Goal: Contribute content: Contribute content

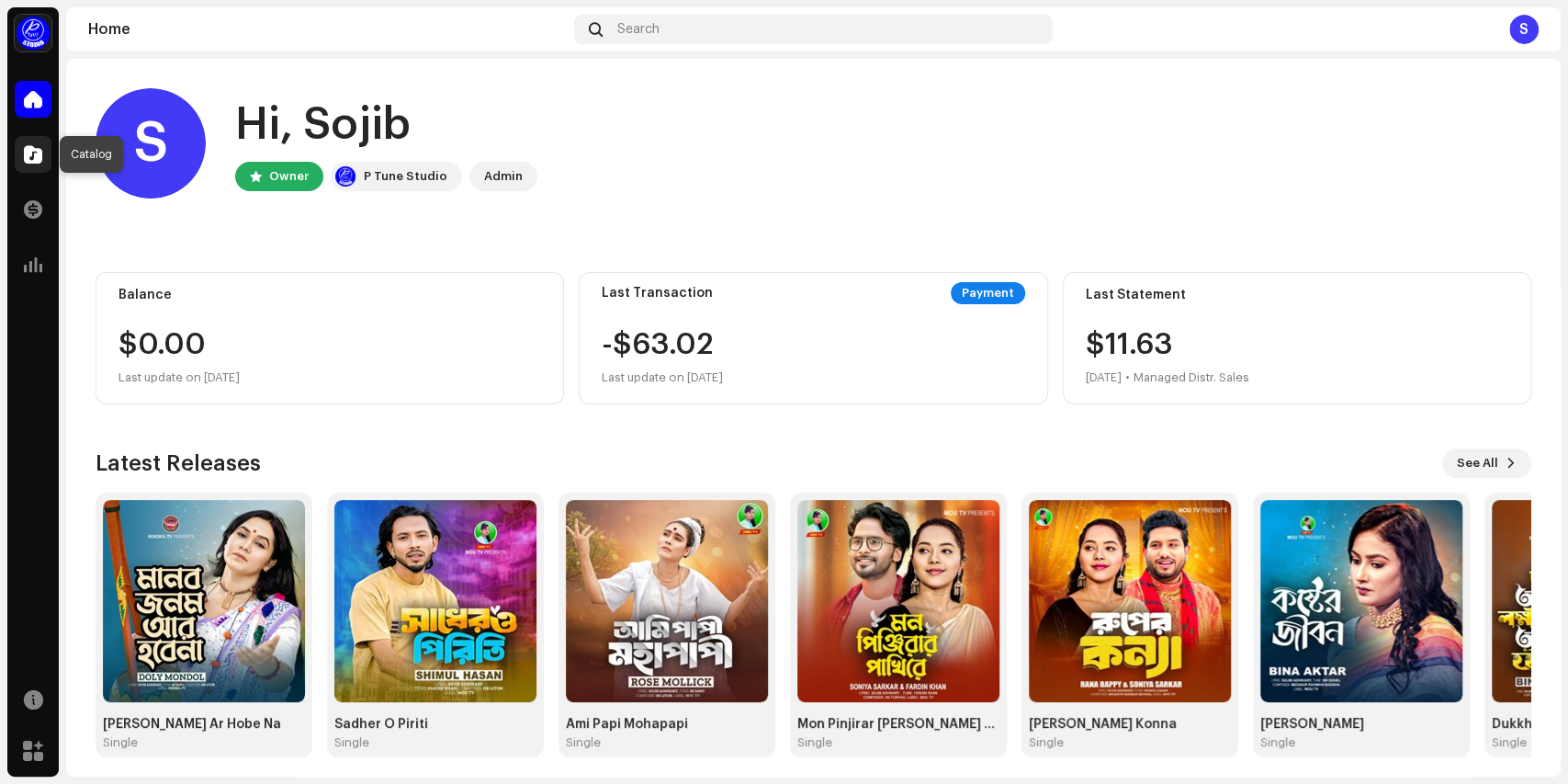
click at [41, 152] on span at bounding box center [32, 154] width 19 height 15
click at [25, 152] on span at bounding box center [32, 154] width 19 height 15
click at [35, 148] on span at bounding box center [32, 154] width 19 height 15
click at [34, 151] on span at bounding box center [32, 154] width 19 height 15
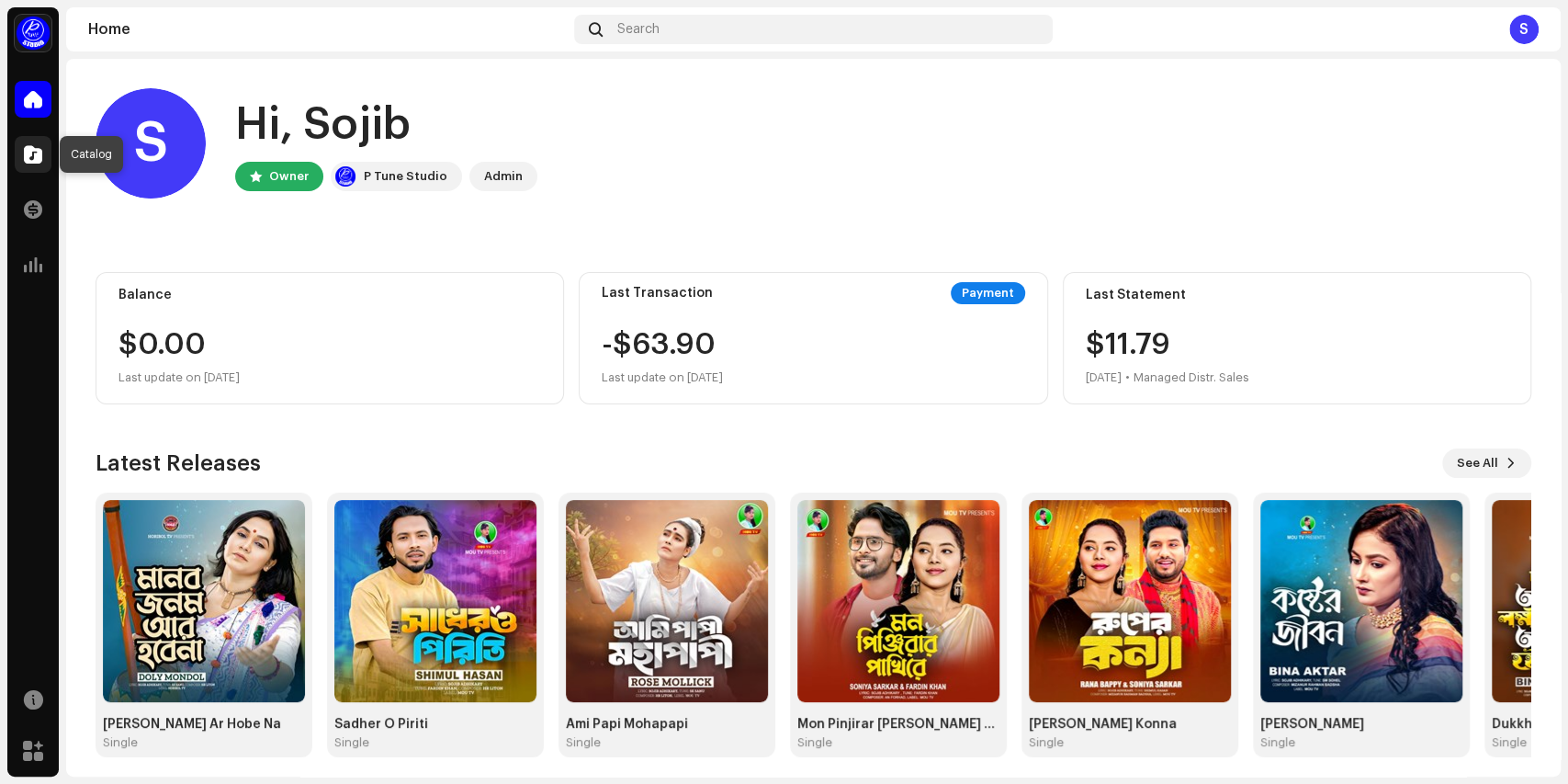
click at [26, 151] on span at bounding box center [32, 154] width 19 height 15
click at [31, 154] on span at bounding box center [32, 154] width 19 height 15
click at [36, 154] on span at bounding box center [32, 154] width 19 height 15
click at [36, 101] on span at bounding box center [32, 99] width 19 height 15
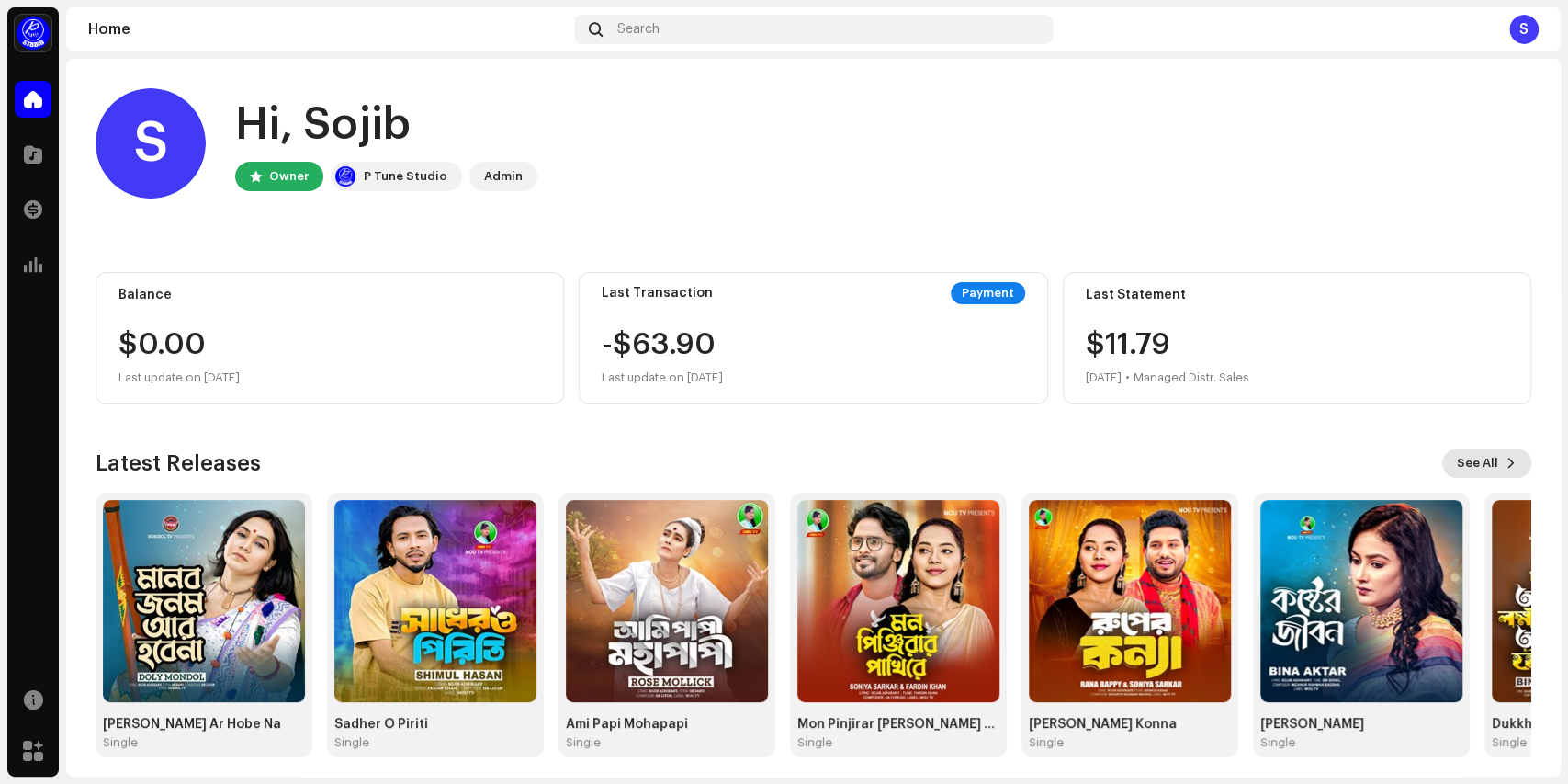
click at [1458, 457] on span "See All" at bounding box center [1478, 462] width 41 height 36
click at [1479, 461] on span "See All" at bounding box center [1478, 462] width 41 height 36
click at [27, 151] on span at bounding box center [32, 154] width 19 height 15
click at [30, 151] on span at bounding box center [32, 154] width 19 height 15
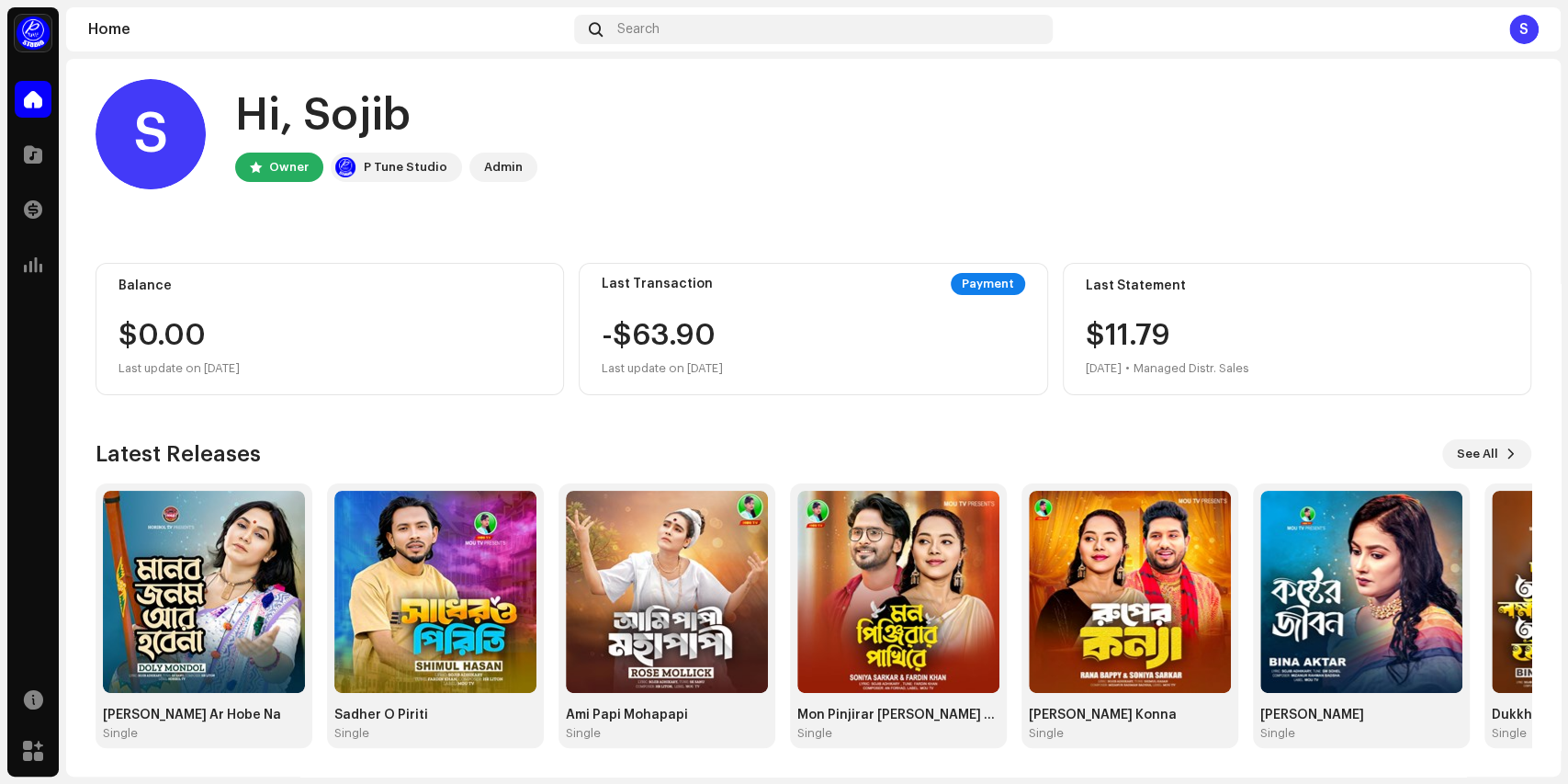
scroll to position [10, 0]
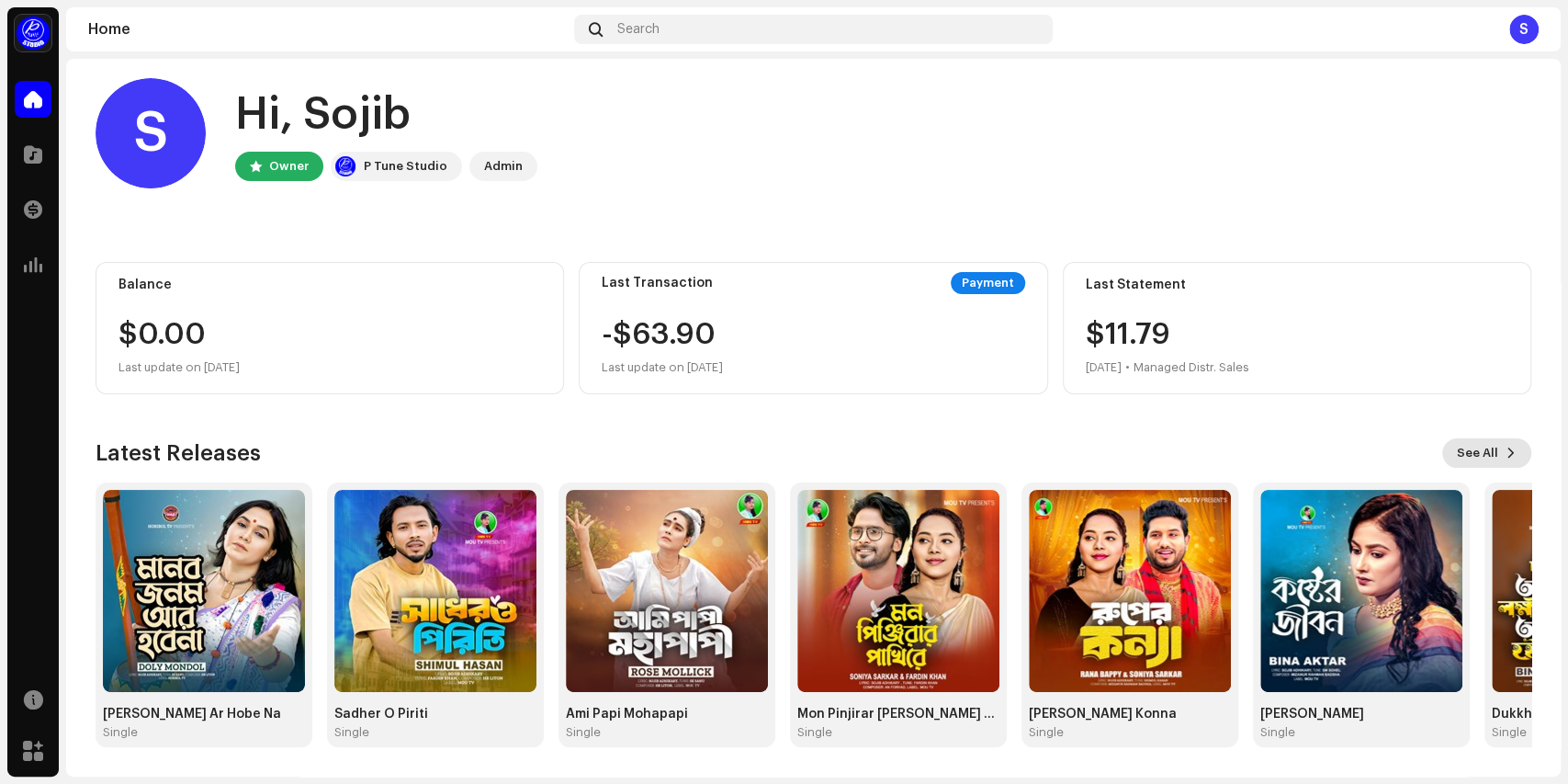
click at [1460, 444] on span "See All" at bounding box center [1478, 452] width 41 height 36
click at [1482, 450] on span "See All" at bounding box center [1478, 452] width 41 height 36
click at [1481, 452] on span "See All" at bounding box center [1478, 452] width 41 height 36
click at [1479, 452] on span "See All" at bounding box center [1478, 452] width 41 height 36
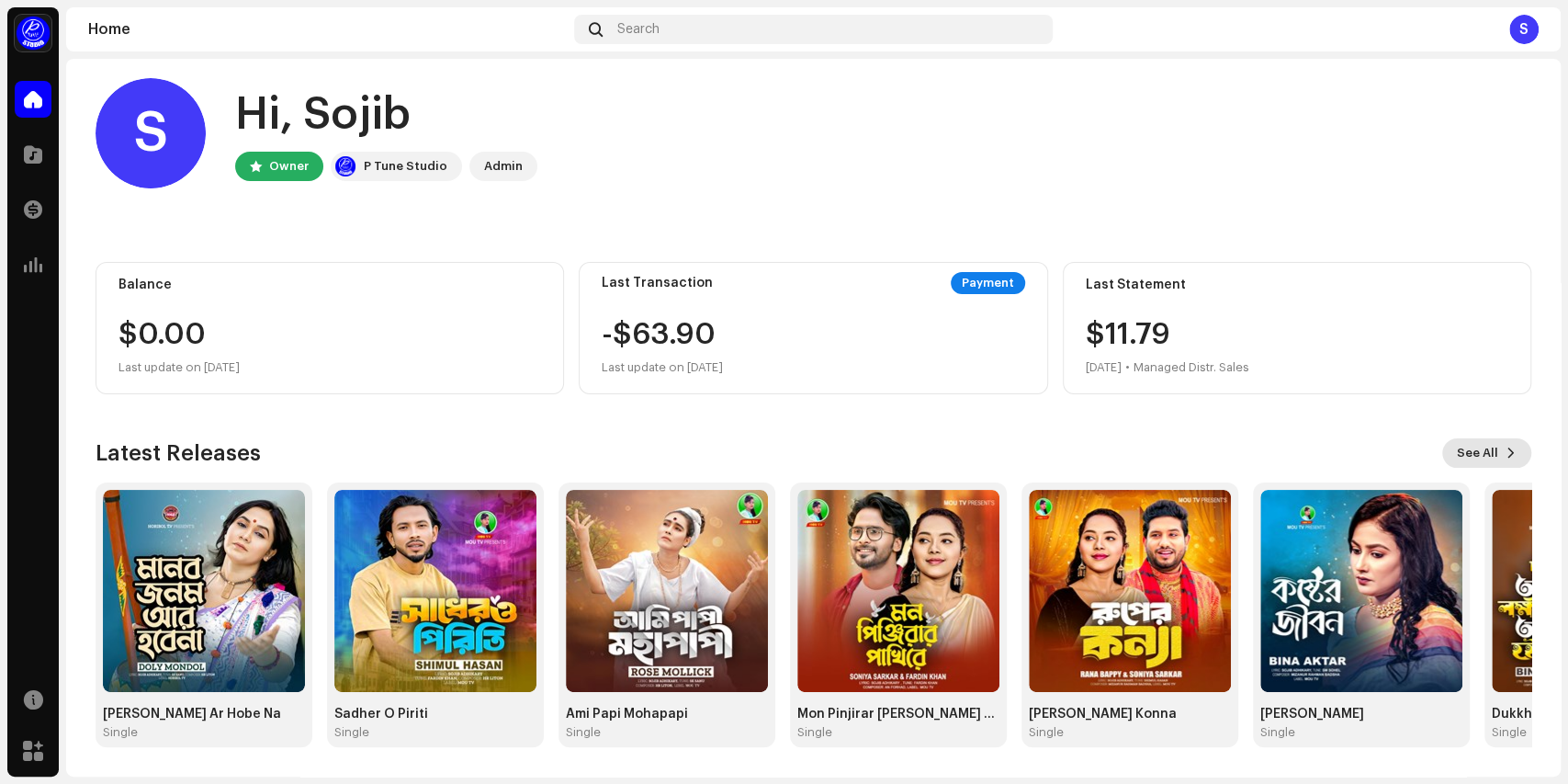
click at [1479, 451] on span "See All" at bounding box center [1478, 452] width 41 height 36
click at [1477, 451] on span "See All" at bounding box center [1478, 452] width 41 height 36
click at [1473, 444] on span "See All" at bounding box center [1478, 452] width 41 height 36
drag, startPoint x: 842, startPoint y: 778, endPoint x: 904, endPoint y: 777, distance: 62.0
click at [902, 778] on div "Mou TV Home Catalog Transactions Analytics Resources Marketplace Home Search S …" at bounding box center [784, 392] width 1568 height 784
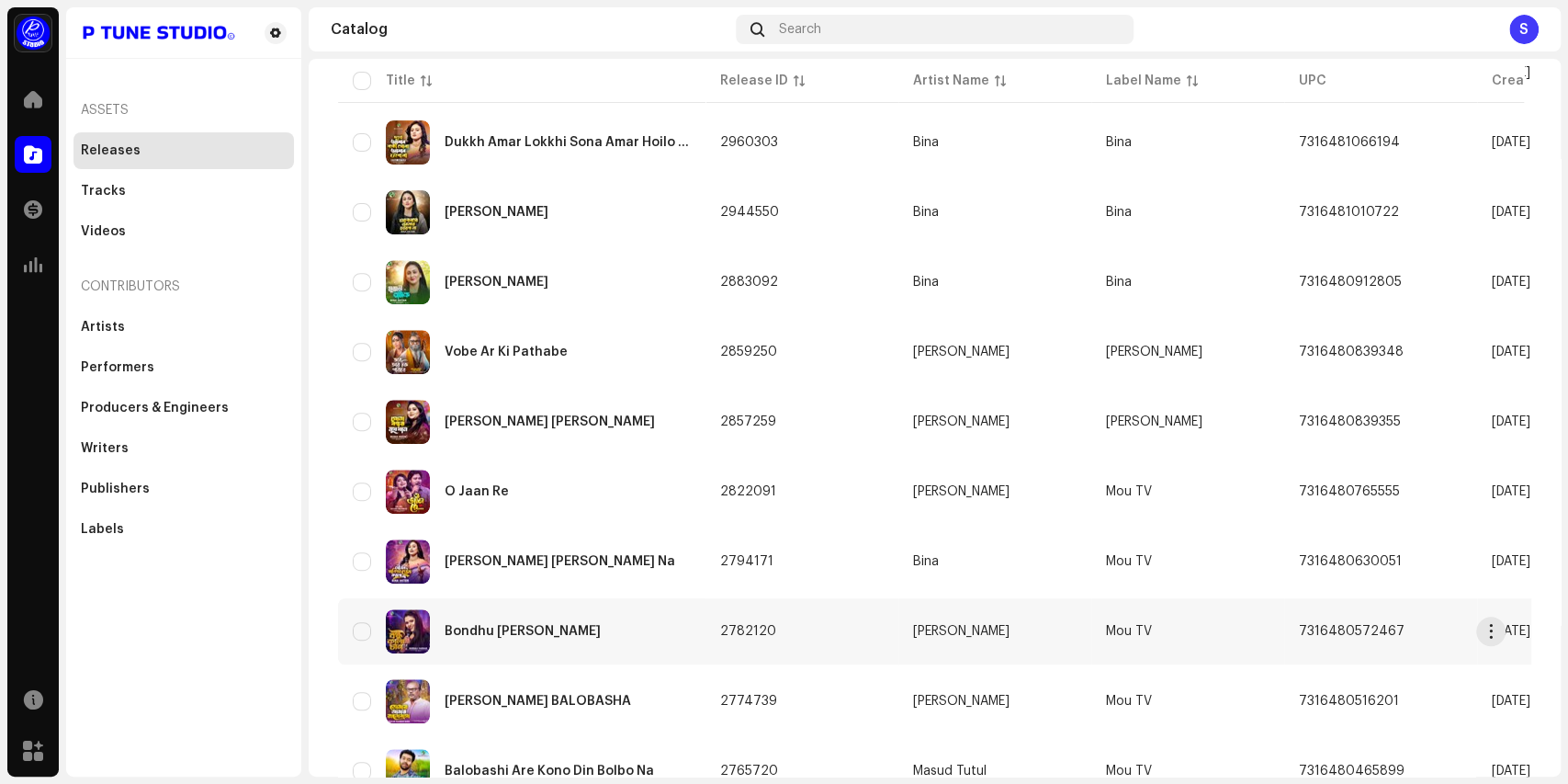
scroll to position [835, 0]
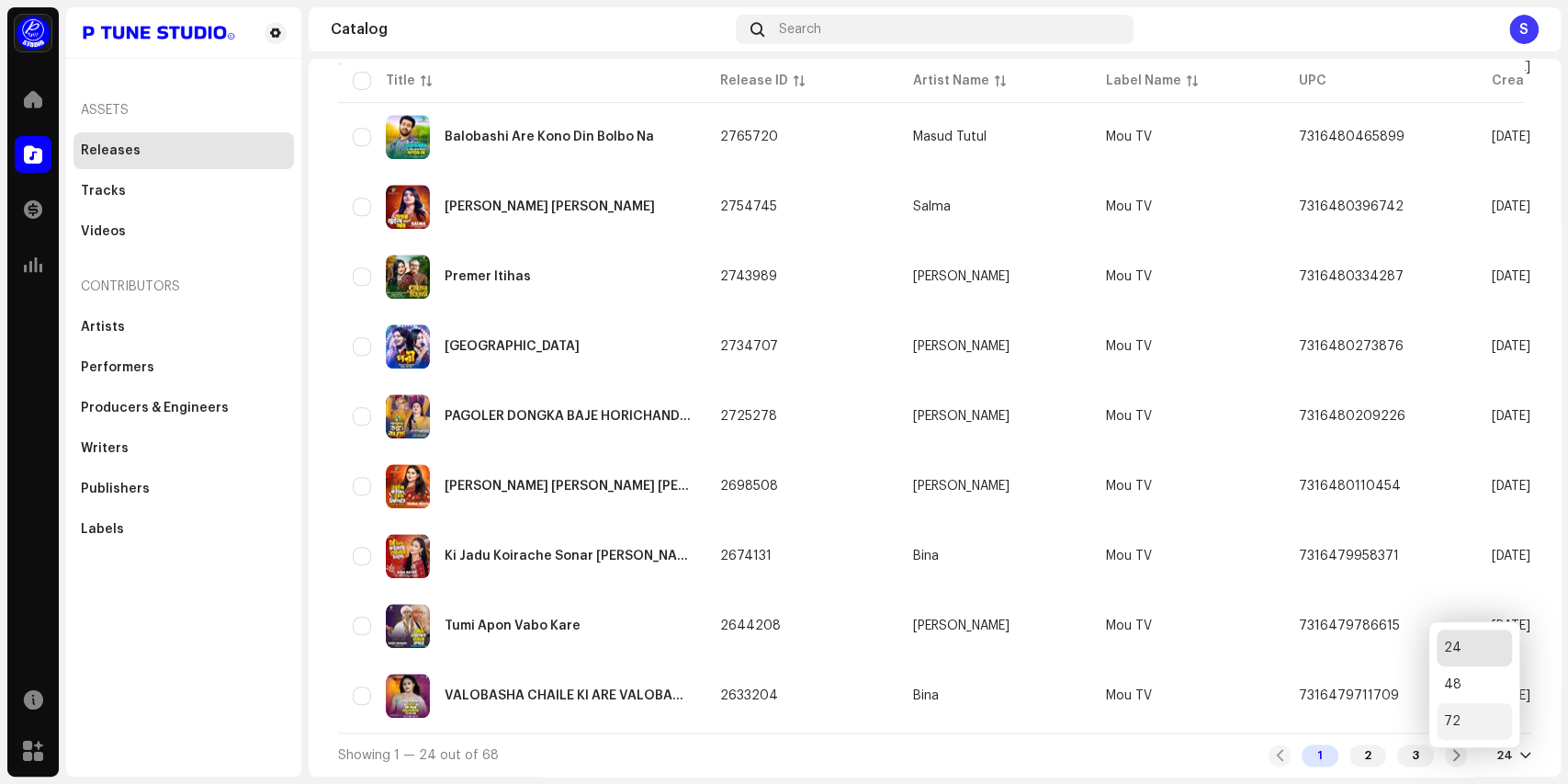
click at [1449, 712] on div "72" at bounding box center [1474, 720] width 76 height 36
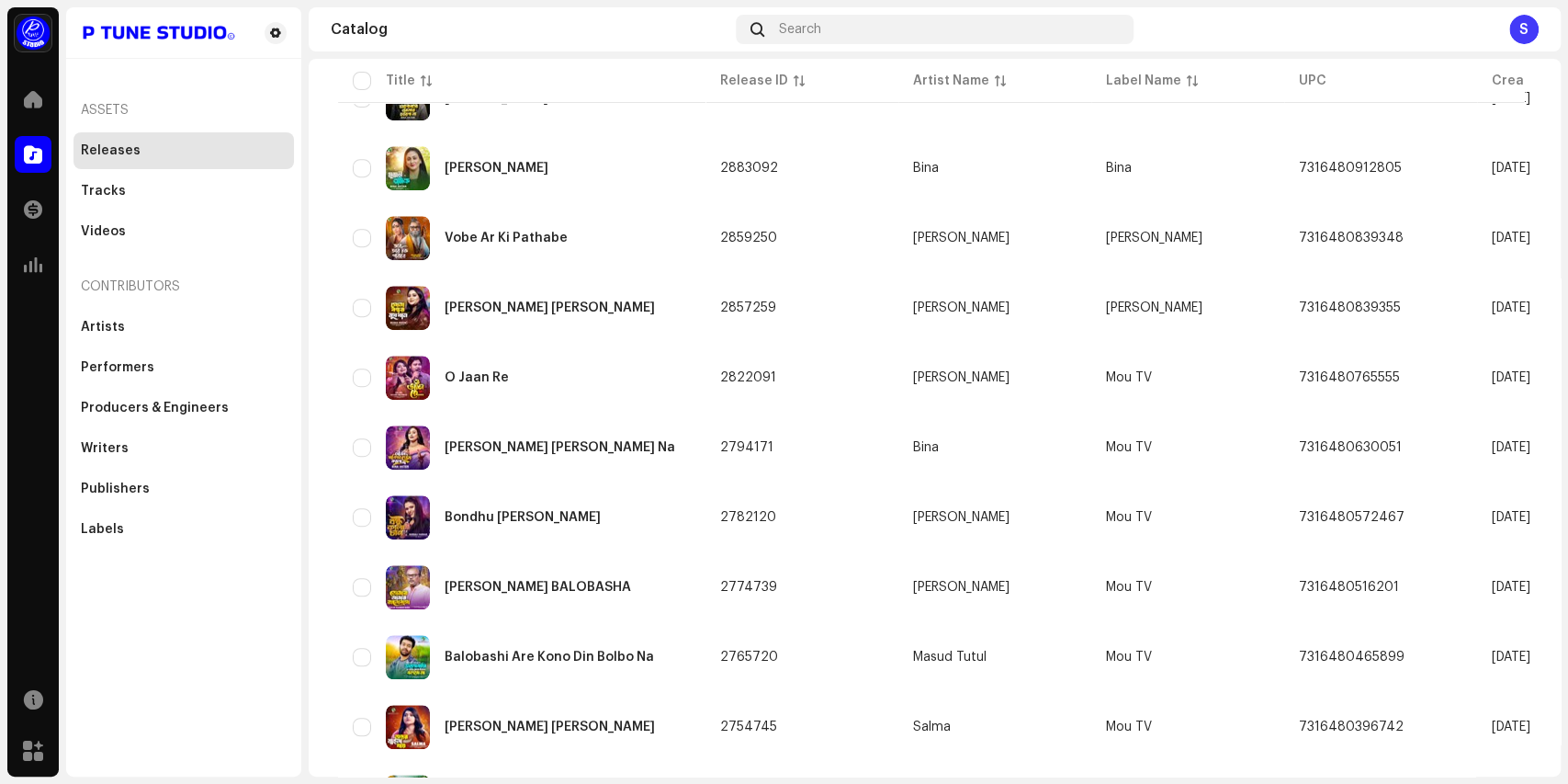
scroll to position [701, 0]
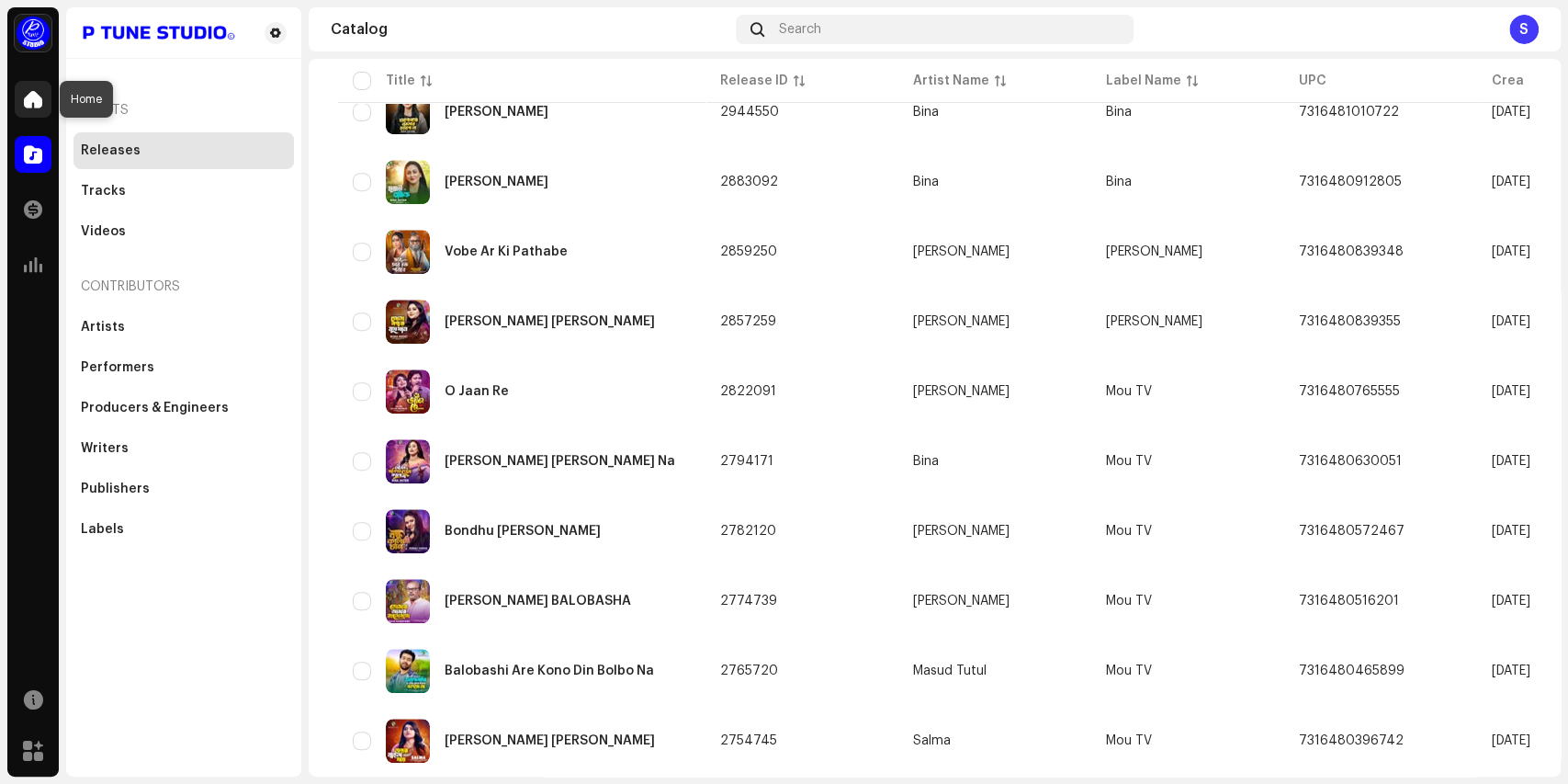
click at [35, 93] on span at bounding box center [32, 99] width 19 height 15
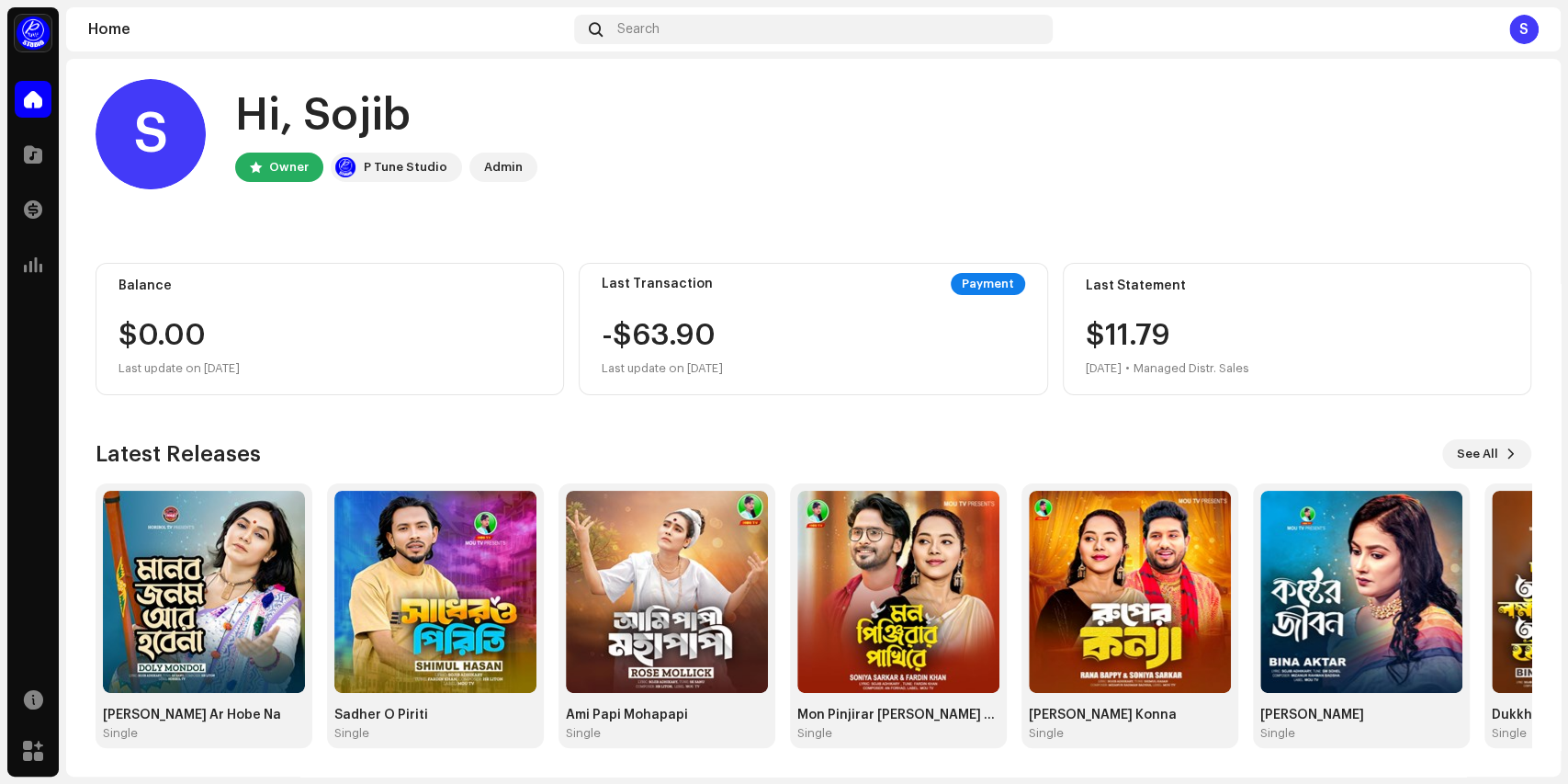
scroll to position [10, 0]
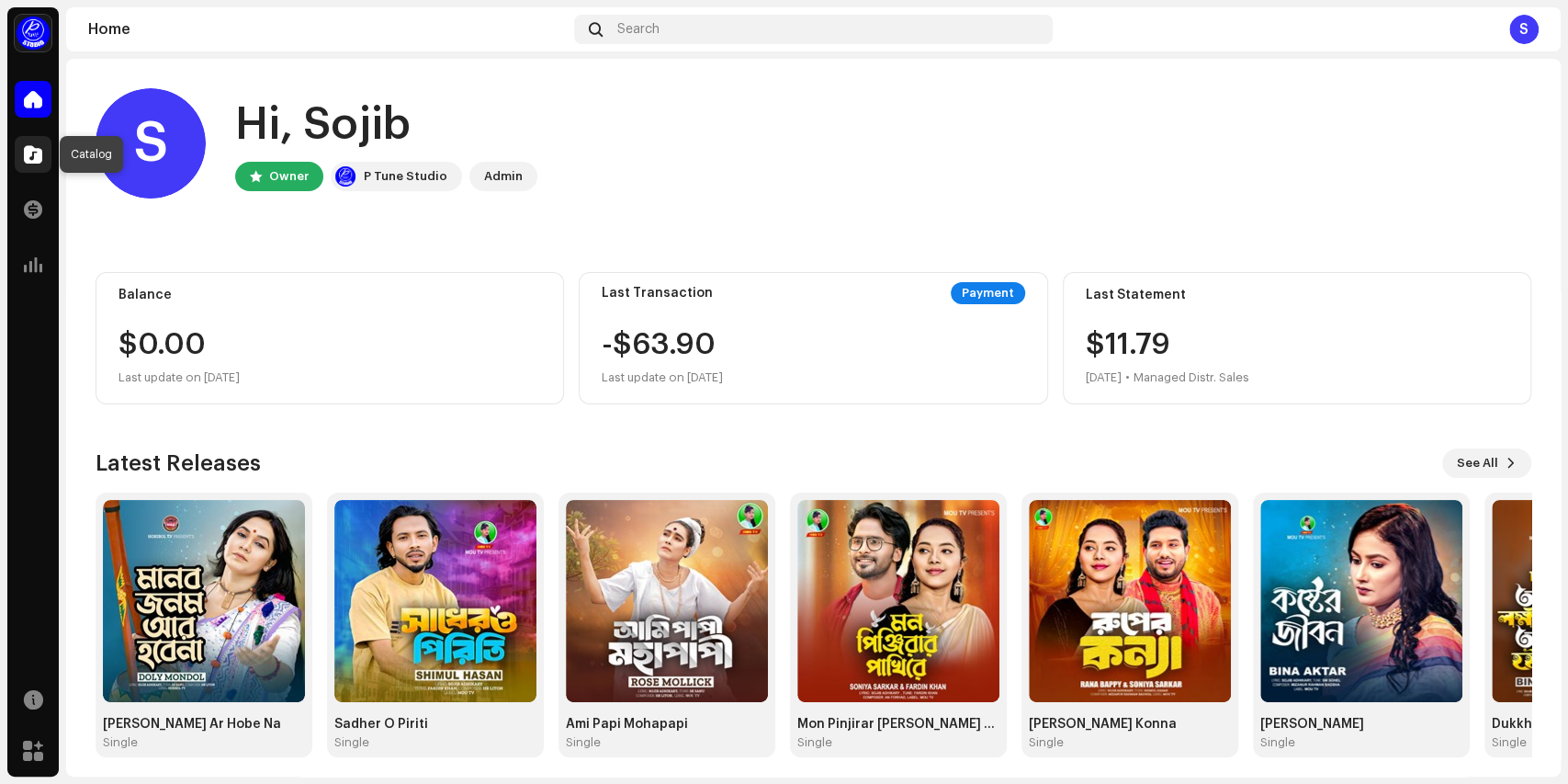
click at [36, 154] on span at bounding box center [32, 154] width 19 height 15
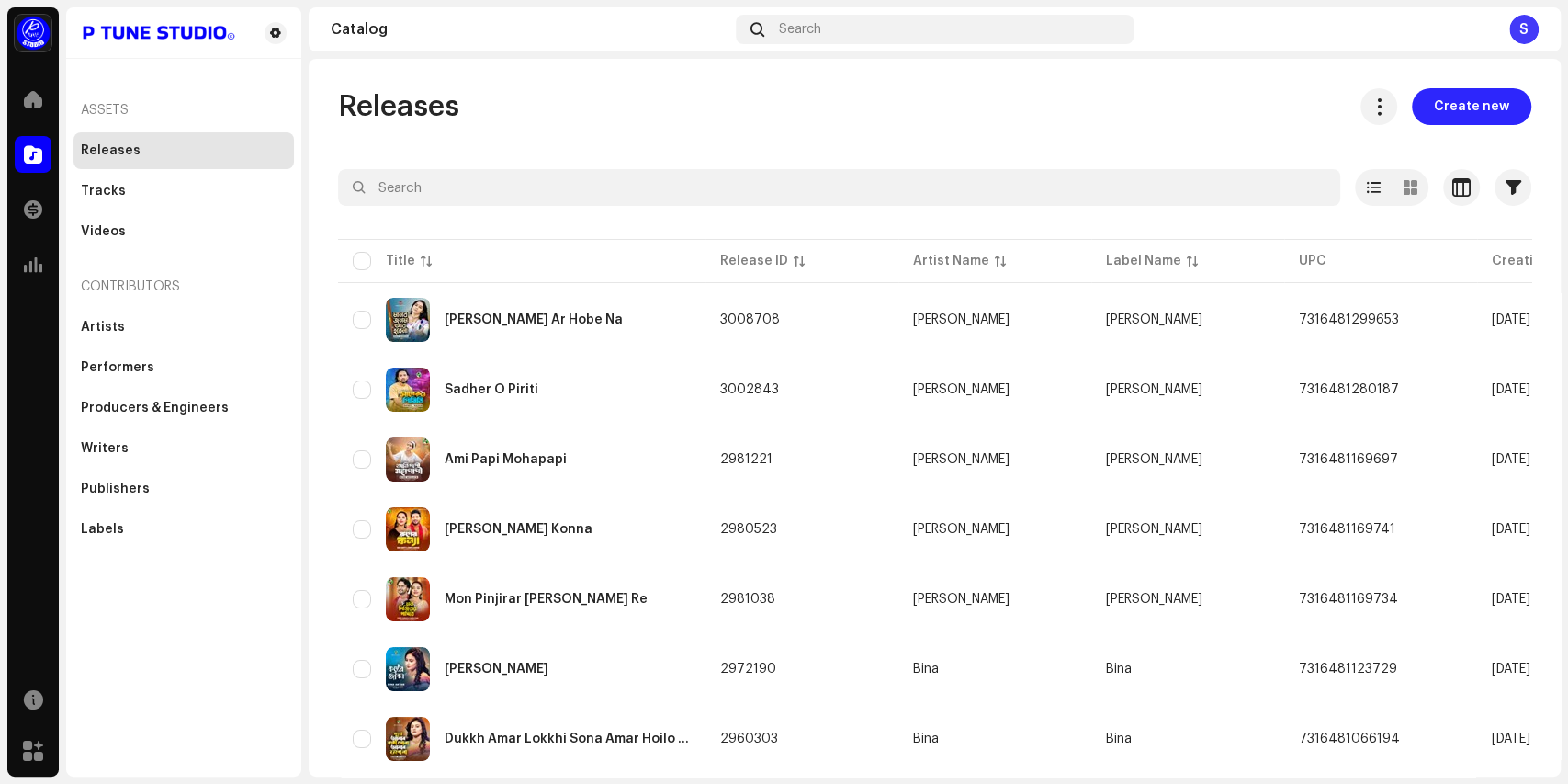
click at [1458, 101] on span "Create new" at bounding box center [1471, 106] width 76 height 36
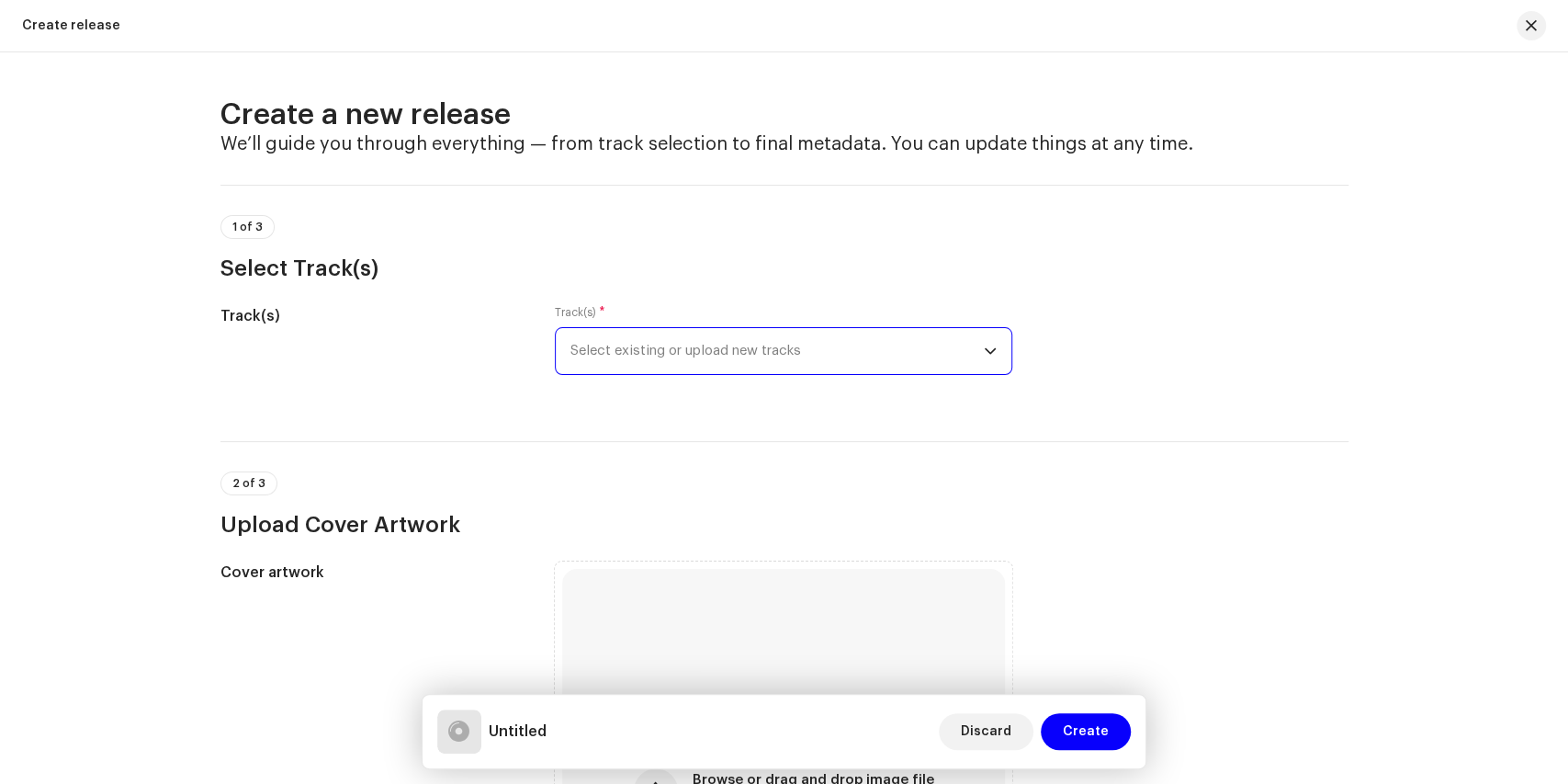
click at [826, 347] on span "Select existing or upload new tracks" at bounding box center [776, 350] width 413 height 46
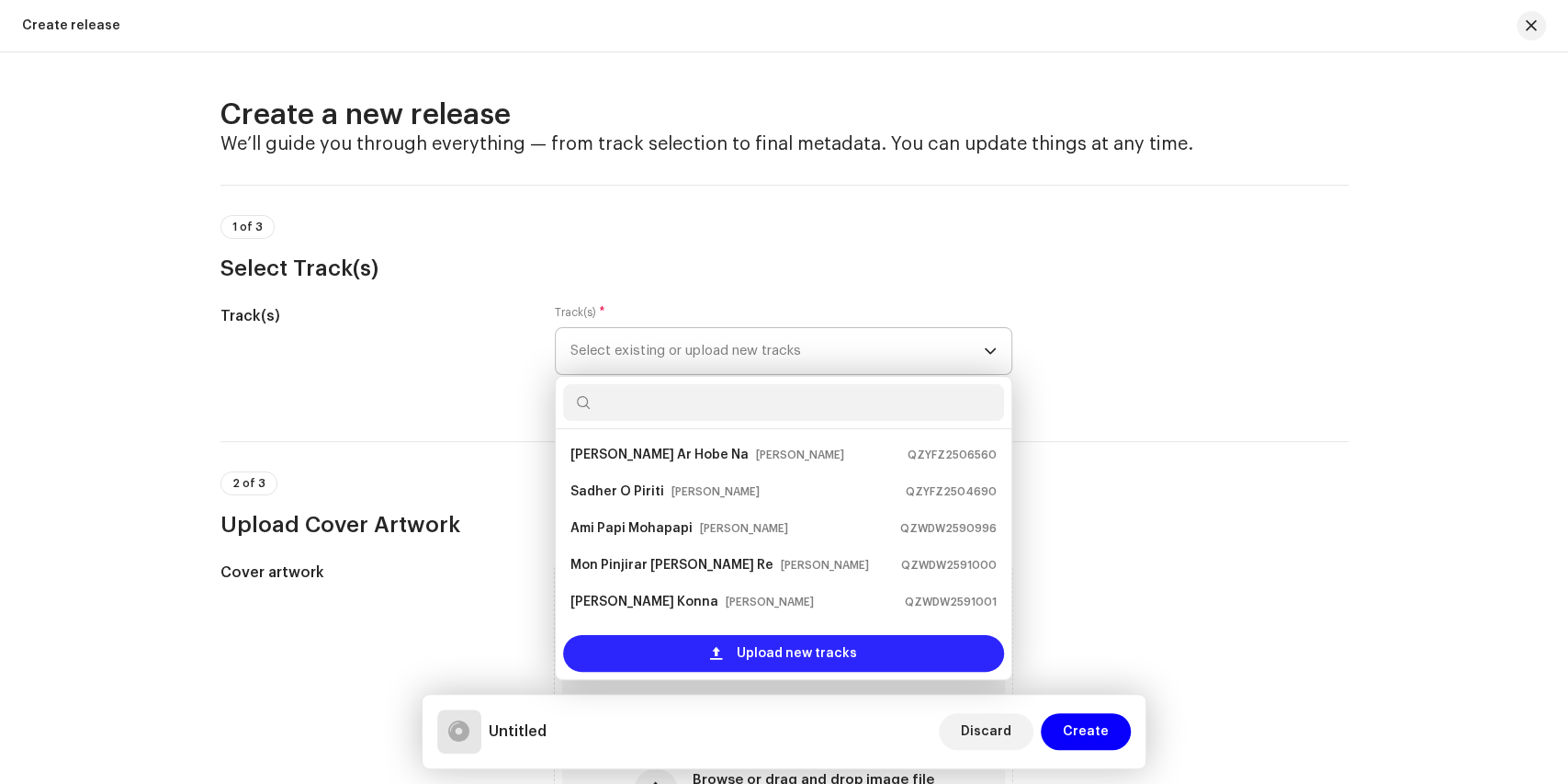
scroll to position [29, 0]
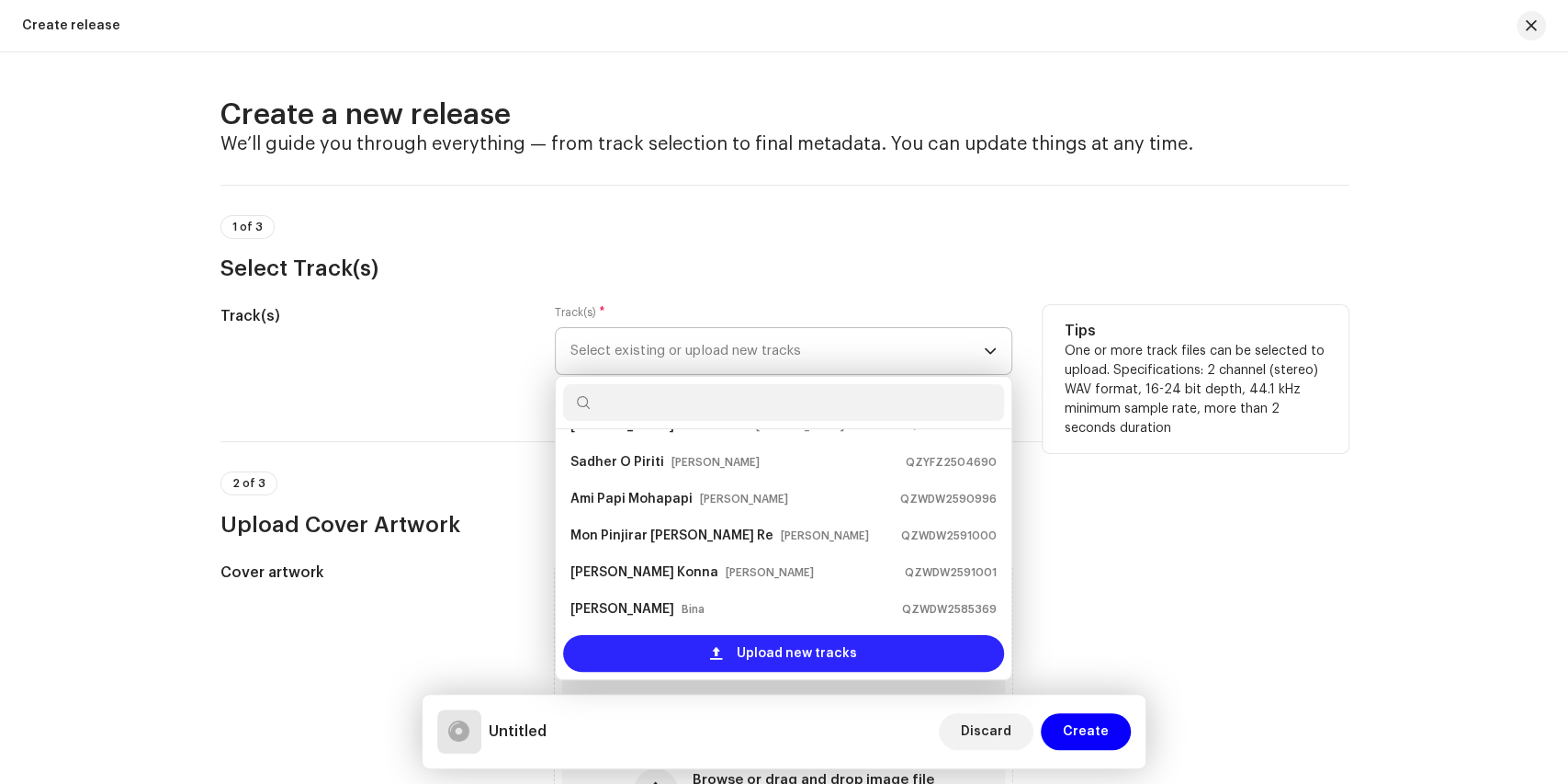
click at [770, 653] on span "Upload new tracks" at bounding box center [797, 653] width 121 height 36
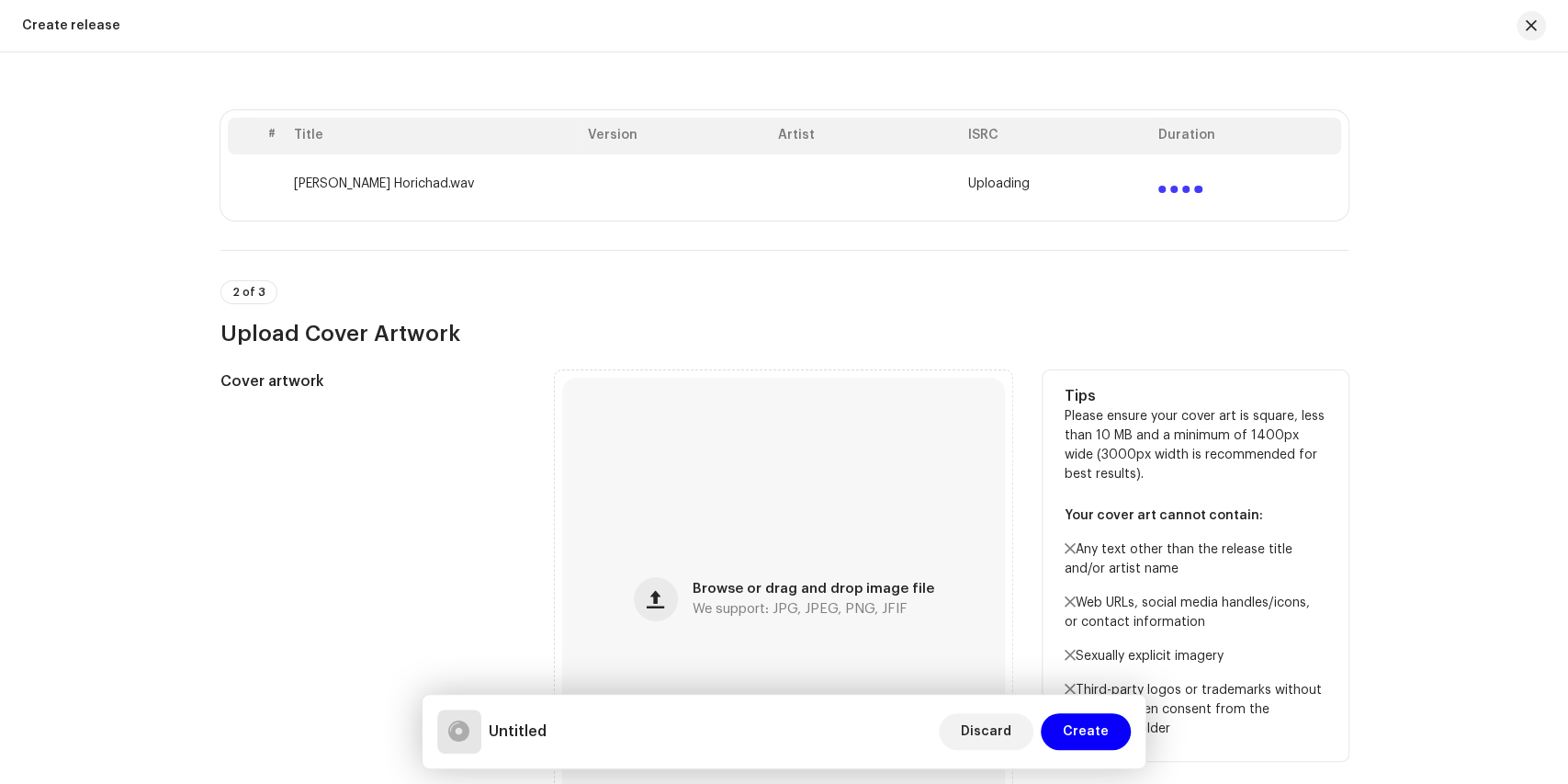
scroll to position [428, 0]
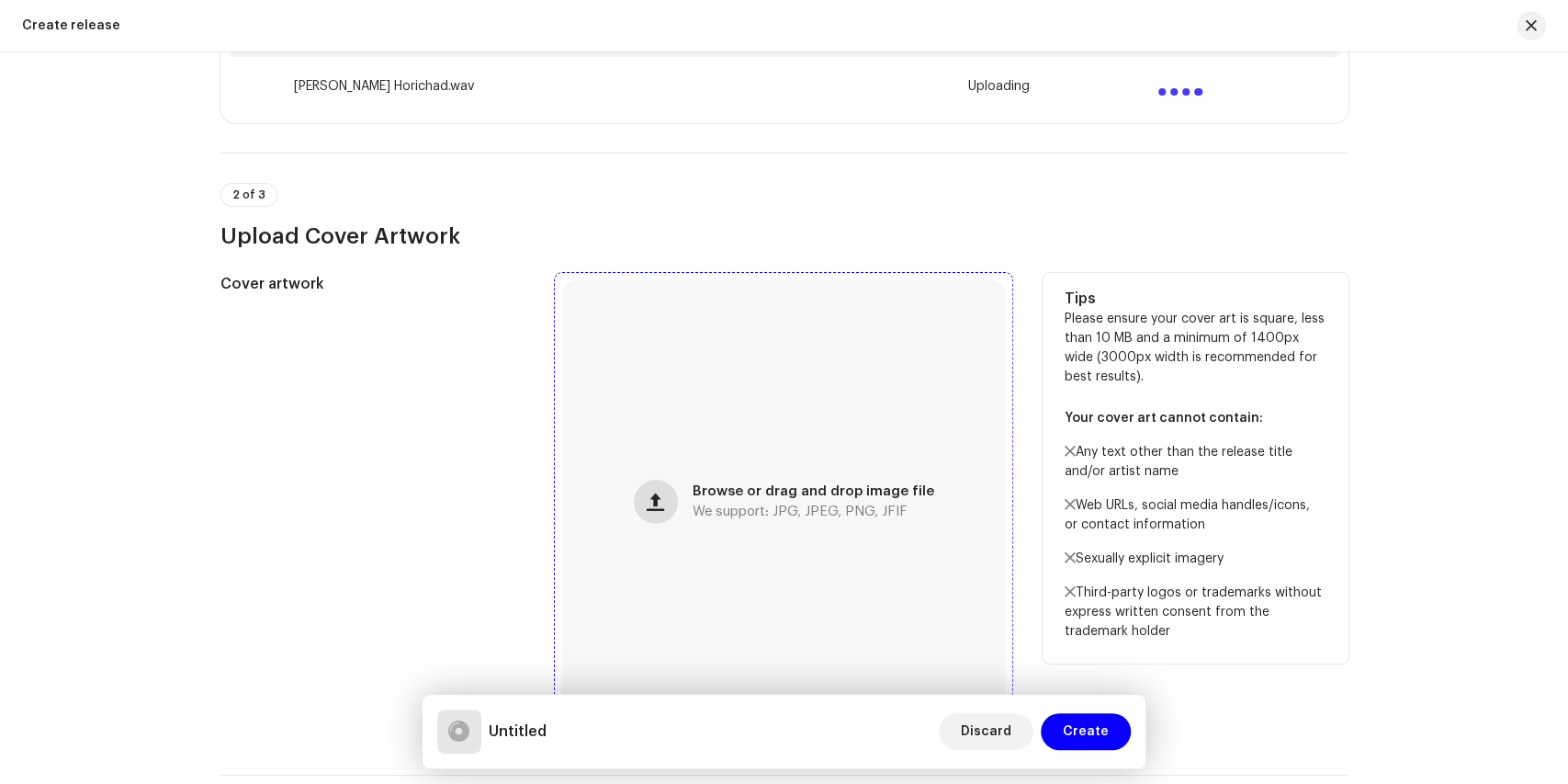
click at [677, 497] on button "button" at bounding box center [655, 501] width 44 height 44
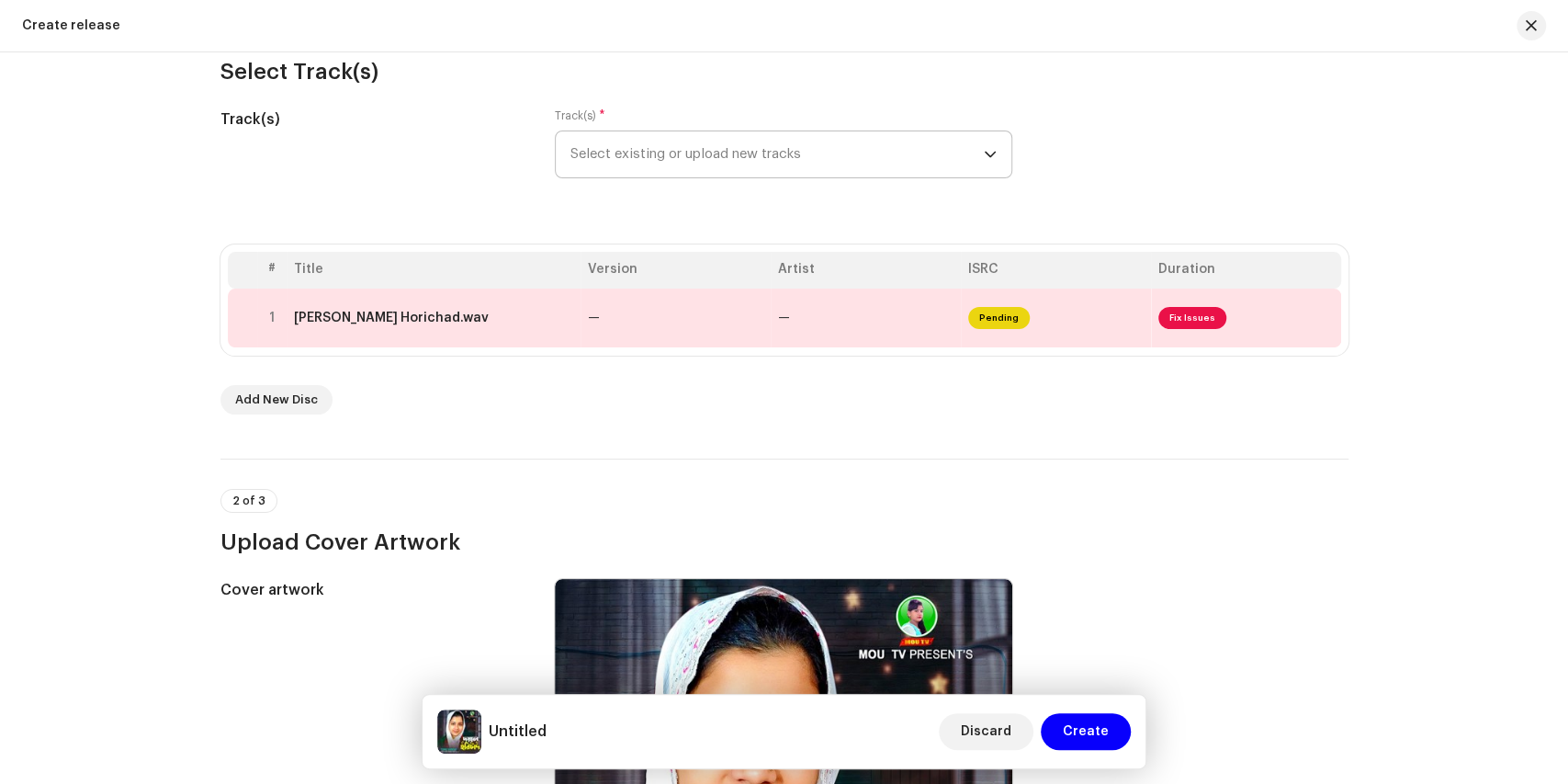
scroll to position [123, 0]
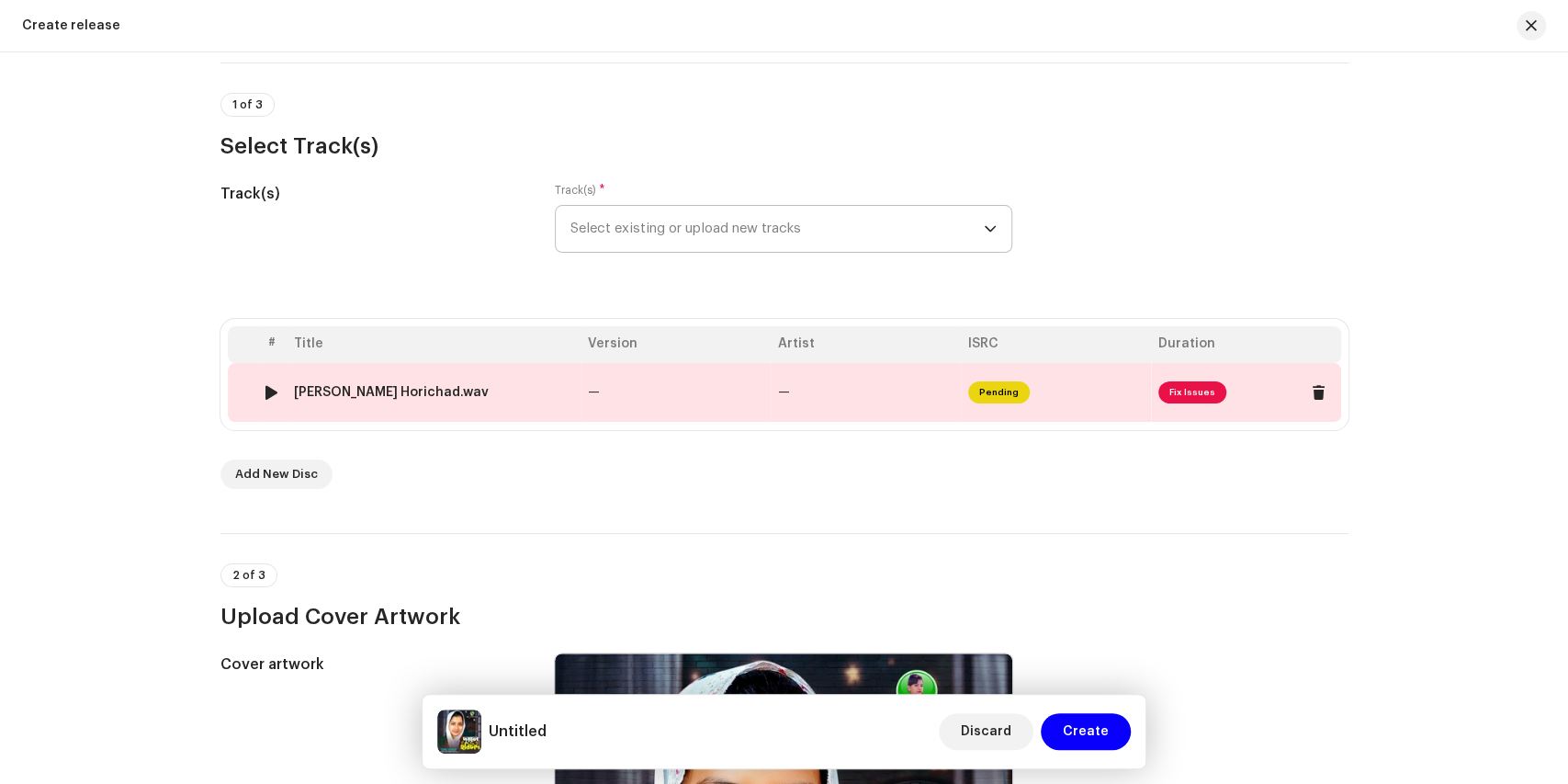
click at [991, 388] on span "Pending" at bounding box center [999, 392] width 62 height 22
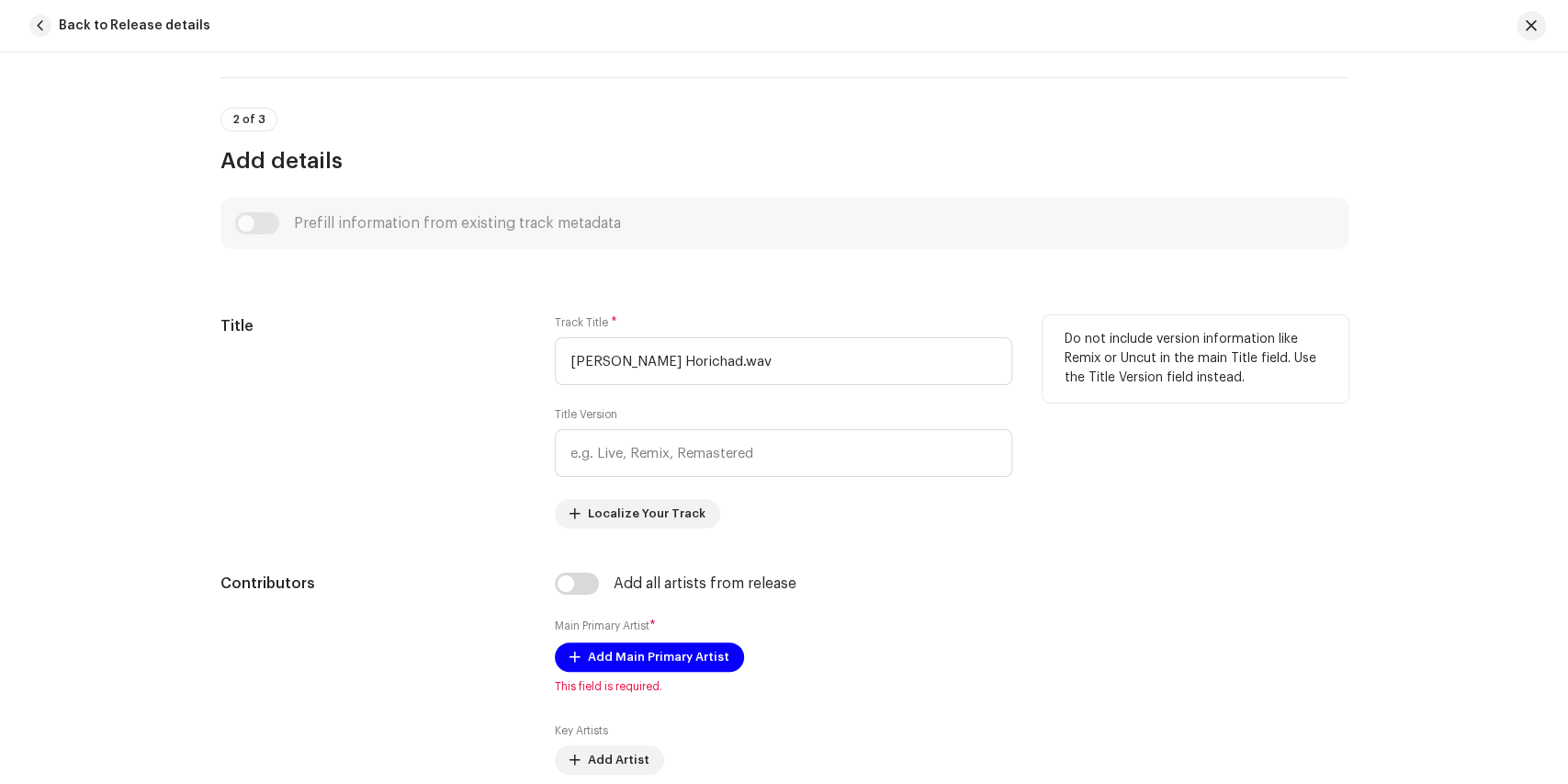
scroll to position [520, 0]
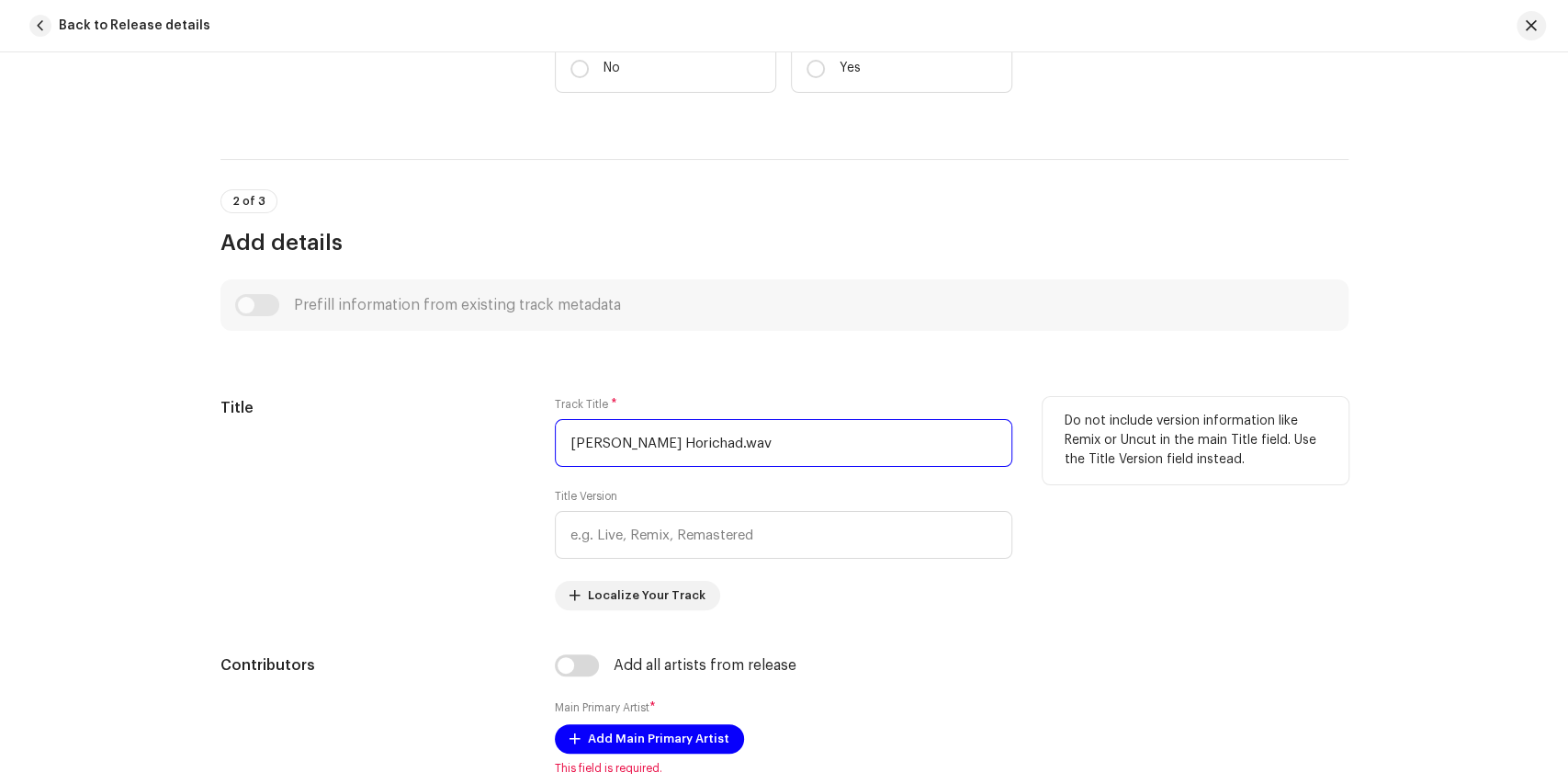
click at [697, 441] on input "[PERSON_NAME] Horichad.wav" at bounding box center [783, 443] width 457 height 48
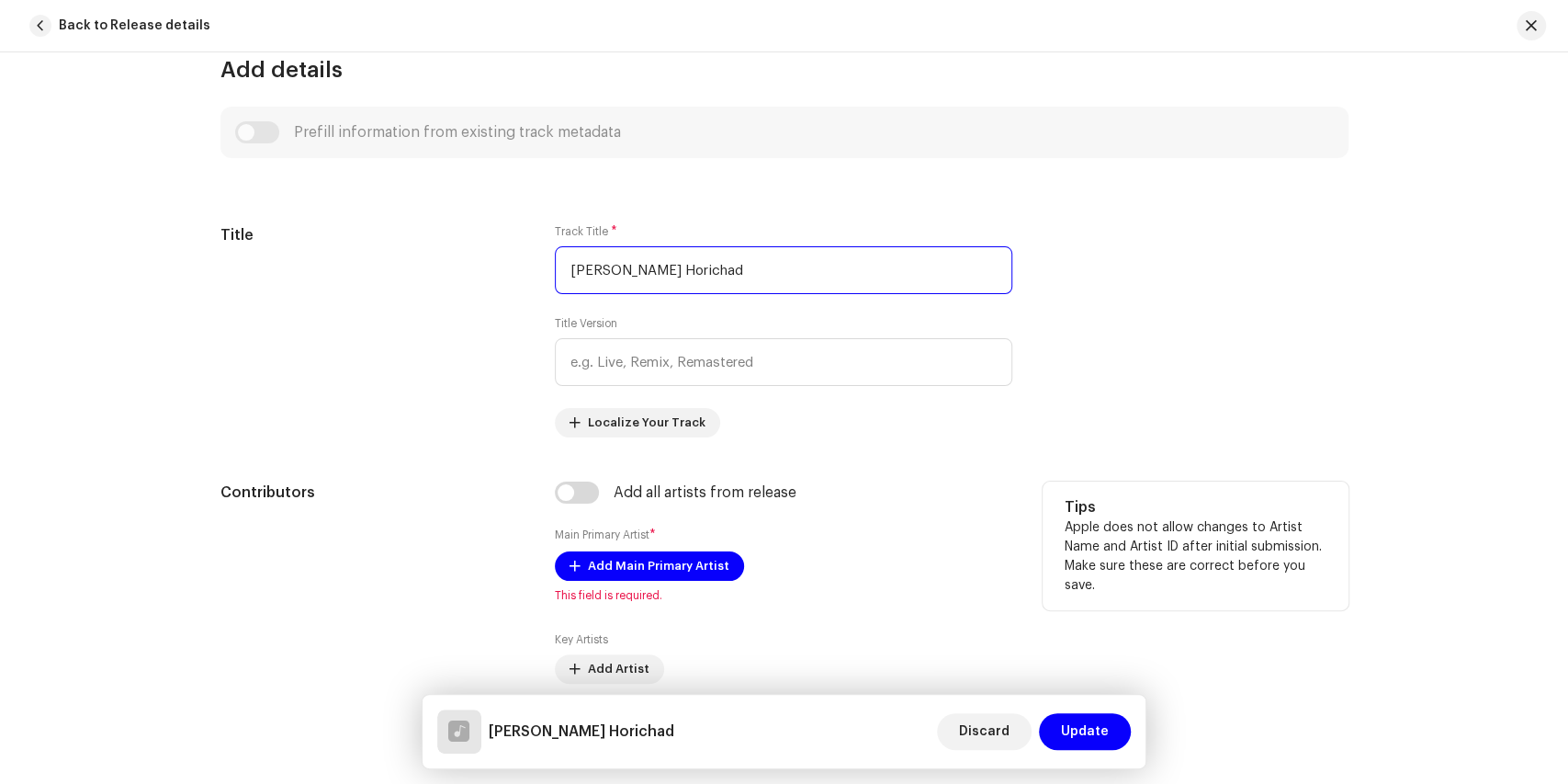
scroll to position [704, 0]
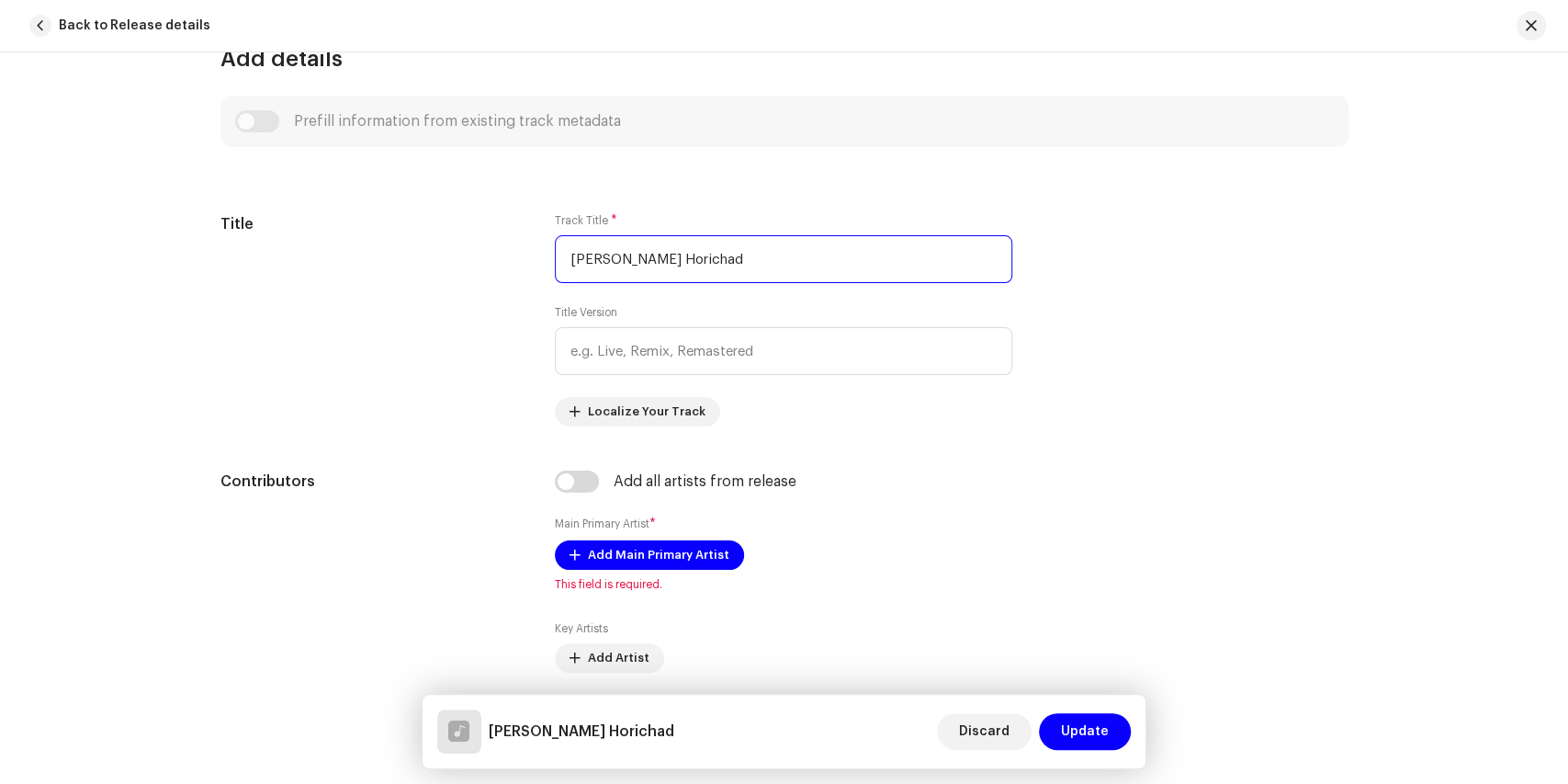
type input "[PERSON_NAME] Horichad"
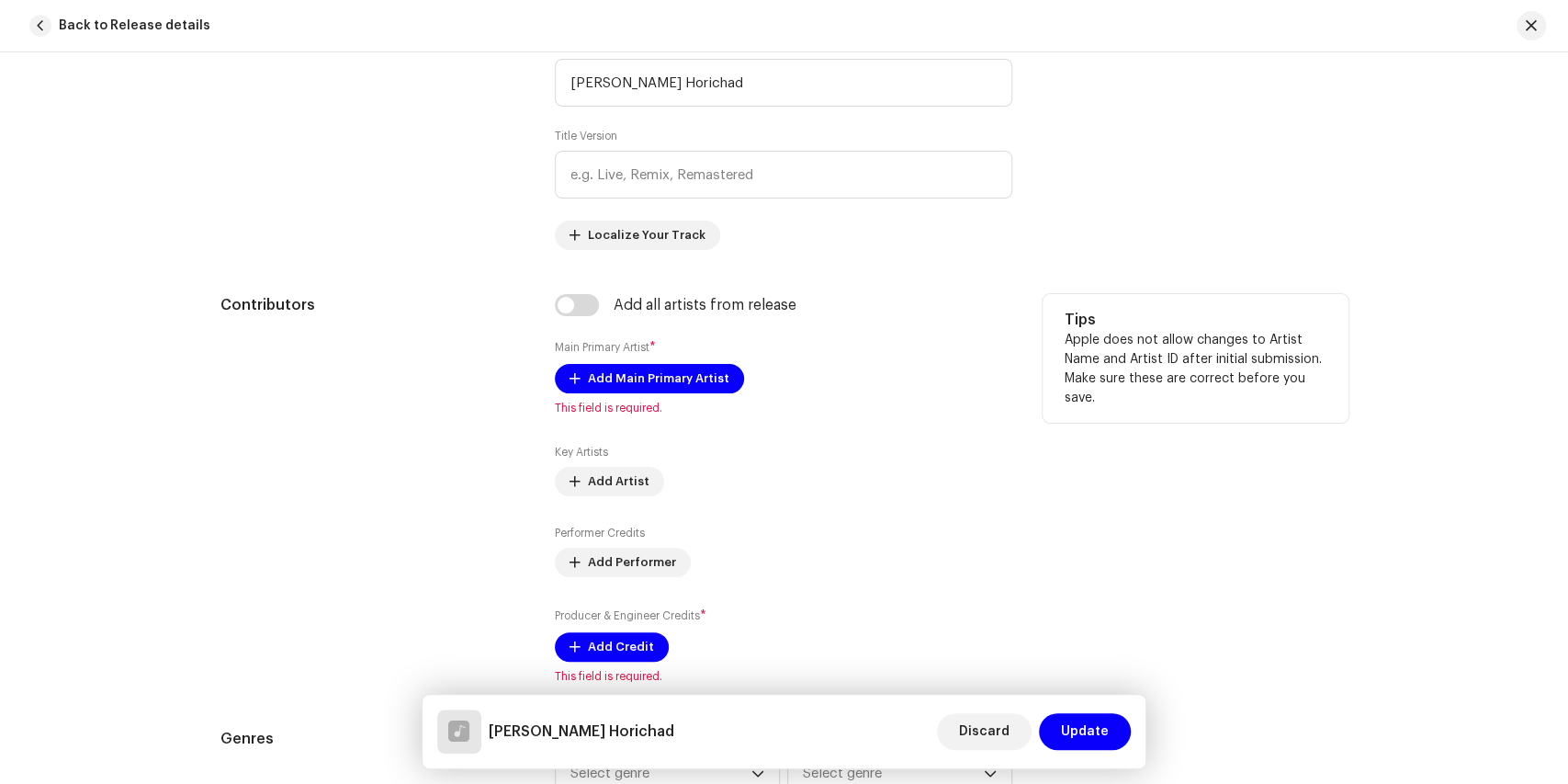
scroll to position [887, 0]
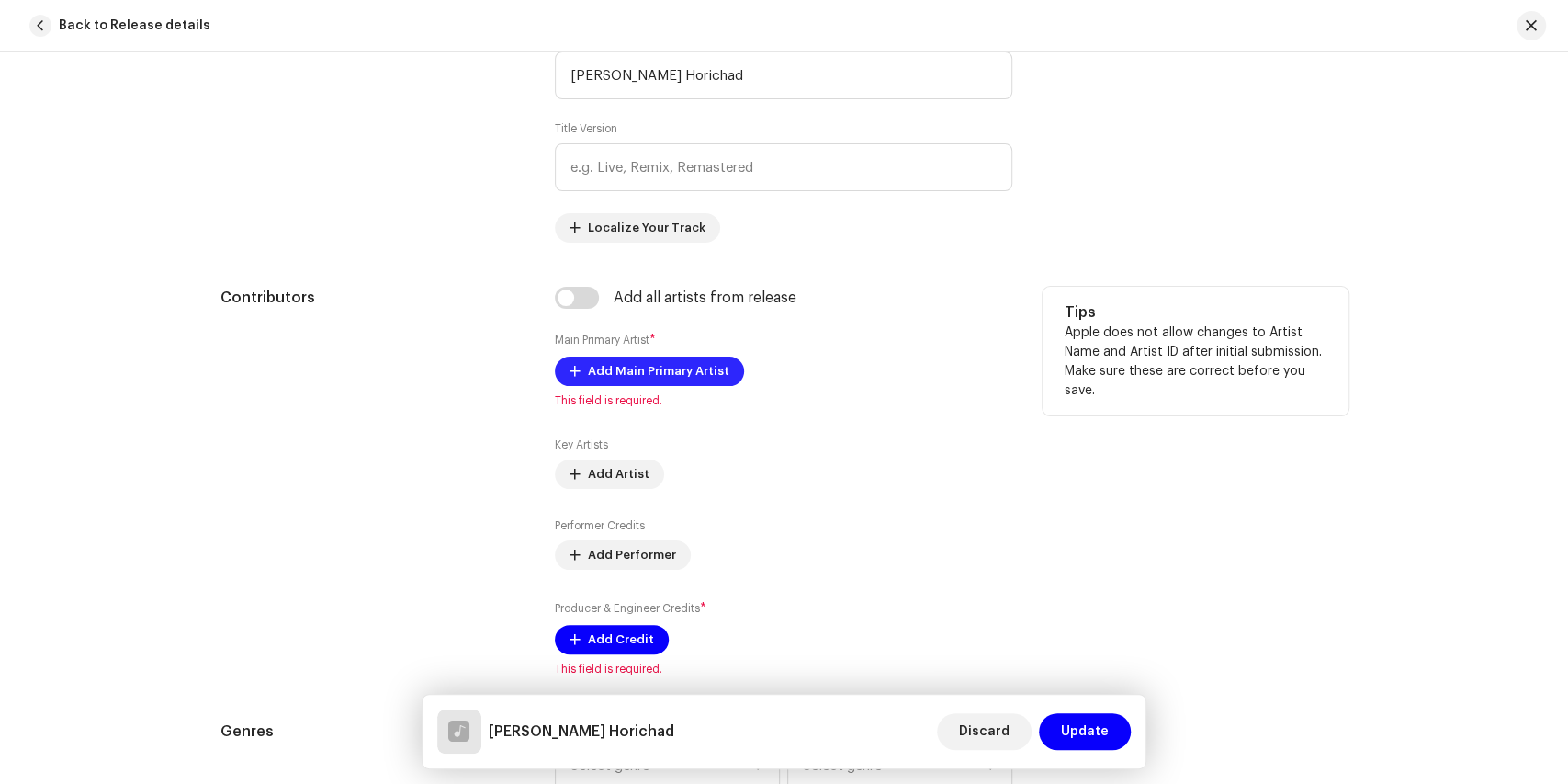
click at [655, 367] on span "Add Main Primary Artist" at bounding box center [658, 370] width 141 height 36
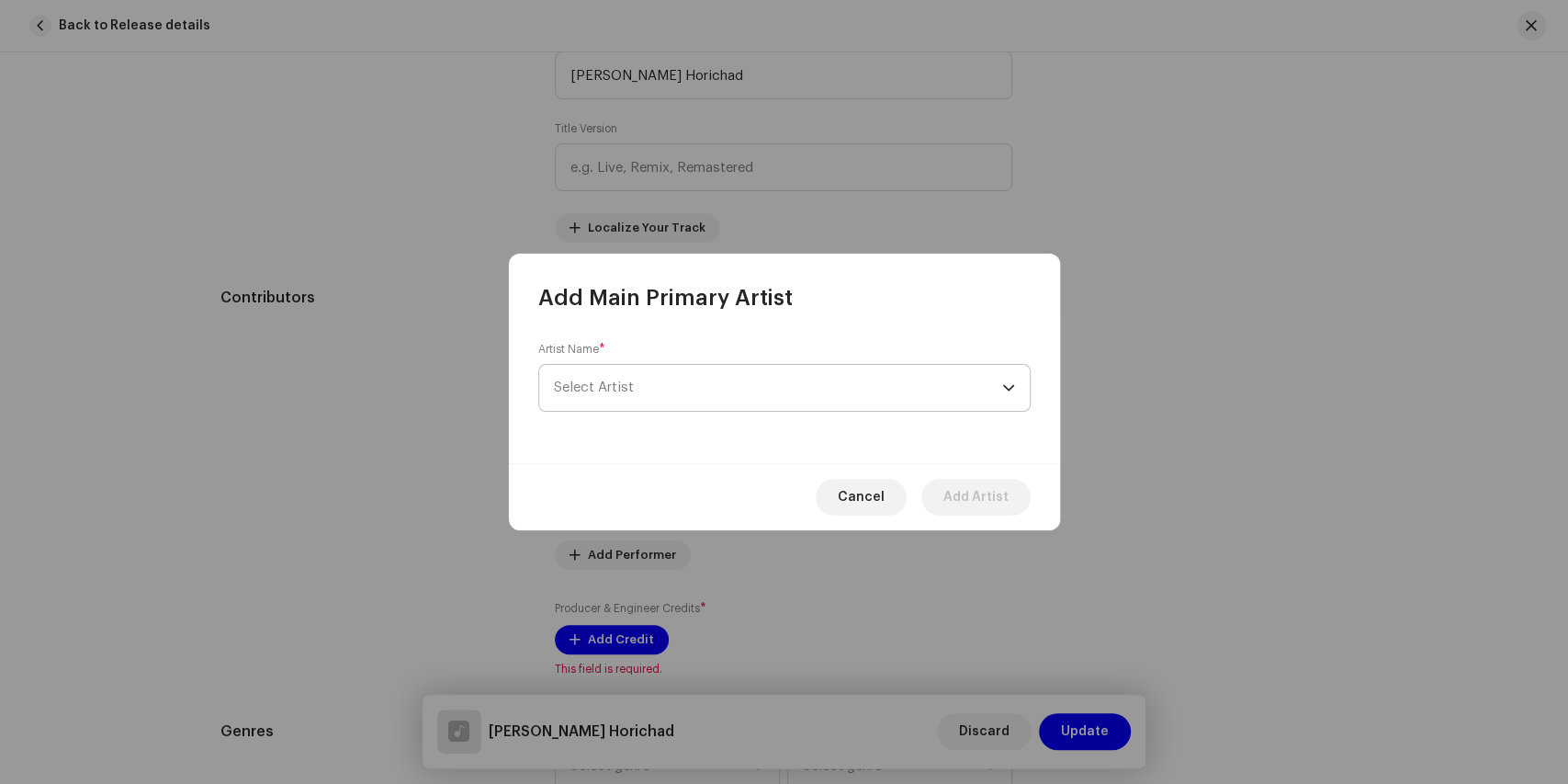
click at [615, 386] on span "Select Artist" at bounding box center [594, 388] width 79 height 14
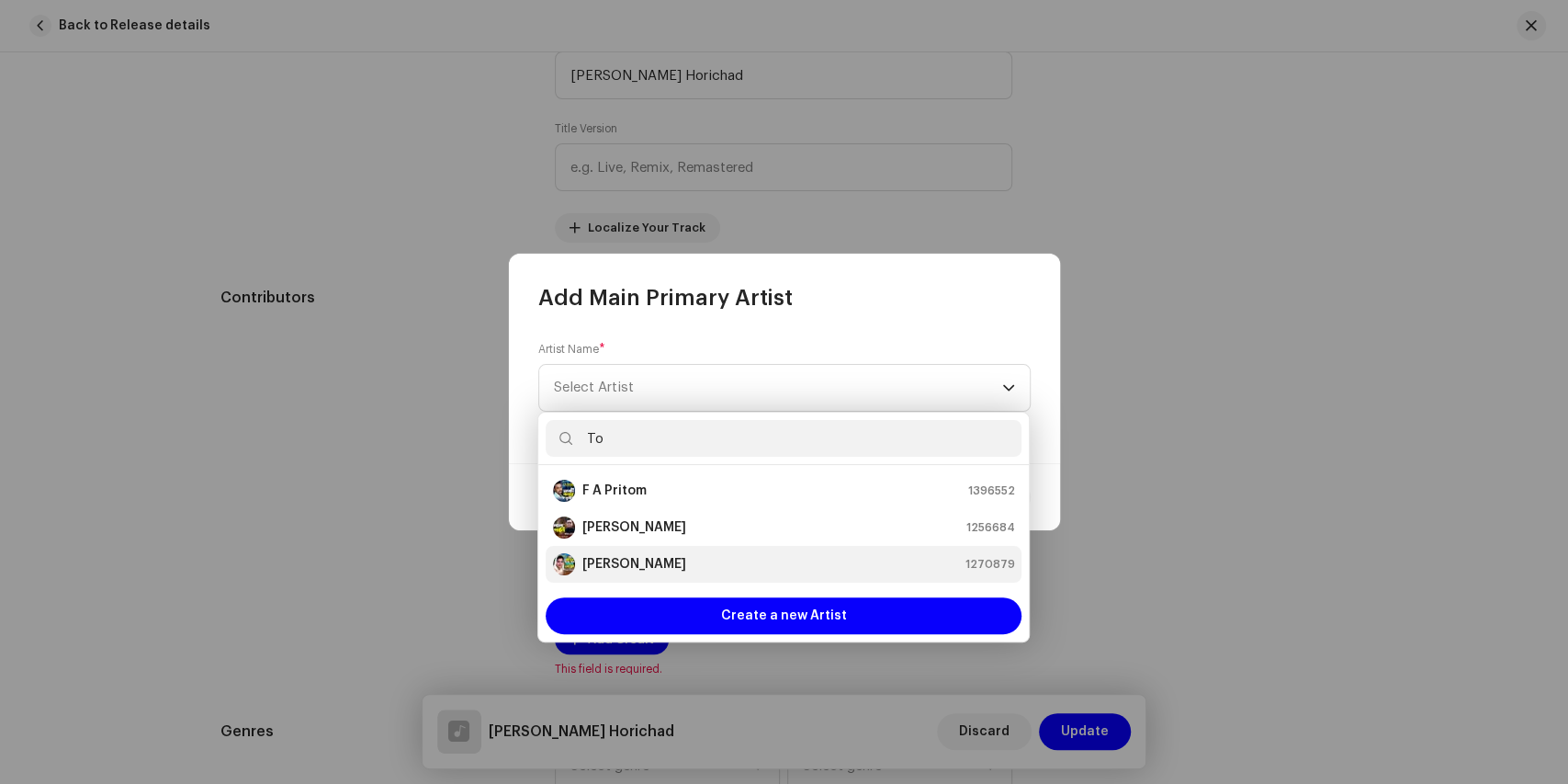
type input "To"
click at [598, 560] on strong "[PERSON_NAME]" at bounding box center [635, 563] width 104 height 19
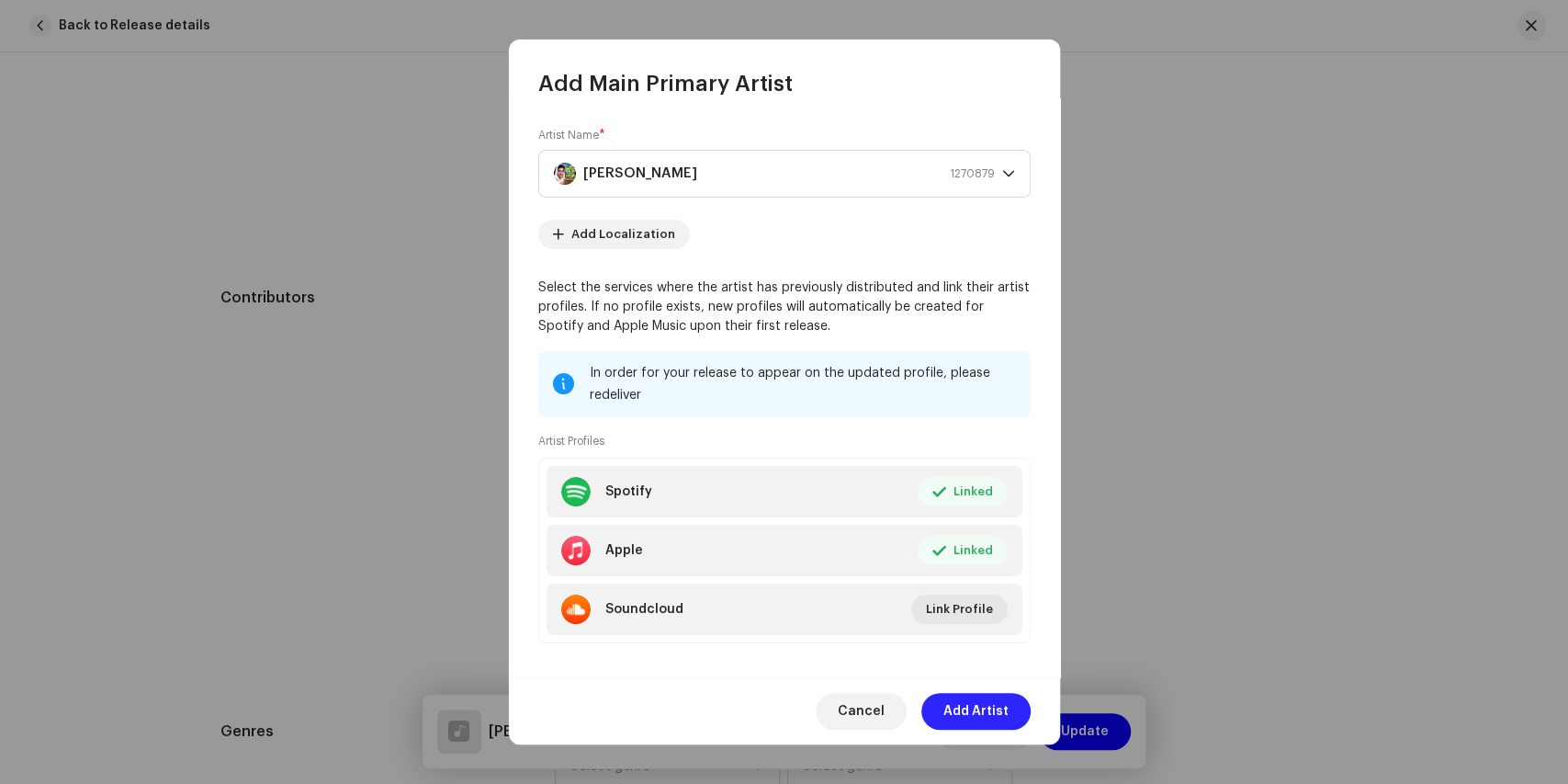
click at [957, 708] on span "Add Artist" at bounding box center [975, 710] width 65 height 36
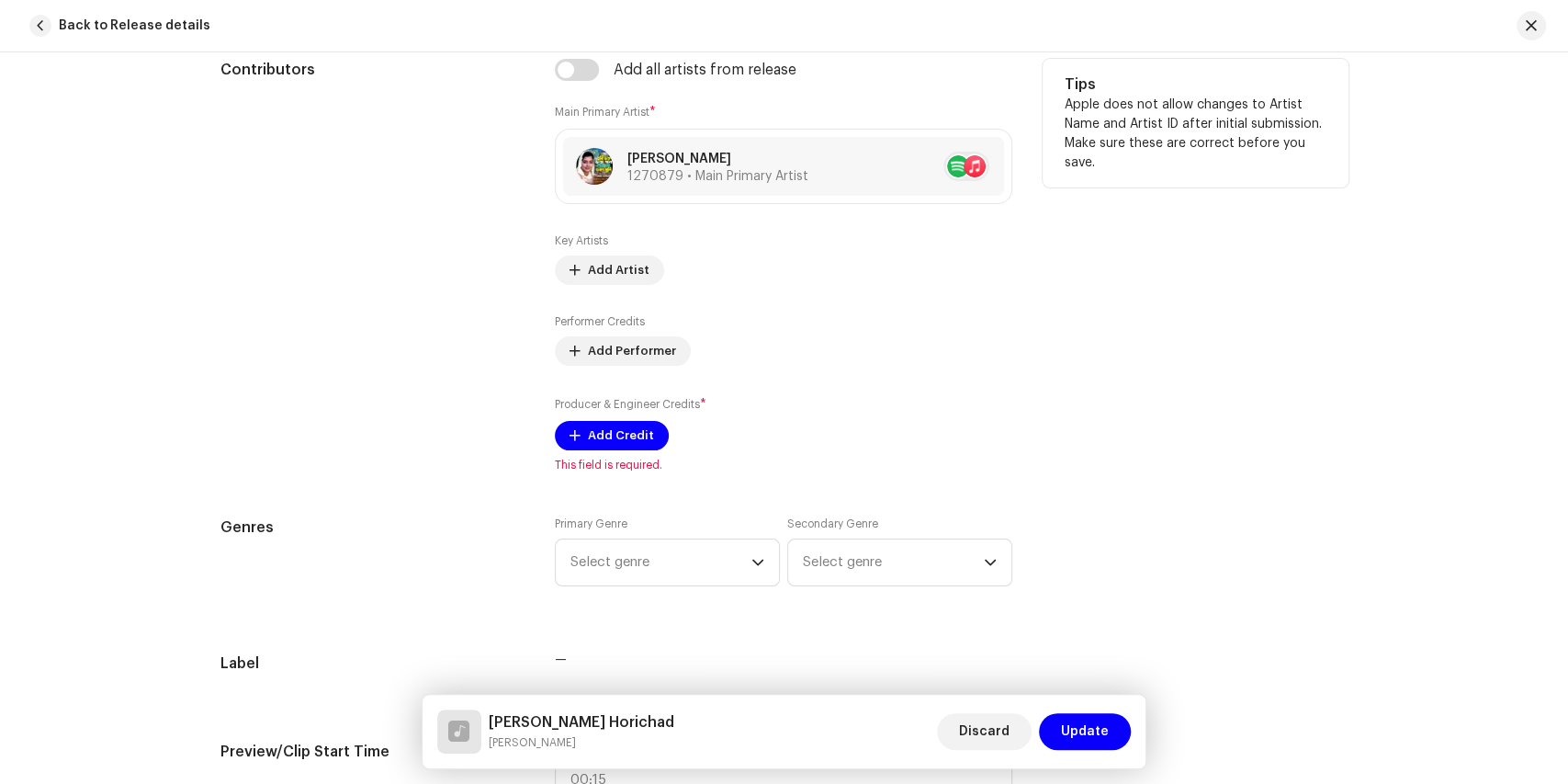
scroll to position [1193, 0]
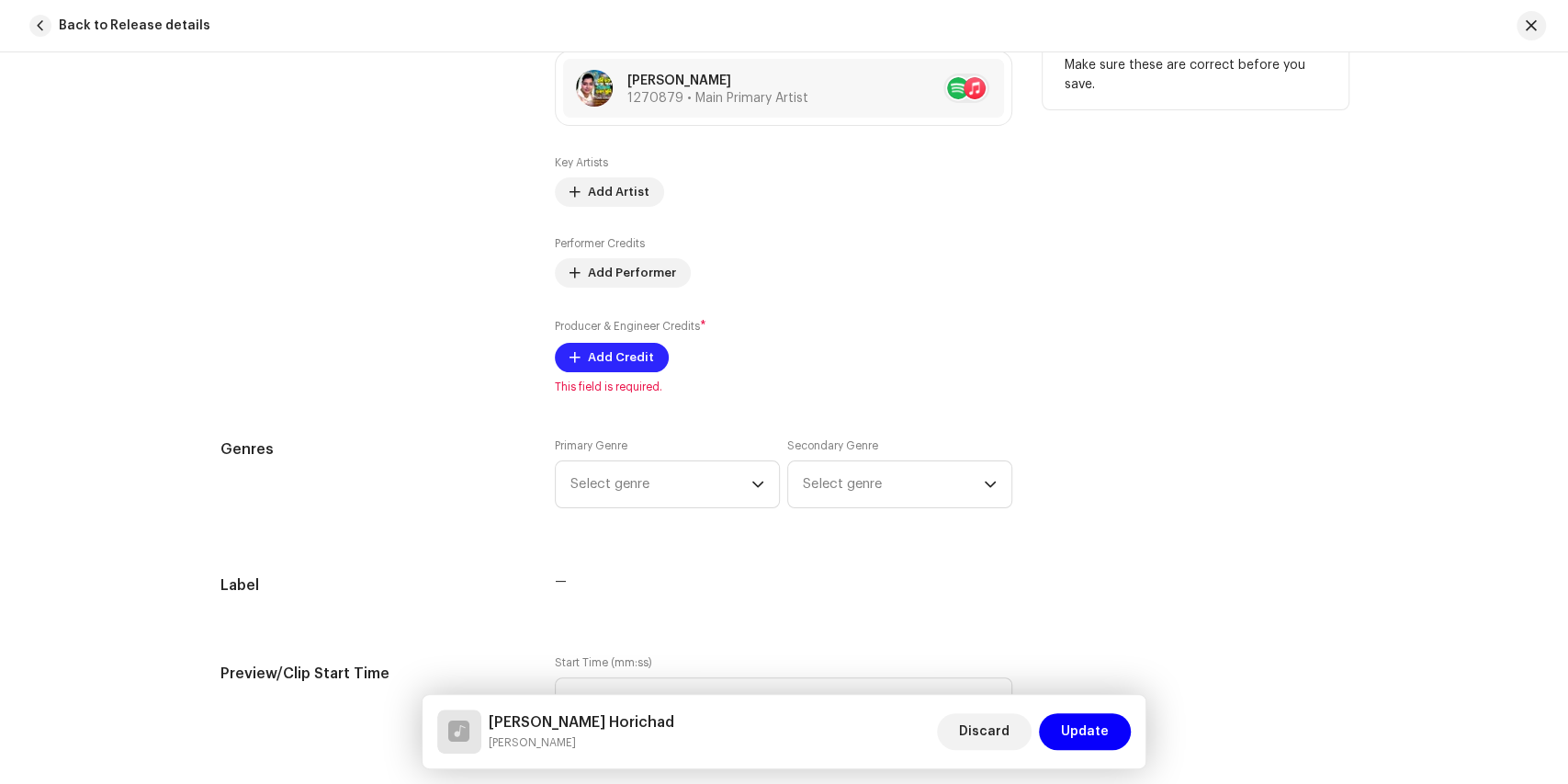
click at [616, 358] on span "Add Credit" at bounding box center [620, 356] width 66 height 36
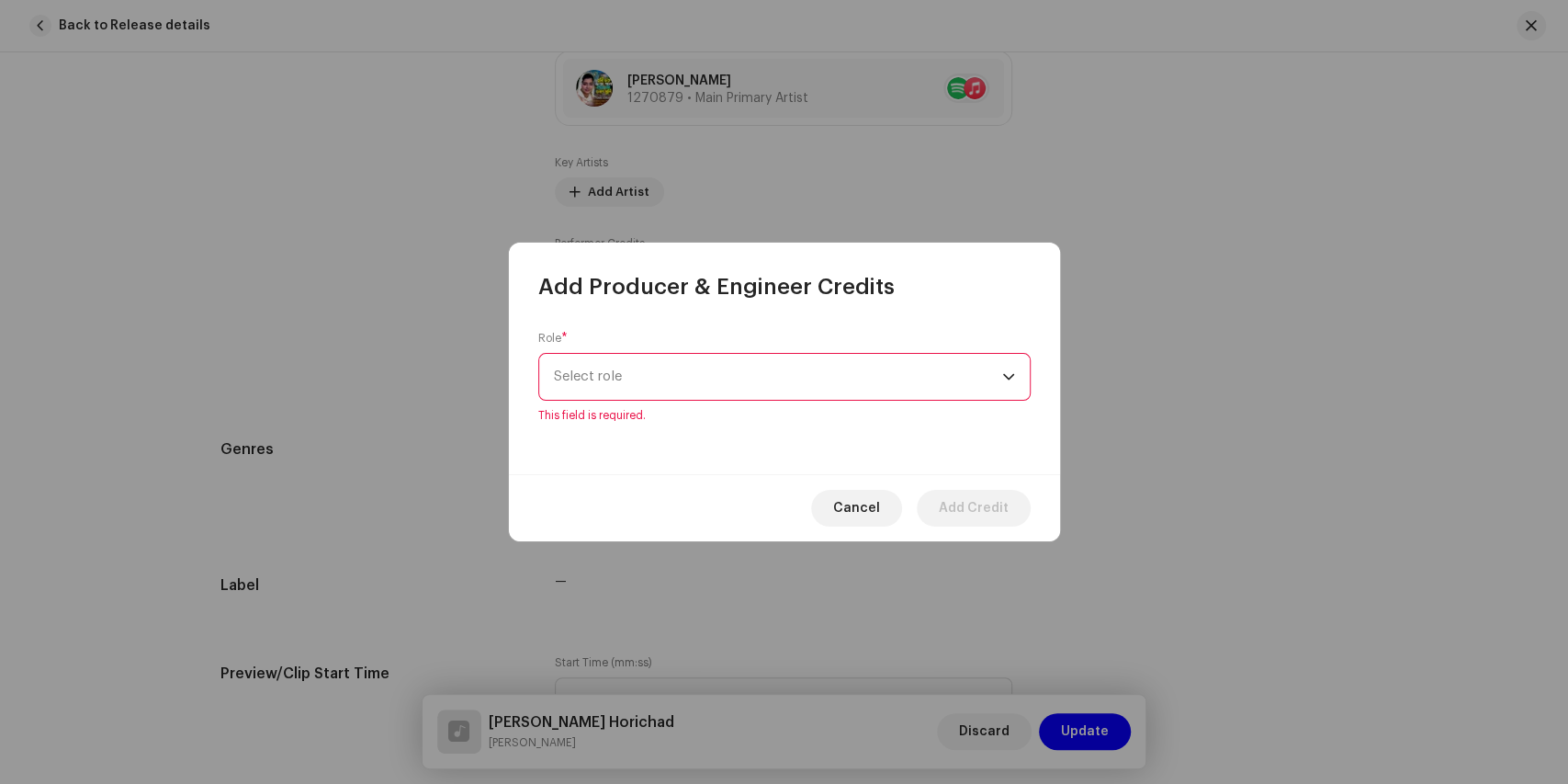
click at [1004, 386] on div "dropdown trigger" at bounding box center [1008, 376] width 13 height 46
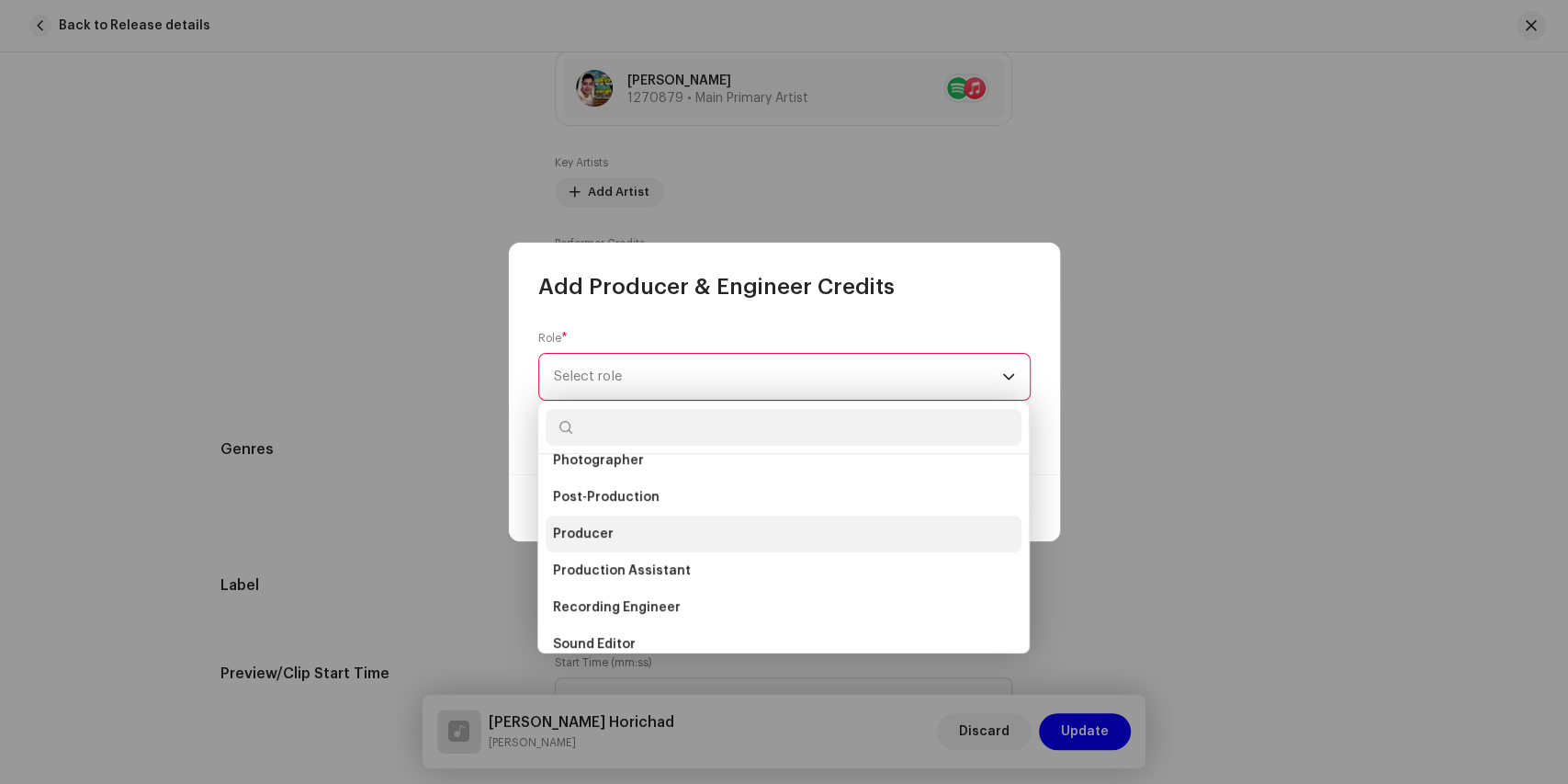
scroll to position [673, 0]
click at [586, 540] on span "Producer" at bounding box center [584, 541] width 61 height 19
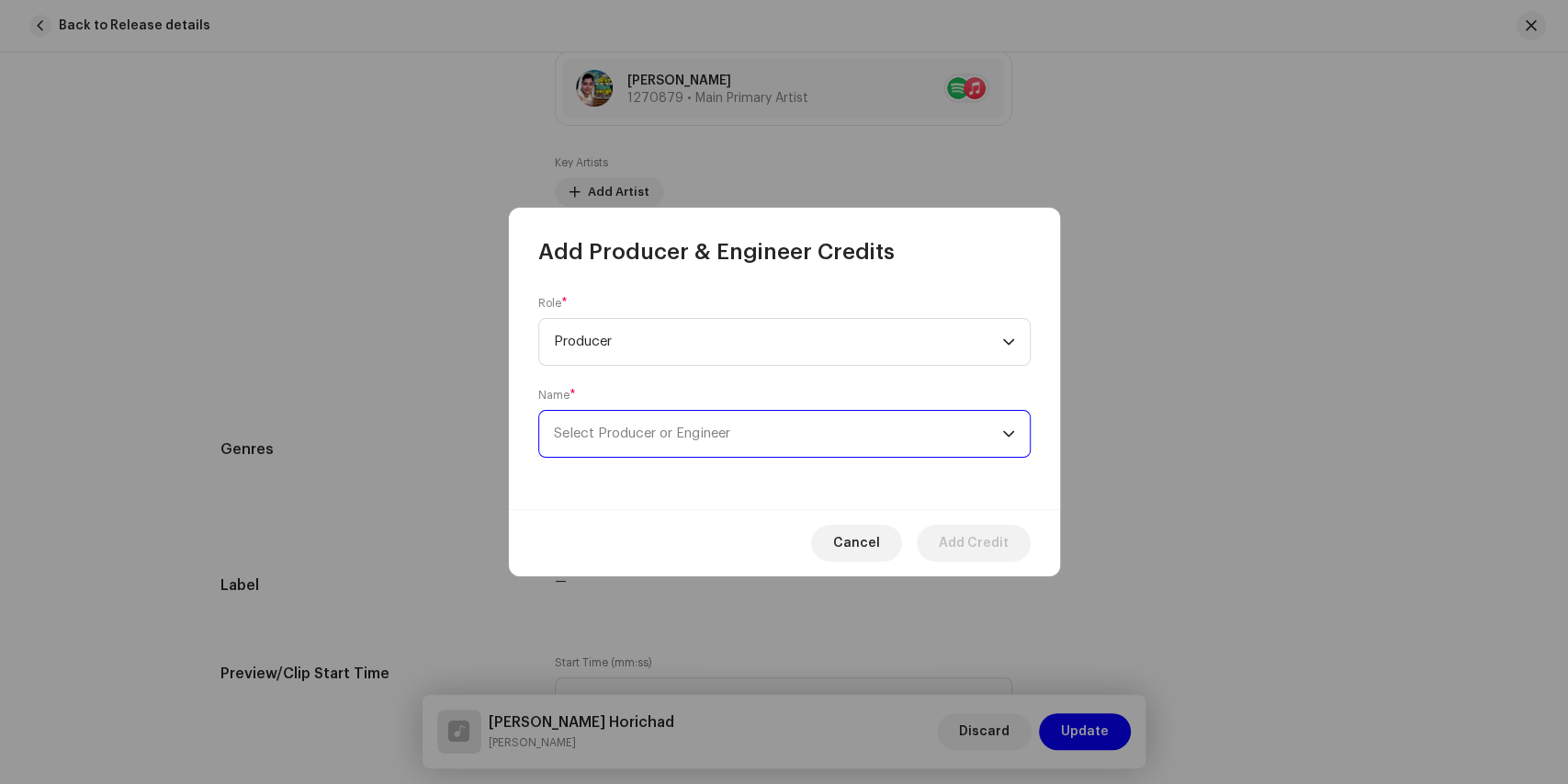
click at [619, 427] on span "Select Producer or Engineer" at bounding box center [643, 433] width 177 height 14
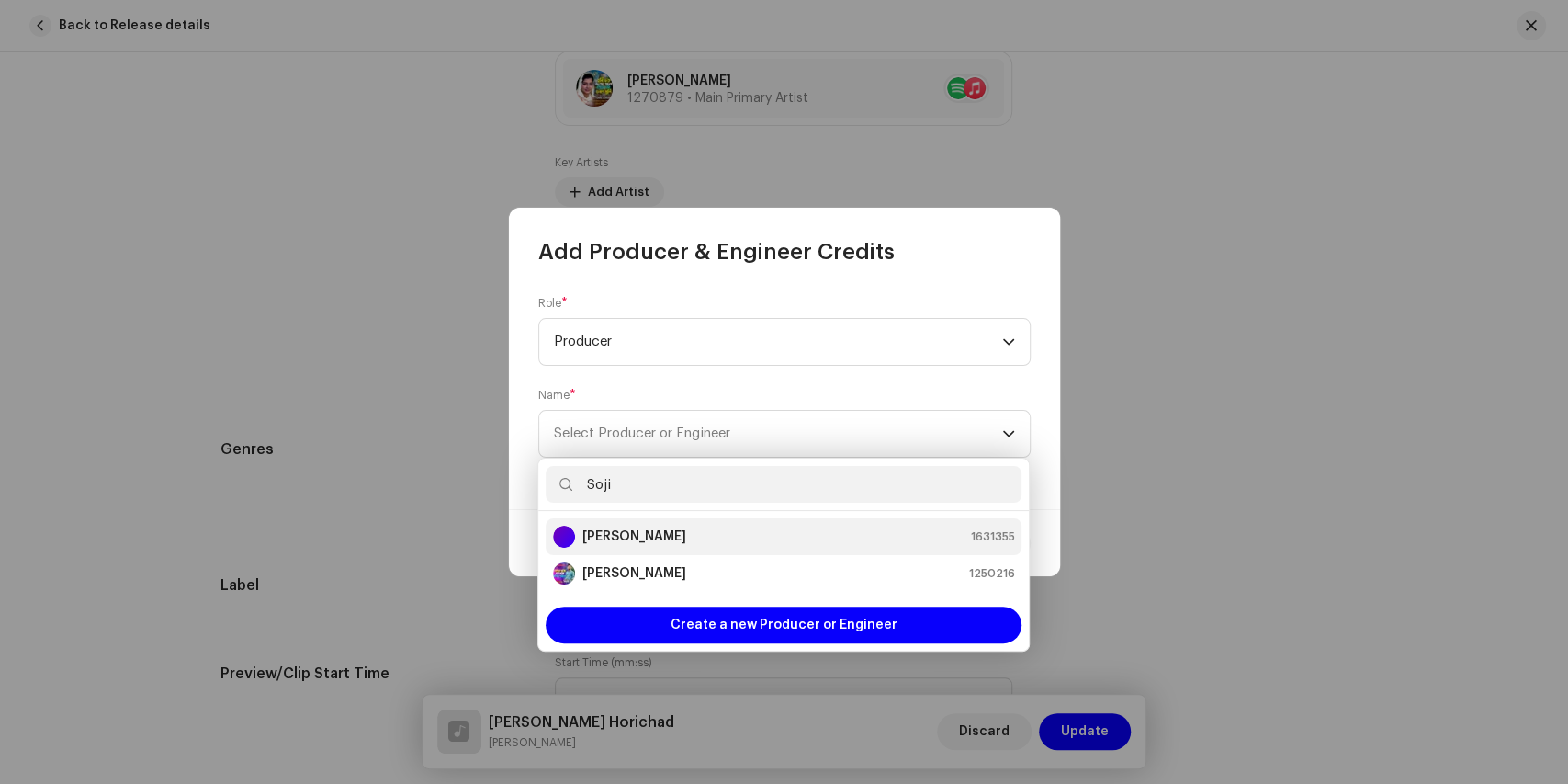
type input "Soji"
click at [634, 535] on strong "[PERSON_NAME]" at bounding box center [635, 536] width 104 height 19
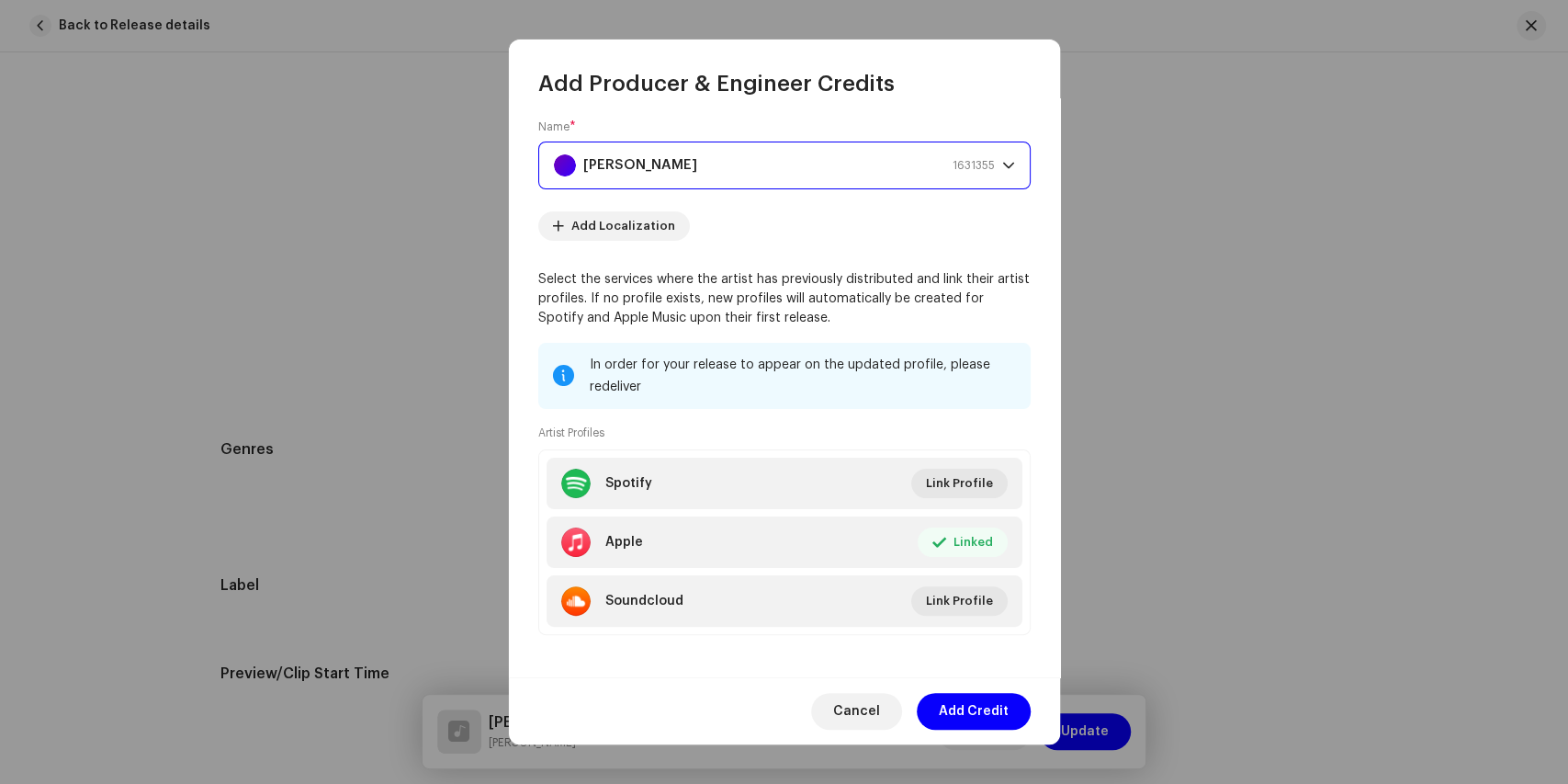
scroll to position [108, 0]
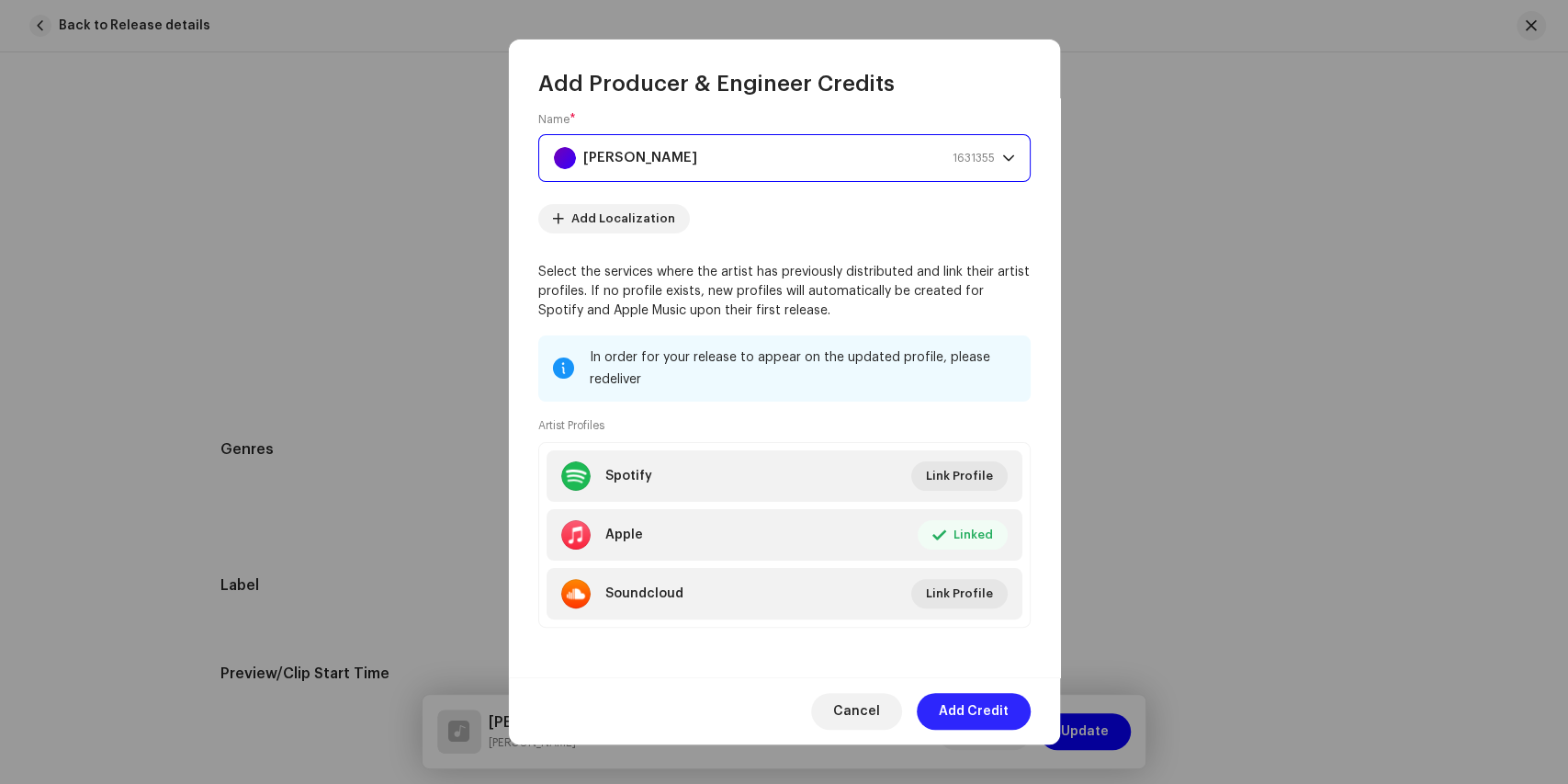
click at [959, 713] on span "Add Credit" at bounding box center [973, 710] width 70 height 36
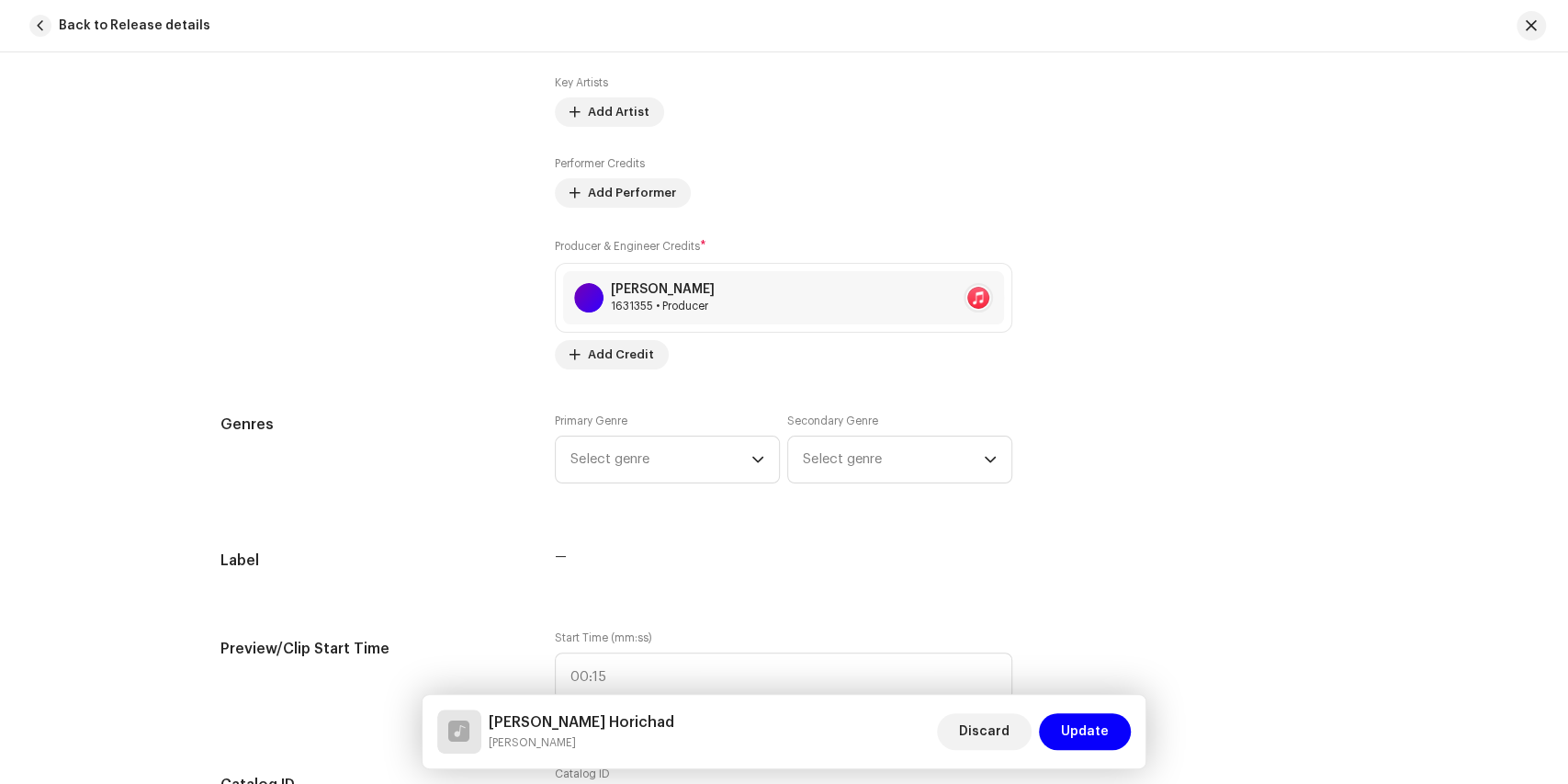
scroll to position [1316, 0]
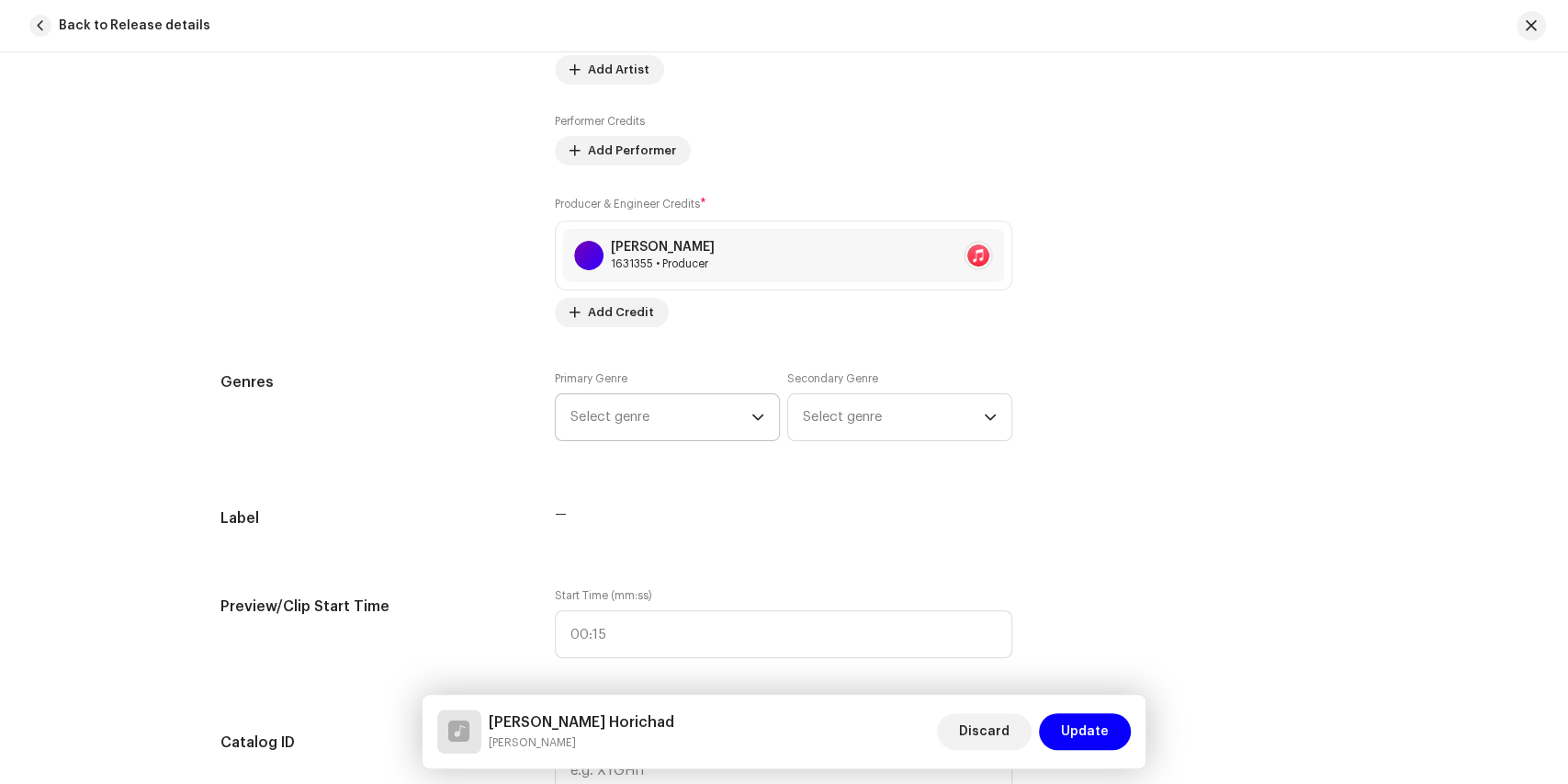
click at [753, 414] on icon "dropdown trigger" at bounding box center [758, 417] width 11 height 7
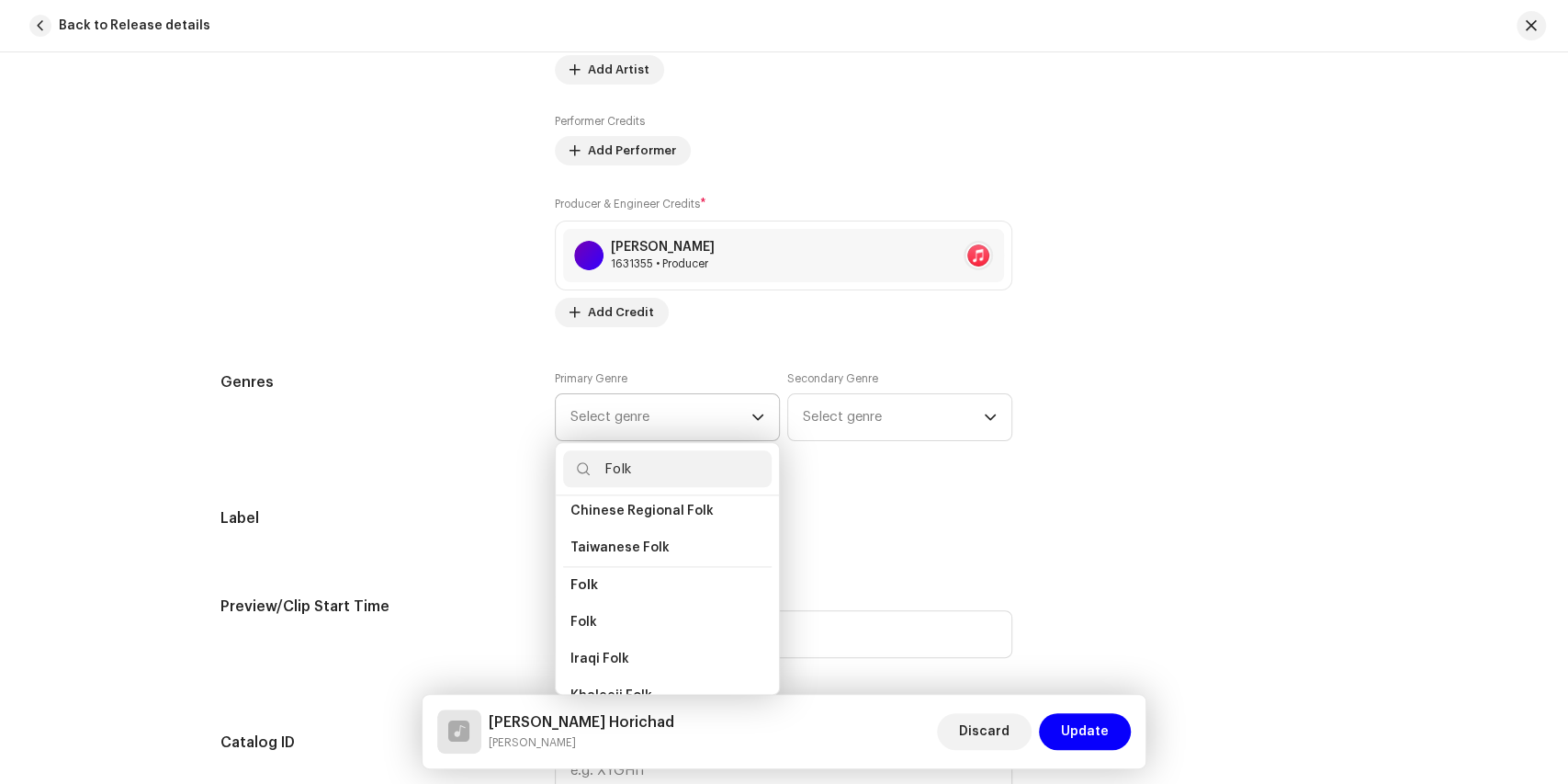
scroll to position [123, 0]
type input "Folk"
click at [583, 611] on span "Folk" at bounding box center [583, 620] width 26 height 19
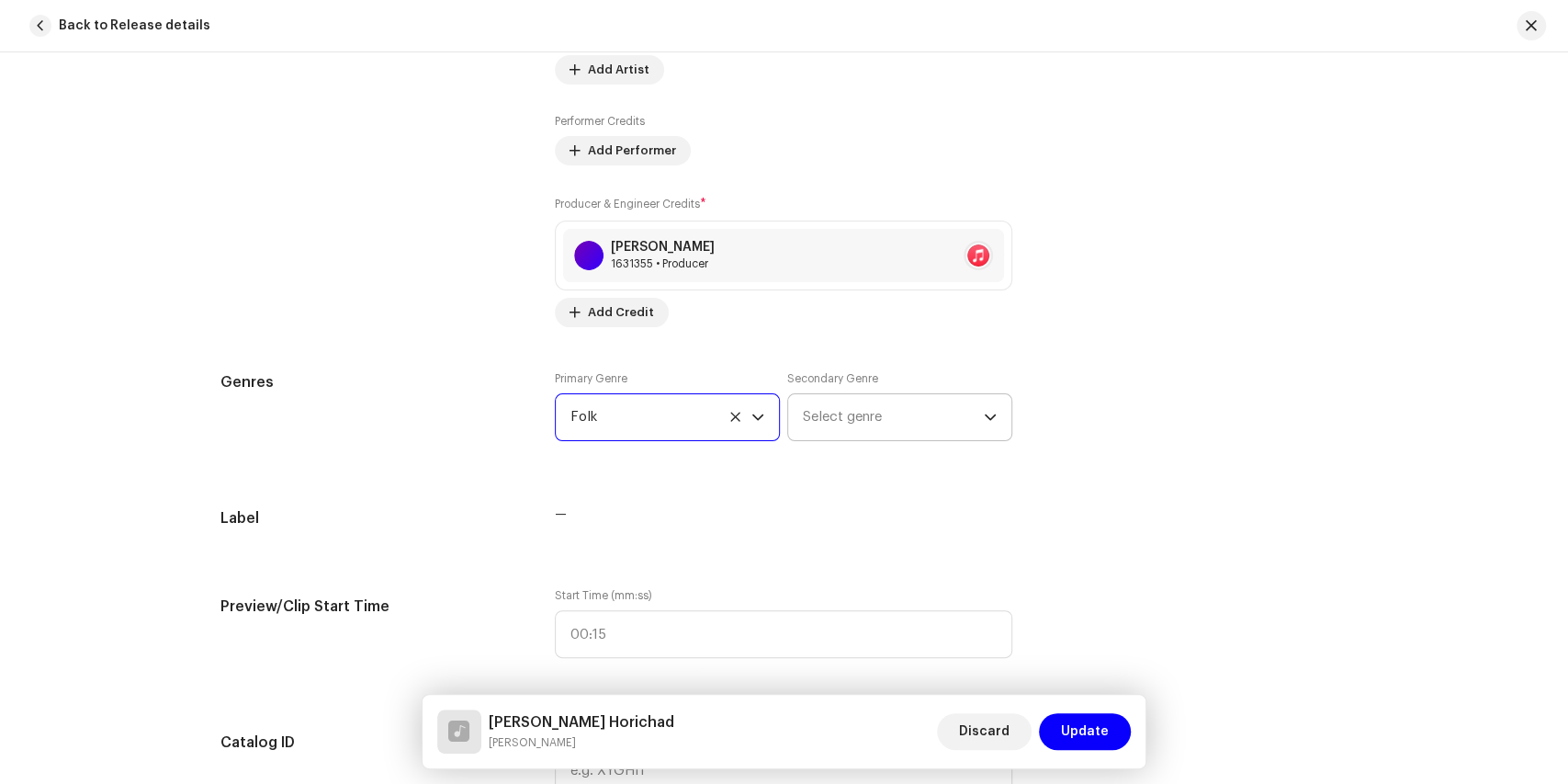
click at [985, 414] on icon "dropdown trigger" at bounding box center [990, 417] width 11 height 7
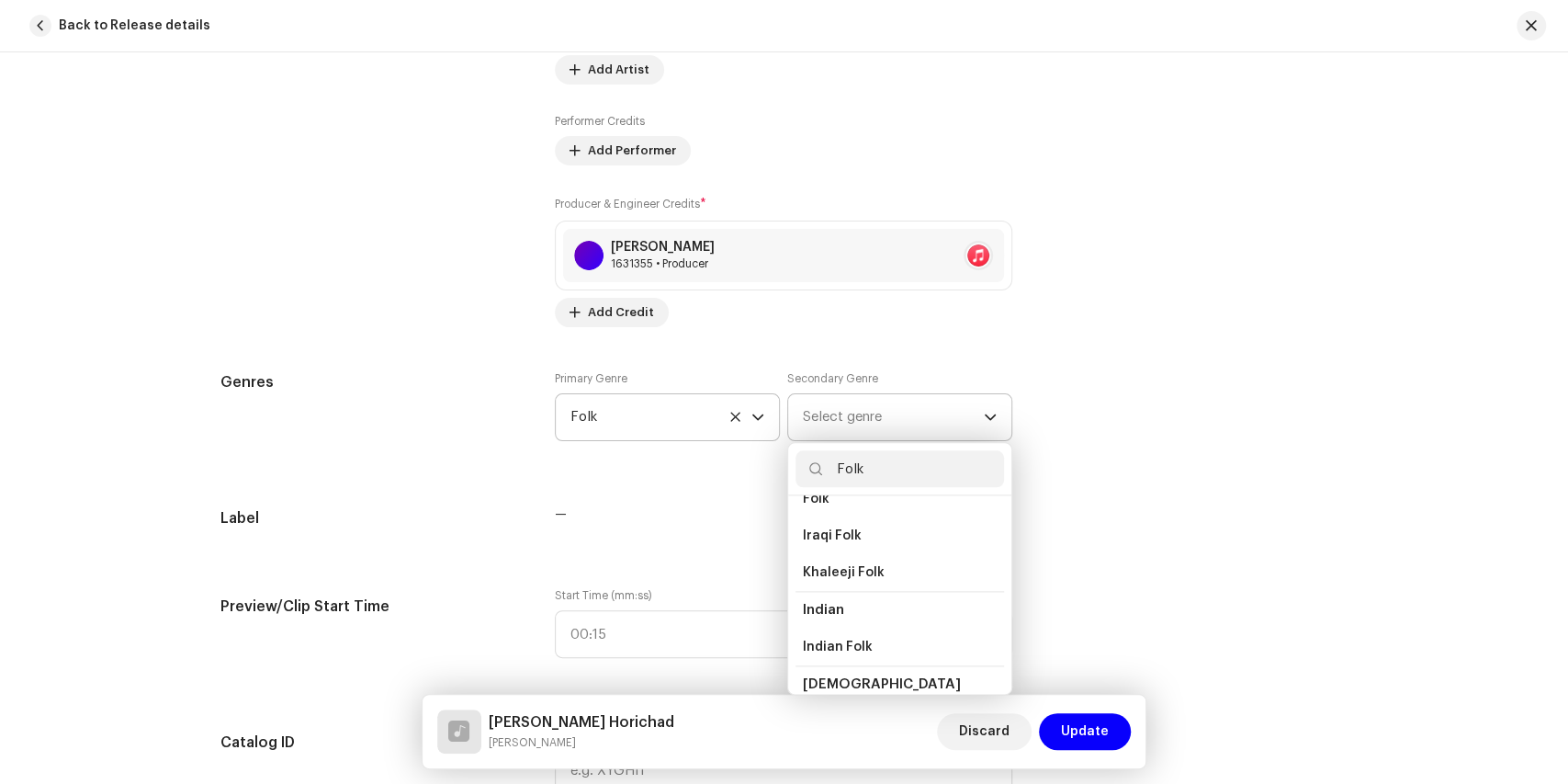
scroll to position [229, 0]
type input "Folk"
click at [813, 508] on span "Folk" at bounding box center [815, 514] width 26 height 19
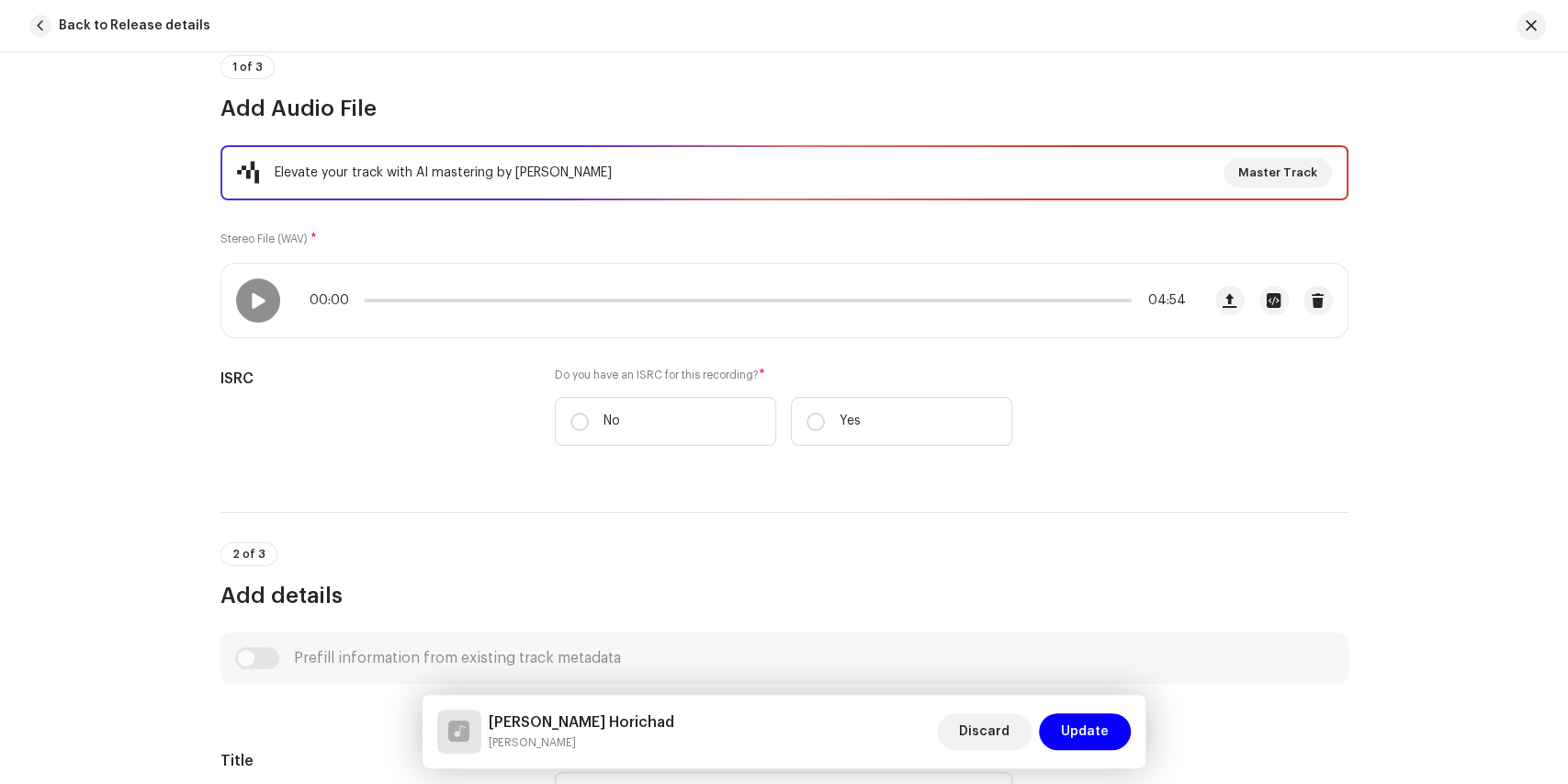
scroll to position [91, 0]
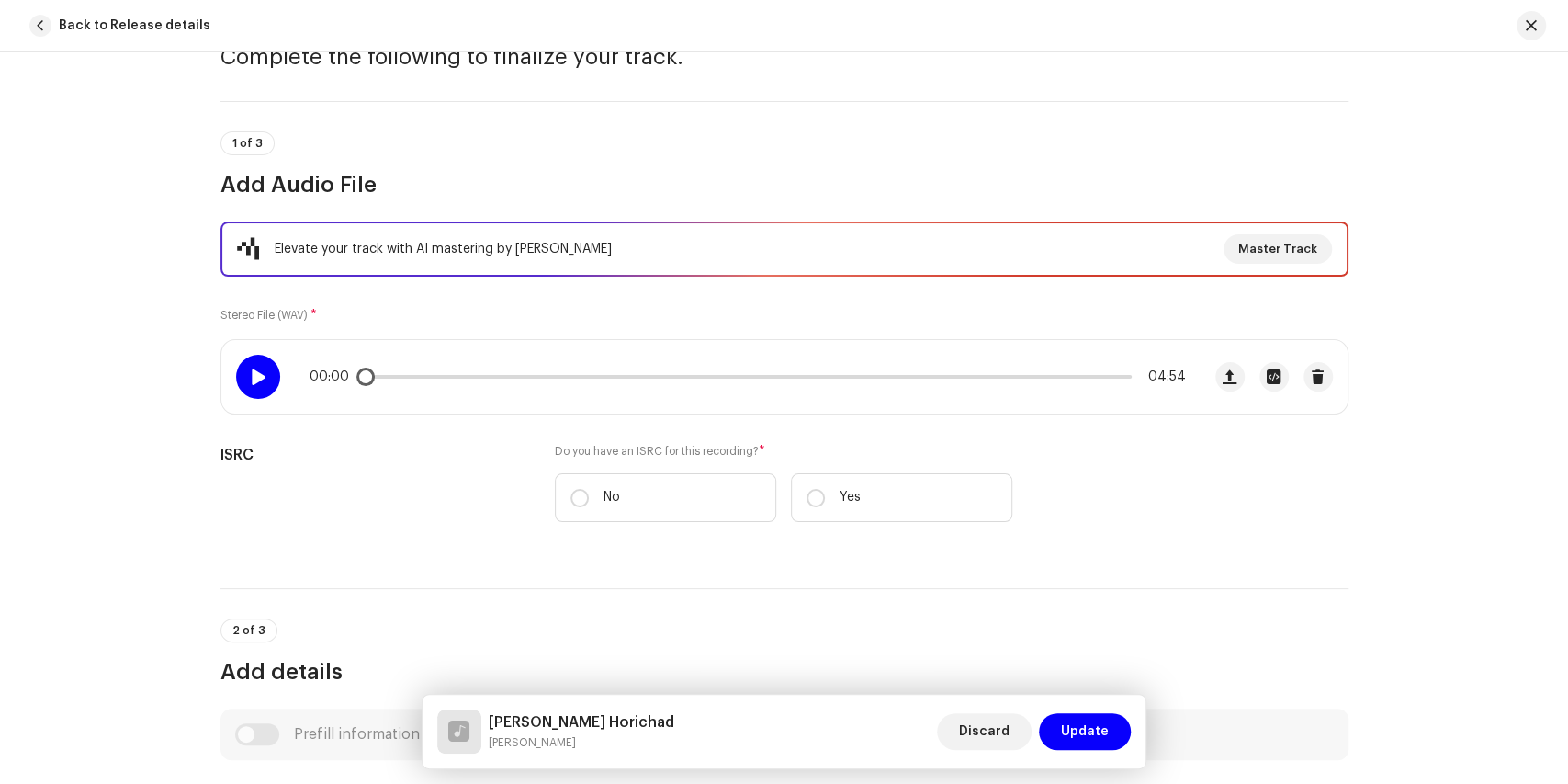
click at [253, 375] on span at bounding box center [258, 376] width 16 height 15
click at [390, 382] on span at bounding box center [393, 376] width 19 height 19
click at [406, 379] on span at bounding box center [409, 376] width 19 height 19
click at [252, 376] on span at bounding box center [258, 376] width 16 height 15
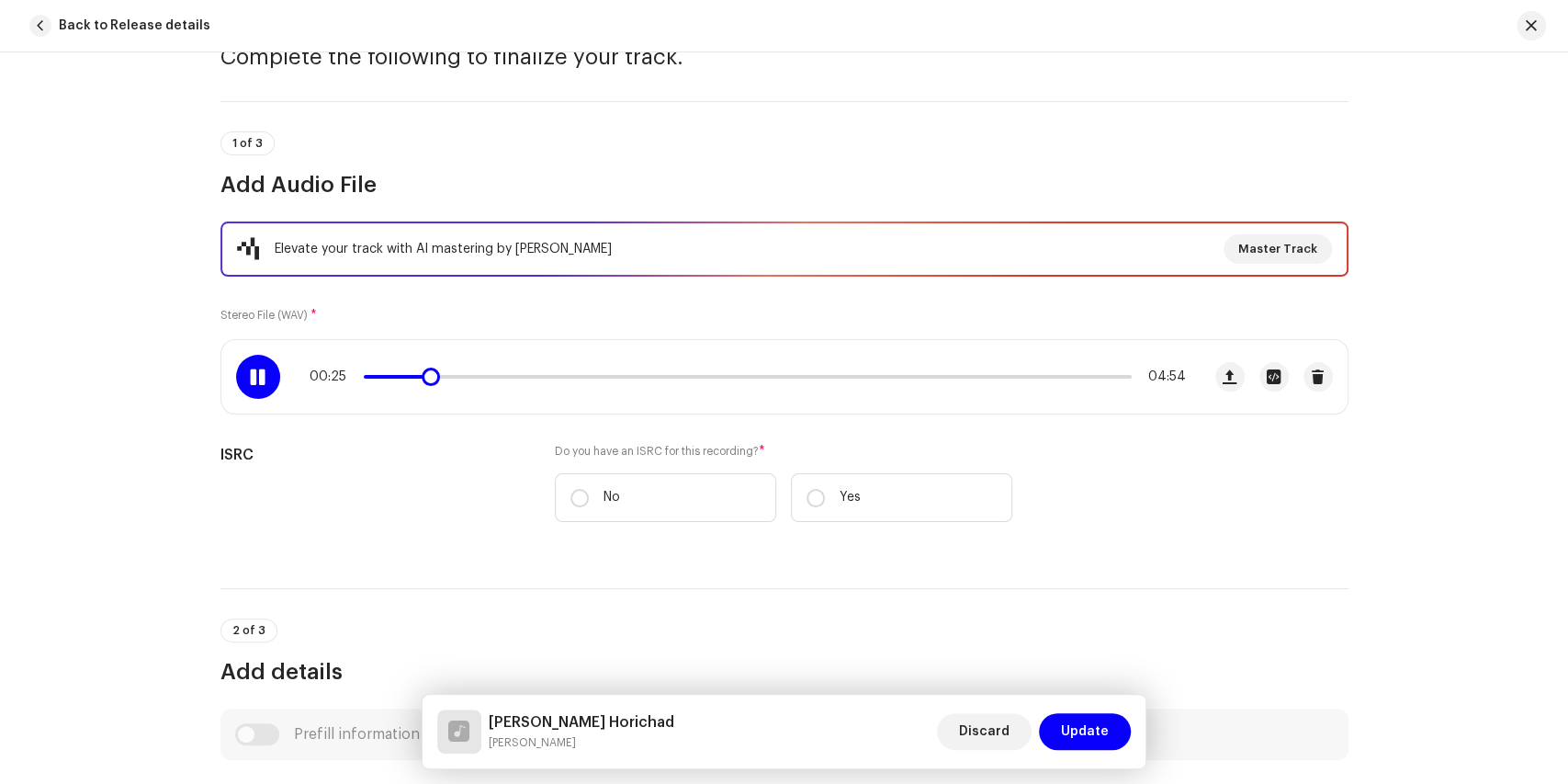
click at [252, 376] on span at bounding box center [258, 376] width 16 height 15
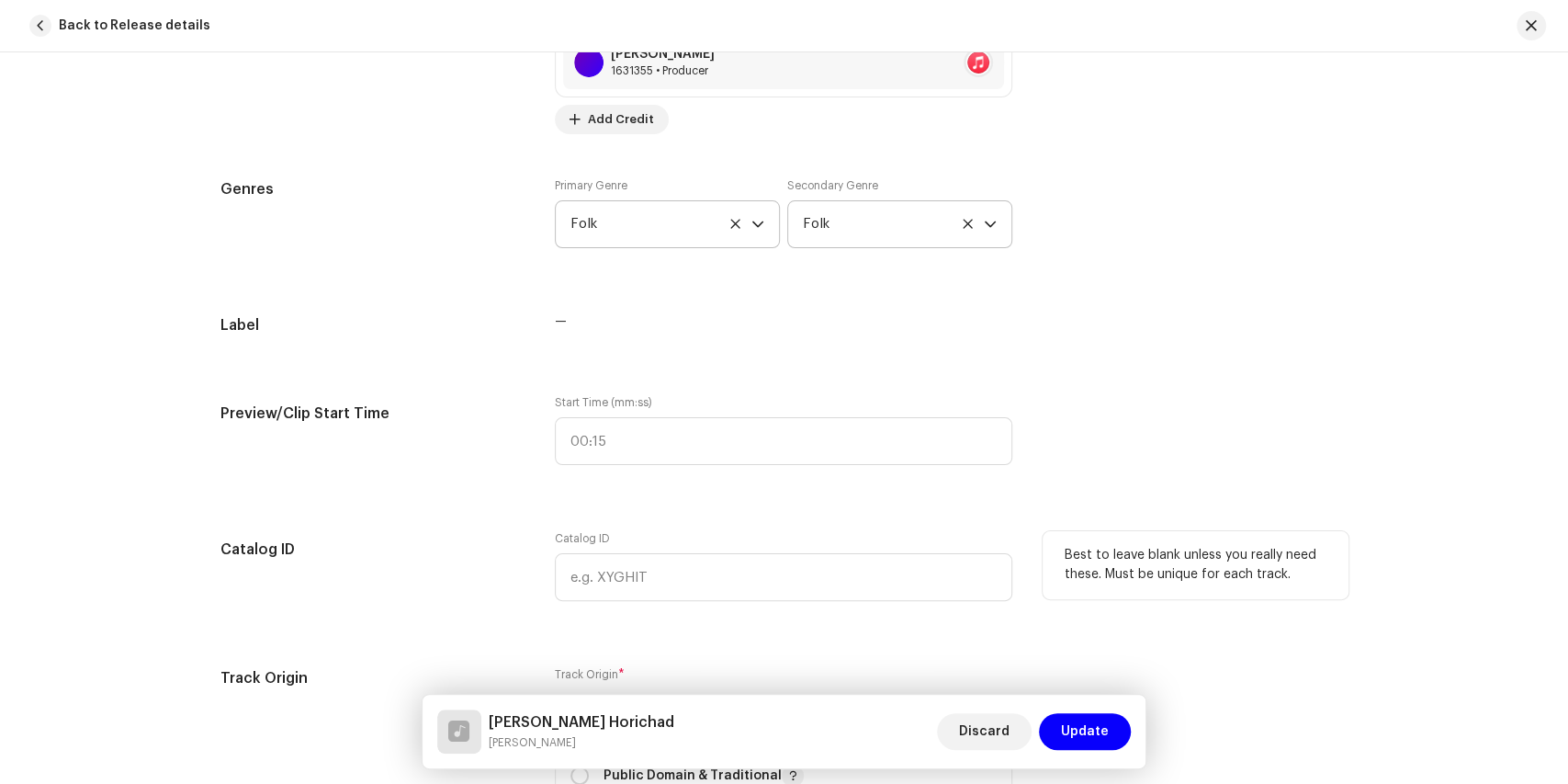
scroll to position [1561, 0]
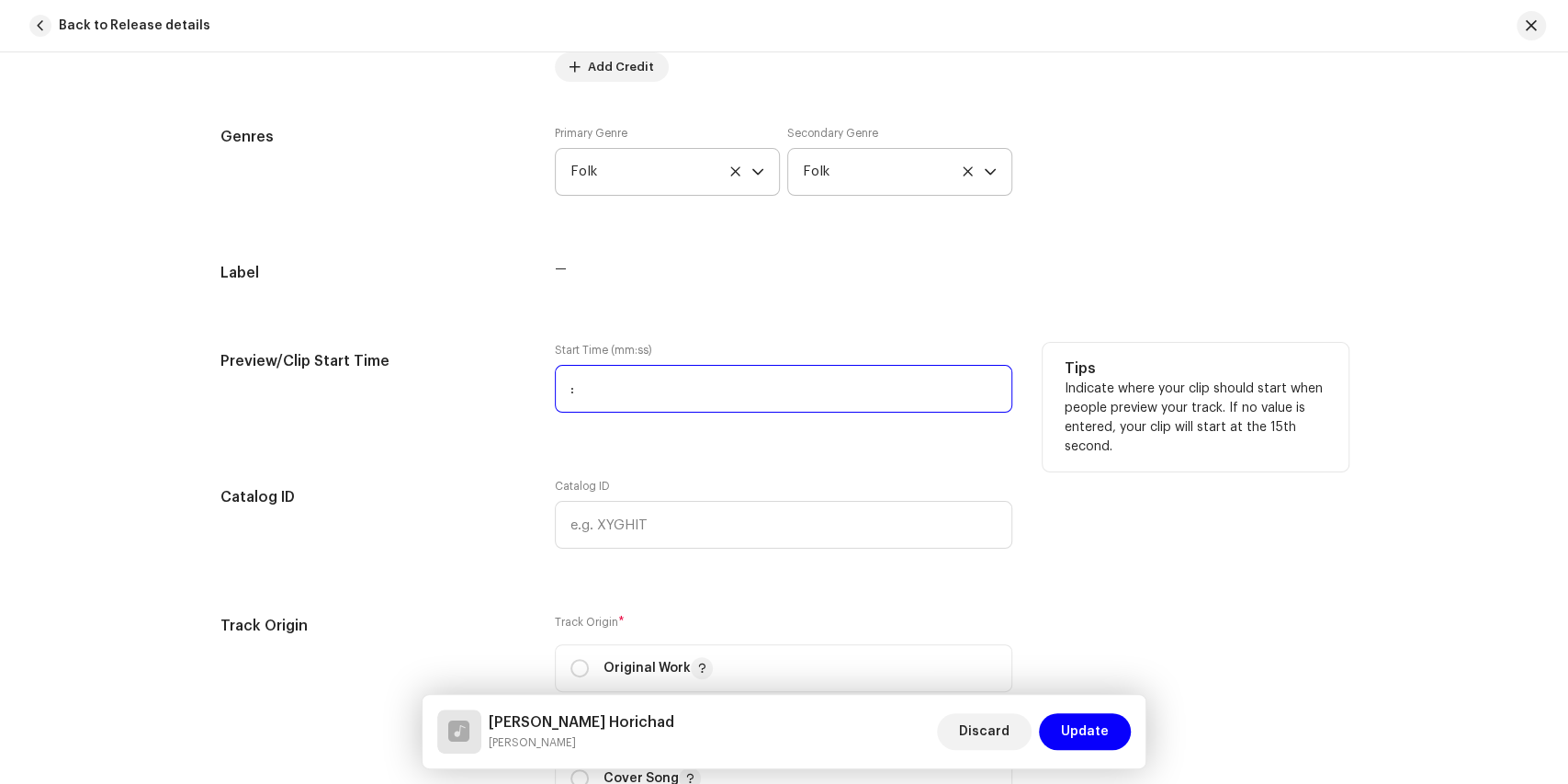
click at [556, 390] on input ":" at bounding box center [783, 389] width 457 height 48
type input "00:24"
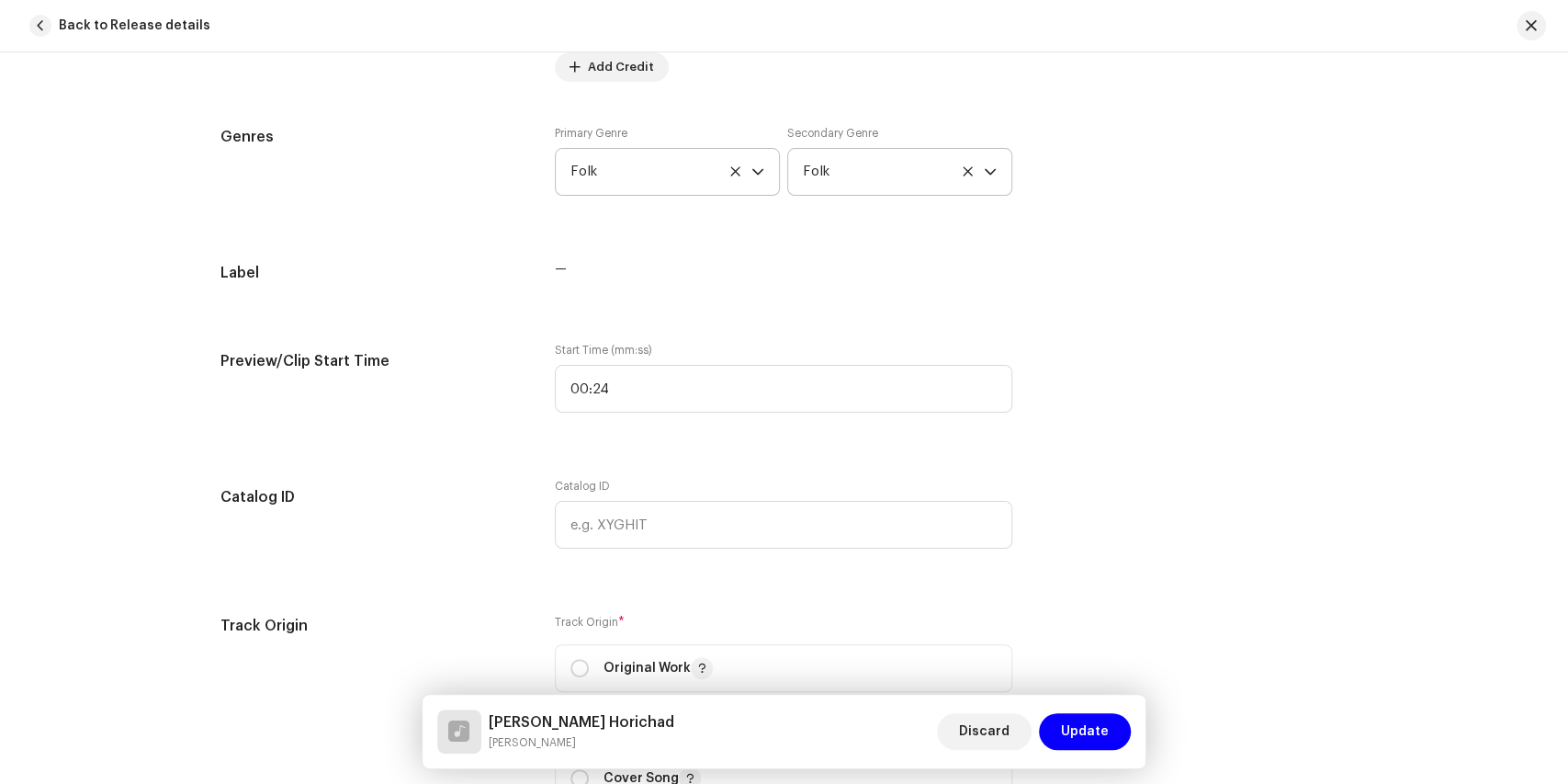
click at [872, 439] on div "Track details Complete the following to finalize your track. 1 of 3 Add Audio F…" at bounding box center [785, 505] width 1187 height 3939
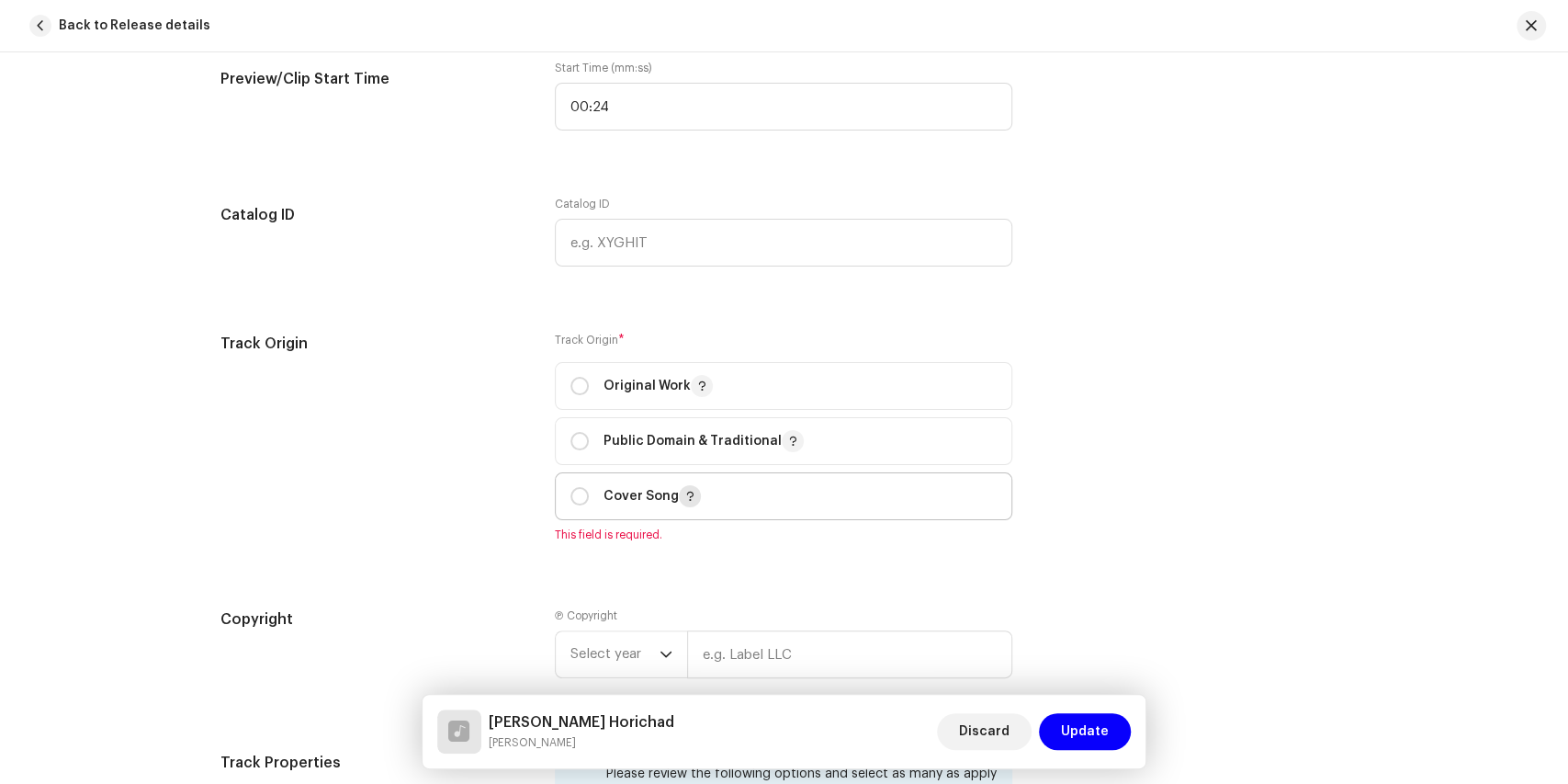
scroll to position [1928, 0]
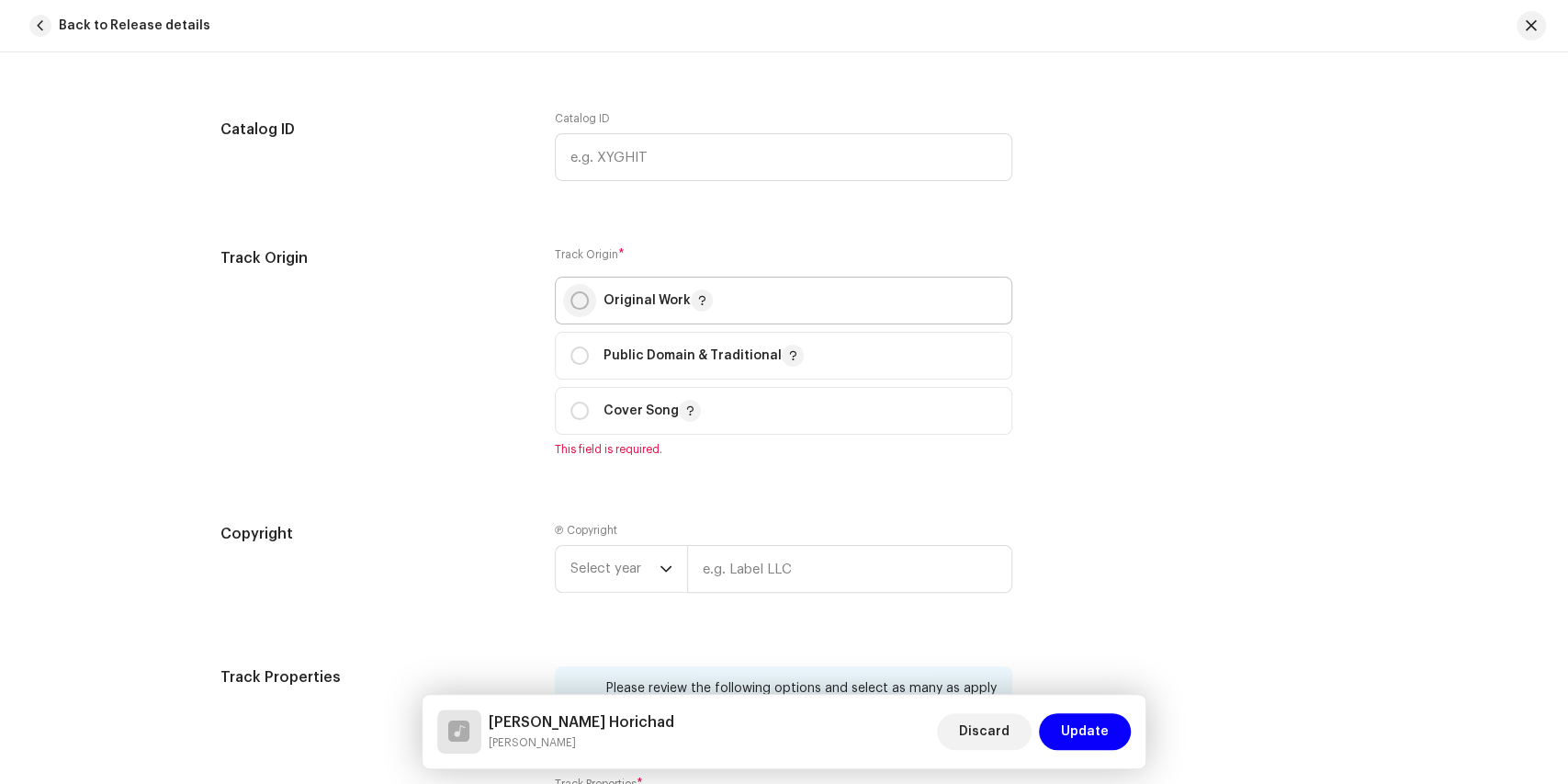
click at [575, 297] on input "radio" at bounding box center [579, 300] width 19 height 19
radio input "true"
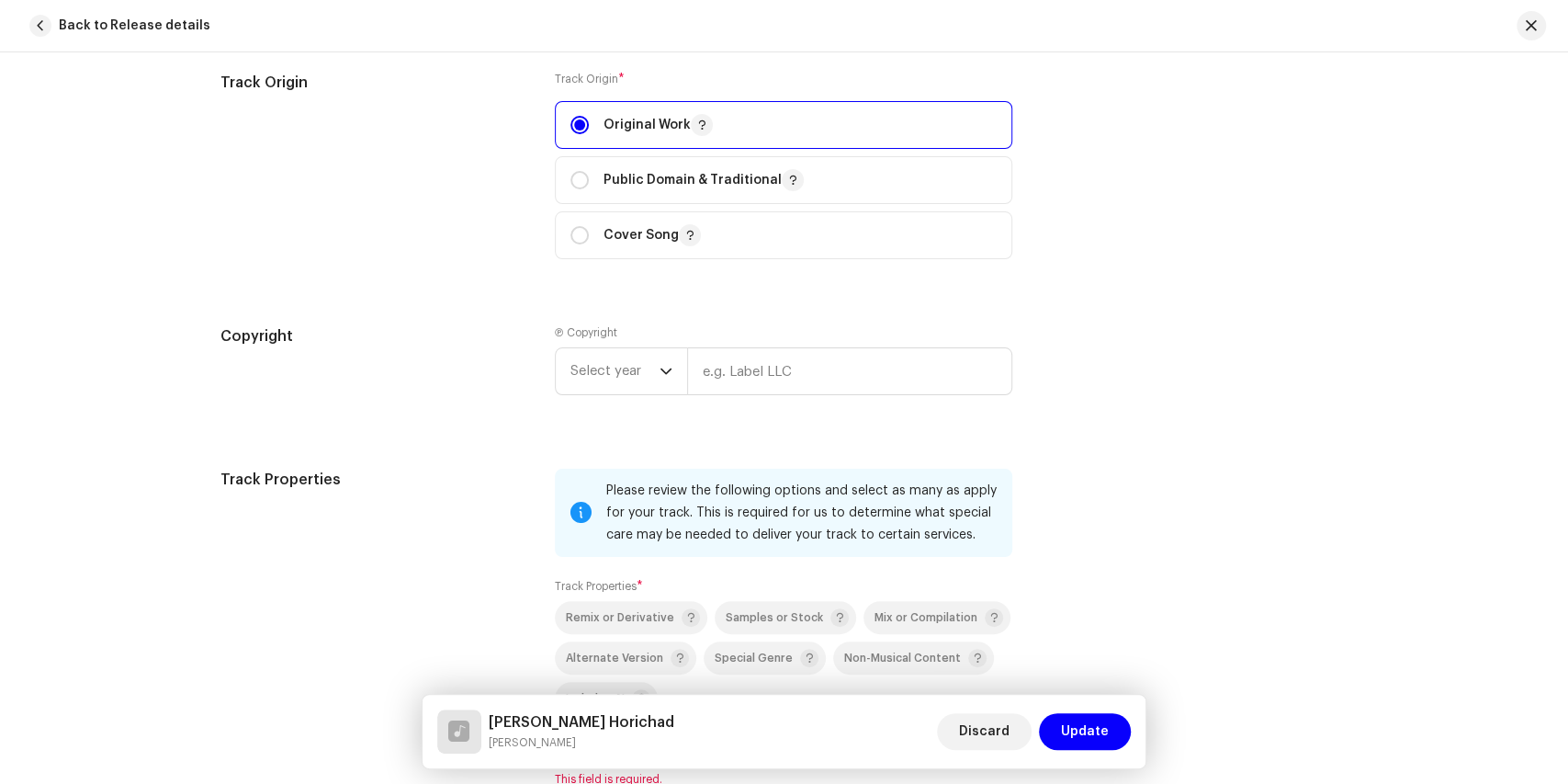
scroll to position [2112, 0]
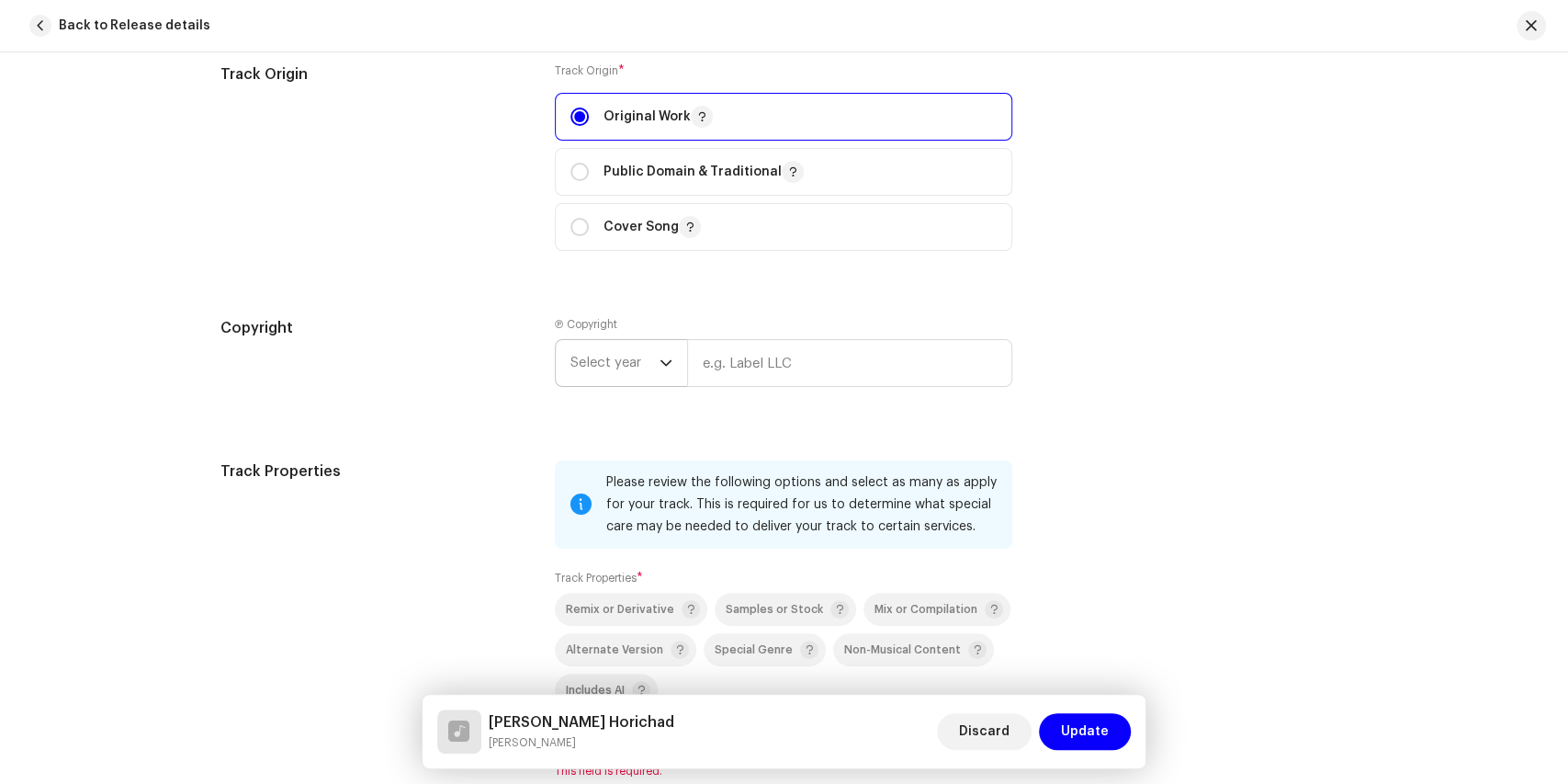
click at [659, 356] on icon "dropdown trigger" at bounding box center [665, 362] width 13 height 13
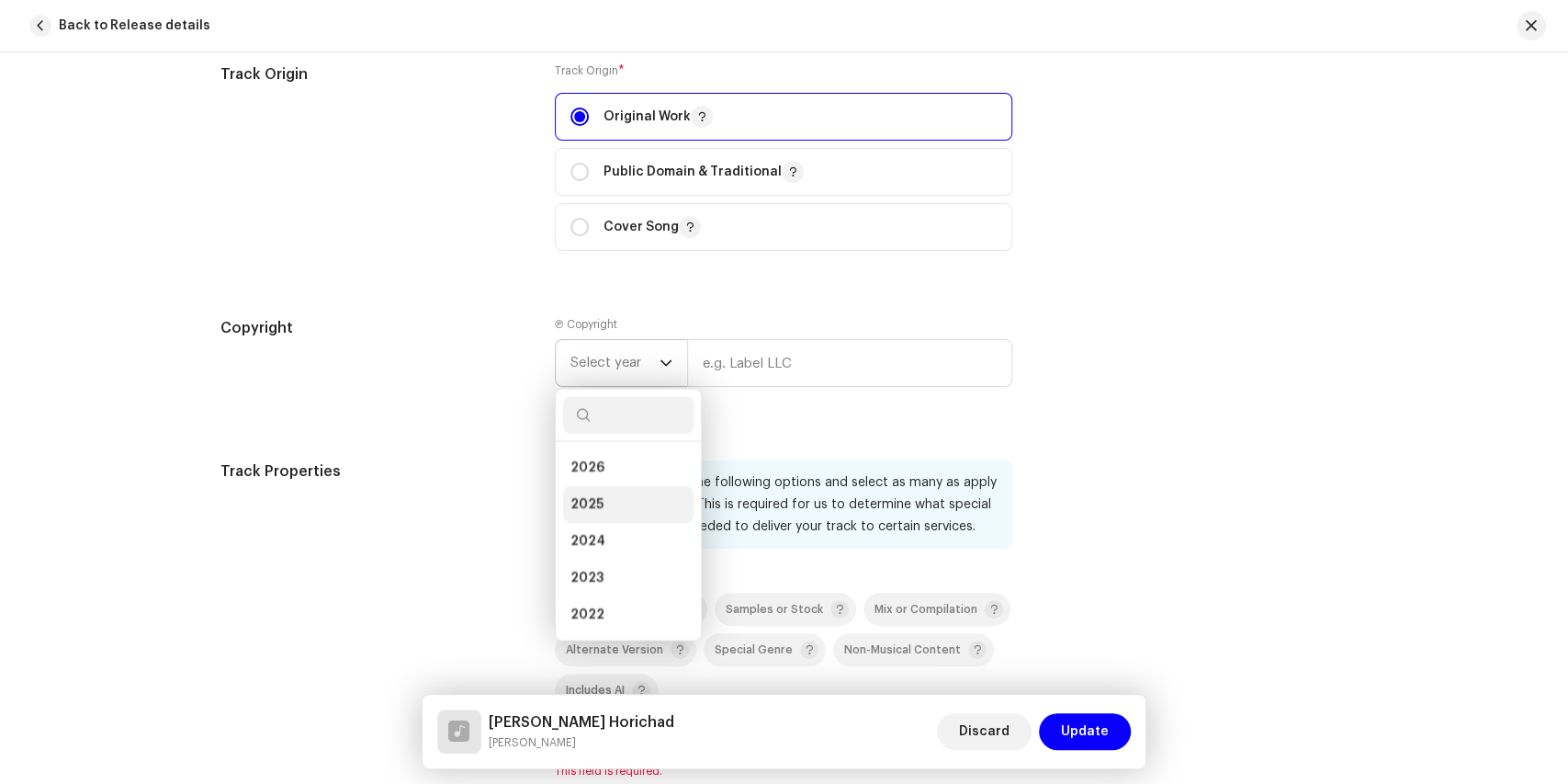
click at [583, 495] on span "2025" at bounding box center [587, 503] width 33 height 19
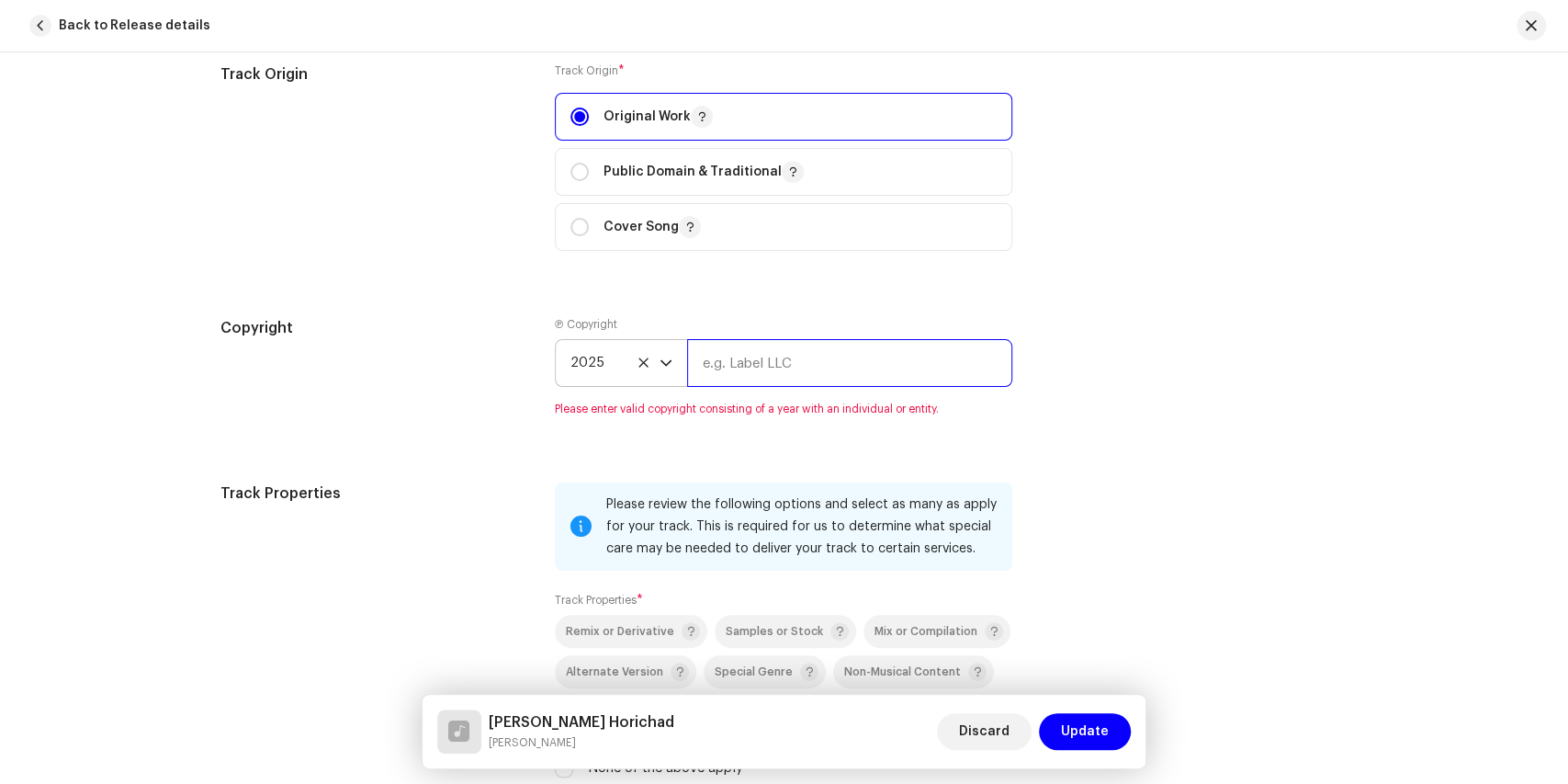
click at [735, 364] on input "text" at bounding box center [849, 362] width 325 height 48
type input "Mou TV"
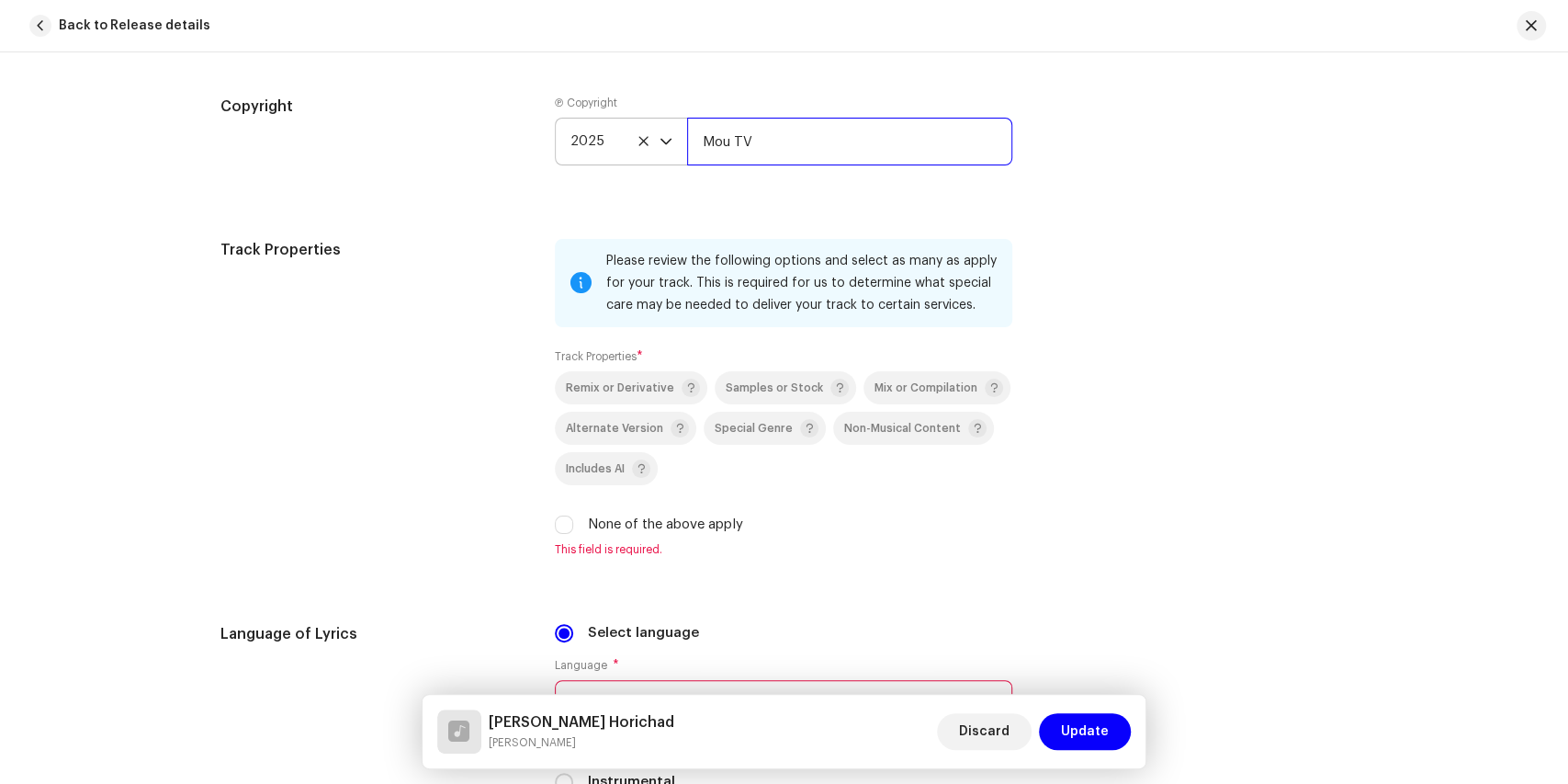
scroll to position [2357, 0]
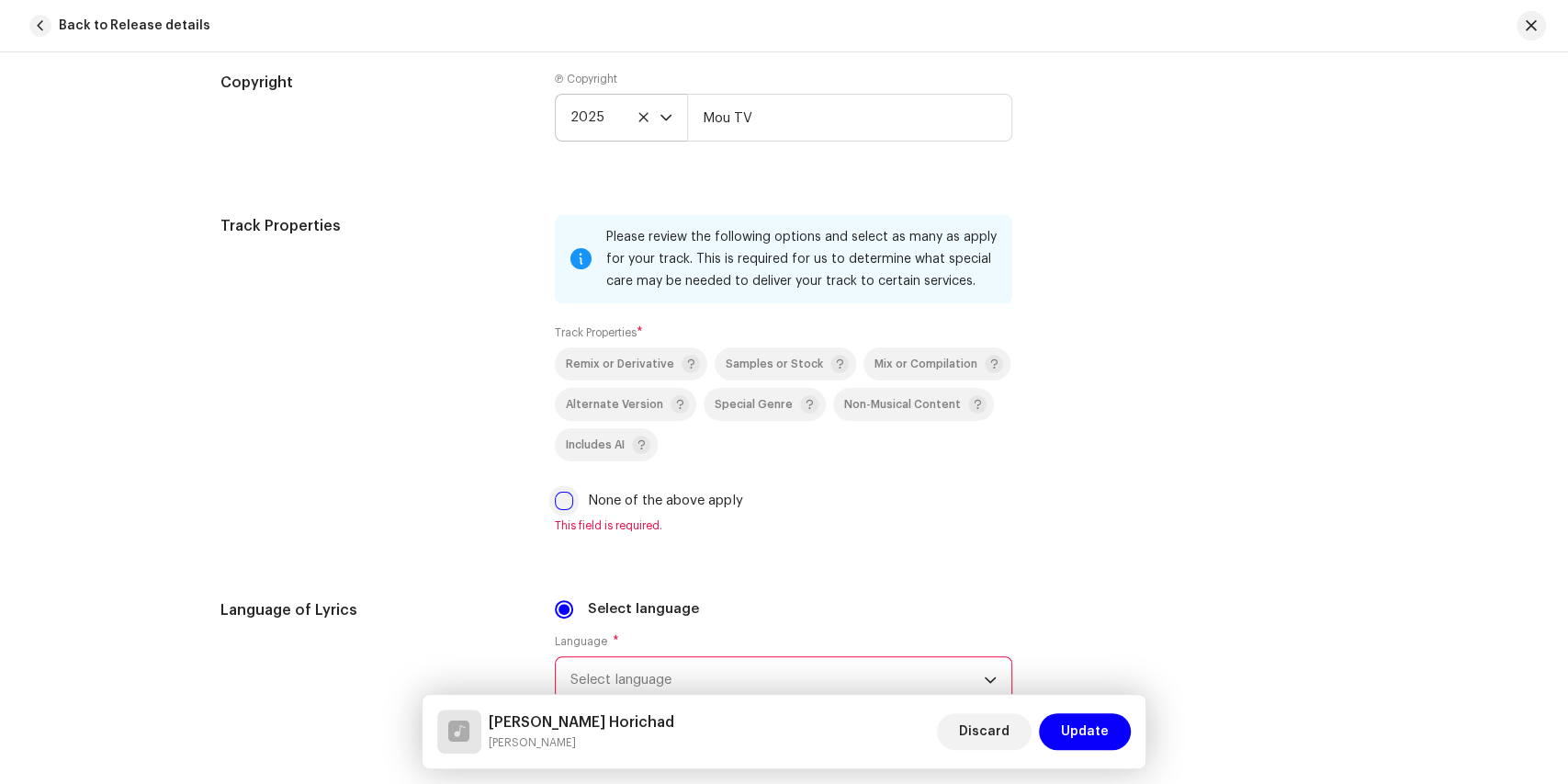
click at [564, 497] on input "None of the above apply" at bounding box center [563, 500] width 19 height 19
checkbox input "true"
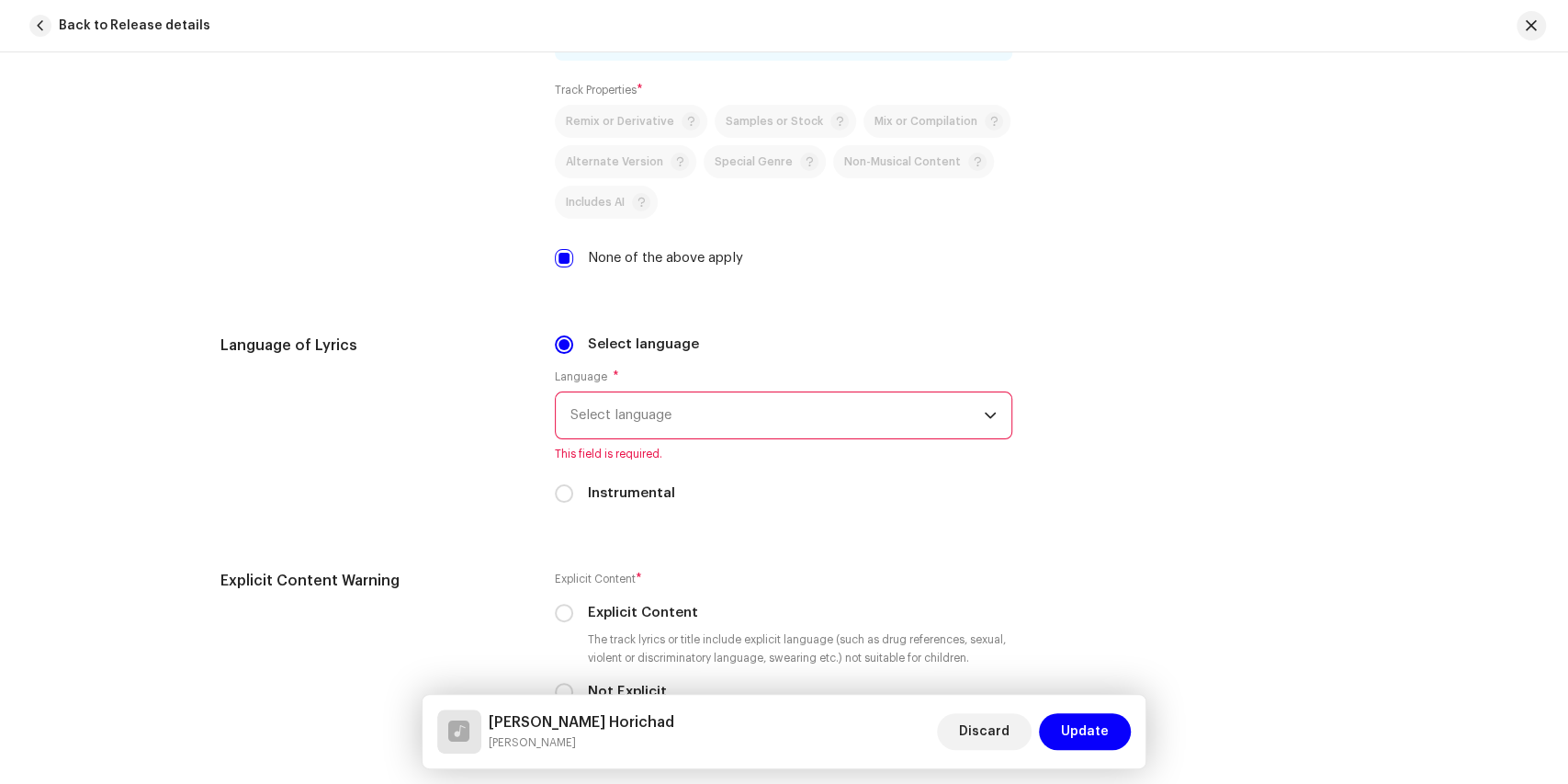
scroll to position [2601, 0]
click at [988, 407] on icon "dropdown trigger" at bounding box center [990, 413] width 13 height 13
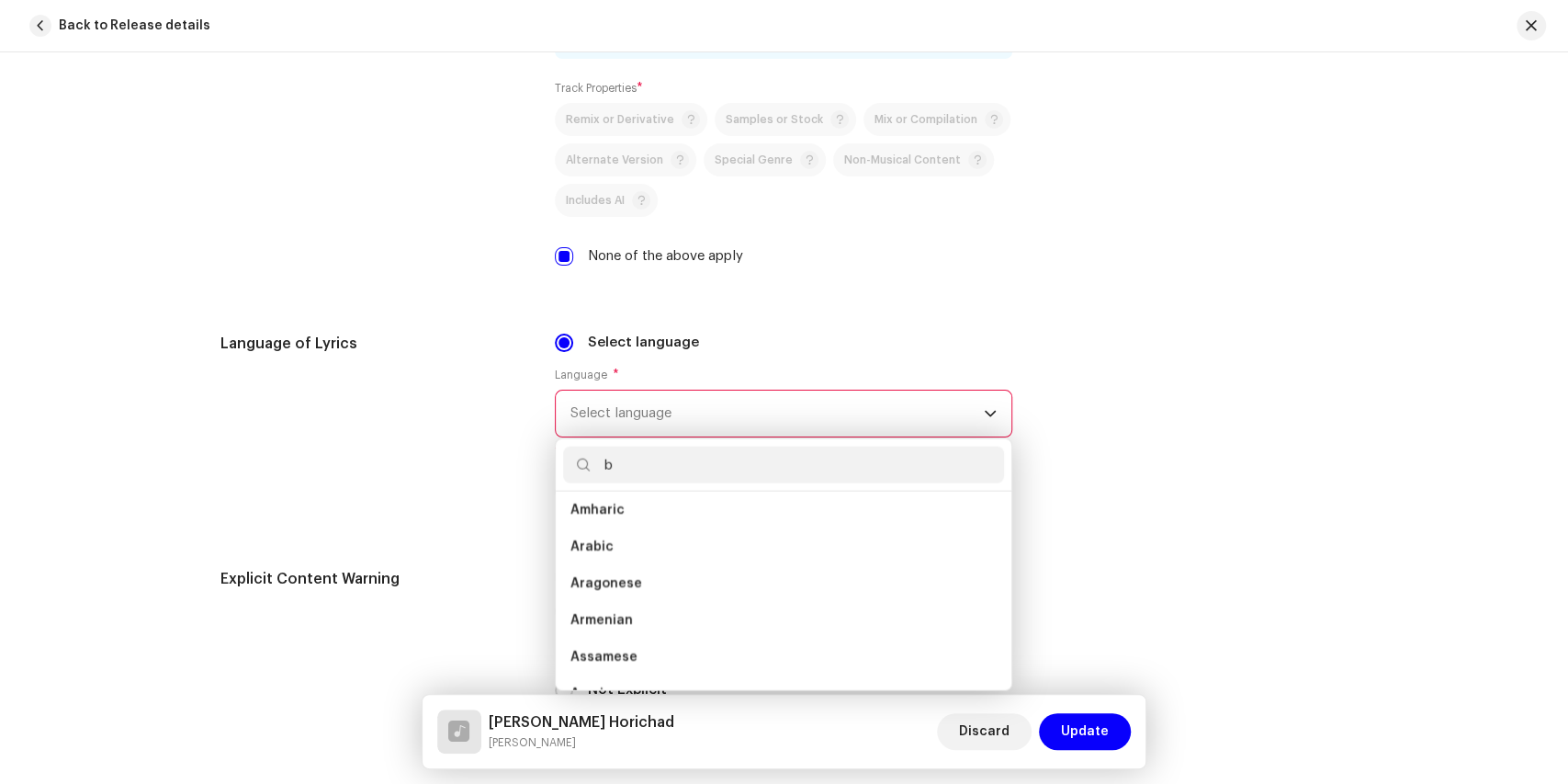
scroll to position [7, 0]
type input "ba"
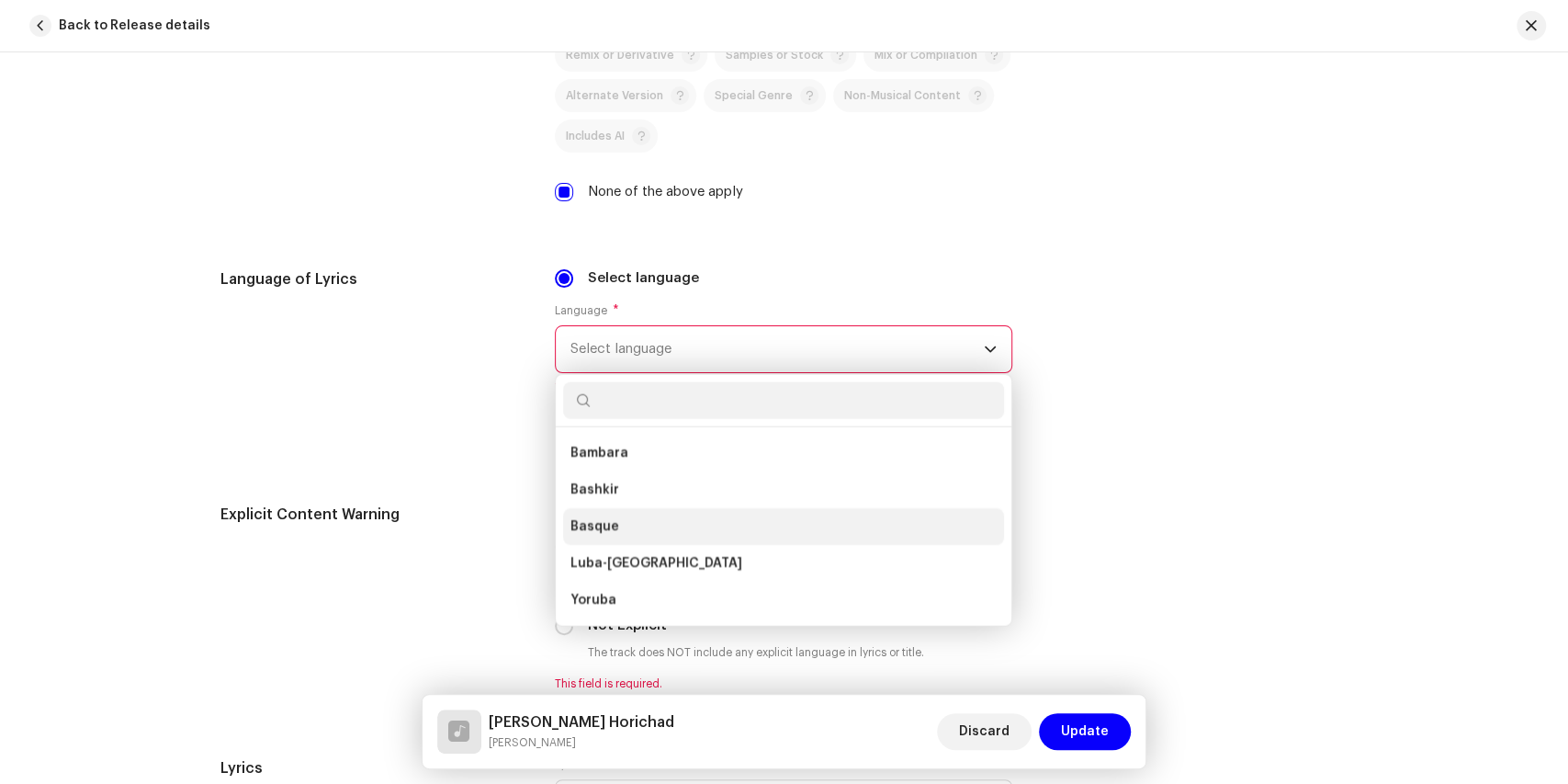
scroll to position [2725, 0]
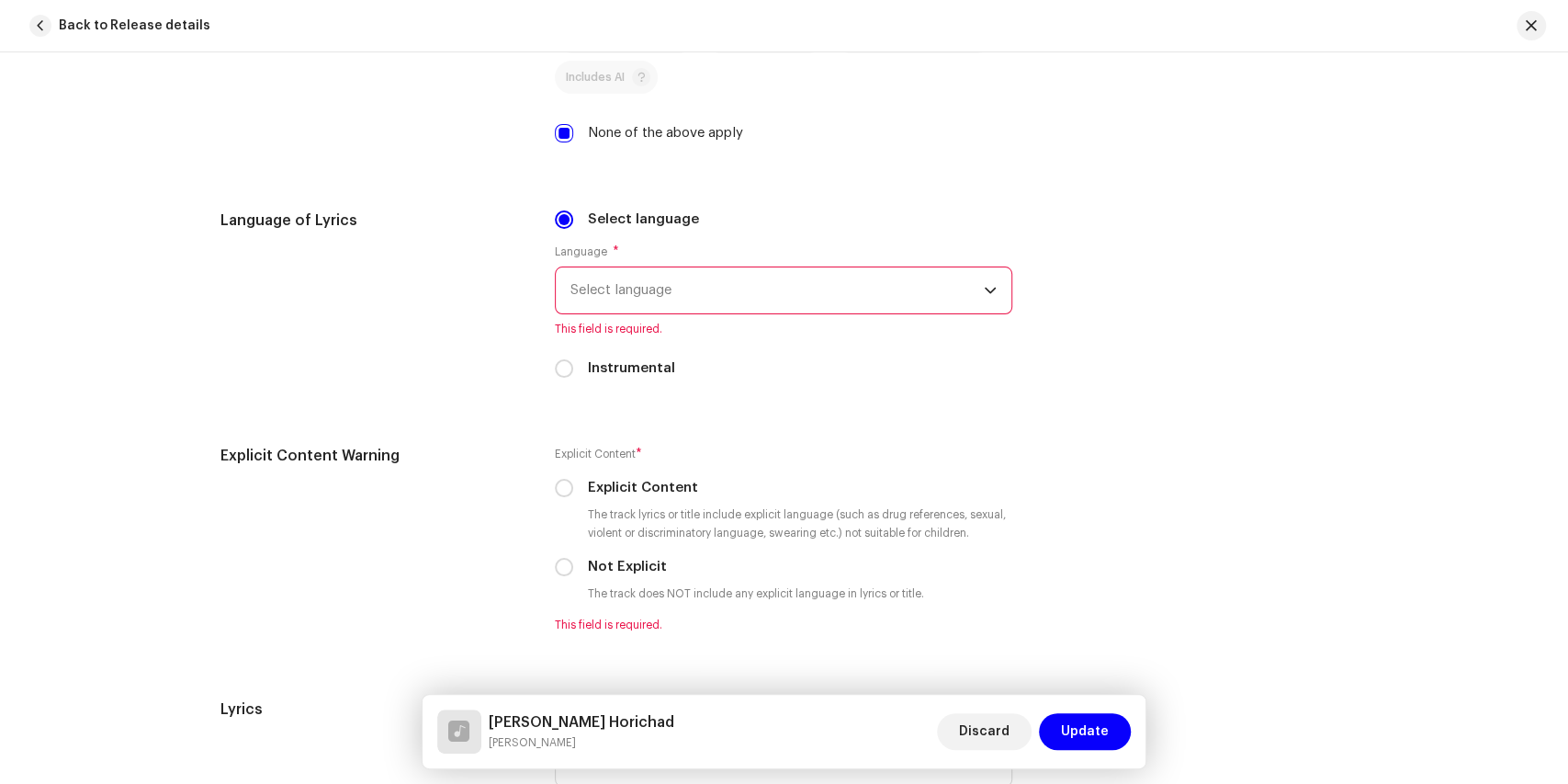
click at [985, 287] on icon "dropdown trigger" at bounding box center [990, 290] width 11 height 7
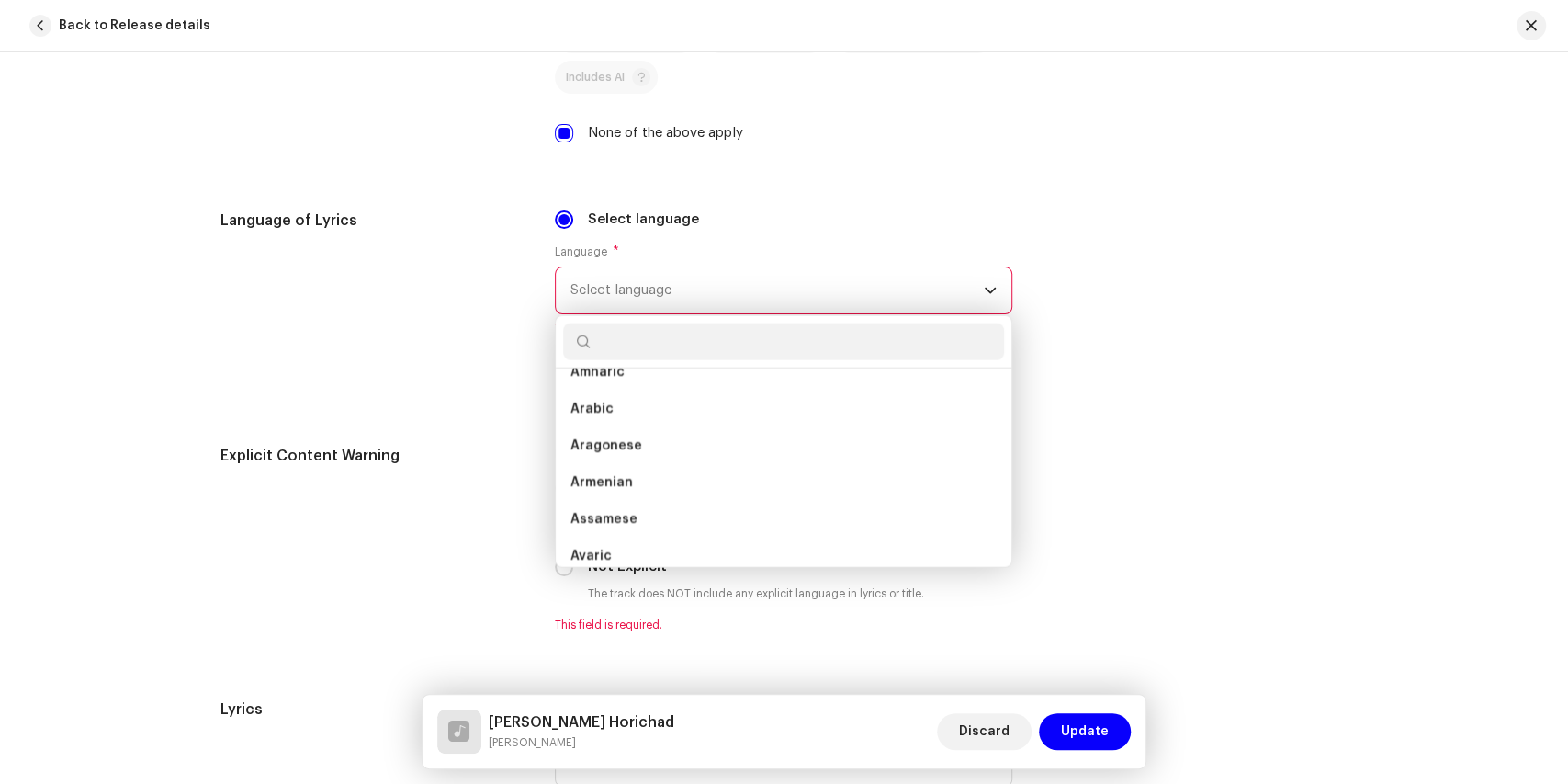
scroll to position [191, 0]
click at [598, 281] on span "Select language" at bounding box center [776, 289] width 413 height 46
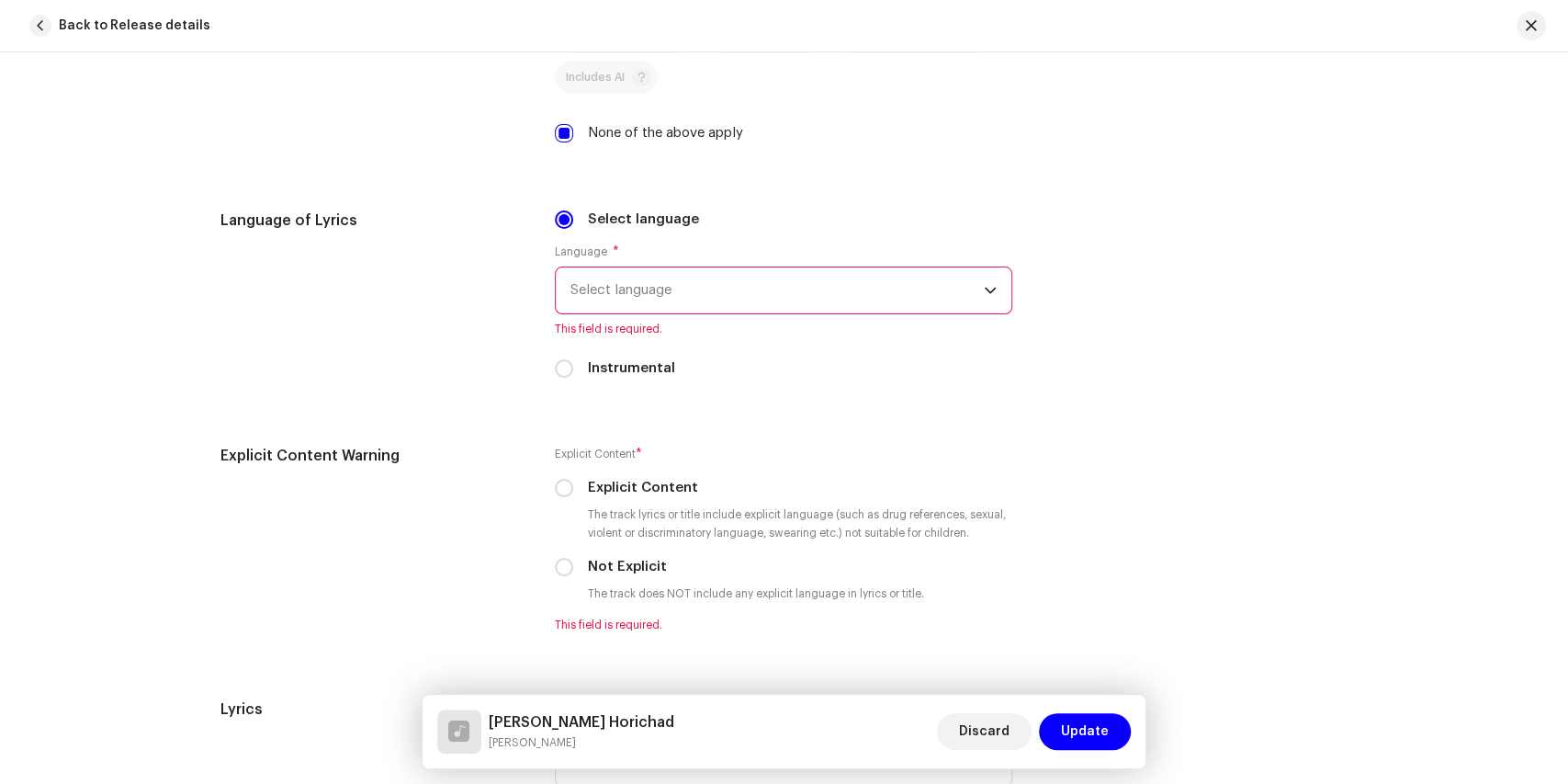
click at [585, 281] on span "Select language" at bounding box center [776, 289] width 413 height 46
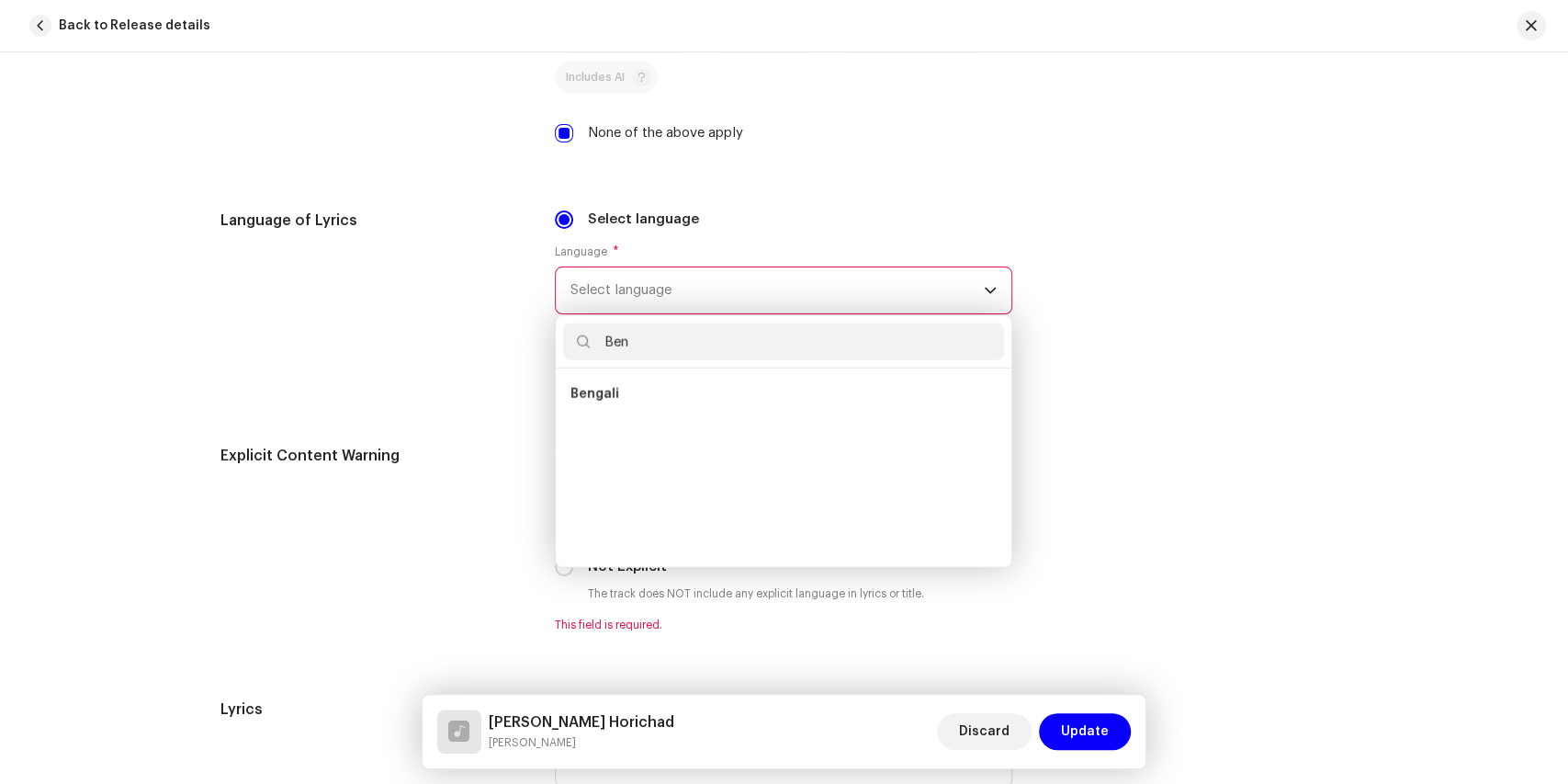
scroll to position [0, 0]
type input "Bengali"
click at [595, 390] on span "Bengali" at bounding box center [595, 393] width 49 height 19
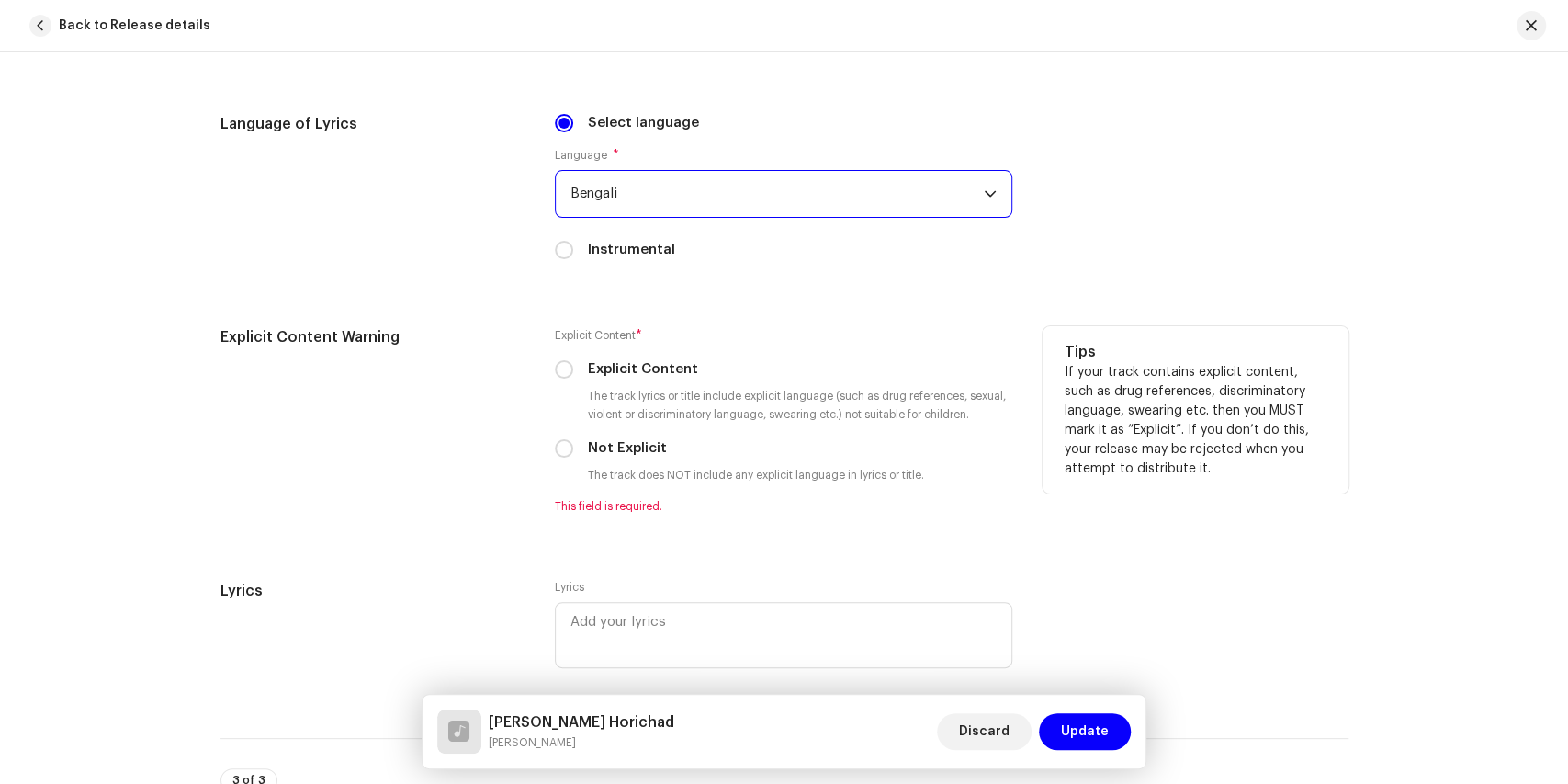
scroll to position [2847, 0]
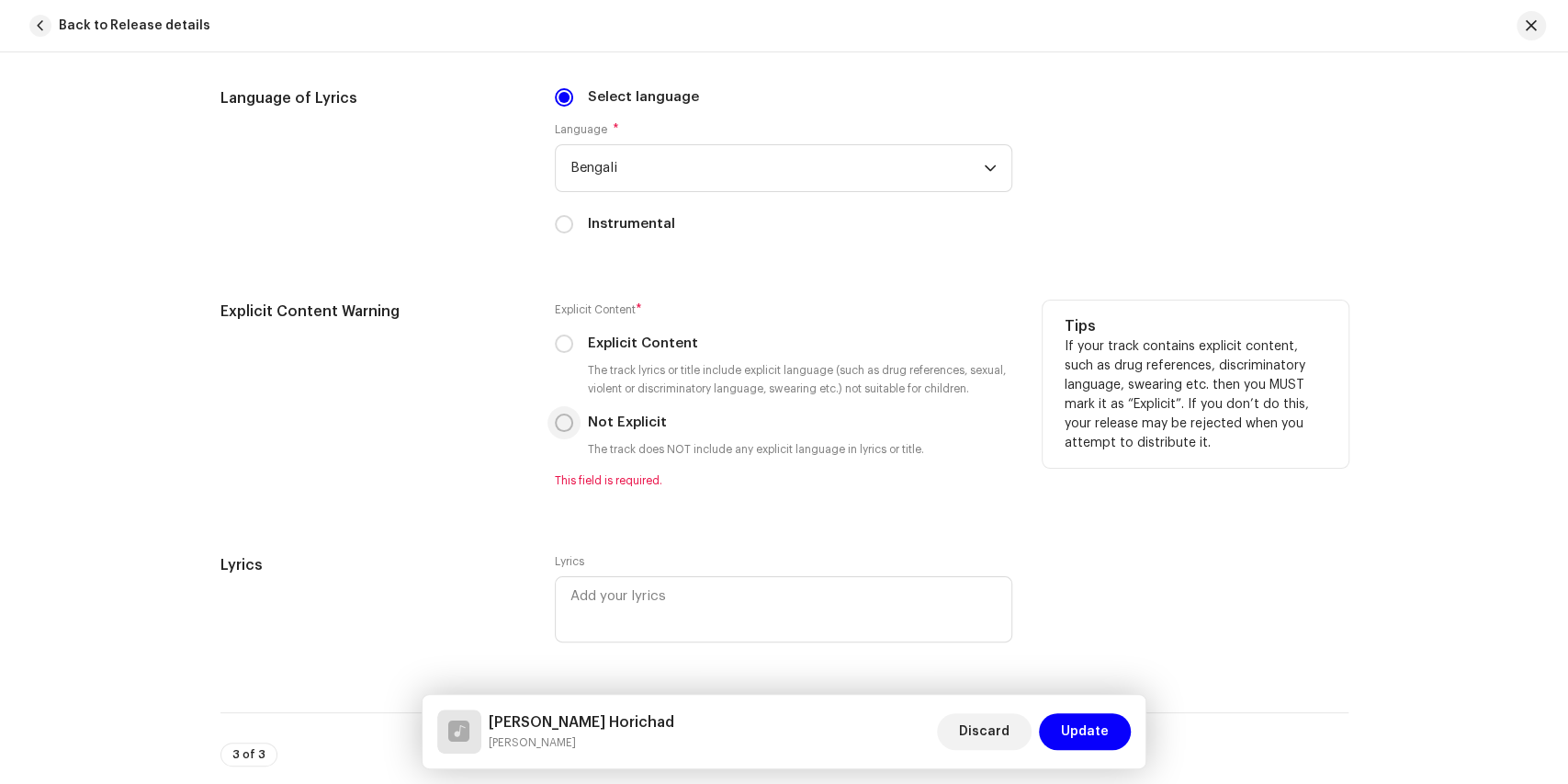
click at [560, 413] on input "Not Explicit" at bounding box center [563, 422] width 19 height 19
radio input "true"
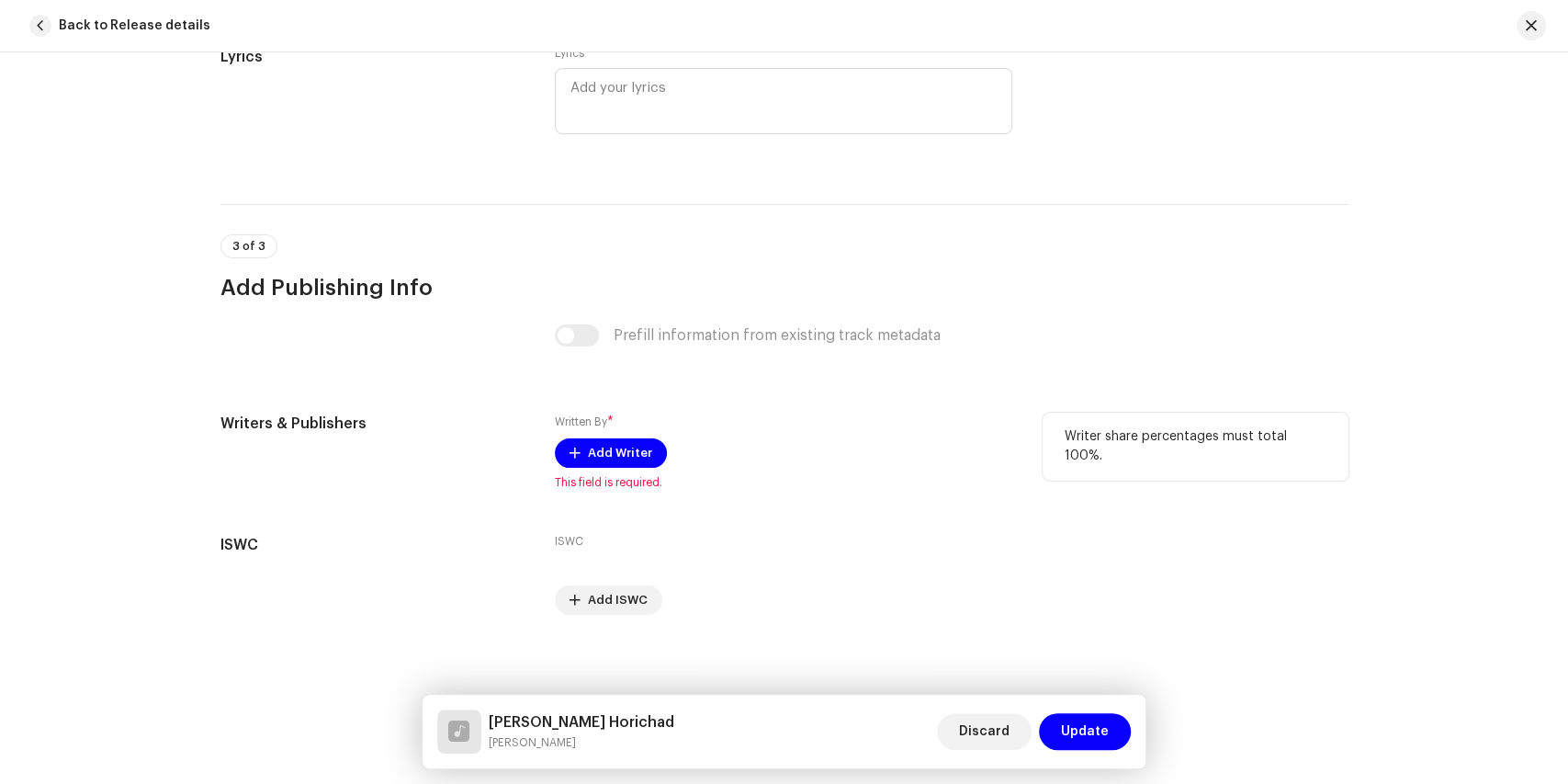
scroll to position [3335, 0]
click at [602, 439] on span "Add Writer" at bounding box center [620, 449] width 65 height 36
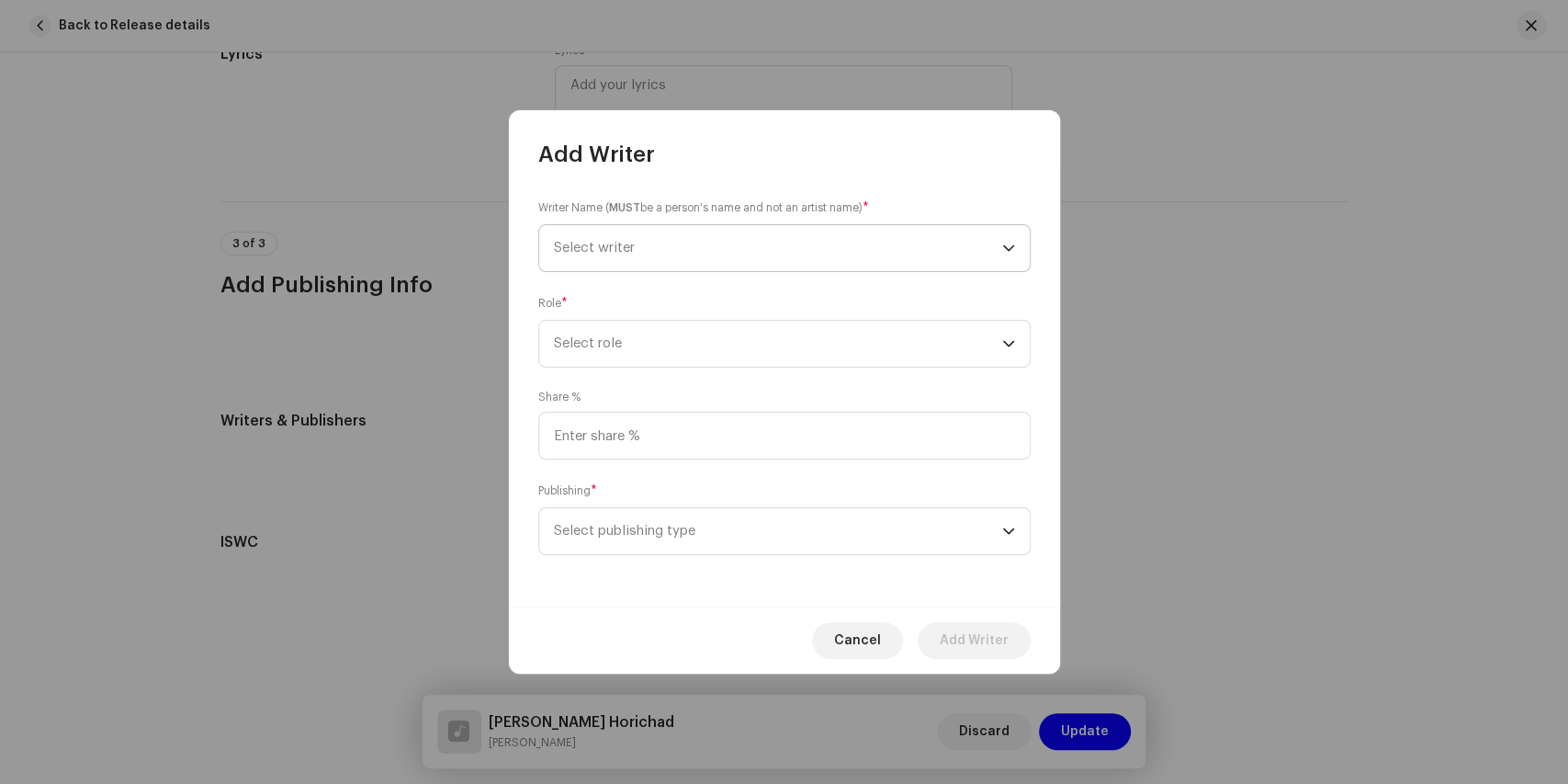
click at [595, 244] on span "Select writer" at bounding box center [595, 247] width 80 height 14
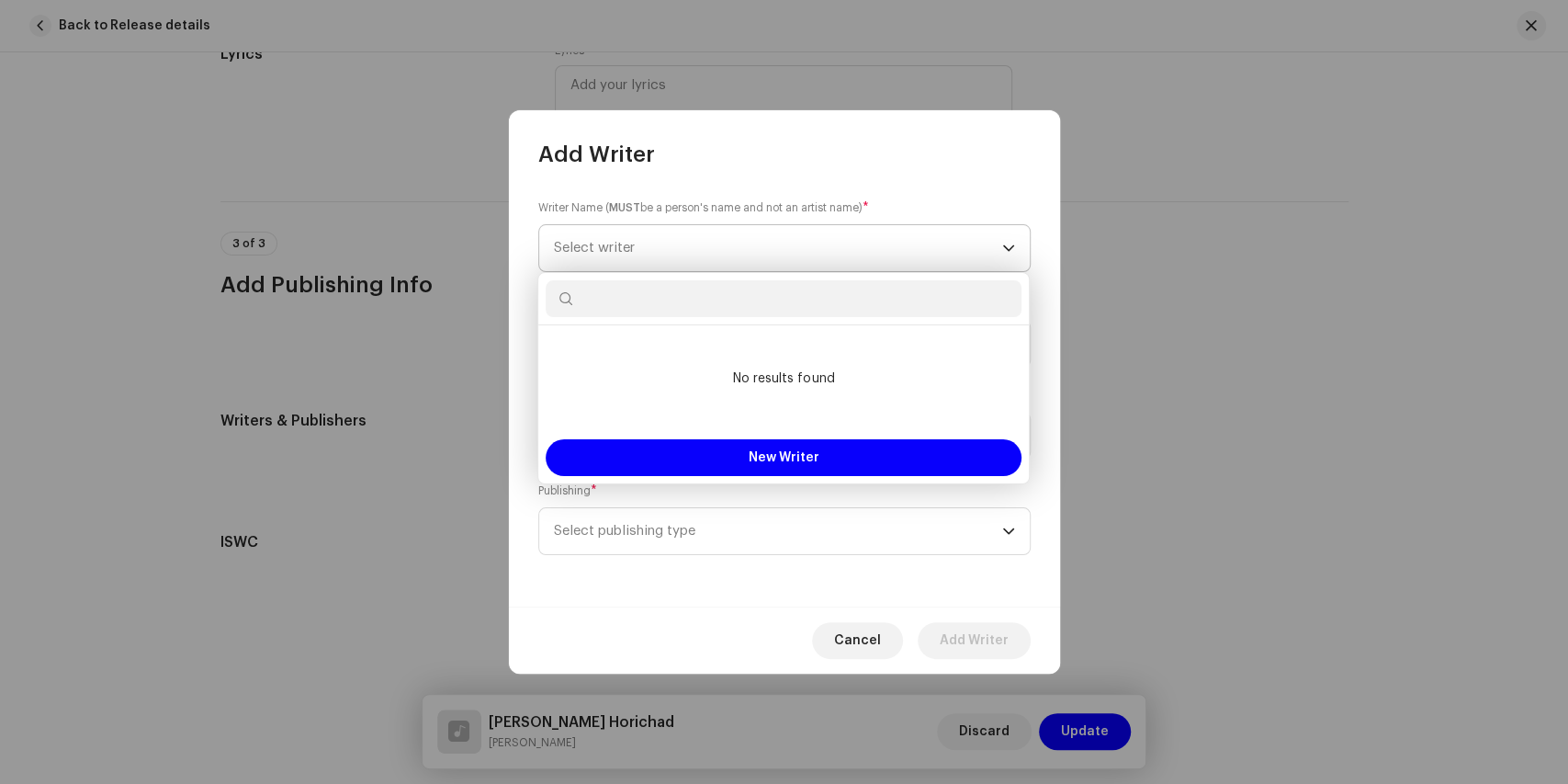
click at [594, 244] on span "Select writer" at bounding box center [595, 247] width 80 height 14
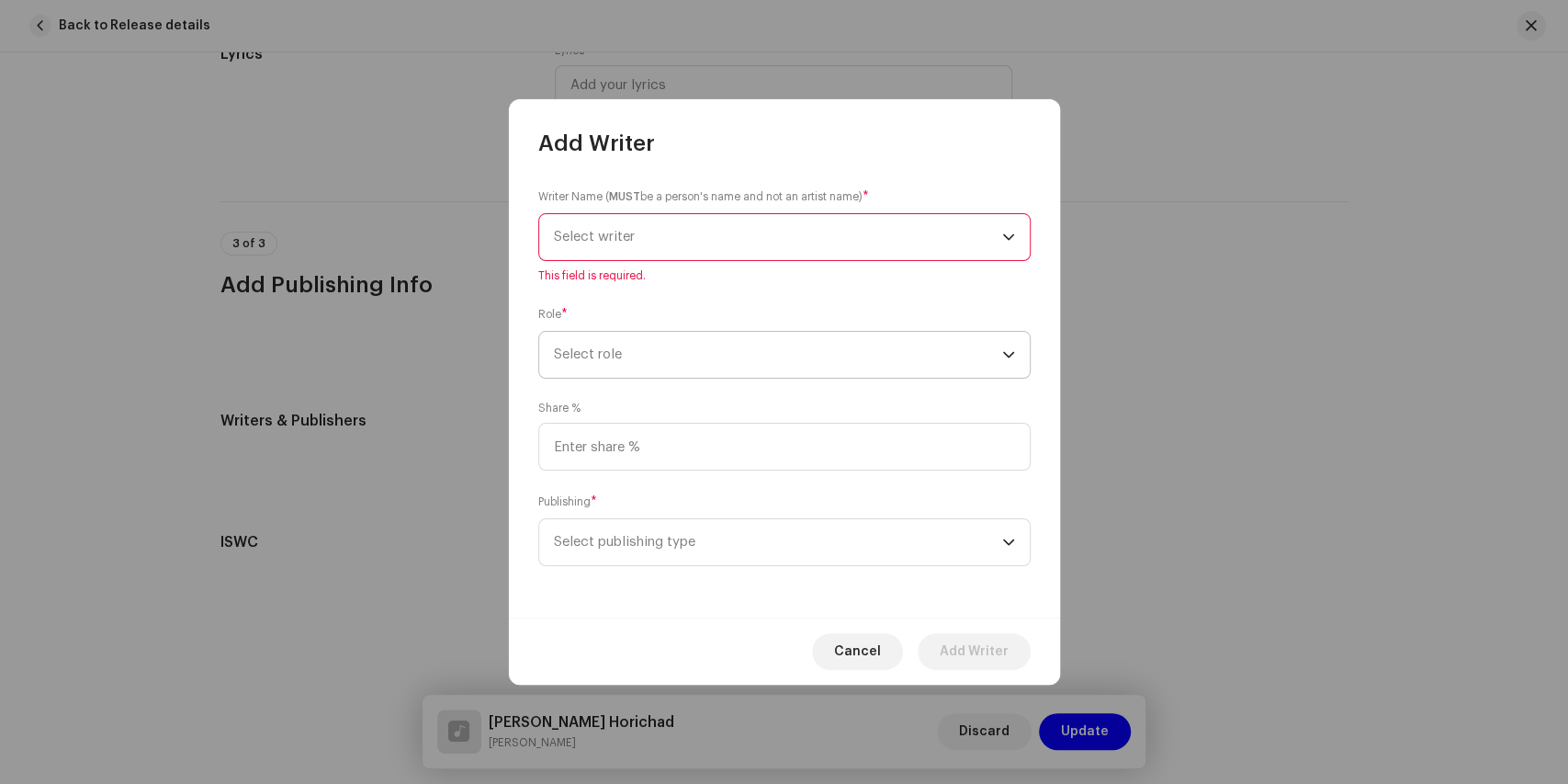
click at [623, 352] on span "Select role" at bounding box center [778, 354] width 448 height 46
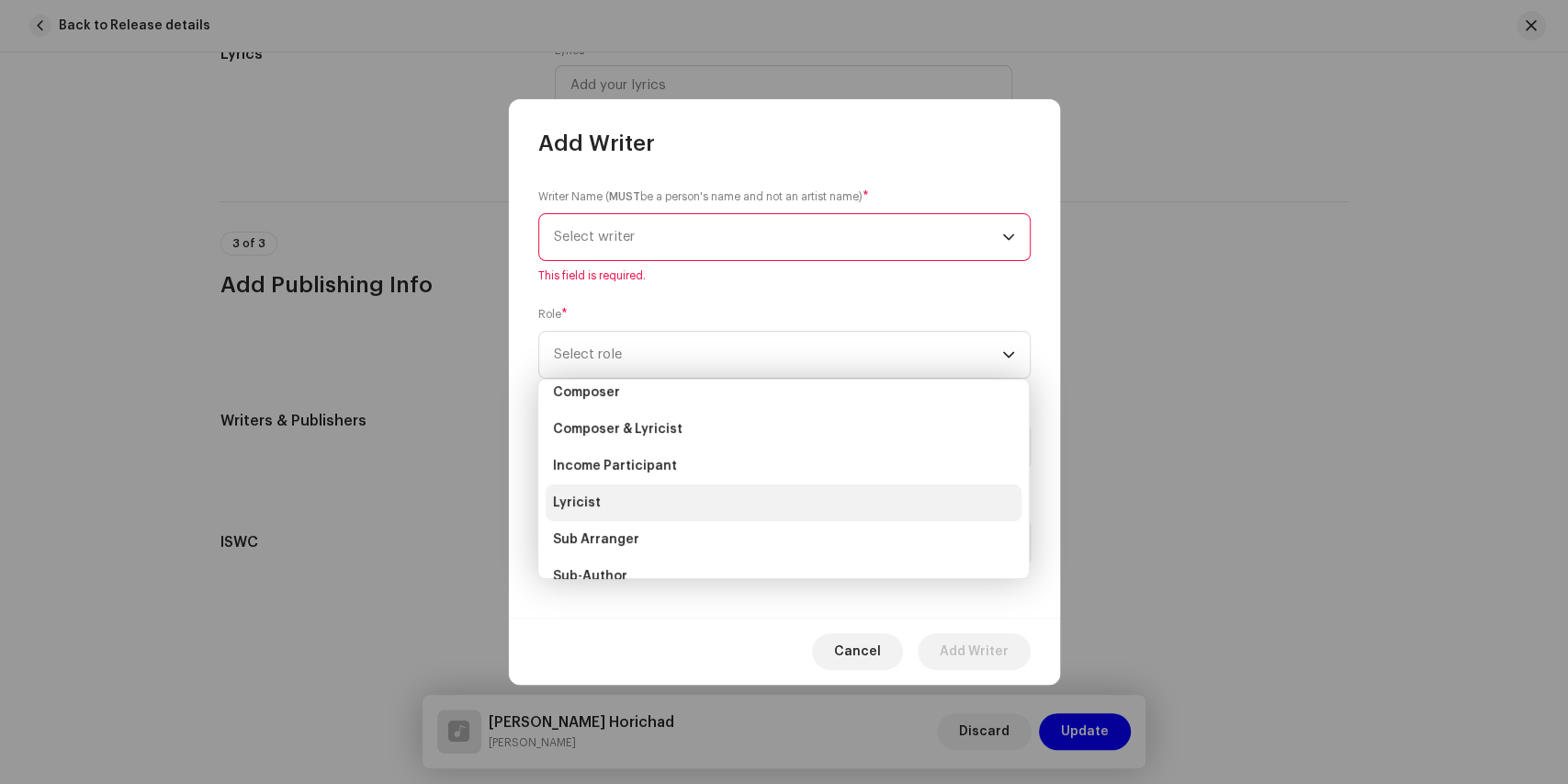
scroll to position [123, 0]
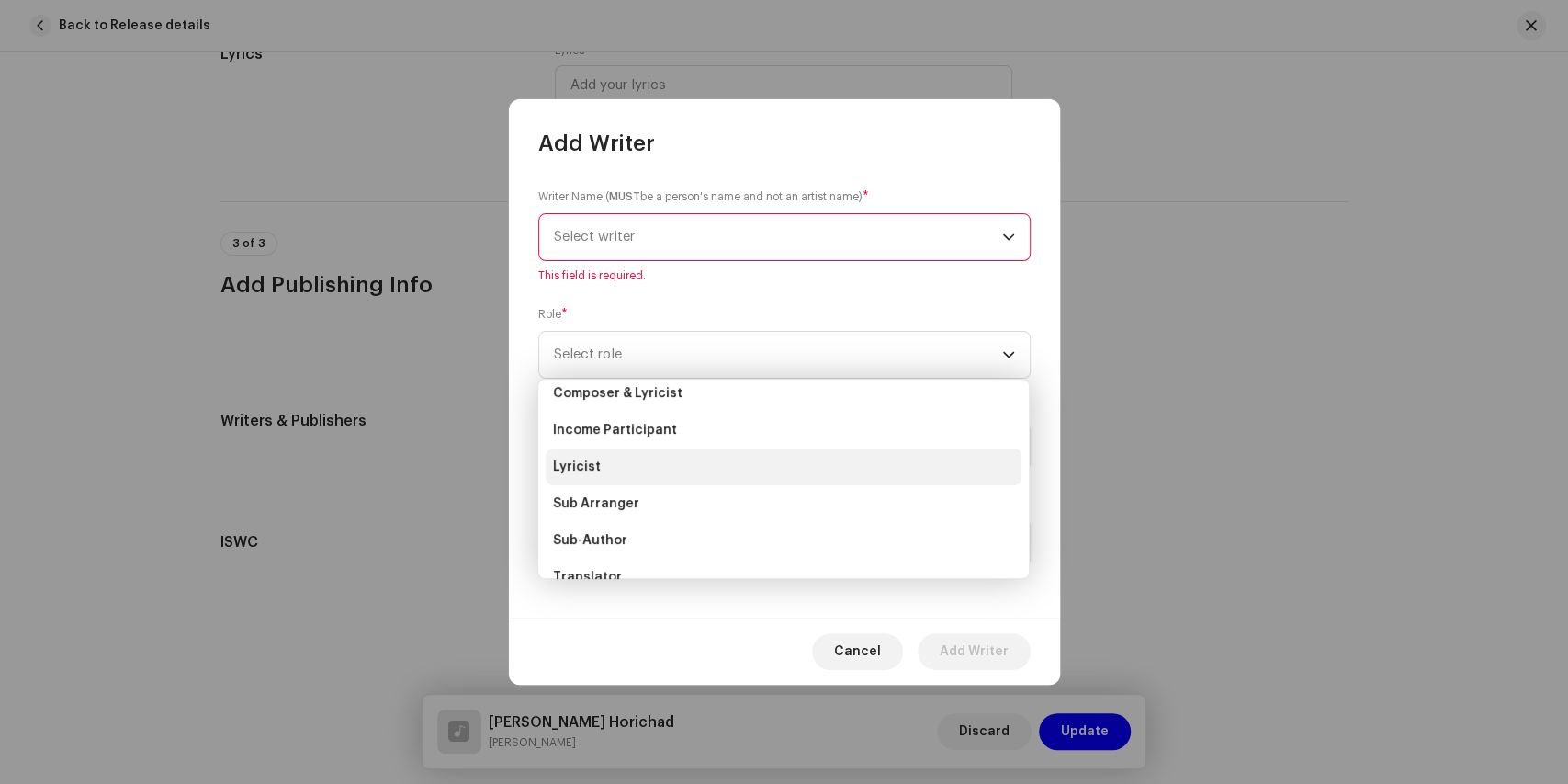
click at [583, 460] on span "Lyricist" at bounding box center [577, 466] width 48 height 19
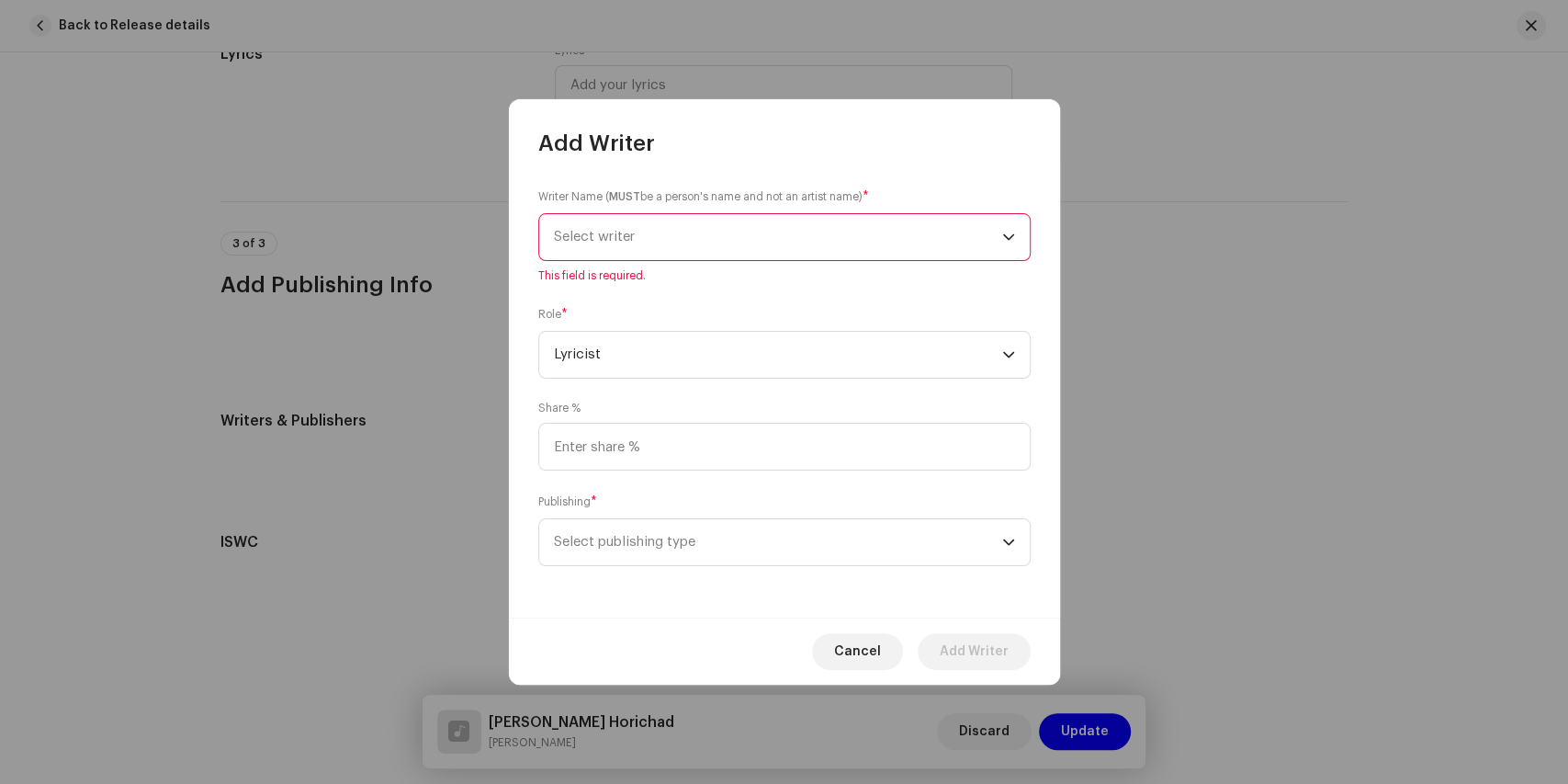
click at [623, 238] on span "Select writer" at bounding box center [595, 236] width 80 height 14
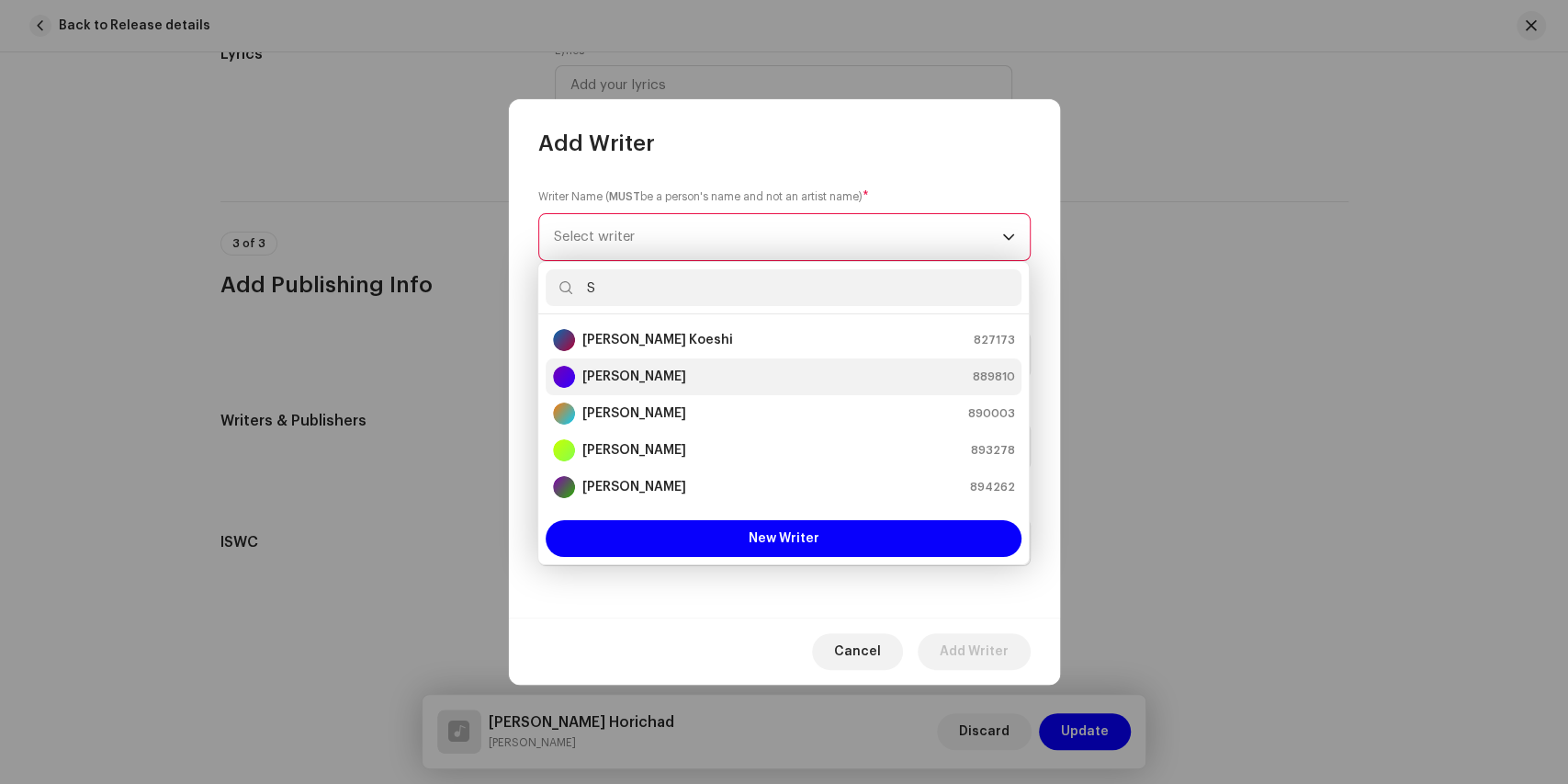
type input "S"
click at [632, 373] on strong "[PERSON_NAME]" at bounding box center [635, 376] width 104 height 19
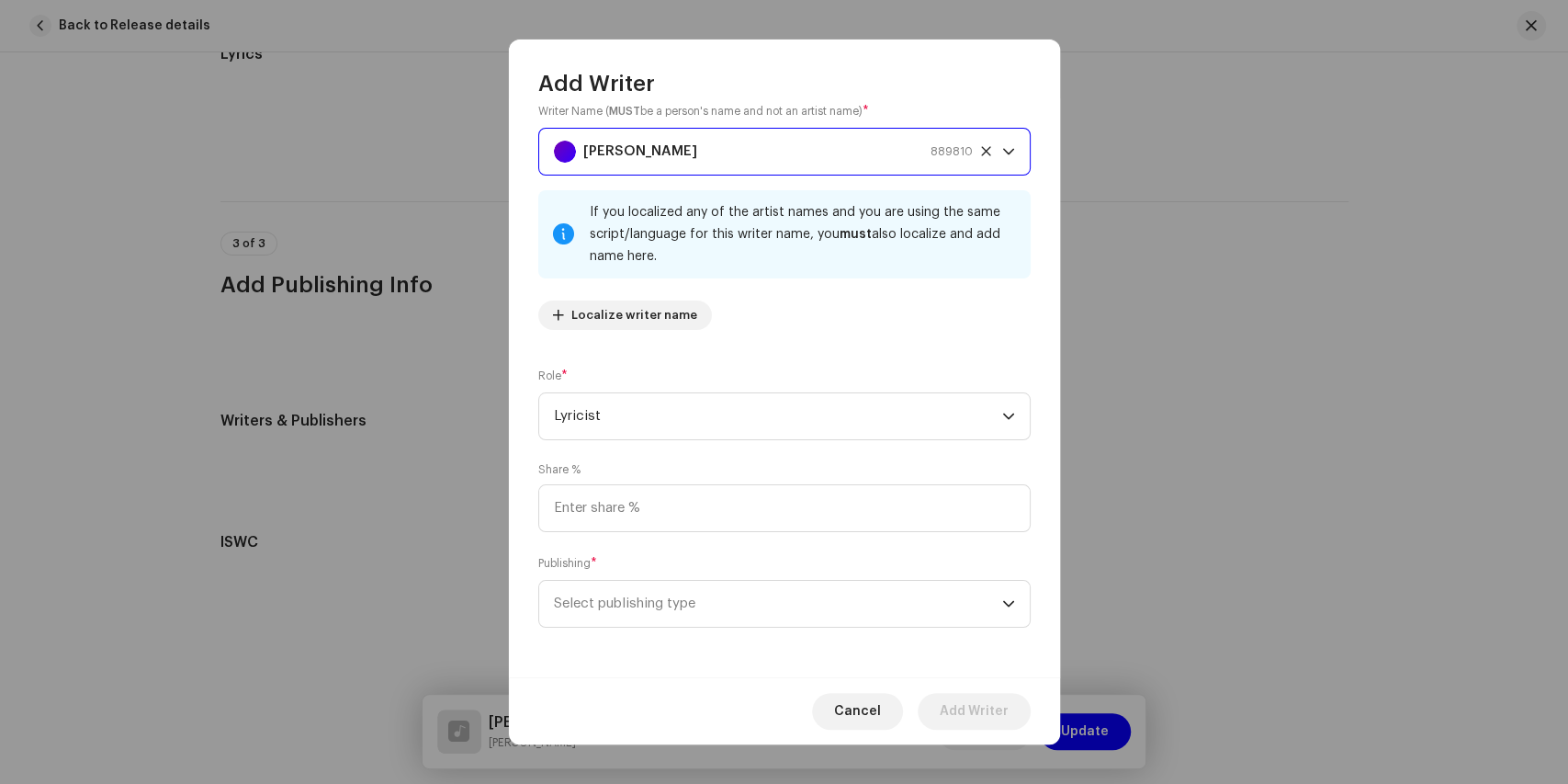
scroll to position [26, 0]
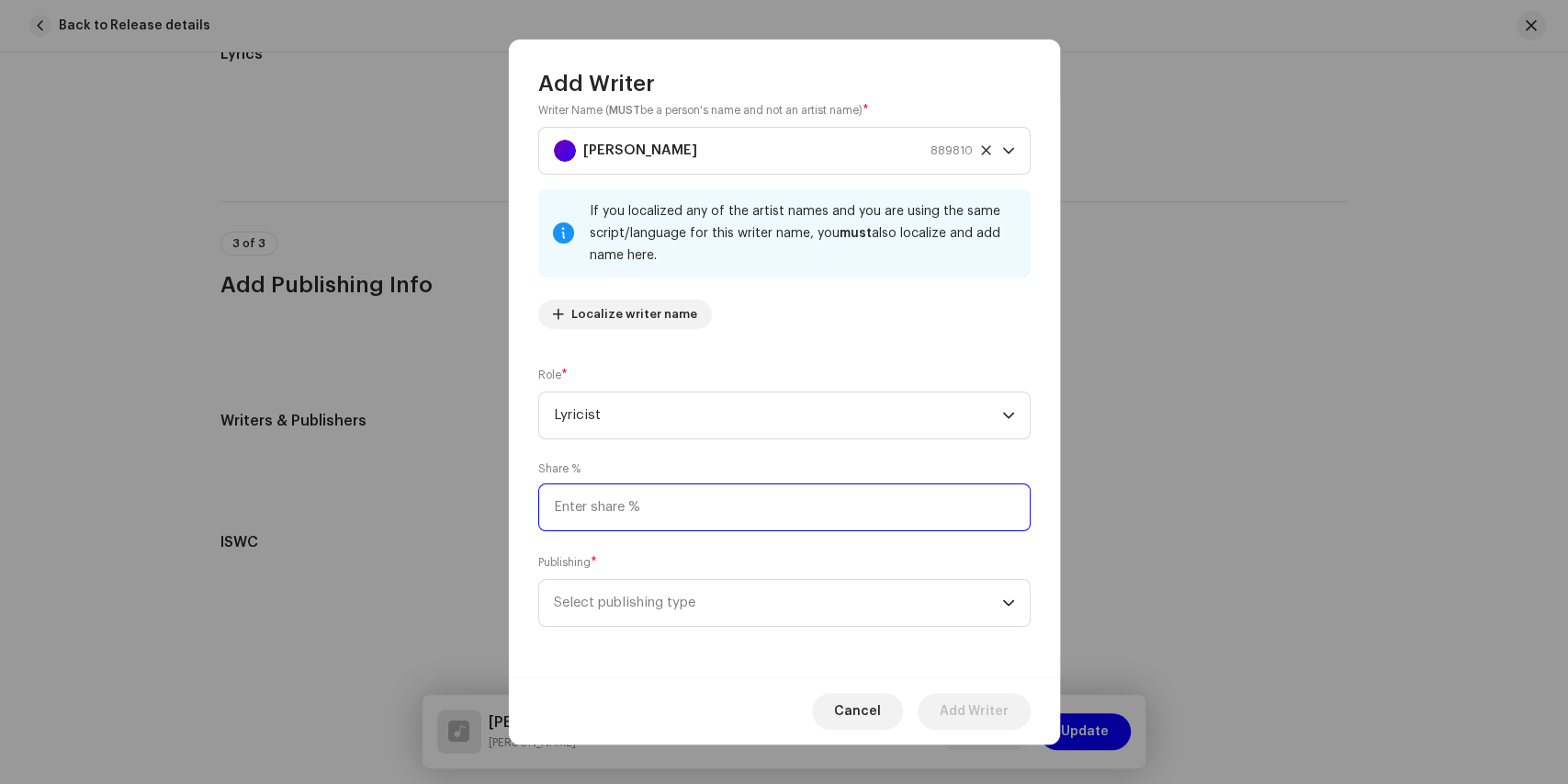
click at [736, 508] on input at bounding box center [785, 506] width 493 height 48
click at [723, 599] on span "Select publishing type" at bounding box center [778, 602] width 448 height 46
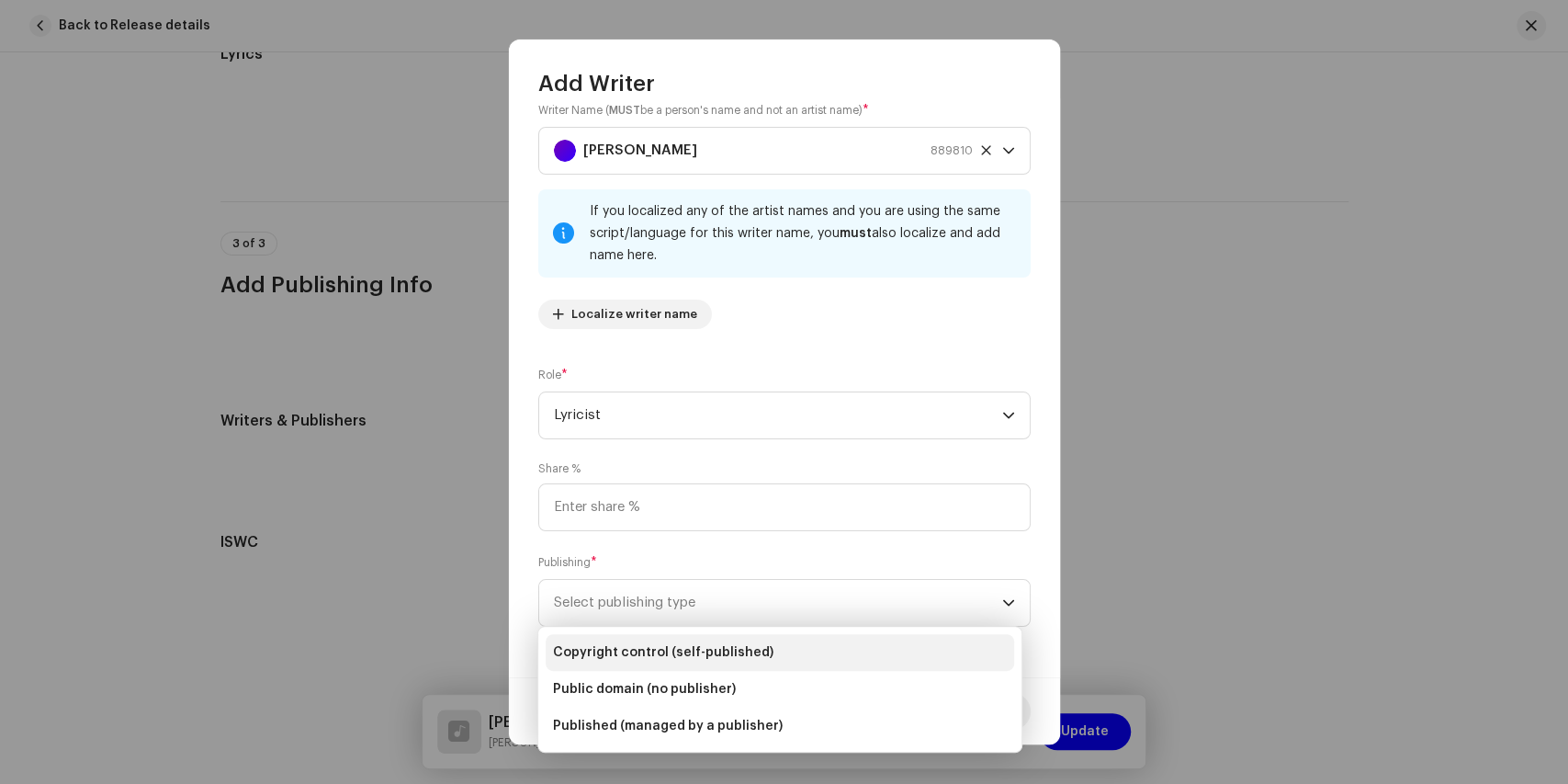
click at [669, 651] on span "Copyright control (self-published)" at bounding box center [663, 652] width 221 height 19
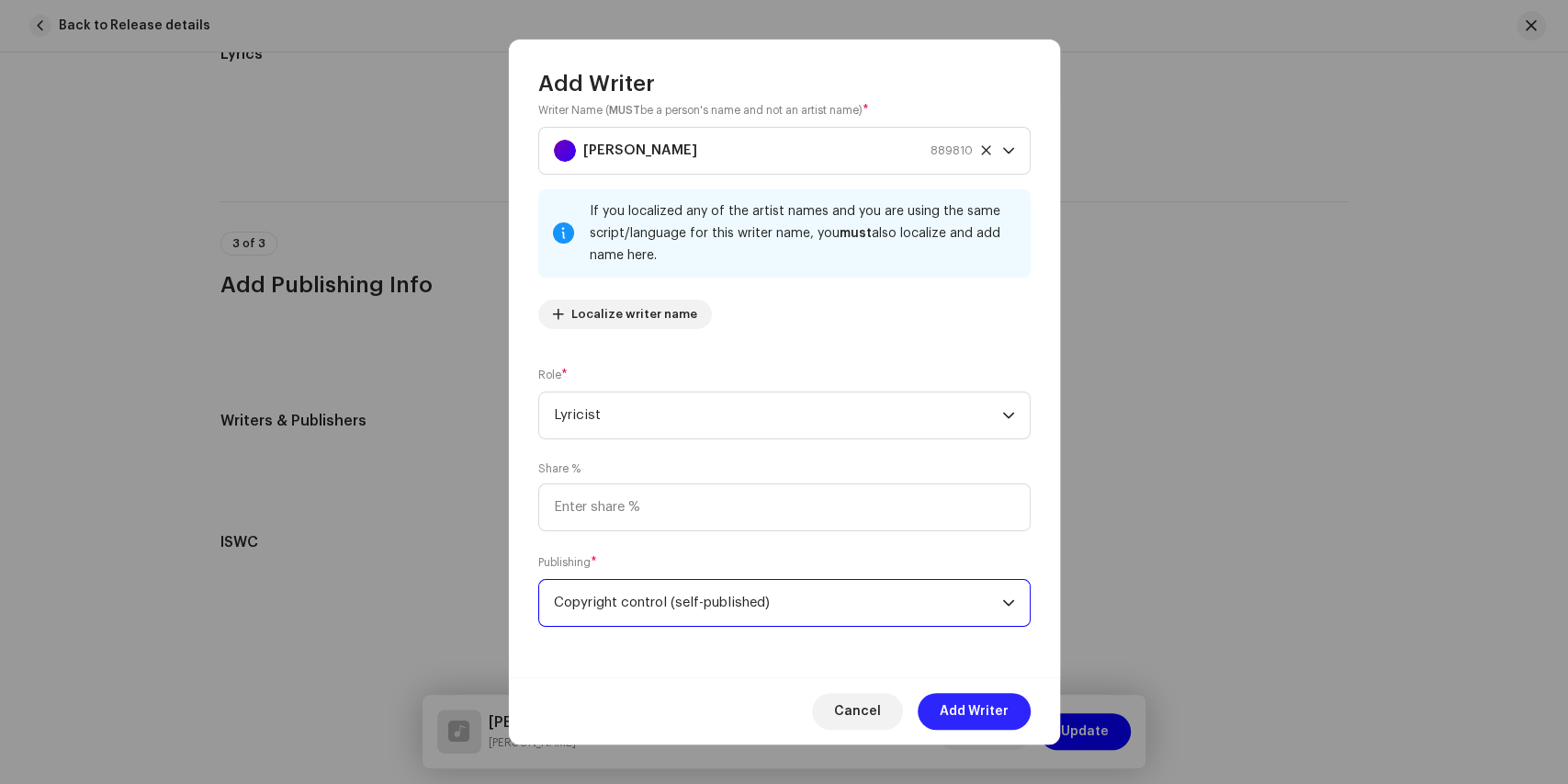
click at [986, 709] on span "Add Writer" at bounding box center [974, 710] width 69 height 36
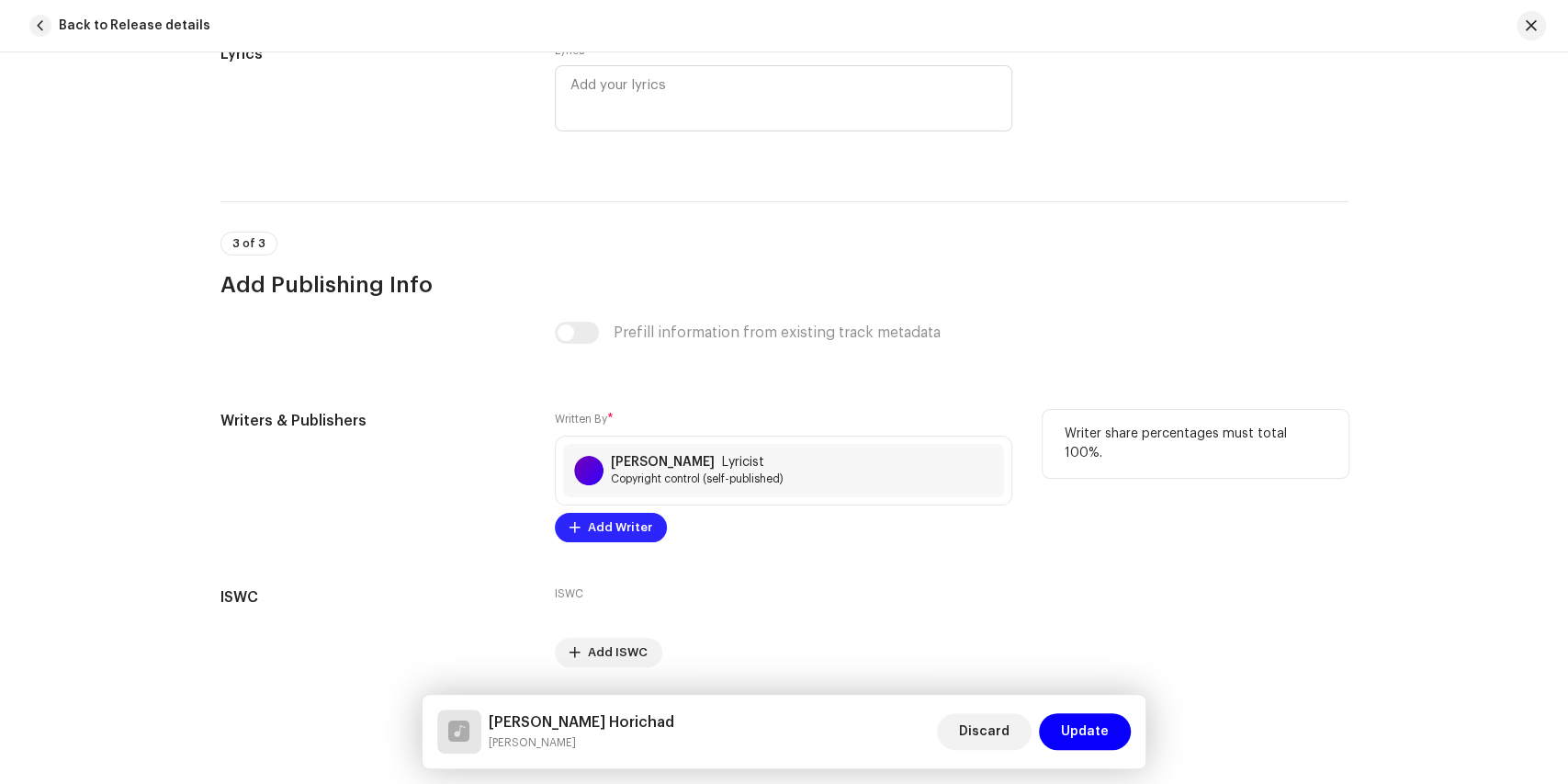
click at [606, 521] on span "Add Writer" at bounding box center [620, 527] width 65 height 36
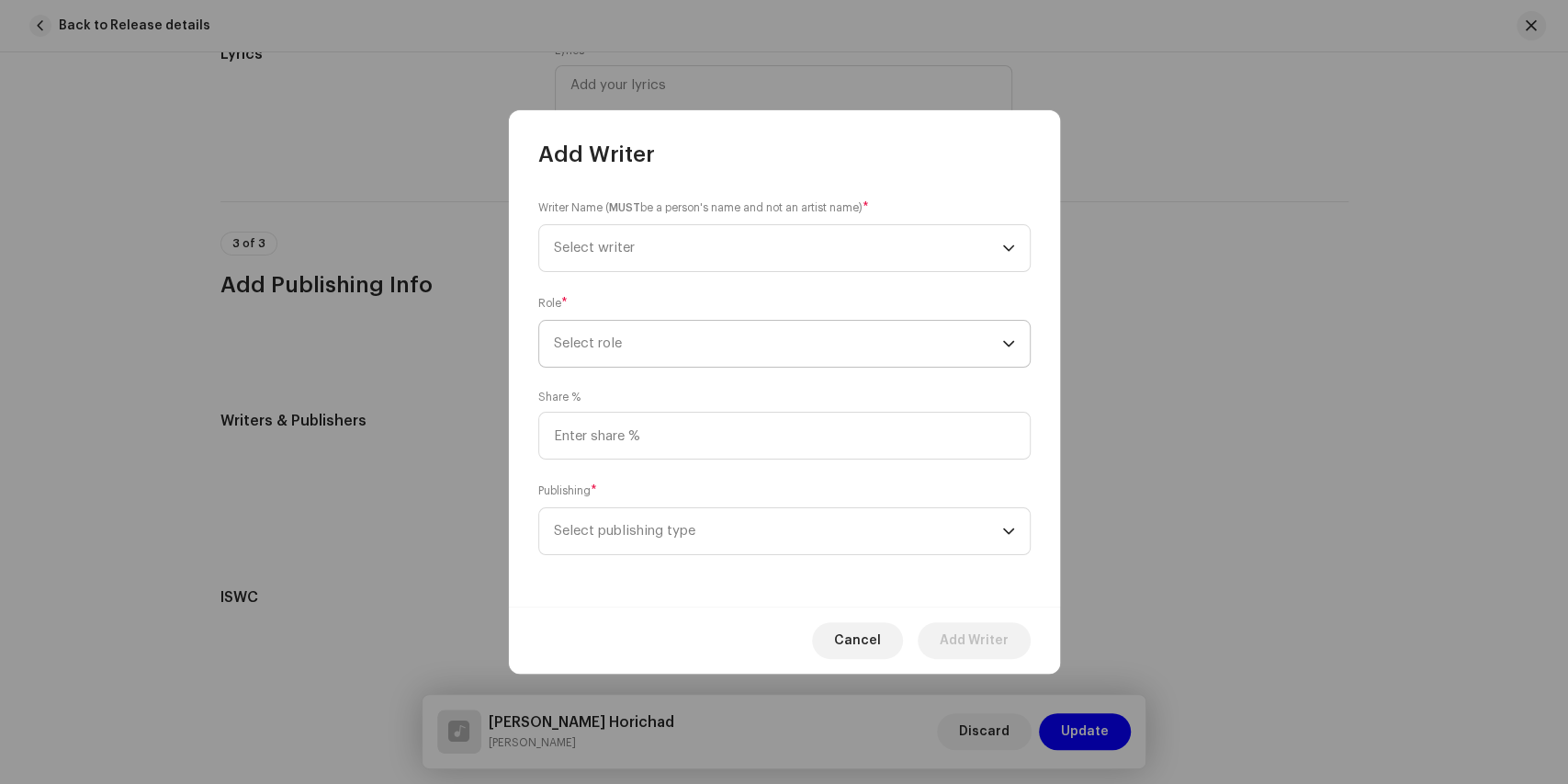
click at [698, 340] on span "Select role" at bounding box center [778, 343] width 448 height 46
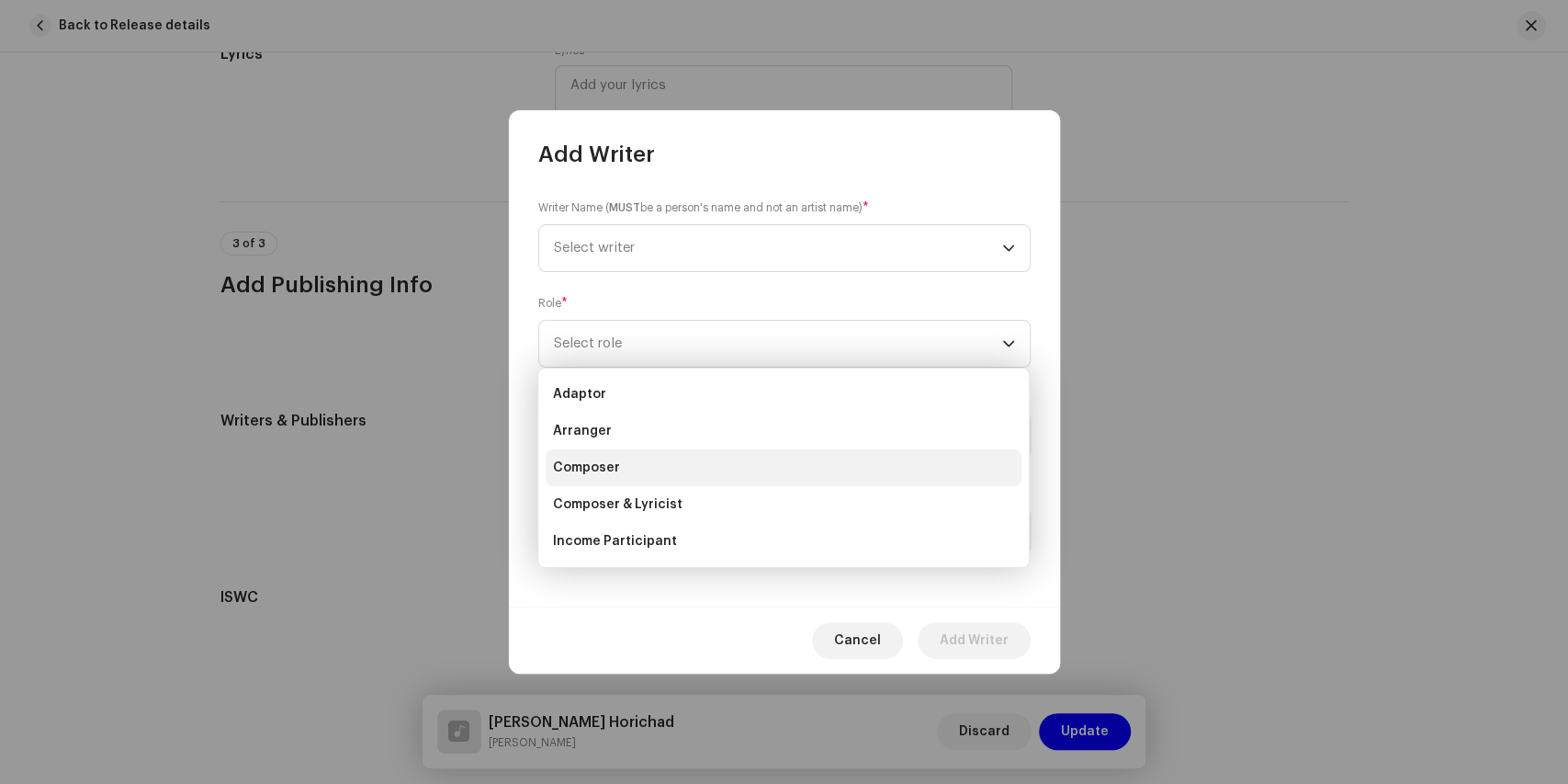
click at [584, 457] on li "Composer" at bounding box center [783, 467] width 476 height 36
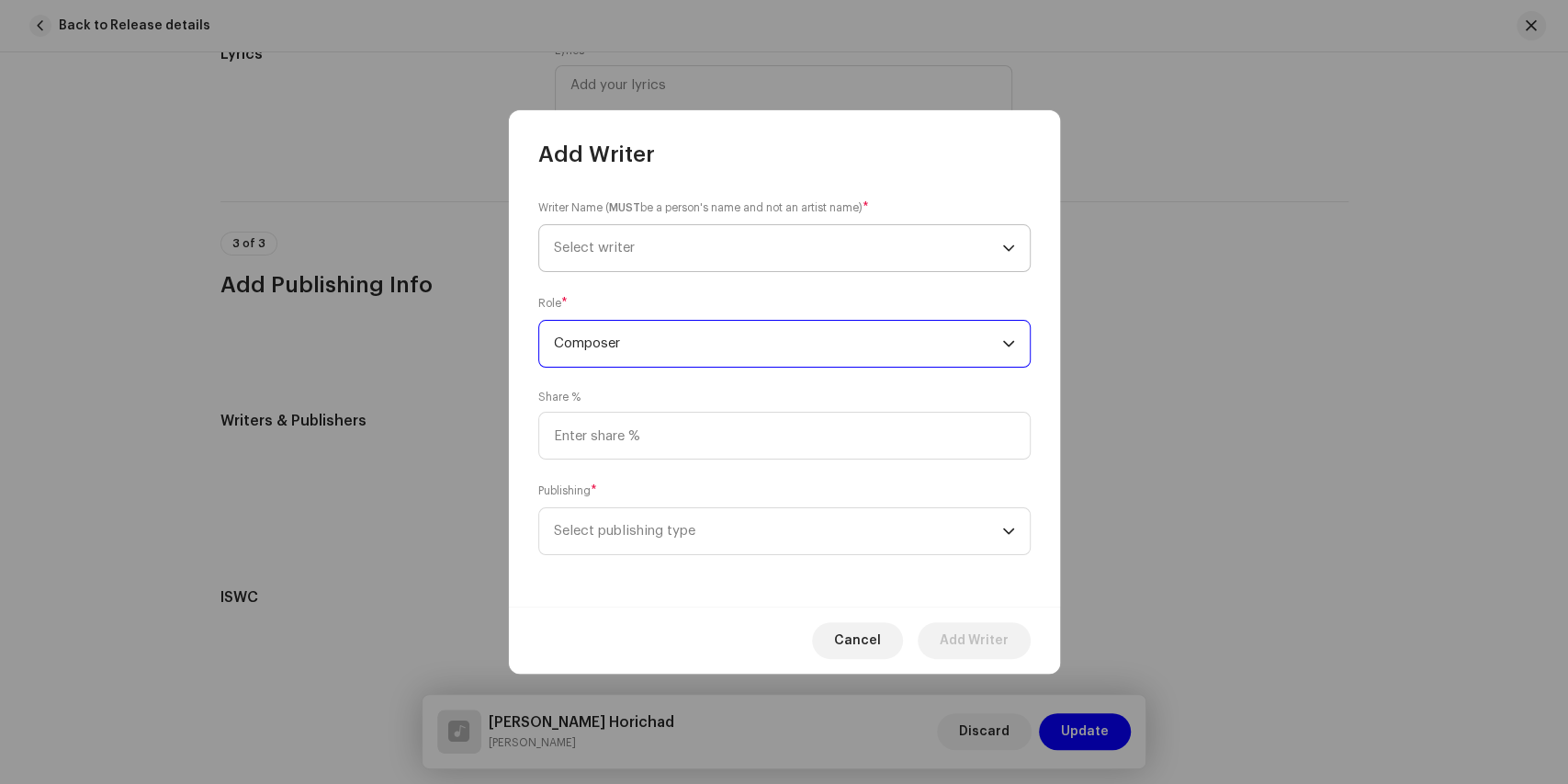
click at [700, 242] on span "Select writer" at bounding box center [778, 247] width 448 height 46
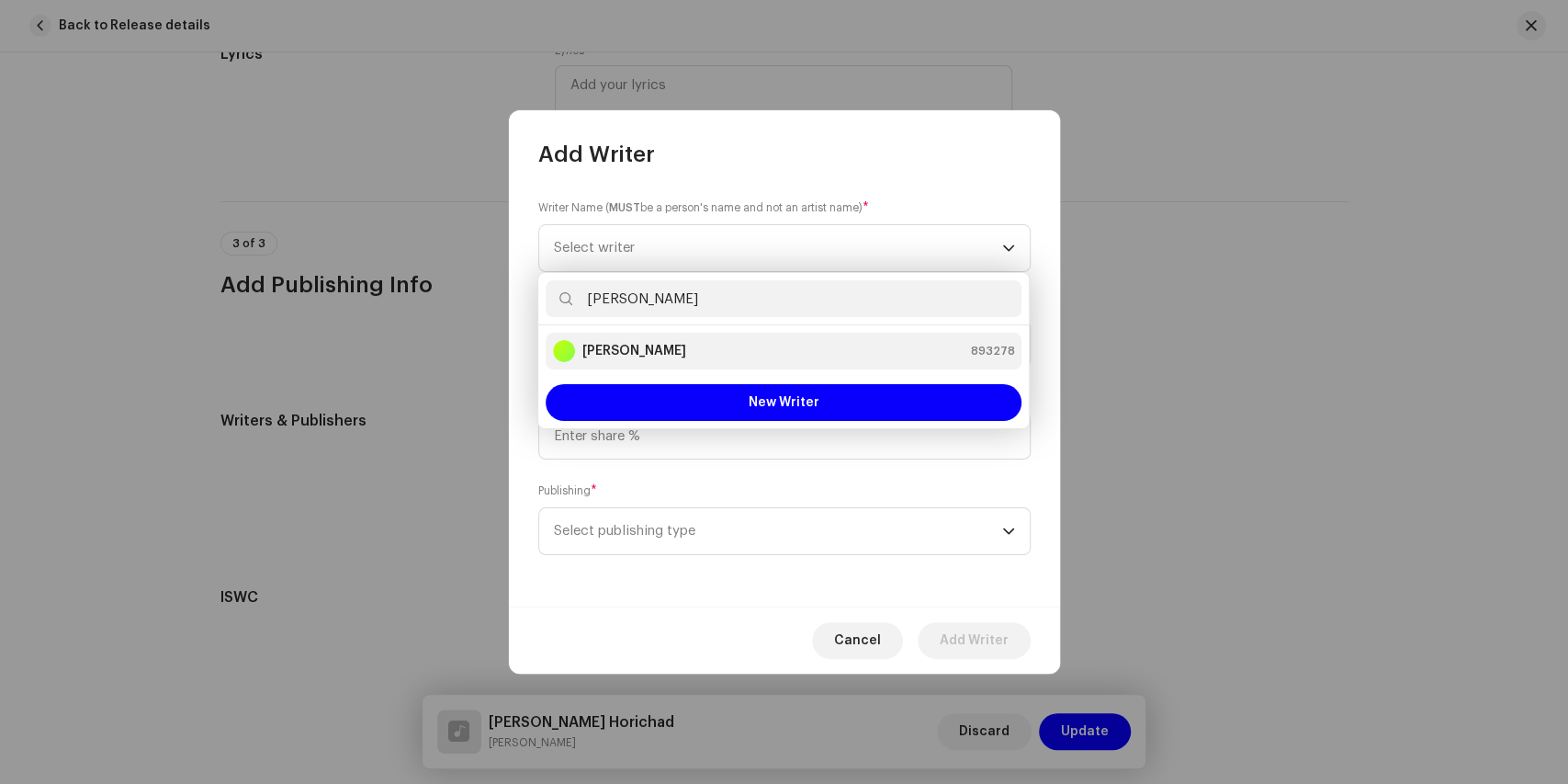
type input "[PERSON_NAME]"
click at [650, 347] on strong "[PERSON_NAME]" at bounding box center [635, 350] width 104 height 19
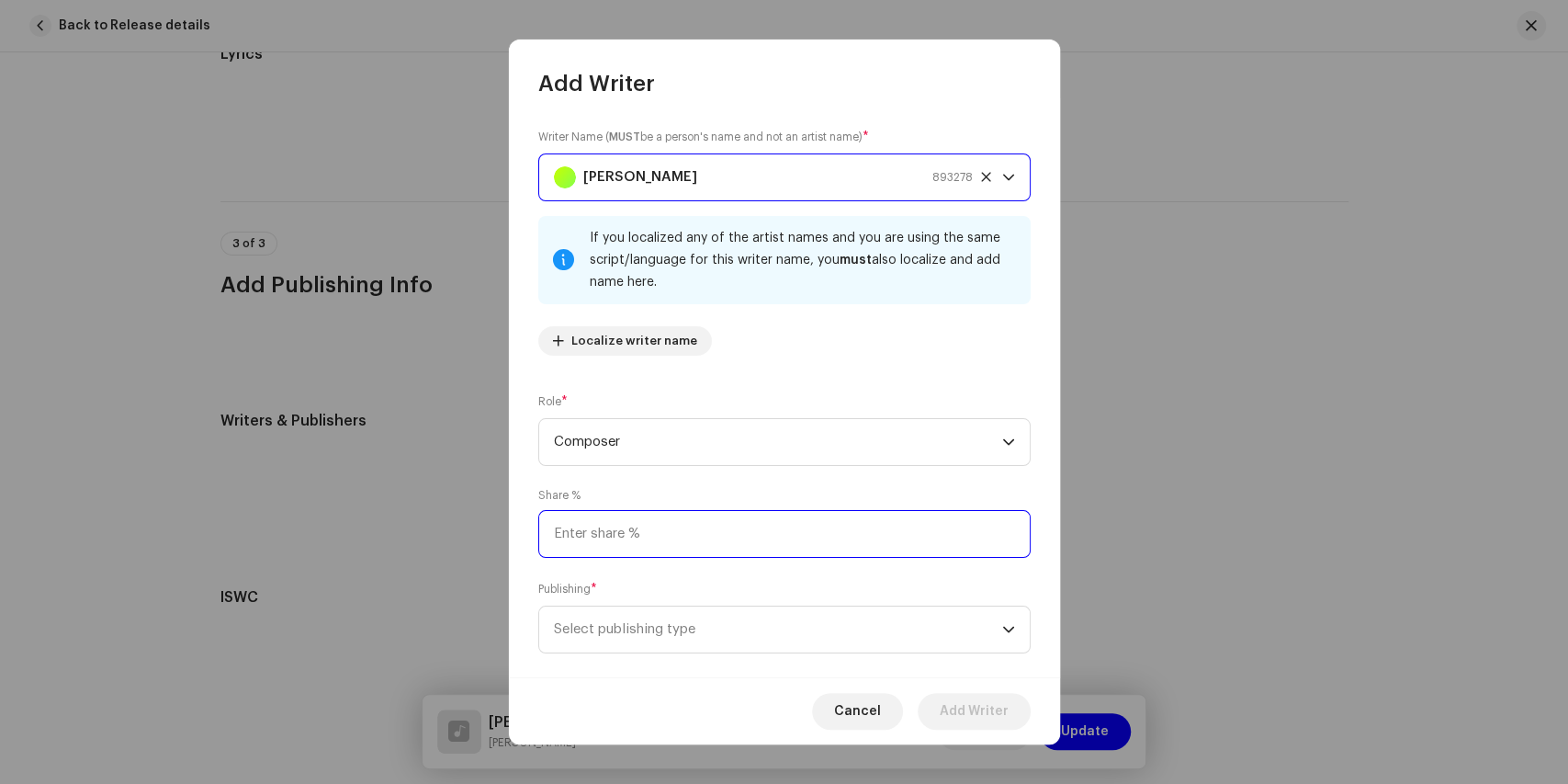
click at [672, 540] on input at bounding box center [785, 534] width 493 height 48
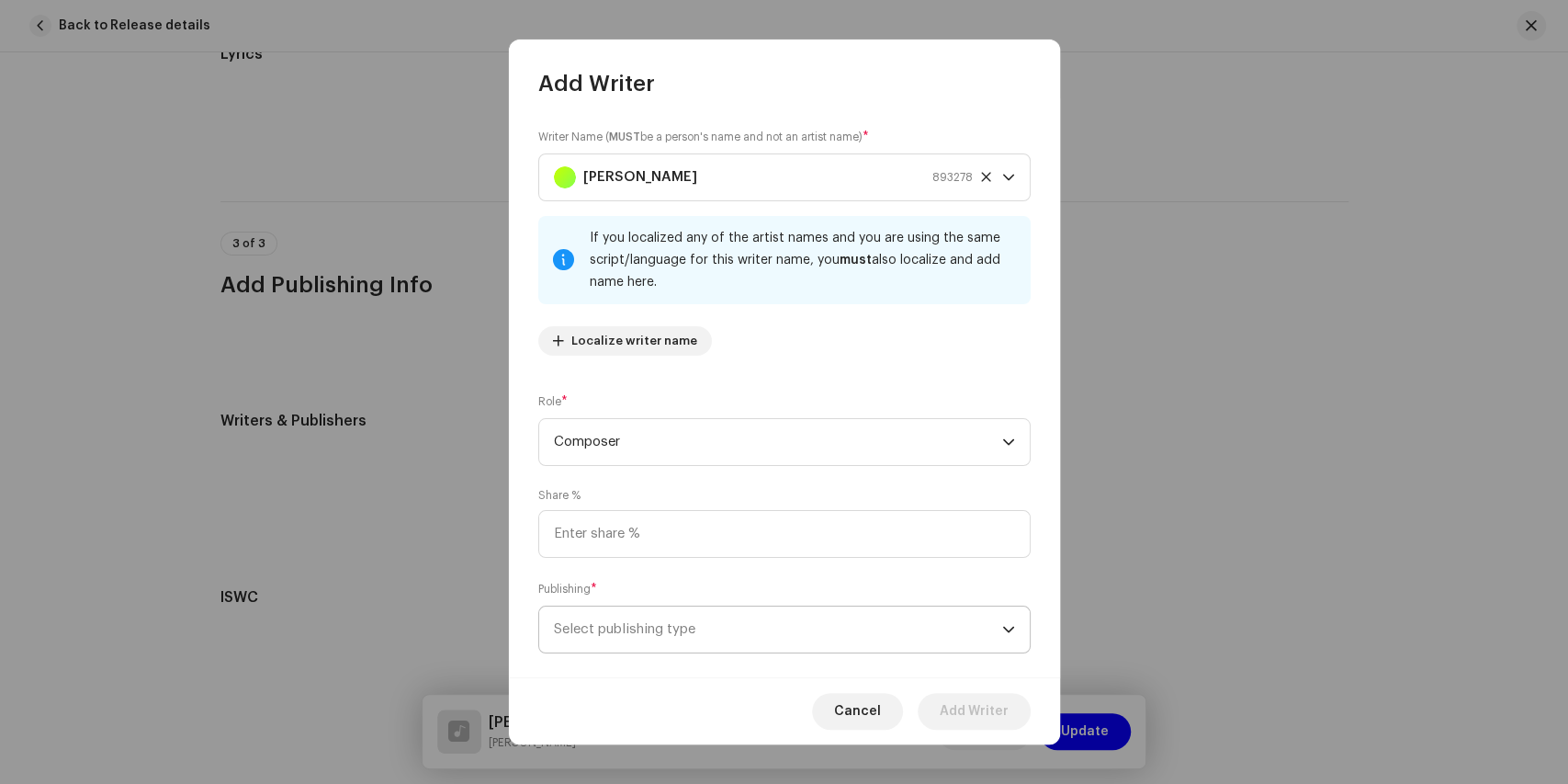
click at [666, 631] on span "Select publishing type" at bounding box center [778, 629] width 448 height 46
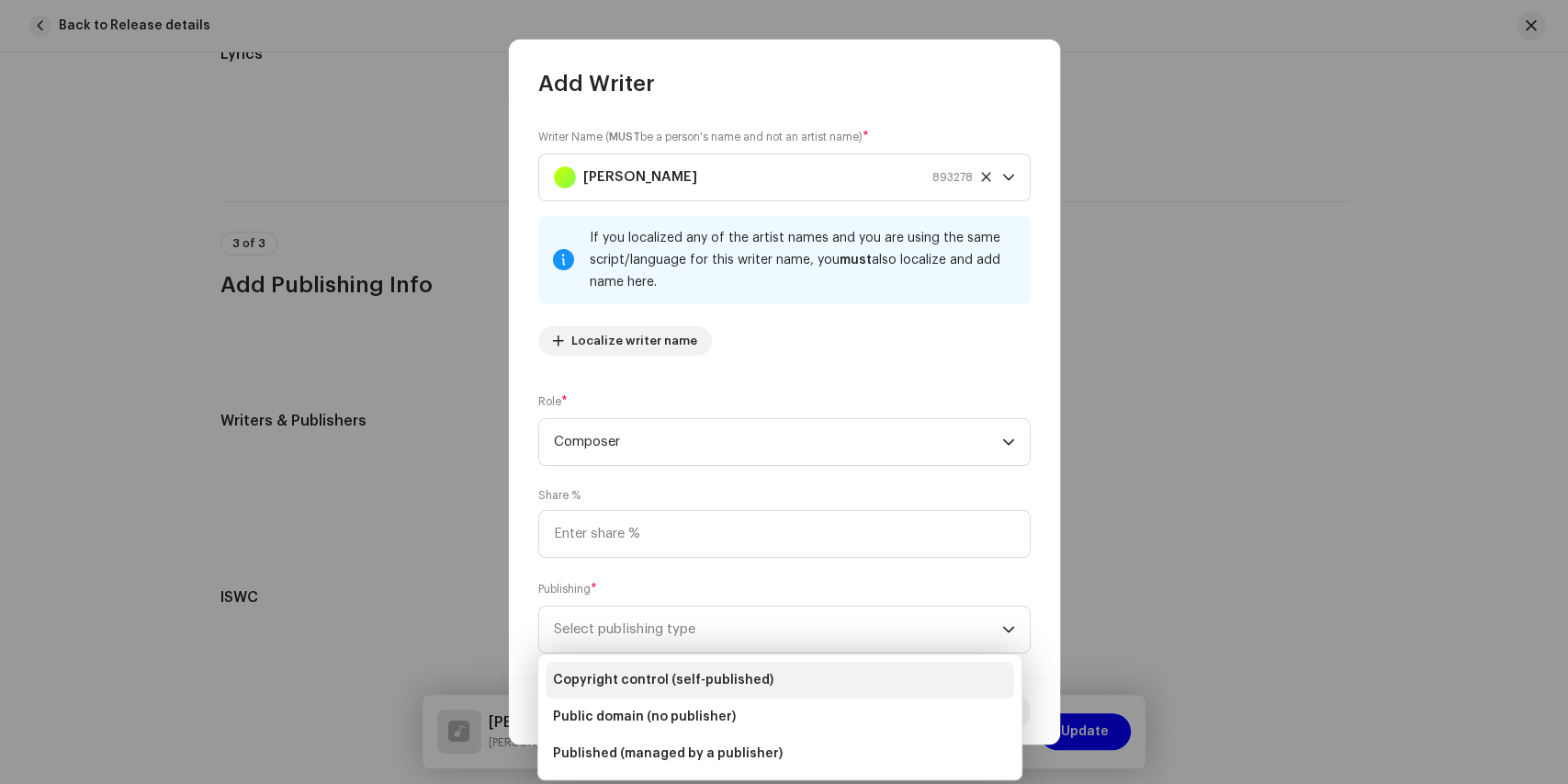
click at [658, 682] on span "Copyright control (self-published)" at bounding box center [663, 679] width 221 height 19
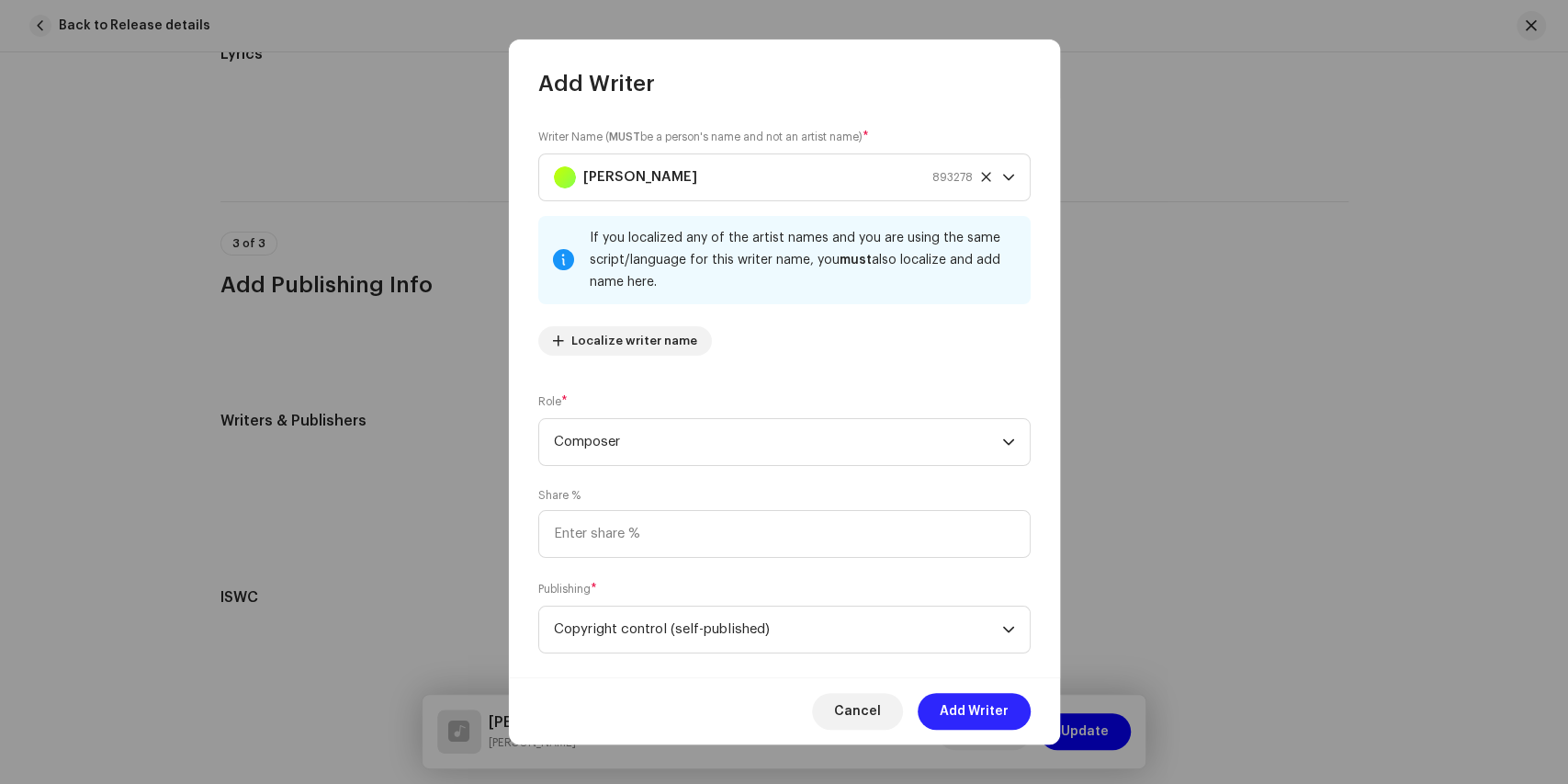
click at [992, 712] on span "Add Writer" at bounding box center [974, 710] width 69 height 36
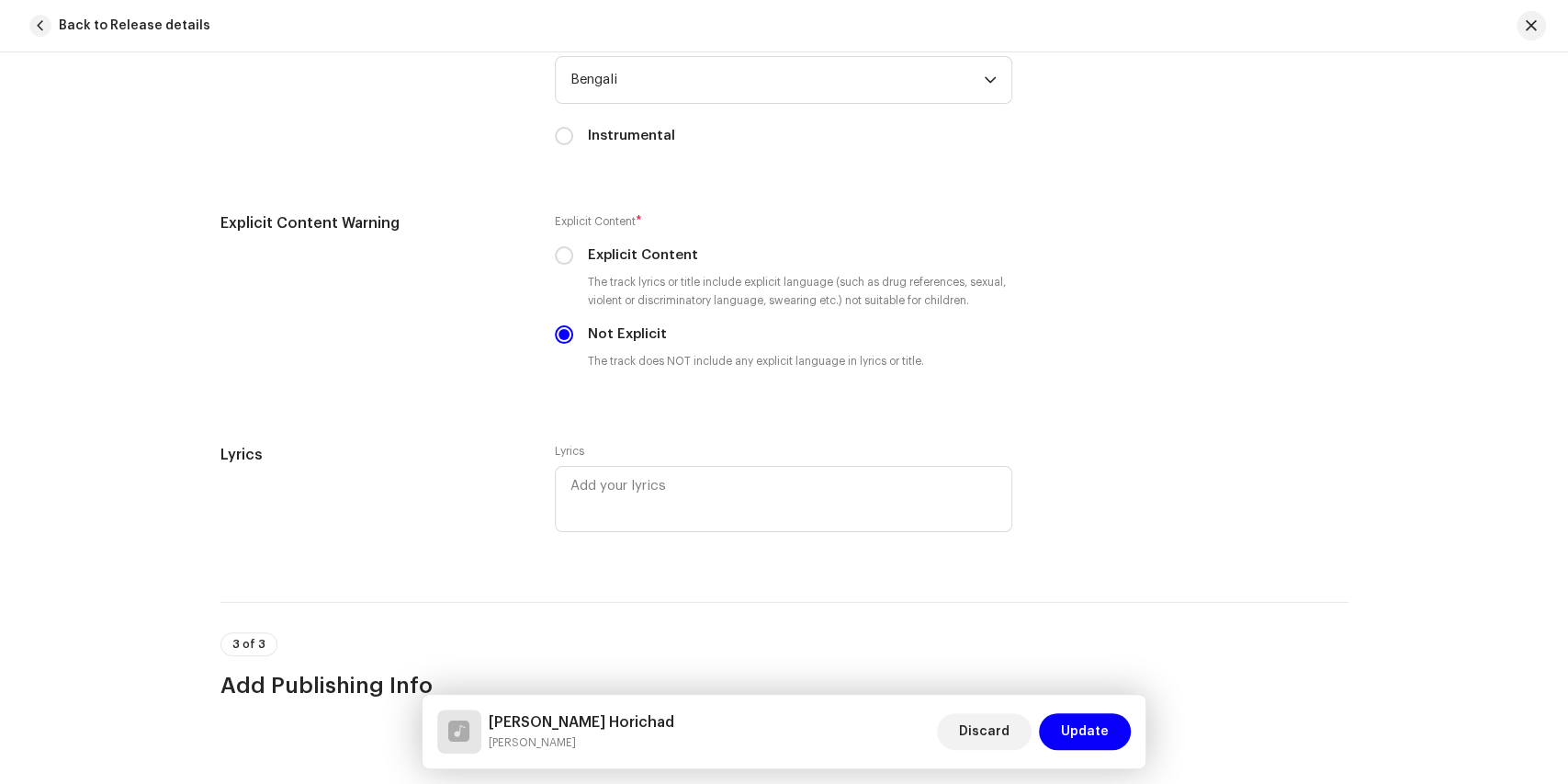
scroll to position [2960, 0]
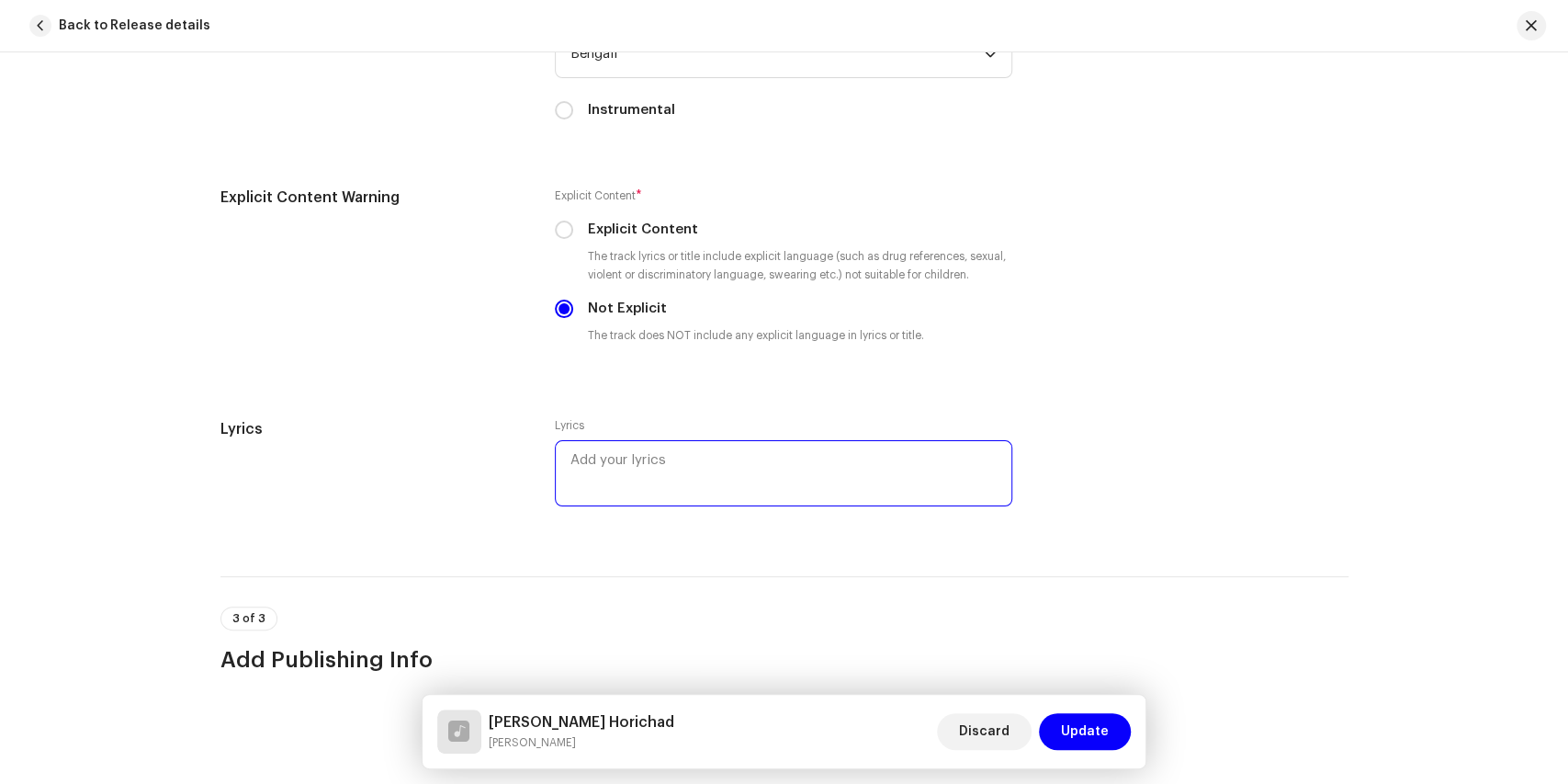
click at [592, 462] on textarea at bounding box center [783, 472] width 457 height 66
click at [628, 453] on textarea at bounding box center [783, 472] width 457 height 66
click at [598, 453] on textarea at bounding box center [783, 472] width 457 height 66
click at [586, 476] on textarea "দয়াল হরিচাঁদ ও মোর গুরুচাঁদ" at bounding box center [783, 472] width 457 height 66
click at [757, 447] on textarea "দয়াল হরিচাঁদ ও মোর গুরুচাঁদ" at bounding box center [783, 472] width 457 height 66
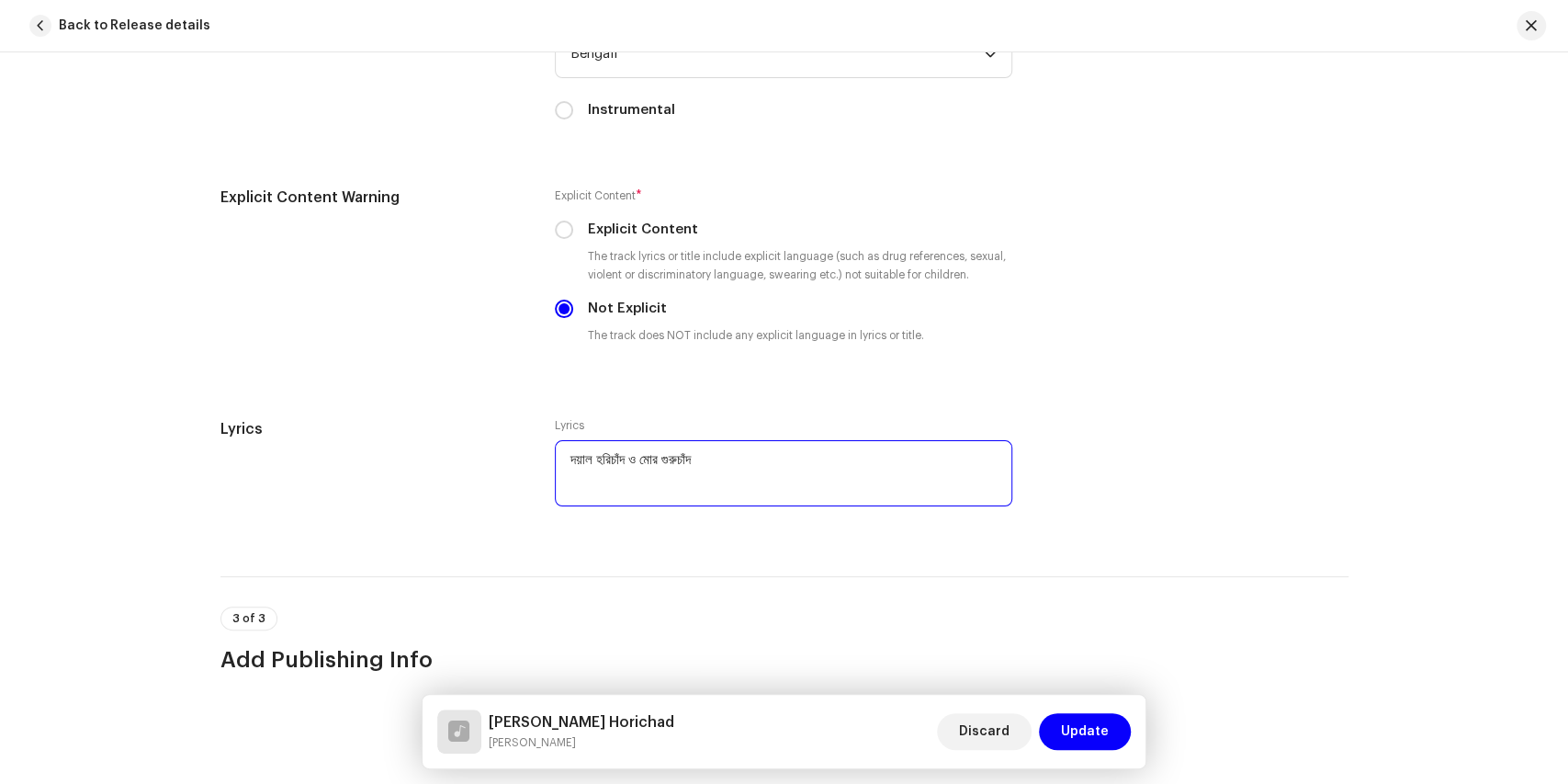
click at [594, 478] on textarea "দয়াল হরিচাঁদ ও মোর গুরুচাঁদ" at bounding box center [783, 472] width 457 height 66
click at [754, 453] on textarea "দয়াল হরিচাঁদ ও মোর গুরুচাঁদ" at bounding box center [783, 472] width 457 height 66
drag, startPoint x: 223, startPoint y: 114, endPoint x: 885, endPoint y: 139, distance: 662.5
click at [581, 476] on textarea "দয়াল হরিচাঁদ ও মোর গুরুচাঁদ" at bounding box center [783, 472] width 457 height 66
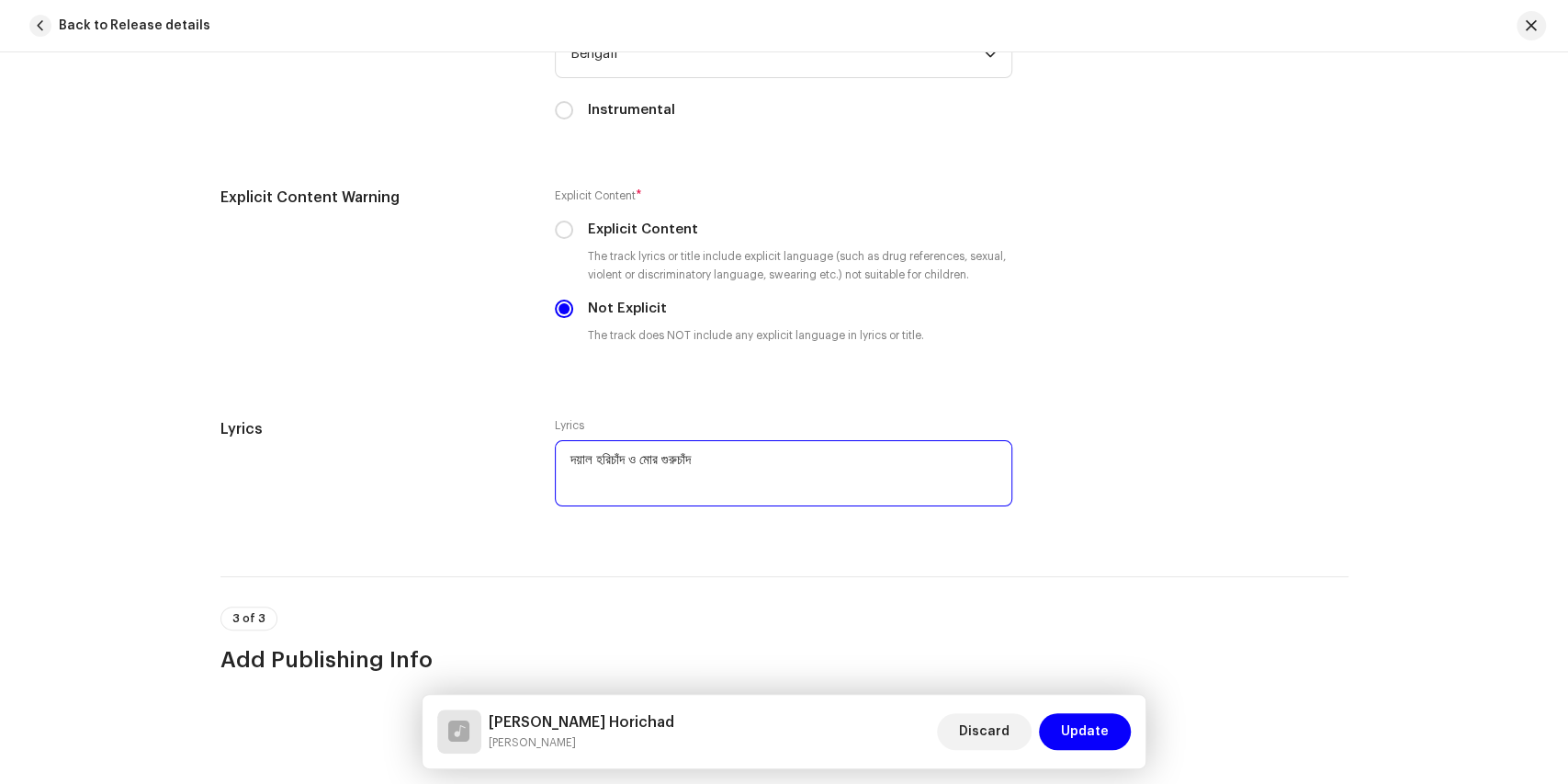
click at [736, 450] on textarea "দয়াল হরিচাঁদ ও মোর গুরুচাঁদ" at bounding box center [783, 472] width 457 height 66
click at [693, 468] on textarea "দয়াল হরিচাঁদ ও মোর গুরুচাঁদ মরন কালে তোমায় যেনো" at bounding box center [783, 472] width 457 height 66
click at [729, 474] on textarea "দয়াল হরিচাঁদ ও মোর গুরুচাঁদ মরন কালে তোমায় যেনো" at bounding box center [783, 472] width 457 height 66
click at [590, 467] on textarea "দয়াল হরিচাঁদ ও মোর গুরুচাঁদ মরন কালে তোমায় যেনো পাই।" at bounding box center [783, 472] width 457 height 66
click at [744, 468] on textarea "দয়াল হরিচাঁদ ও মোর গুরুচাঁদ মরণ কালে তোমায় যেনো পাই।" at bounding box center [783, 472] width 457 height 66
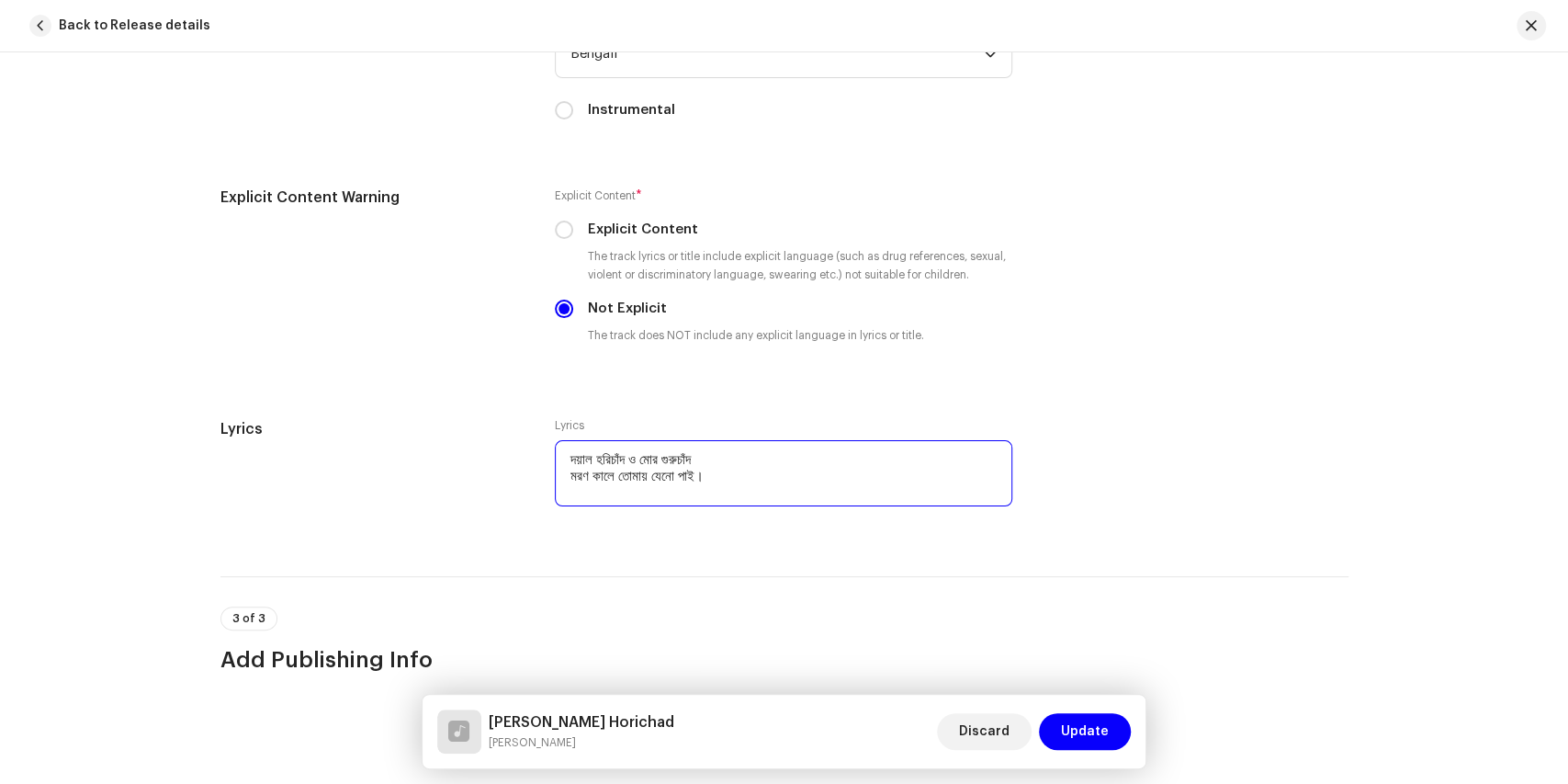
click at [756, 467] on textarea "দয়াল হরিচাঁদ ও মোর গুরুচাঁদ মরণ কালে তোমায় যেনো পাই।" at bounding box center [783, 472] width 457 height 66
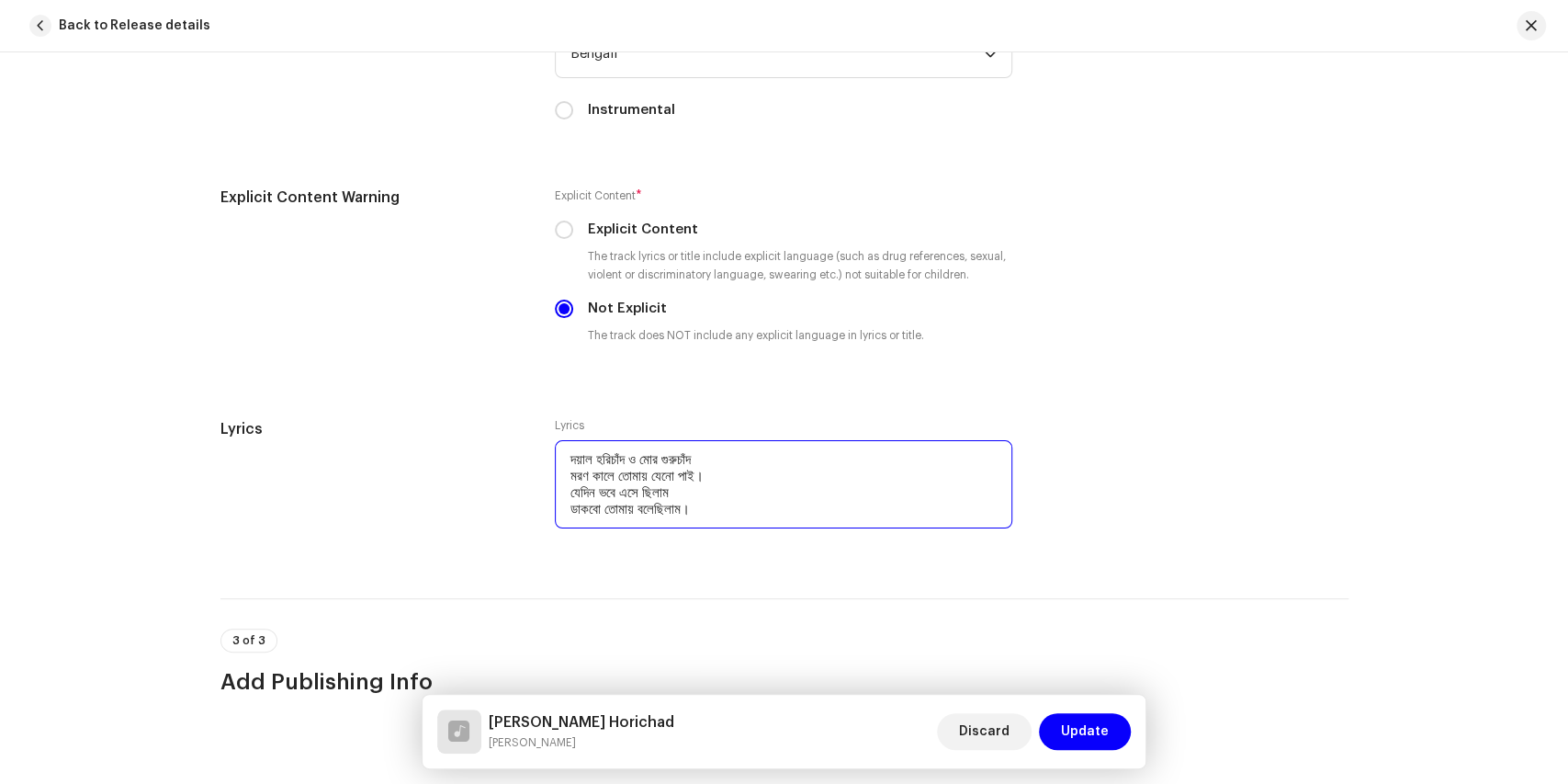
click at [735, 499] on textarea "দয়াল হরিচাঁদ ও মোর গুরুচাঁদ মরণ কালে তোমায় যেনো পাই। যেদিন ভবে এসে ছিলাম ডাকবো …" at bounding box center [783, 484] width 457 height 88
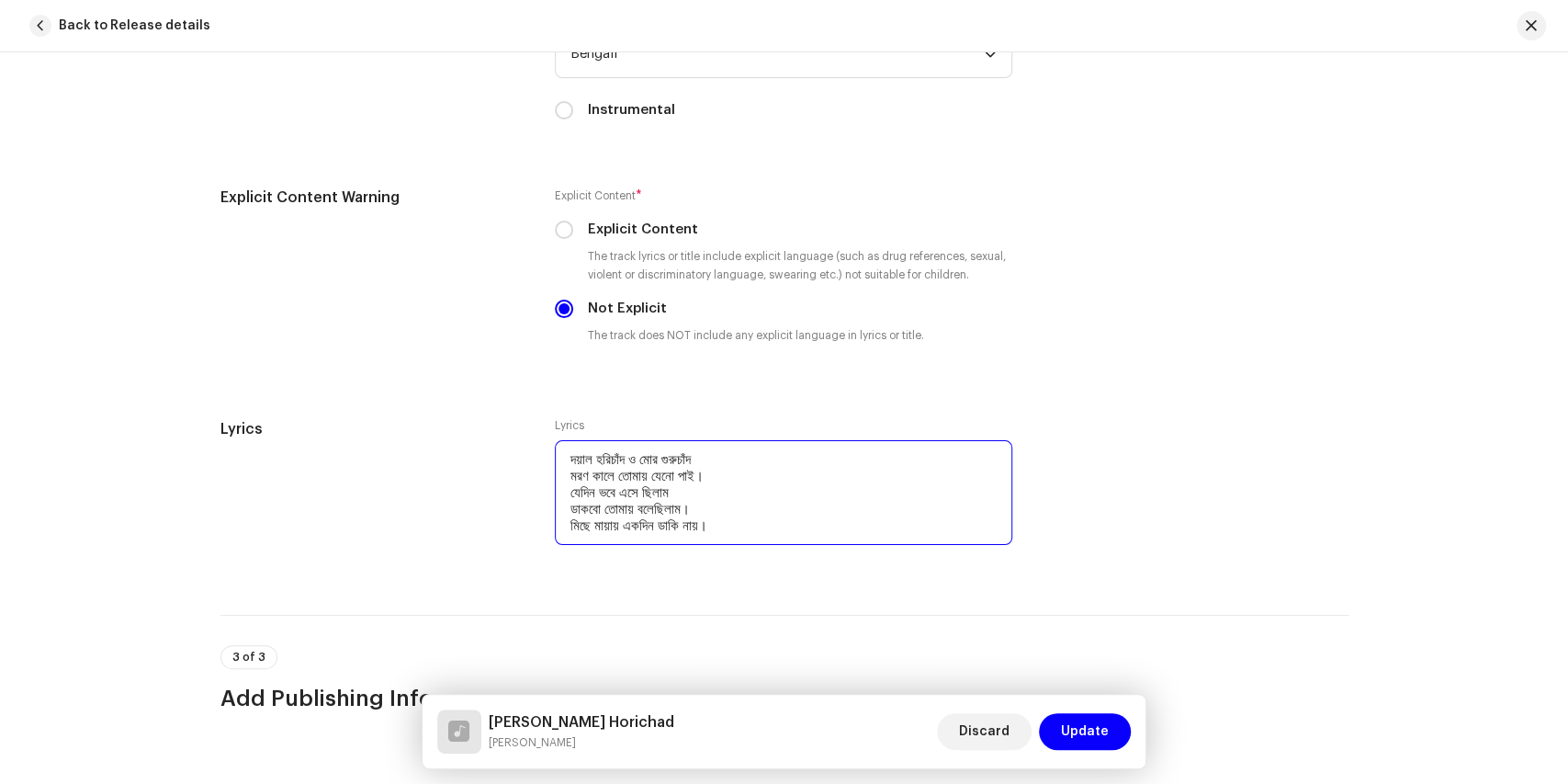
click at [729, 497] on textarea "দয়াল হরিচাঁদ ও মোর গুরুচাঁদ মরণ কালে তোমায় যেনো পাই। যেদিন ভবে এসে ছিলাম ডাকবো …" at bounding box center [783, 492] width 457 height 105
click at [706, 485] on textarea "দয়াল হরিচাঁদ ও মোর গুরুচাঁদ মরণ কালে তোমায় যেনো পাই। যেদিন ভবে এসে ছিলাম ডাকবো …" at bounding box center [783, 492] width 457 height 105
click at [737, 519] on textarea "দয়াল হরিচাঁদ ও মোর গুরুচাঁদ মরণ কালে তোমায় যেনো পাই। যেদিন ভবে এসে ছিলাম, ডাকবো…" at bounding box center [783, 492] width 457 height 105
click at [750, 520] on textarea "দয়াল হরিচাঁদ ও মোর গুরুচাঁদ মরণ কালে তোমায় যেনো পাই। যেদিন ভবে এসে ছিলাম, ডাকবো…" at bounding box center [783, 492] width 457 height 105
click at [757, 518] on textarea "দয়াল হরিচাঁদ ও মোর গুরুচাঁদ মরণ কালে তোমায় যেনো পাই। যেদিন ভবে এসে ছিলাম, ডাকবো…" at bounding box center [783, 492] width 457 height 105
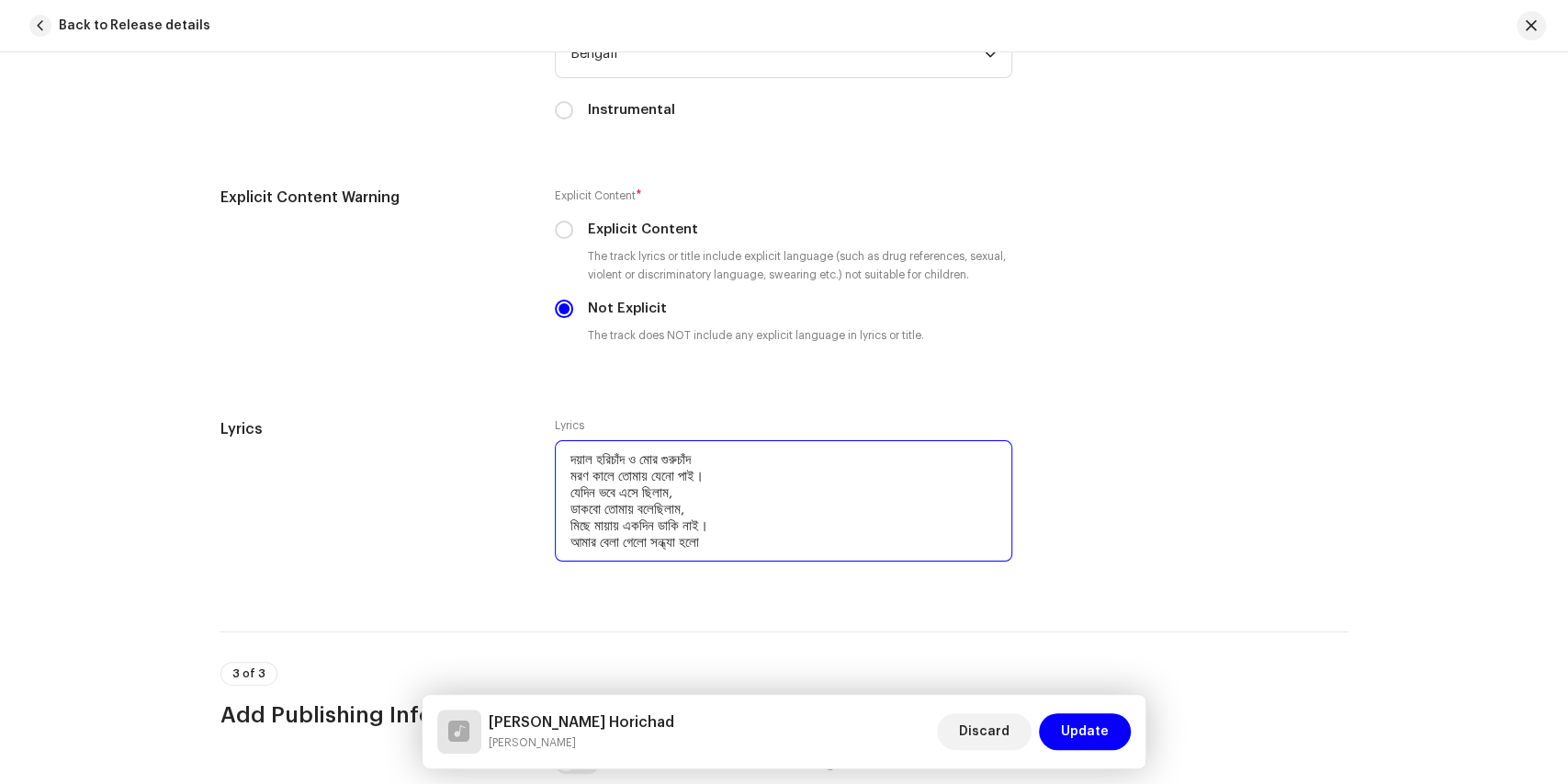
click at [741, 535] on textarea "দয়াল হরিচাঁদ ও মোর গুরুচাঁদ মরণ কালে তোমায় যেনো পাই। যেদিন ভবে এসে ছিলাম, ডাকবো…" at bounding box center [783, 500] width 457 height 122
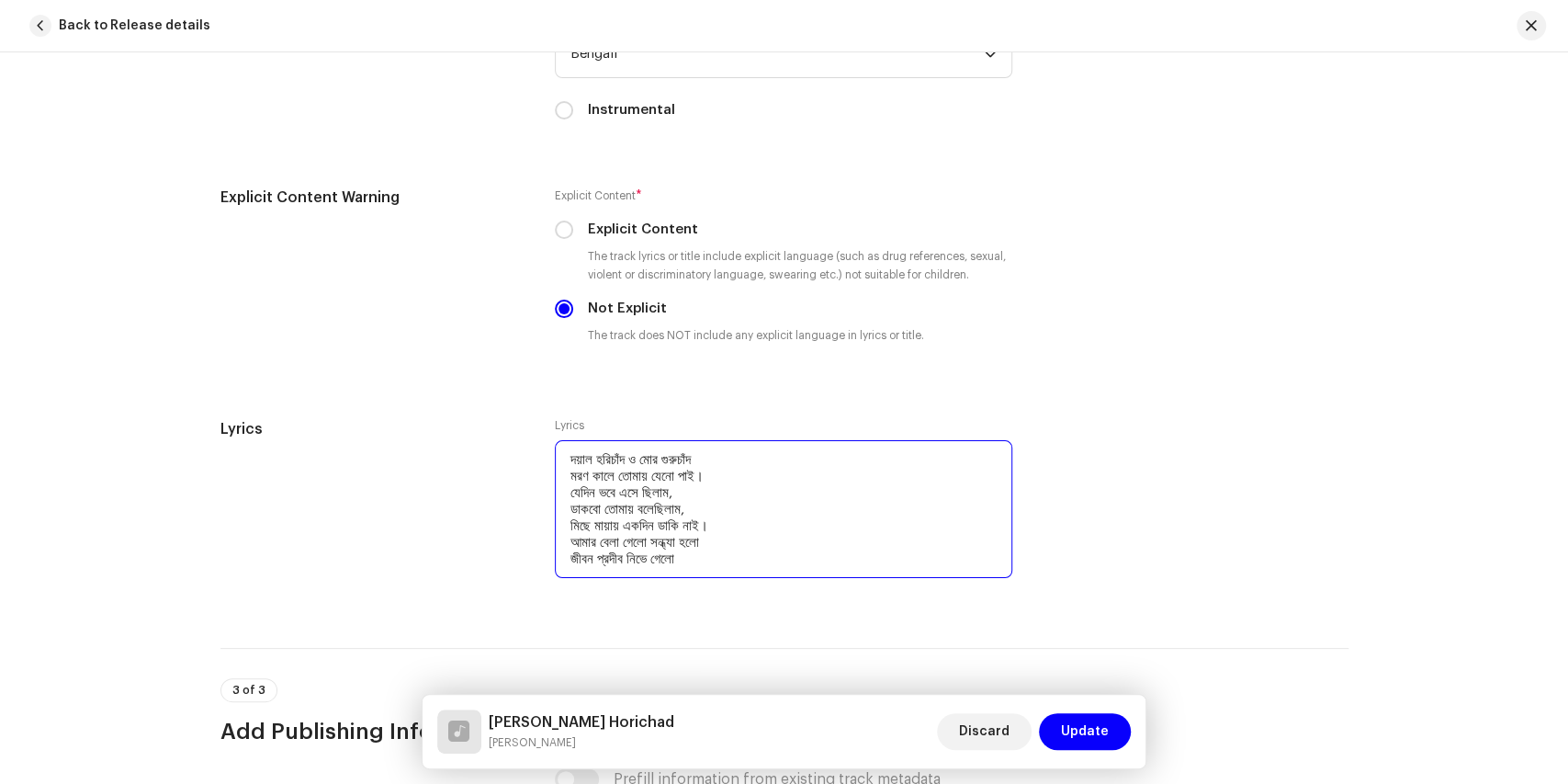
click at [712, 554] on textarea "দয়াল হরিচাঁদ ও মোর গুরুচাঁদ মরণ কালে তোমায় যেনো পাই। যেদিন ভবে এসে ছিলাম, ডাকবো…" at bounding box center [783, 508] width 457 height 137
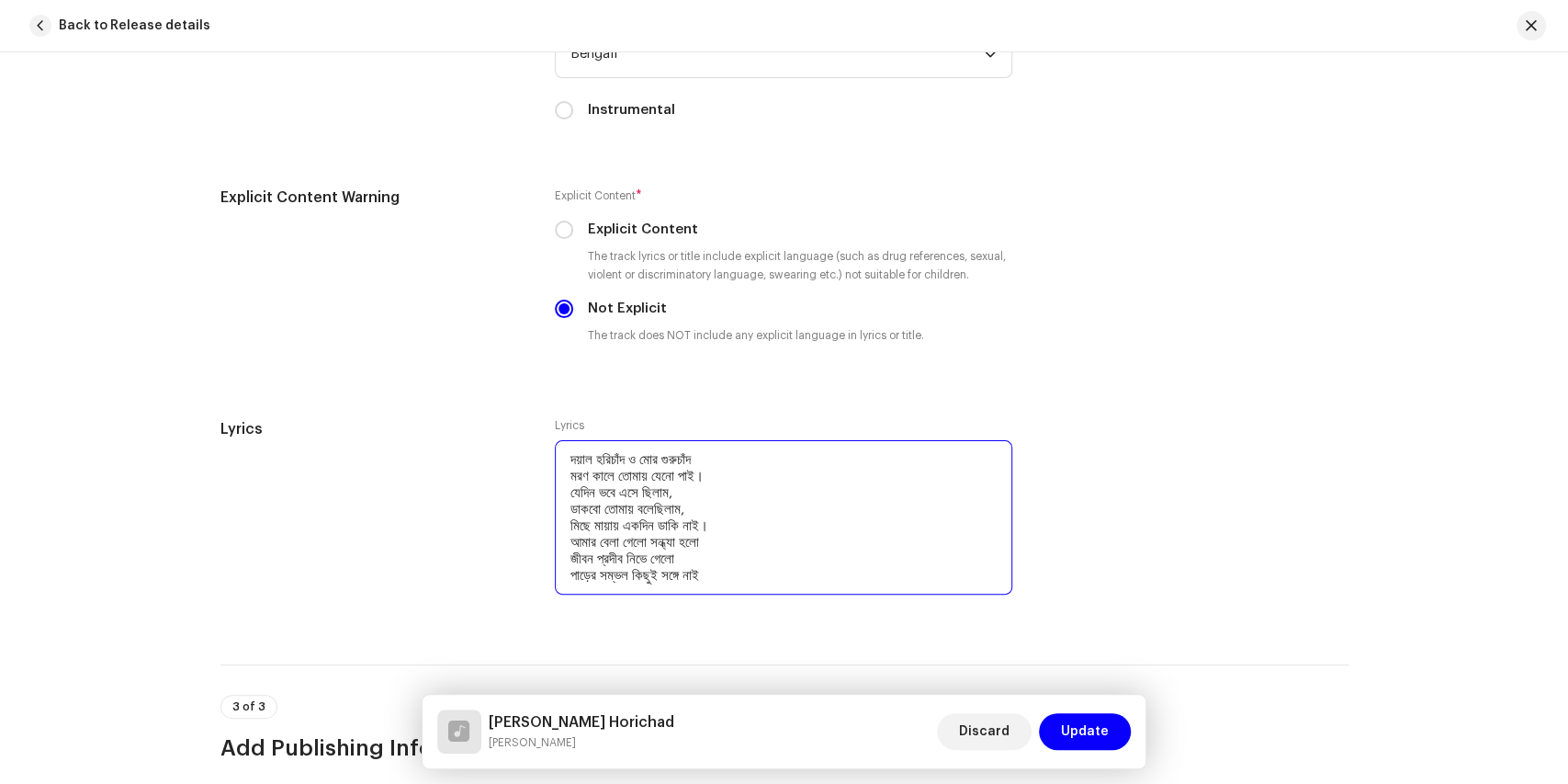
drag, startPoint x: 672, startPoint y: 551, endPoint x: 700, endPoint y: 551, distance: 28.0
click at [700, 551] on textarea "দয়াল হরিচাঁদ ও মোর গুরুচাঁদ মরণ কালে তোমায় যেনো পাই। যেদিন ভবে এসে ছিলাম, ডাকবো…" at bounding box center [783, 516] width 457 height 154
click at [737, 536] on textarea "দয়াল হরিচাঁদ ও মোর গুরুচাঁদ মরণ কালে তোমায় যেনো পাই। যেদিন ভবে এসে ছিলাম, ডাকবো…" at bounding box center [783, 516] width 457 height 154
click at [706, 551] on textarea "দয়াল হরিচাঁদ ও মোর গুরুচাঁদ মরণ কালে তোমায় যেনো পাই। যেদিন ভবে এসে ছিলাম, ডাকবো…" at bounding box center [783, 516] width 457 height 154
drag, startPoint x: 737, startPoint y: 568, endPoint x: 747, endPoint y: 568, distance: 10.0
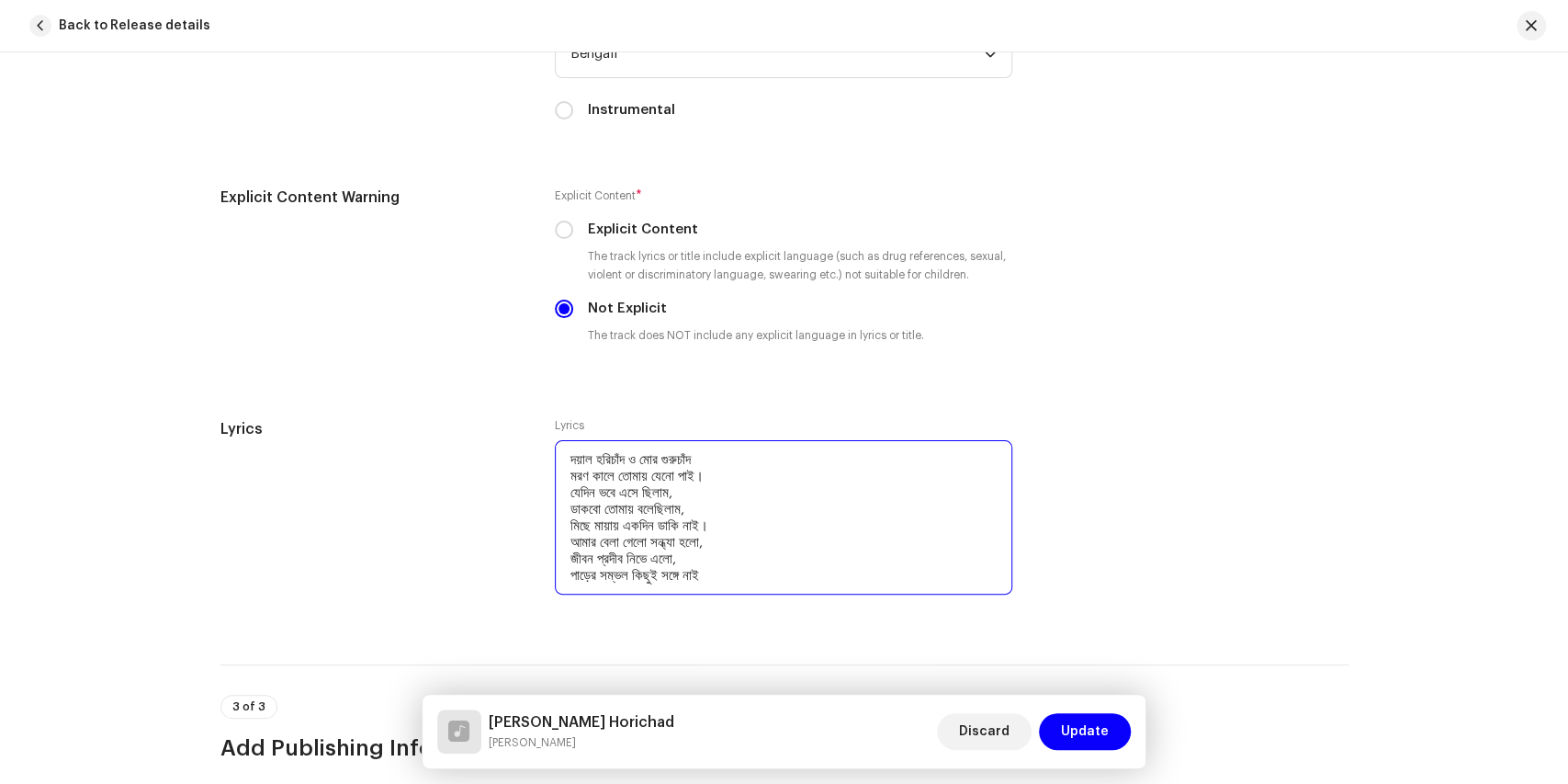
click at [739, 568] on textarea "দয়াল হরিচাঁদ ও মোর গুরুচাঁদ মরণ কালে তোমায় যেনো পাই। যেদিন ভবে এসে ছিলাম, ডাকবো…" at bounding box center [783, 516] width 457 height 154
click at [749, 473] on textarea "দয়াল হরিচাঁদ ও মোর গুরুচাঁদ মরণ কালে তোমায় যেনো পাই। যেদিন ভবে এসে ছিলাম, ডাকবো…" at bounding box center [783, 516] width 457 height 154
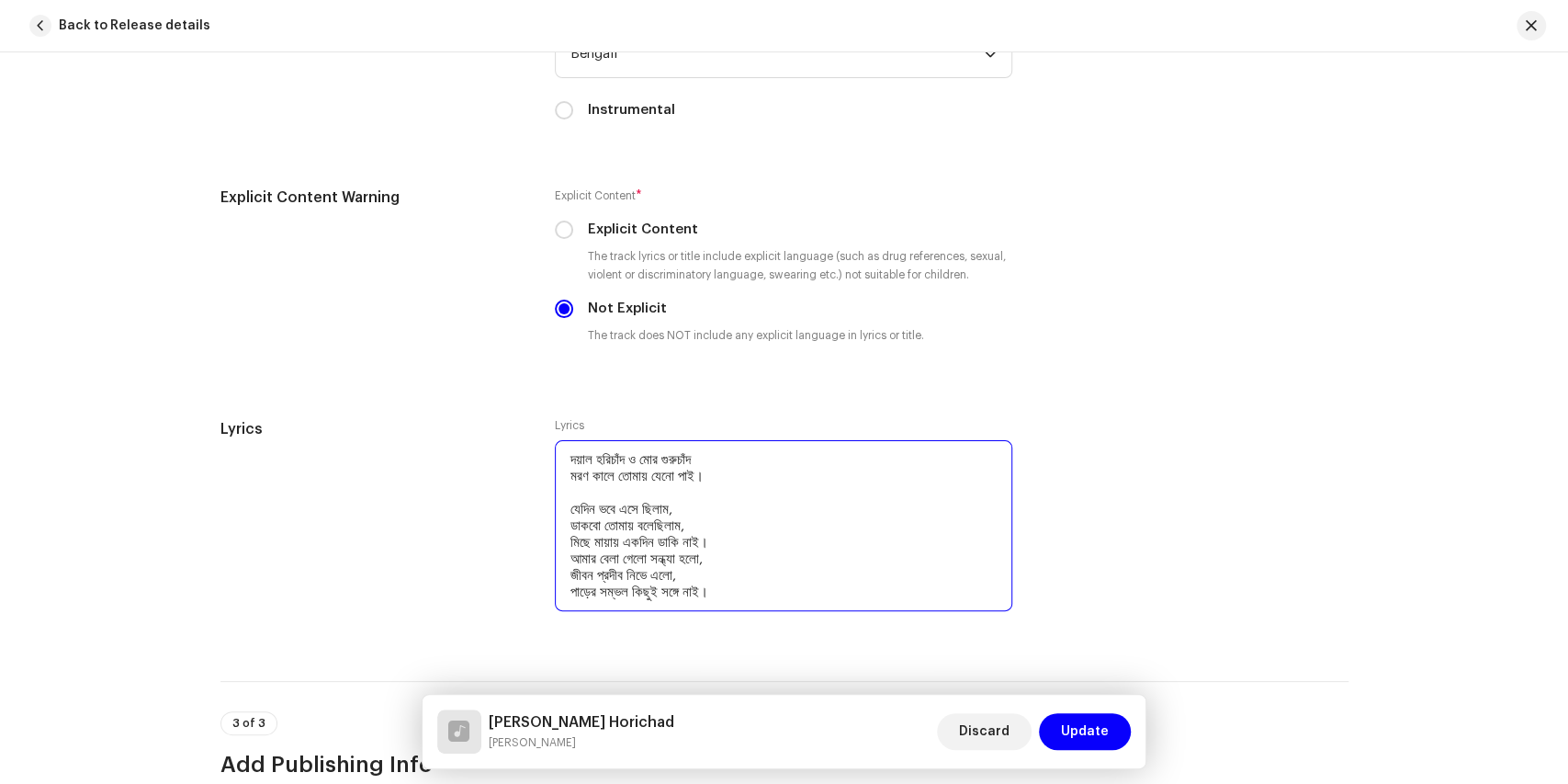
click at [756, 534] on textarea "দয়াল হরিচাঁদ ও মোর গুরুচাঁদ মরণ কালে তোমায় যেনো পাই। যেদিন ভবে এসে ছিলাম, ডাকবো…" at bounding box center [783, 525] width 457 height 171
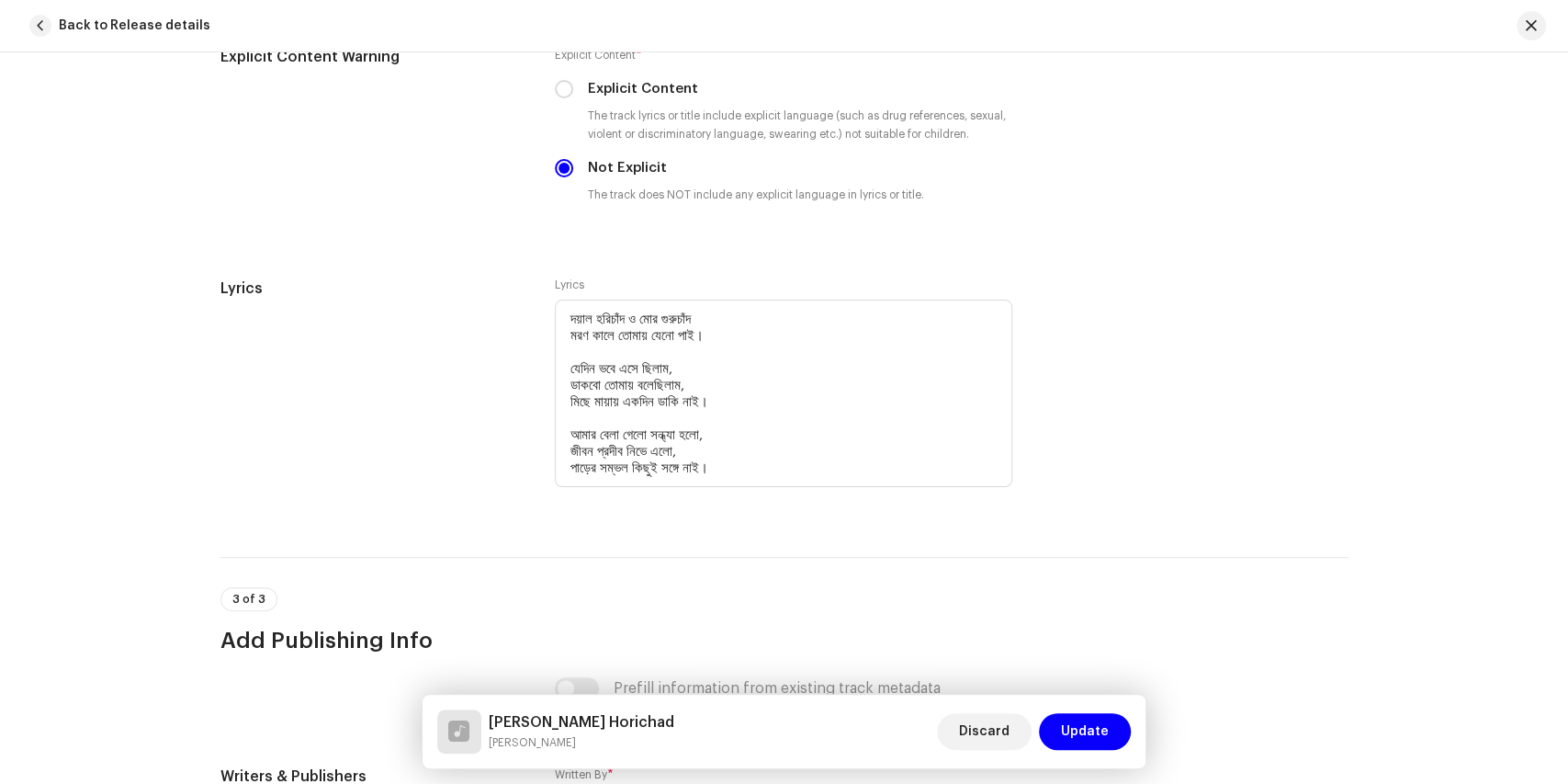
scroll to position [3083, 0]
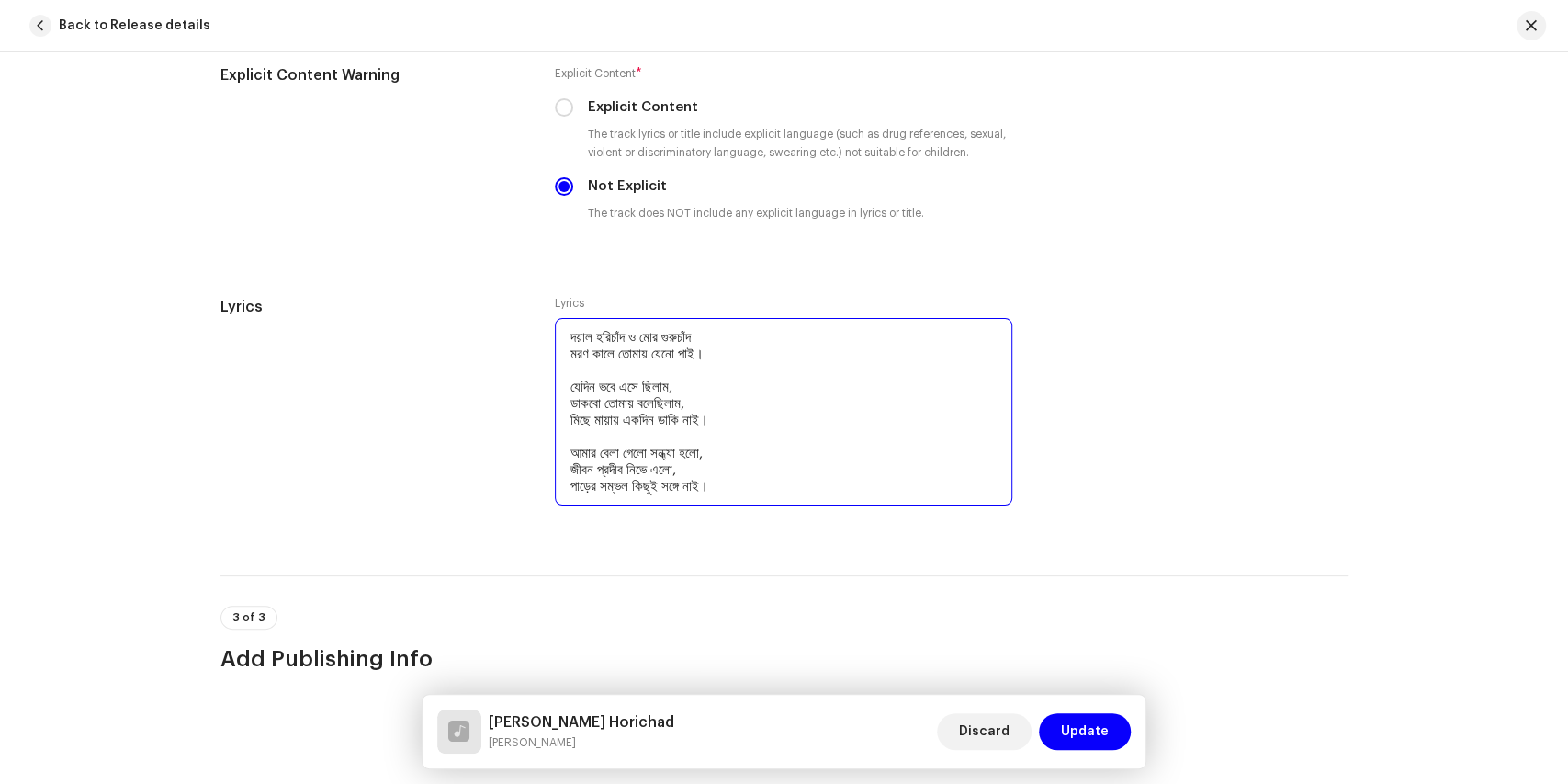
click at [744, 477] on textarea "দয়াল হরিচাঁদ ও মোর গুরুচাঁদ মরণ কালে তোমায় যেনো পাই। যেদিন ভবে এসে ছিলাম, ডাকবো…" at bounding box center [783, 411] width 457 height 187
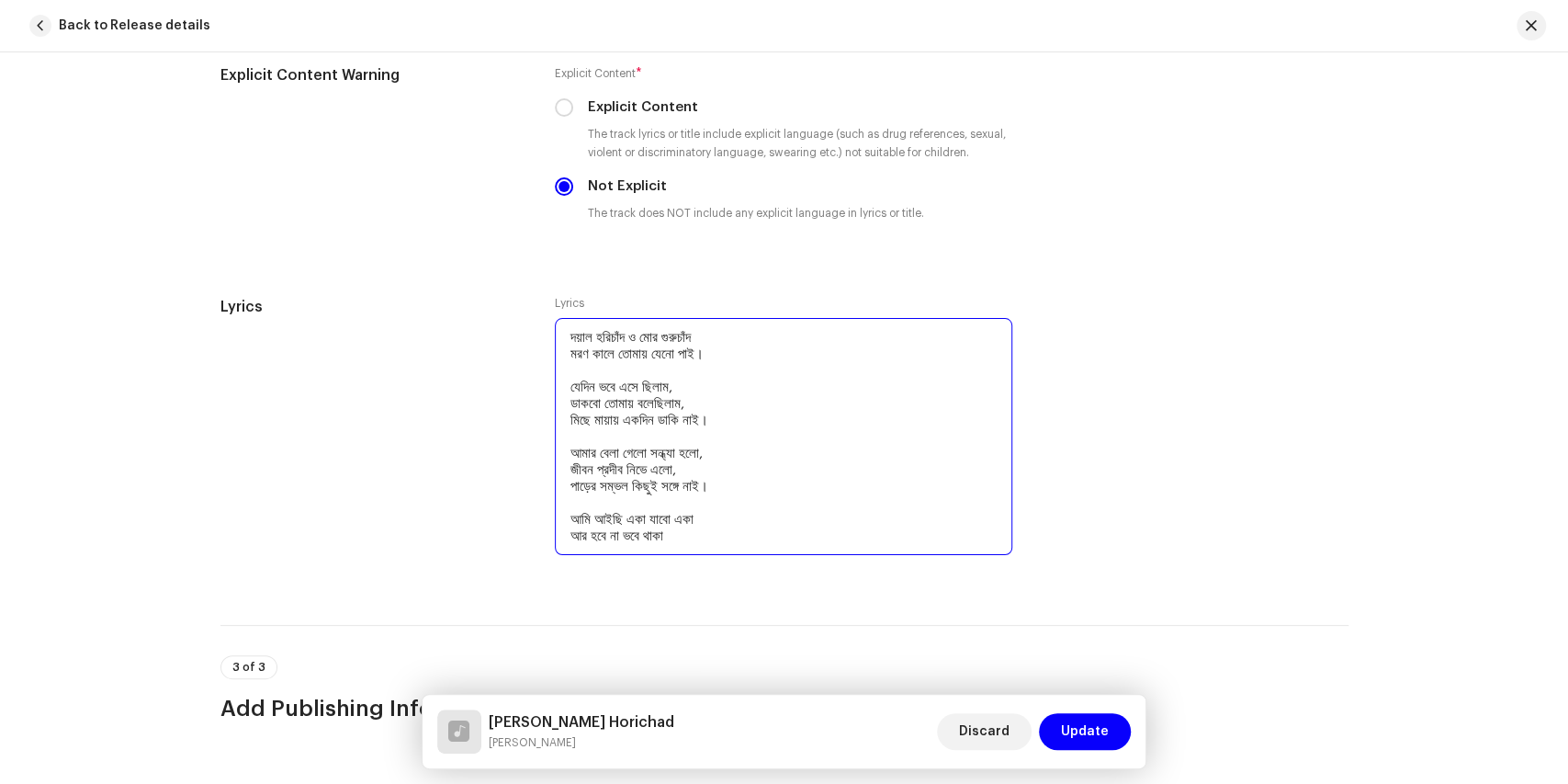
click at [702, 531] on textarea "দয়াল হরিচাঁদ ও মোর গুরুচাঁদ মরণ কালে তোমায় যেনো পাই। যেদিন ভবে এসে ছিলাম, ডাকবো…" at bounding box center [783, 437] width 457 height 237
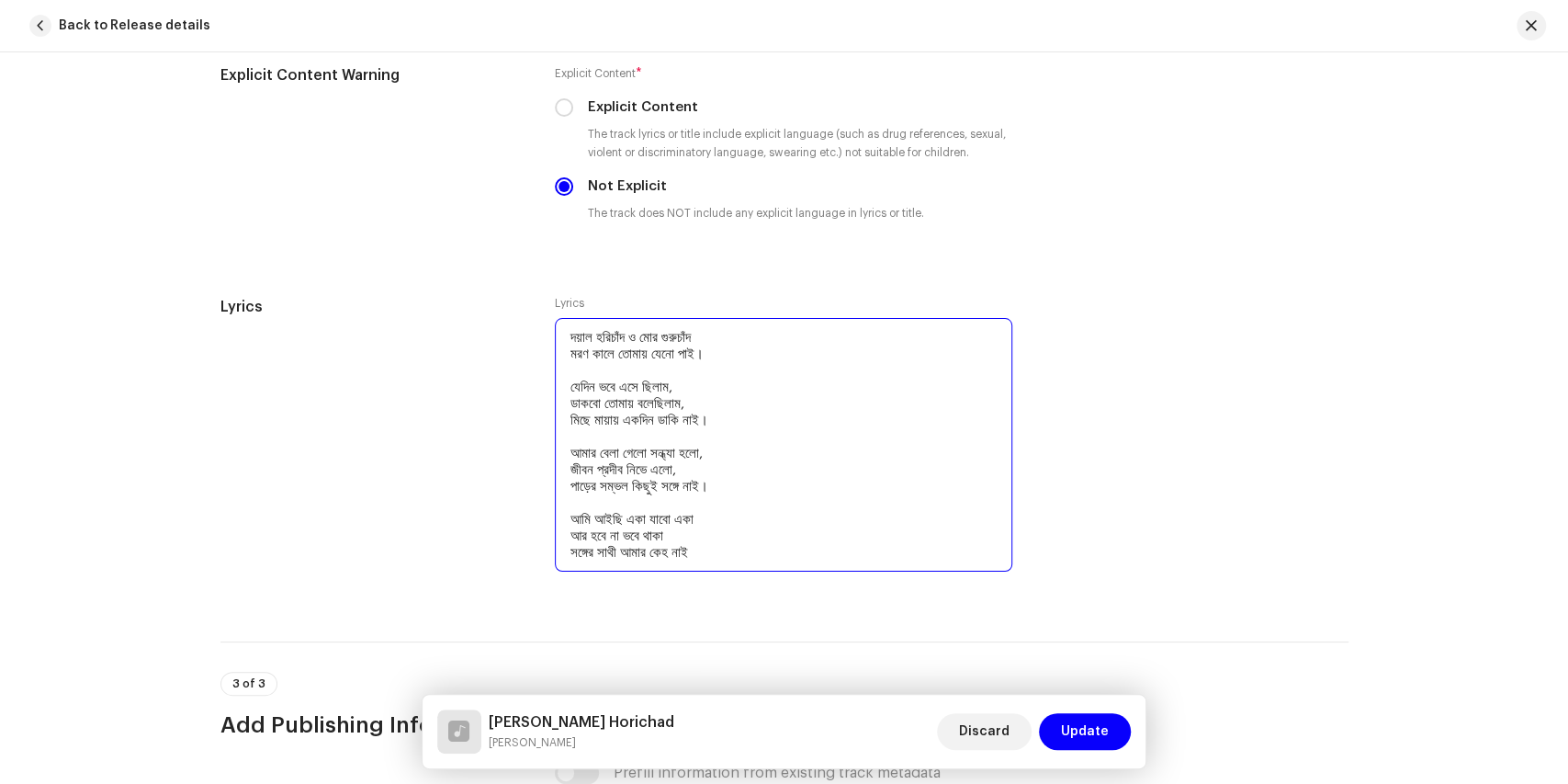
click at [739, 544] on textarea "দয়াল হরিচাঁদ ও মোর গুরুচাঁদ মরণ কালে তোমায় যেনো পাই। যেদিন ভবে এসে ছিলাম, ডাকবো…" at bounding box center [783, 444] width 457 height 253
click at [735, 507] on textarea "দয়াল হরিচাঁদ ও মোর গুরুচাঁদ মরণ কালে তোমায় যেনো পাই। যেদিন ভবে এসে ছিলাম, ডাকবো…" at bounding box center [783, 444] width 457 height 253
click at [698, 526] on textarea "দয়াল হরিচাঁদ ও মোর গুরুচাঁদ মরণ কালে তোমায় যেনো পাই। যেদিন ভবে এসে ছিলাম, ডাকবো…" at bounding box center [783, 444] width 457 height 253
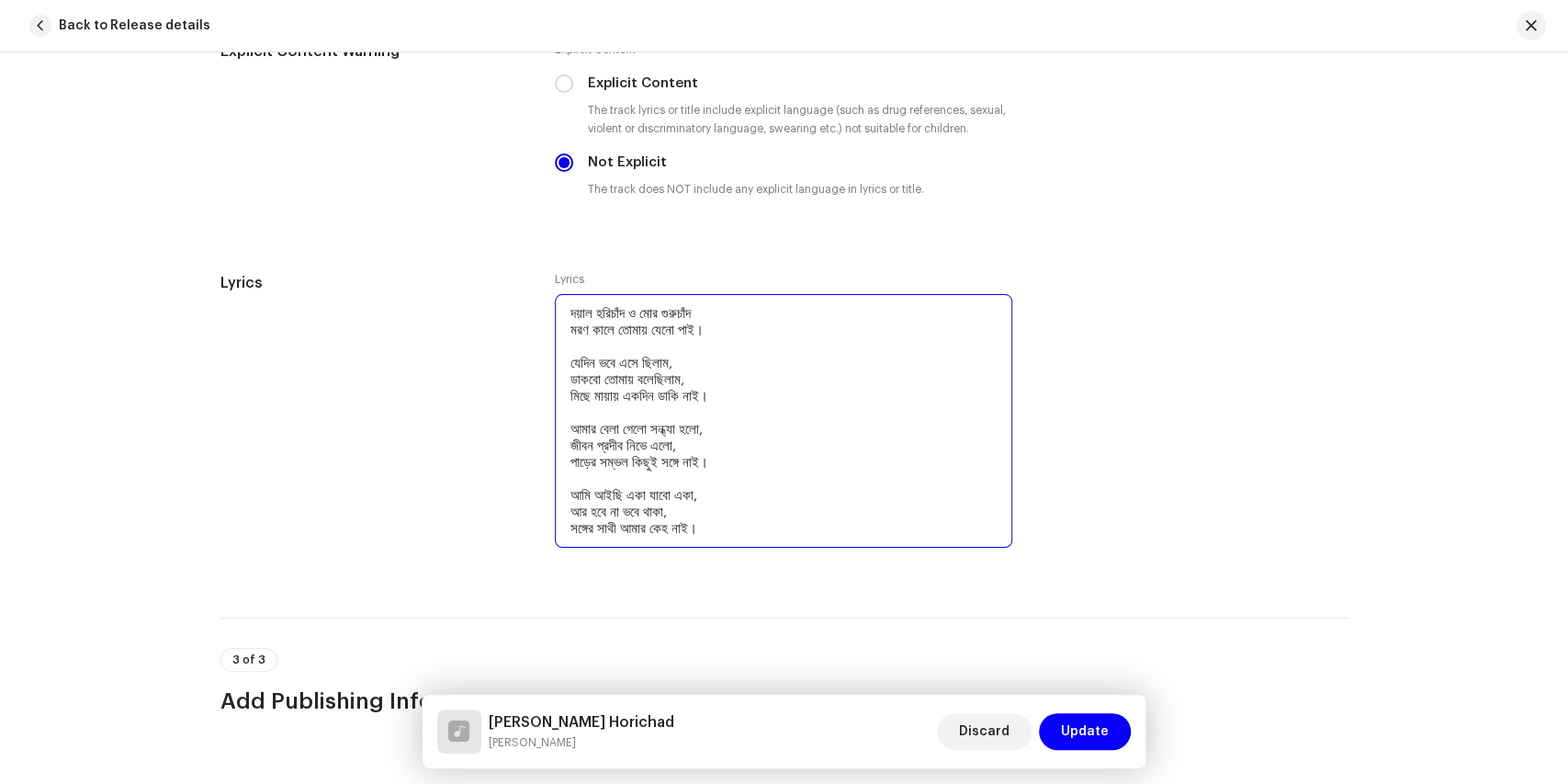
scroll to position [3144, 0]
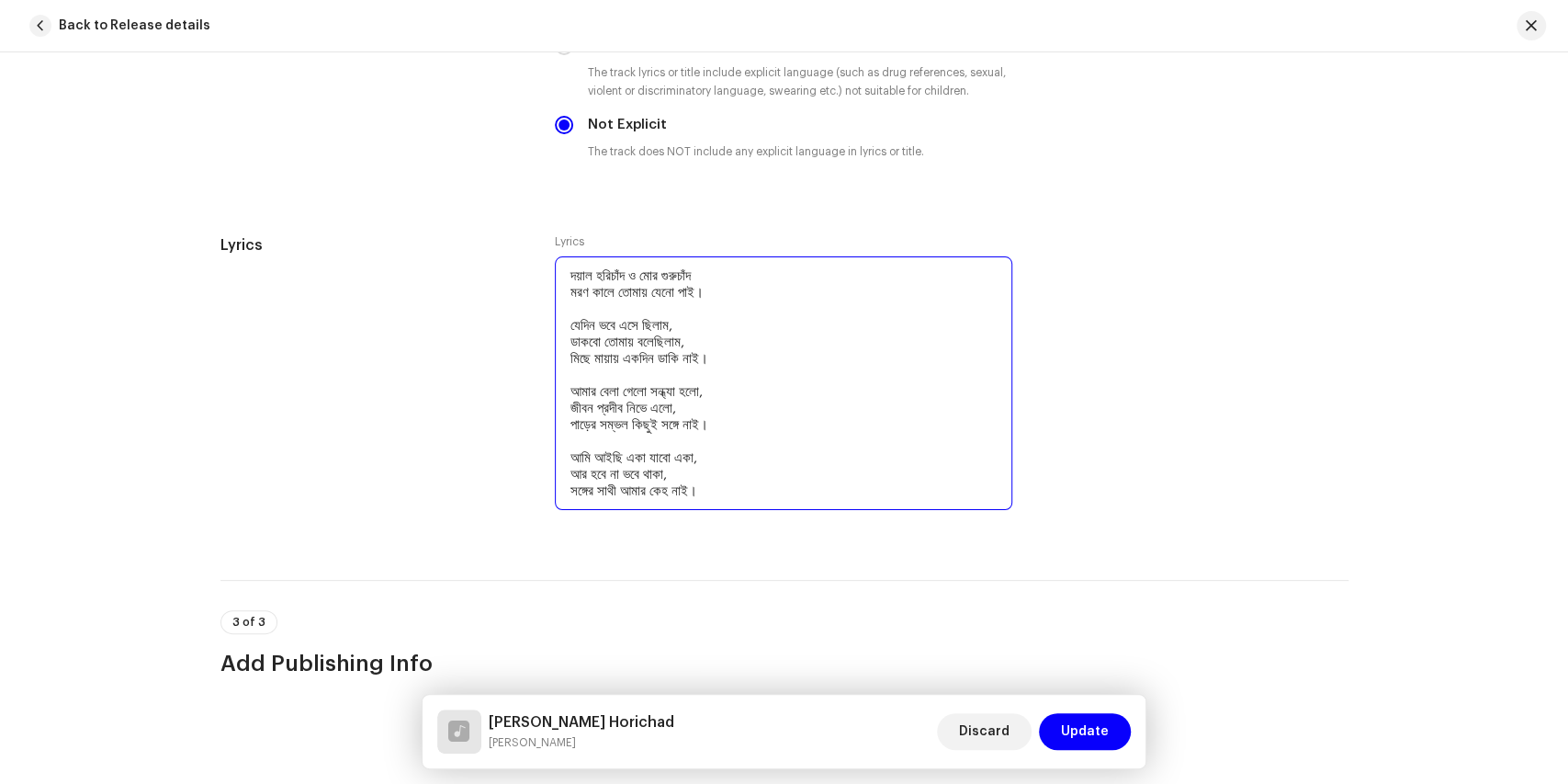
click at [751, 480] on textarea "দয়াল হরিচাঁদ ও মোর গুরুচাঁদ মরণ কালে তোমায় যেনো পাই। যেদিন ভবে এসে ছিলাম, ডাকবো…" at bounding box center [783, 383] width 457 height 253
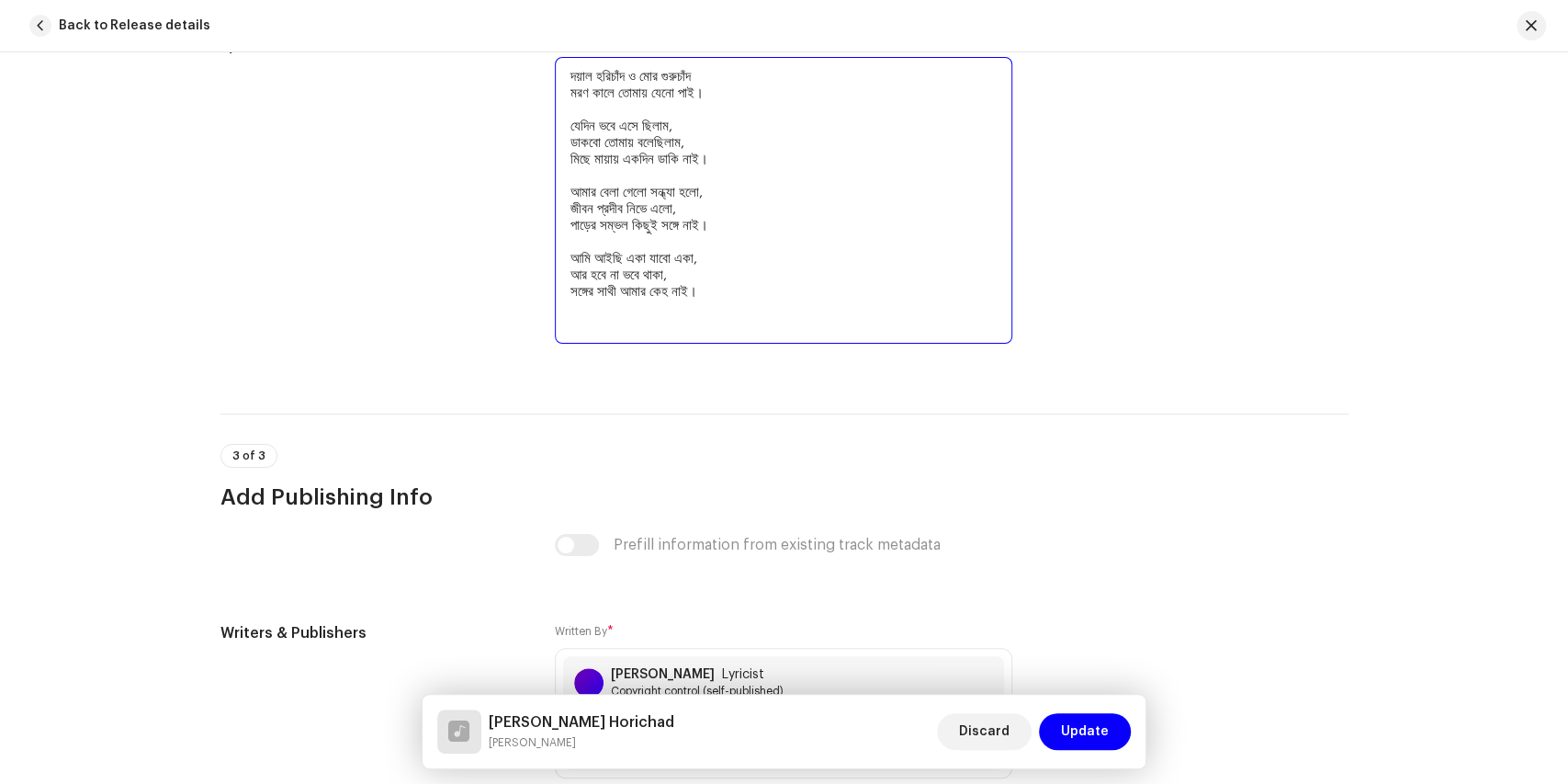
scroll to position [3389, 0]
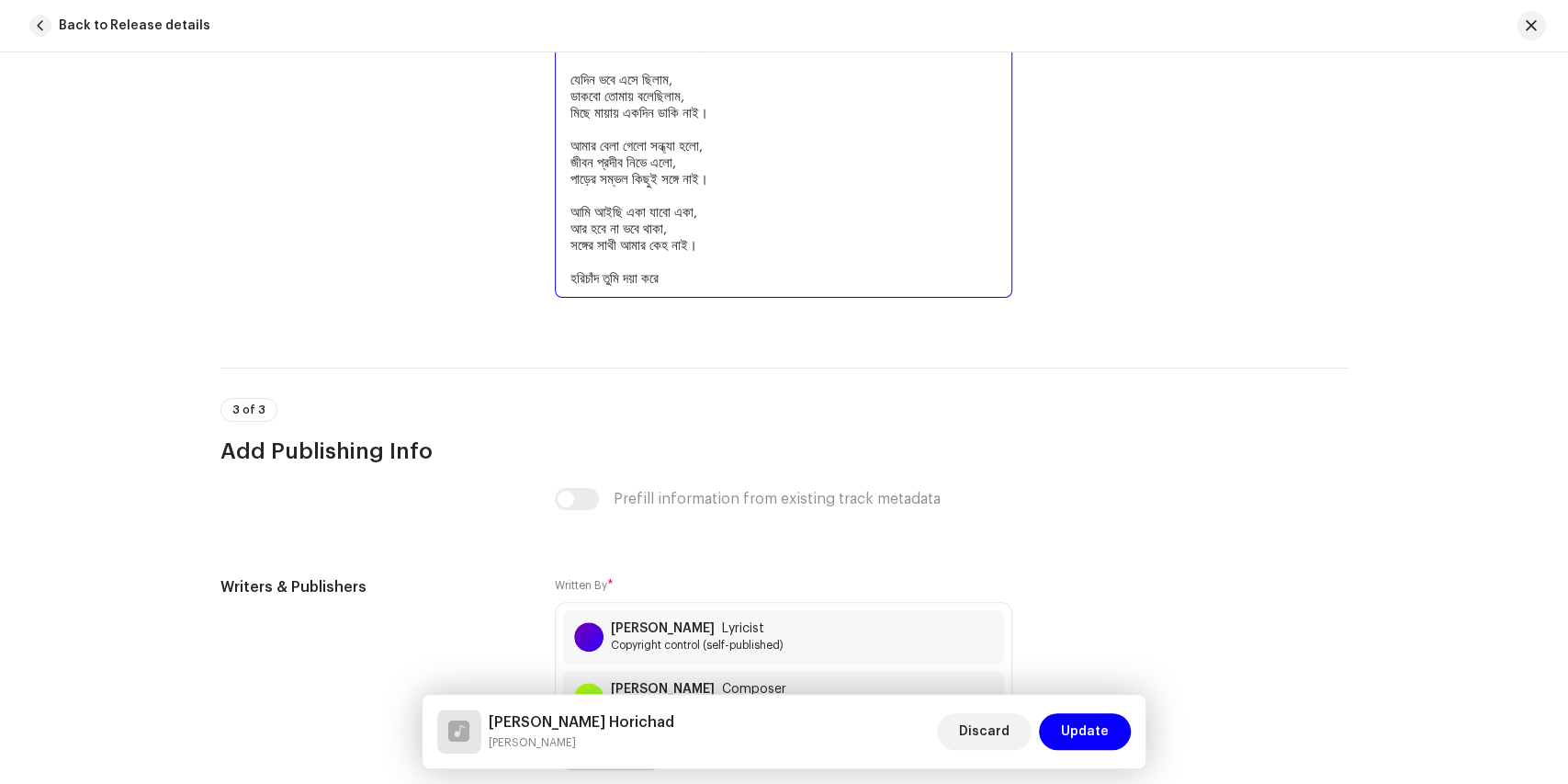
click at [693, 268] on textarea "দয়াল হরিচাঁদ ও মোর গুরুচাঁদ মরণ কালে তোমায় যেনো পাই। যেদিন ভবে এসে ছিলাম, ডাকবো…" at bounding box center [783, 154] width 457 height 287
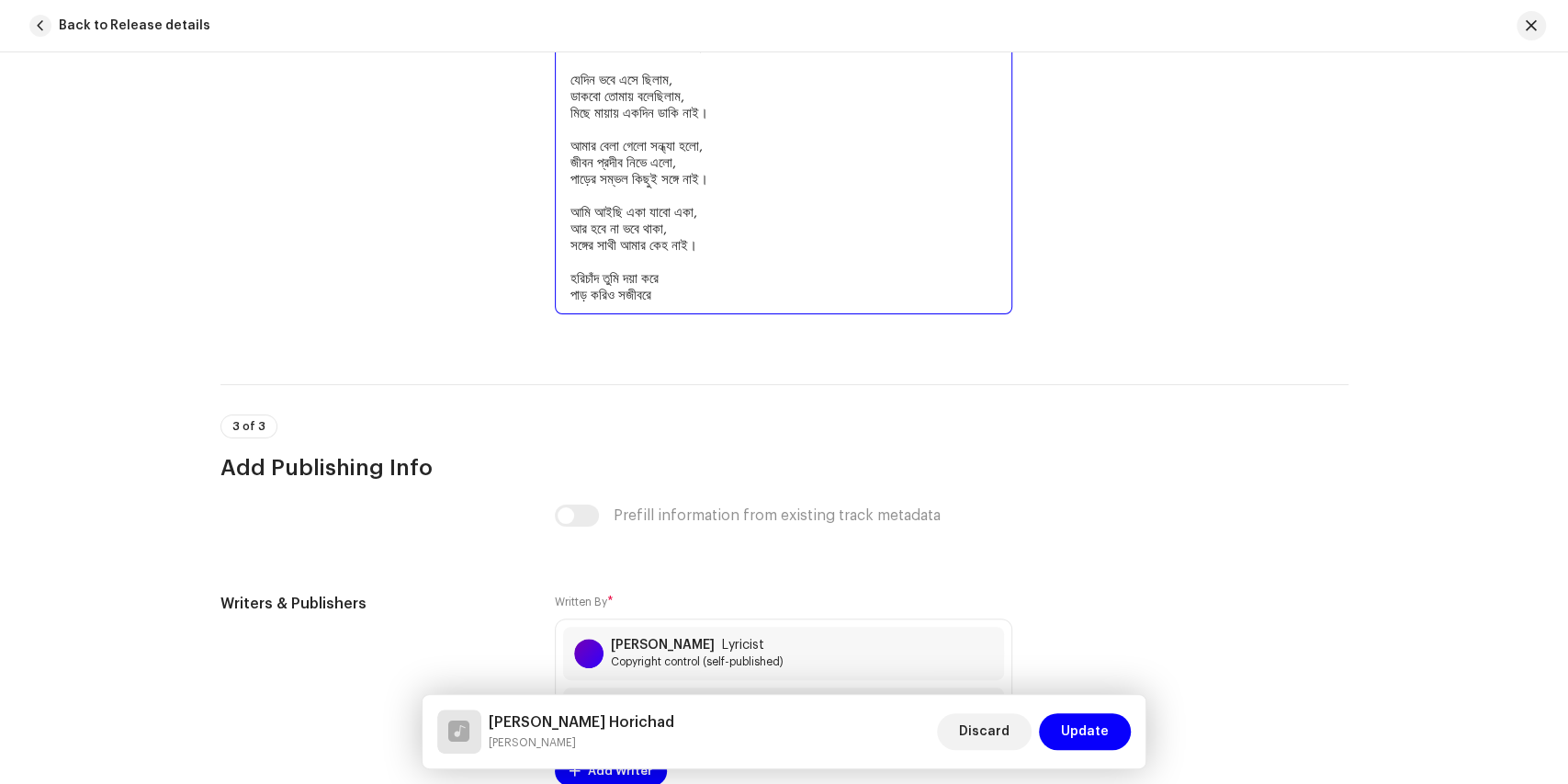
click at [685, 288] on textarea "দয়াল হরিচাঁদ ও মোর গুরুচাঁদ মরণ কালে তোমায় যেনো পাই। যেদিন ভবে এসে ছিলাম, ডাকবো…" at bounding box center [783, 162] width 457 height 303
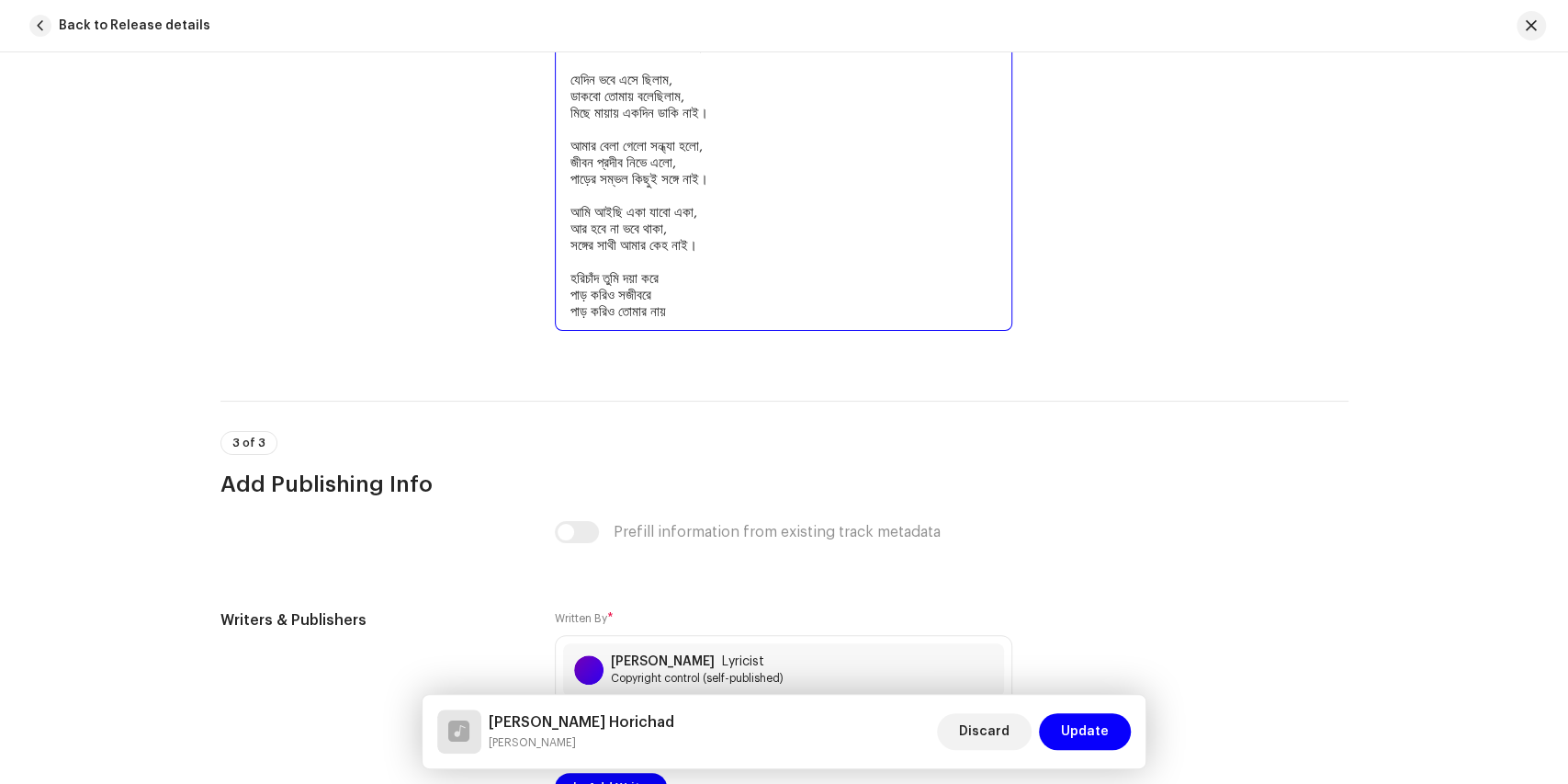
click at [629, 307] on textarea "দয়াল হরিচাঁদ ও মোর গুরুচাঁদ মরণ কালে তোমায় যেনো পাই। যেদিন ভবে এসে ছিলাম, ডাকবো…" at bounding box center [783, 171] width 457 height 320
click at [757, 304] on textarea "দয়াল হরিচাঁদ ও মোর গুরুচাঁদ মরণ কালে তোমায় যেনো পাই। যেদিন ভবে এসে ছিলাম, ডাকবো…" at bounding box center [783, 171] width 457 height 320
click at [757, 305] on textarea "দয়াল হরিচাঁদ ও মোর গুরুচাঁদ মরণ কালে তোমায় যেনো পাই। যেদিন ভবে এসে ছিলাম, ডাকবো…" at bounding box center [783, 171] width 457 height 320
click at [692, 272] on textarea "দয়াল হরিচাঁদ ও মোর গুরুচাঁদ মরণ কালে তোমায় যেনো পাই। যেদিন ভবে এসে ছিলাম, ডাকবো…" at bounding box center [783, 171] width 457 height 320
click at [688, 293] on textarea "দয়াল হরিচাঁদ ও মোর গুরুচাঁদ মরণ কালে তোমায় যেনো পাই। যেদিন ভবে এসে ছিলাম, ডাকবো…" at bounding box center [783, 171] width 457 height 320
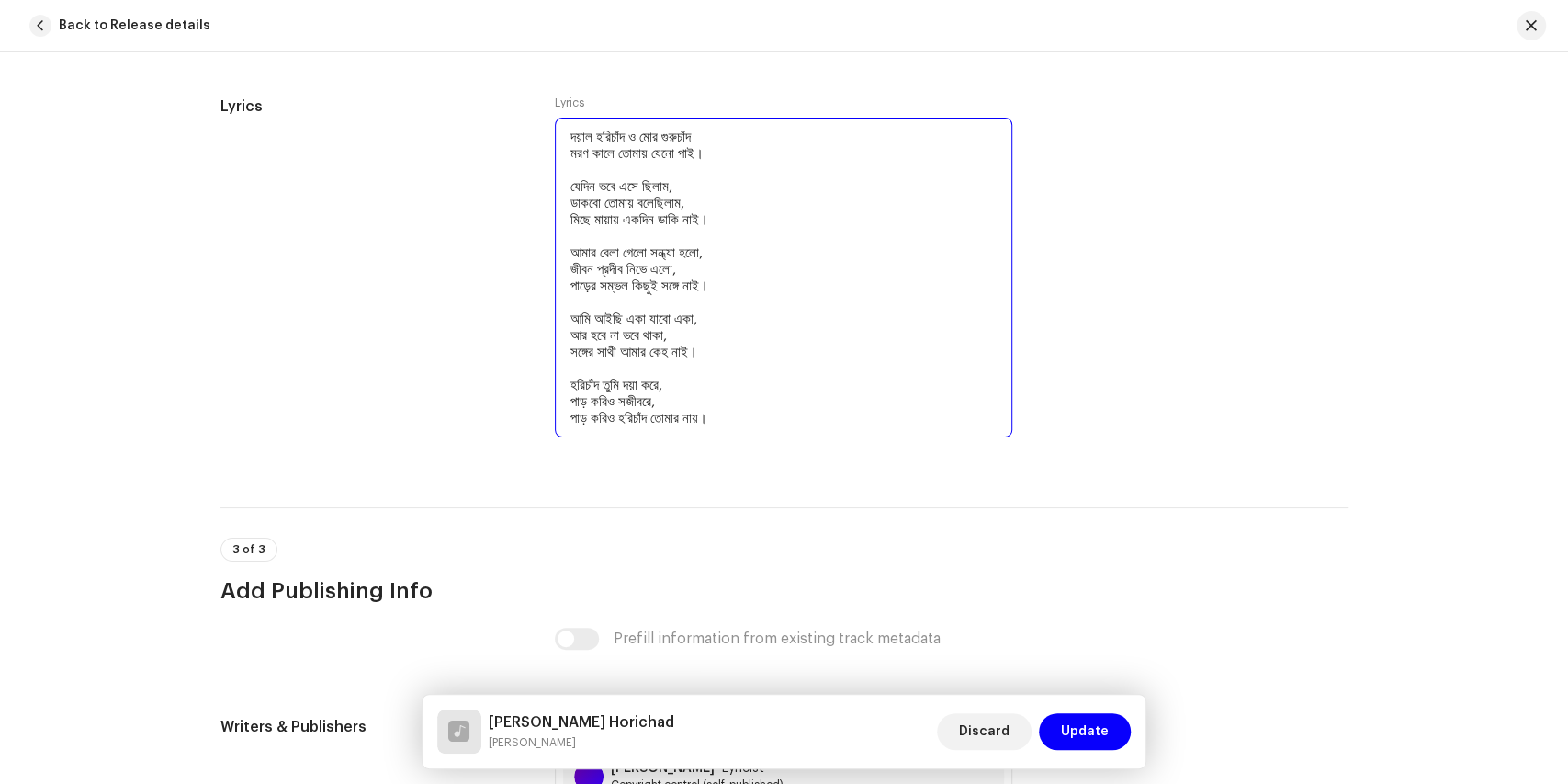
scroll to position [3206, 0]
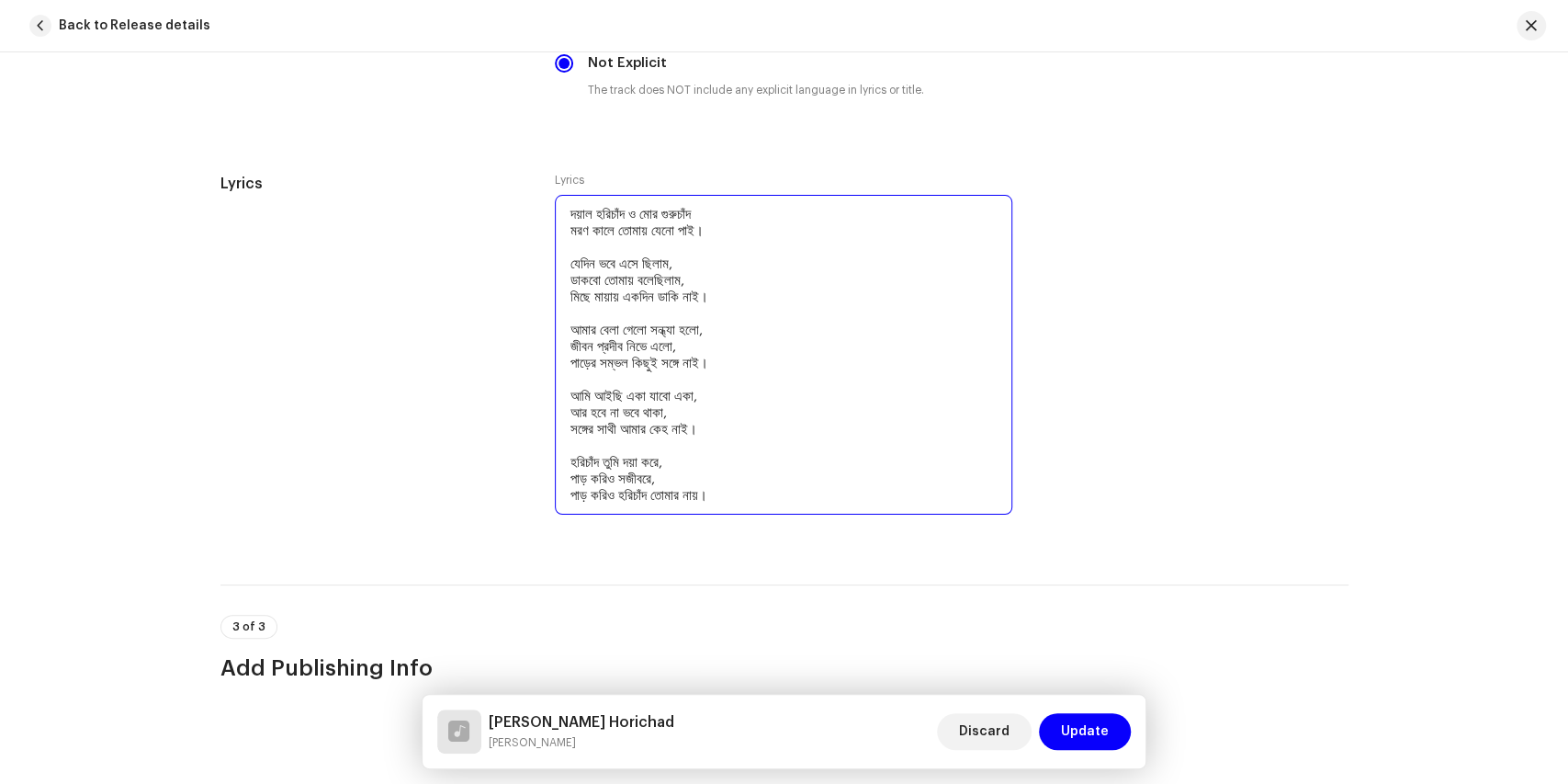
type textarea "দয়াল হরিচাঁদ ও মোর গুরুচাঁদ মরণ কালে তোমায় যেনো পাই। যেদিন ভবে এসে ছিলাম, ডাকবো…"
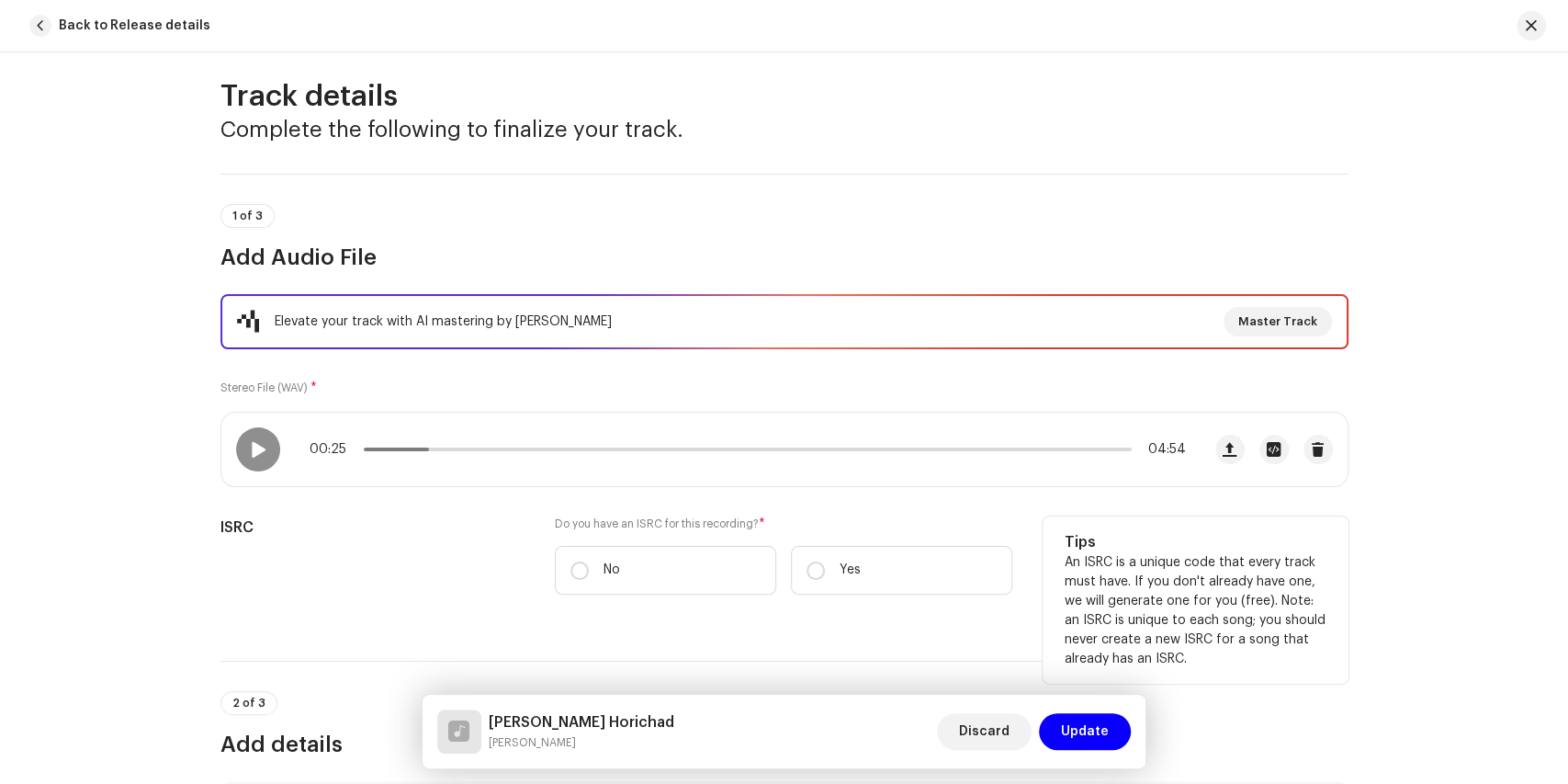
scroll to position [0, 0]
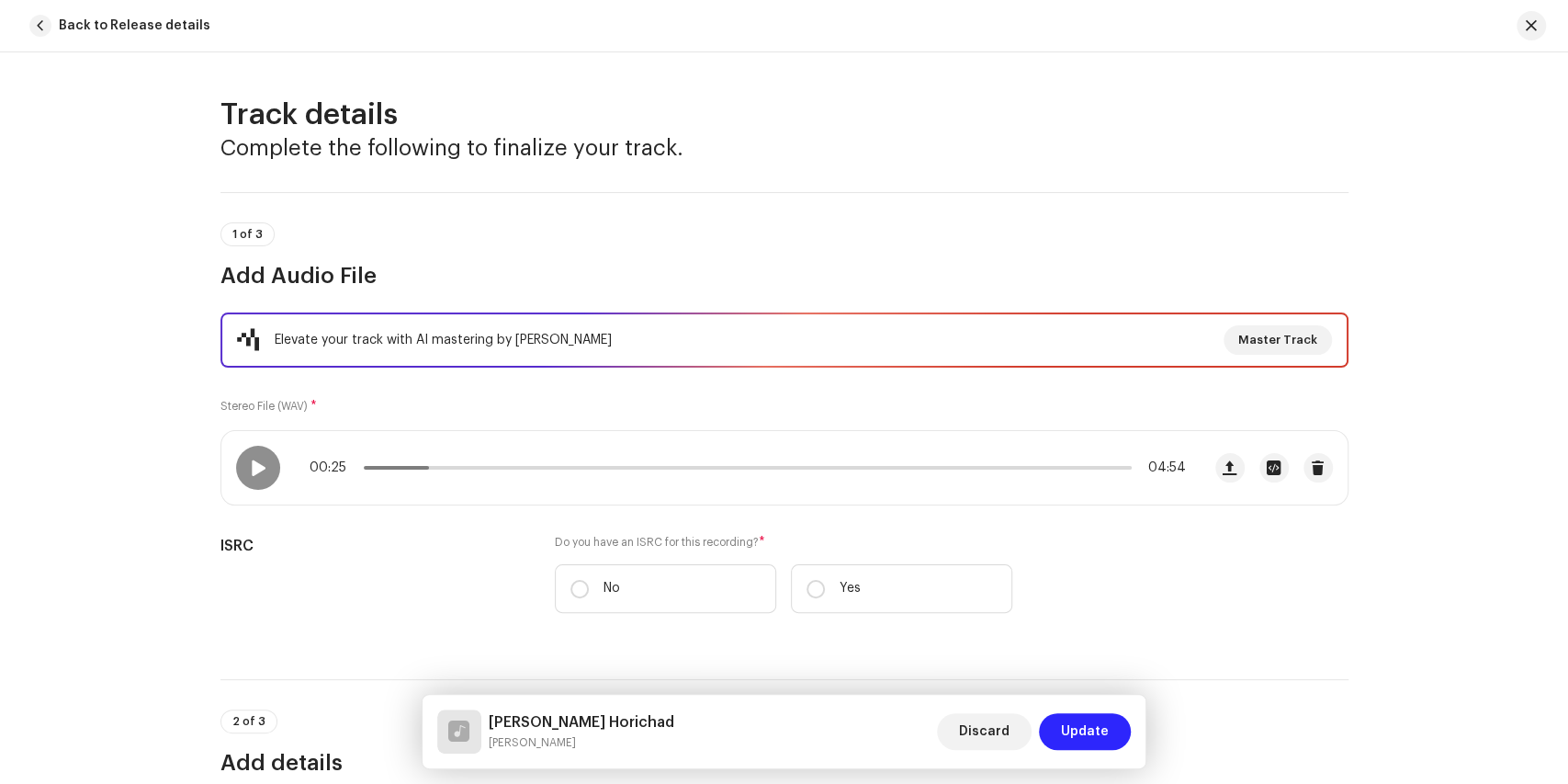
click at [1081, 735] on span "Update" at bounding box center [1084, 730] width 48 height 36
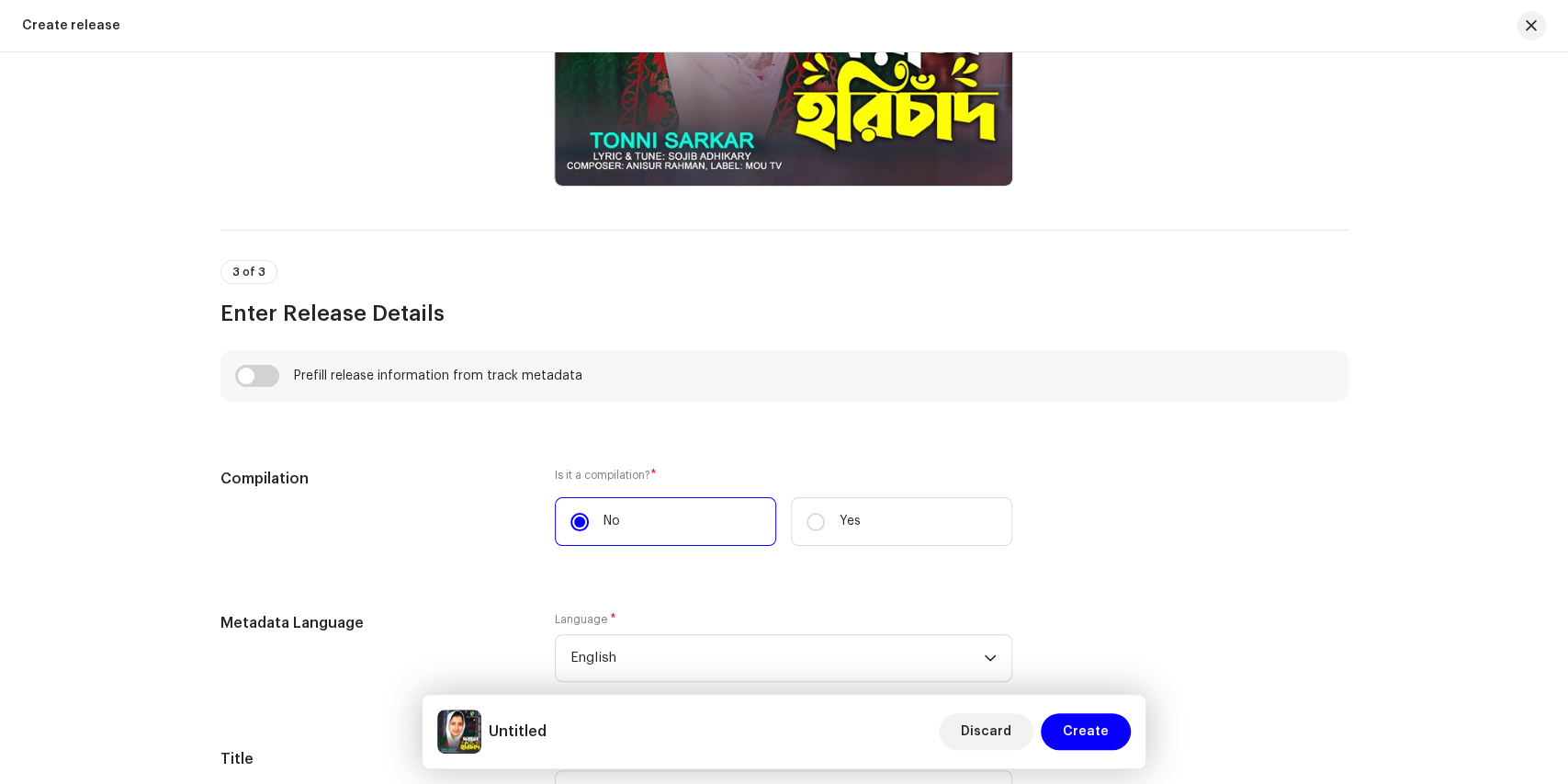
scroll to position [1041, 0]
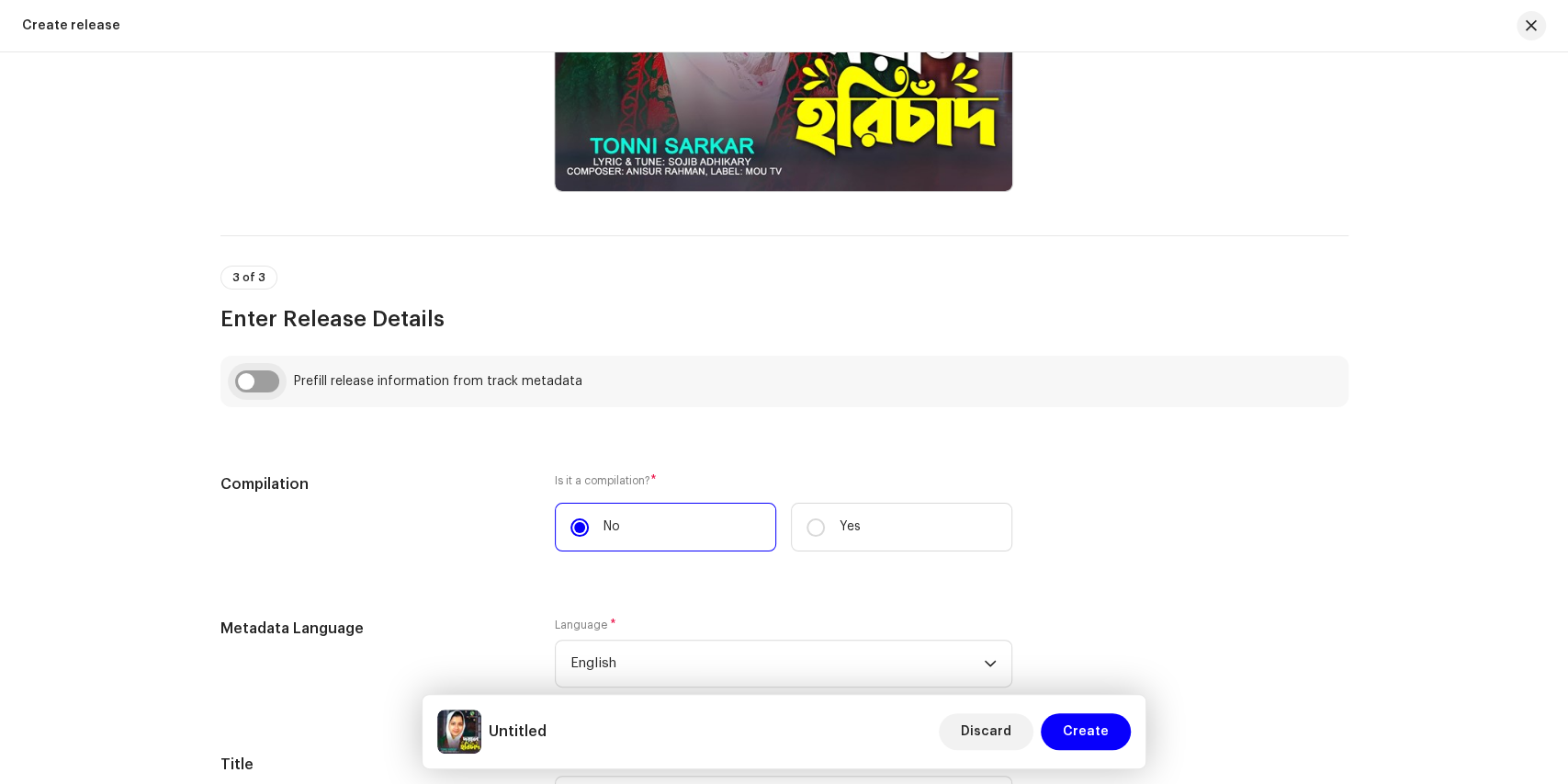
click at [263, 378] on input "checkbox" at bounding box center [257, 381] width 44 height 22
checkbox input "true"
type input "[PERSON_NAME] Horichad"
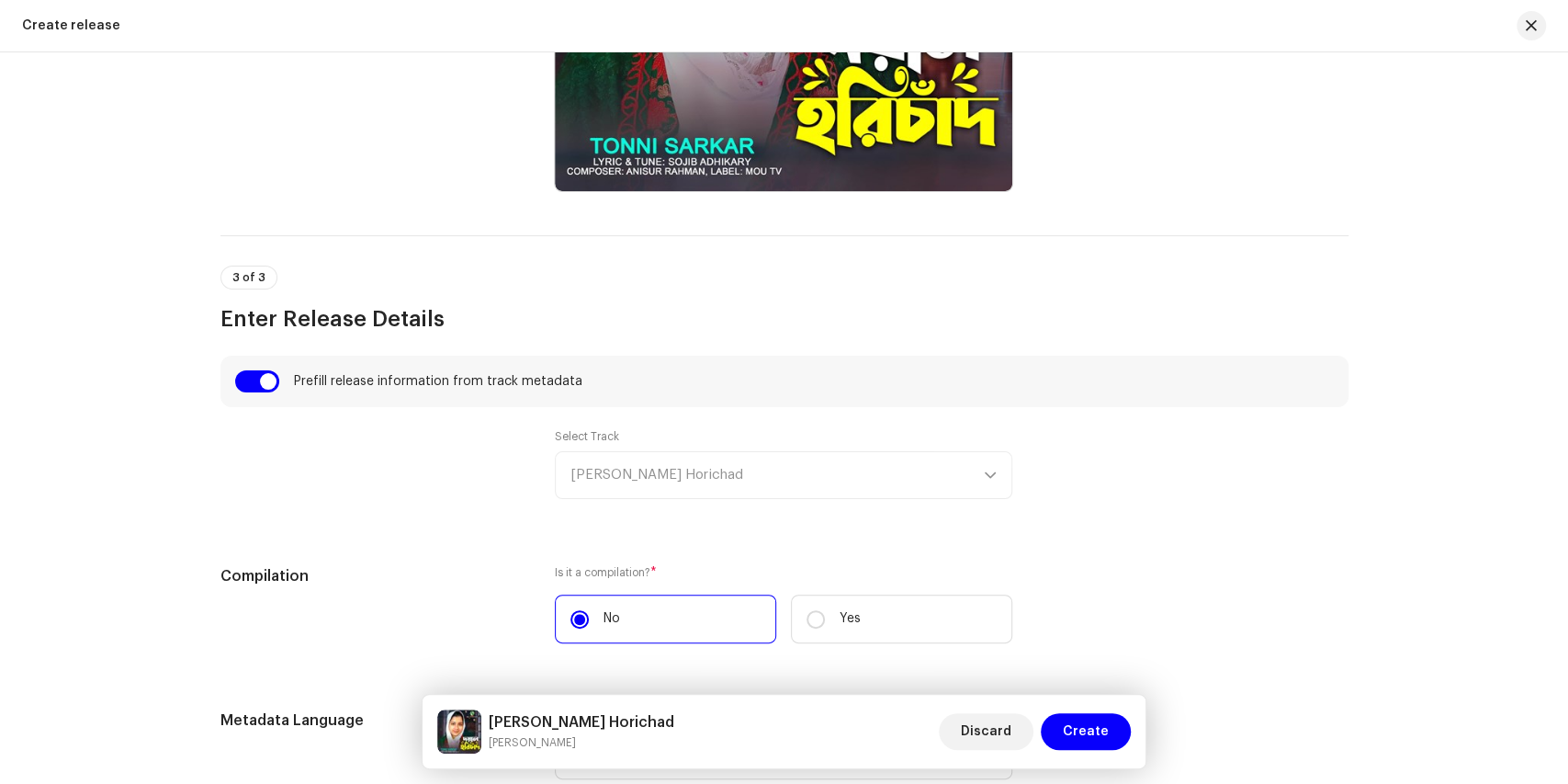
click at [987, 467] on div "Select Track [PERSON_NAME] Horichad" at bounding box center [783, 463] width 457 height 70
click at [985, 470] on div "Select Track [PERSON_NAME] Horichad" at bounding box center [783, 463] width 457 height 70
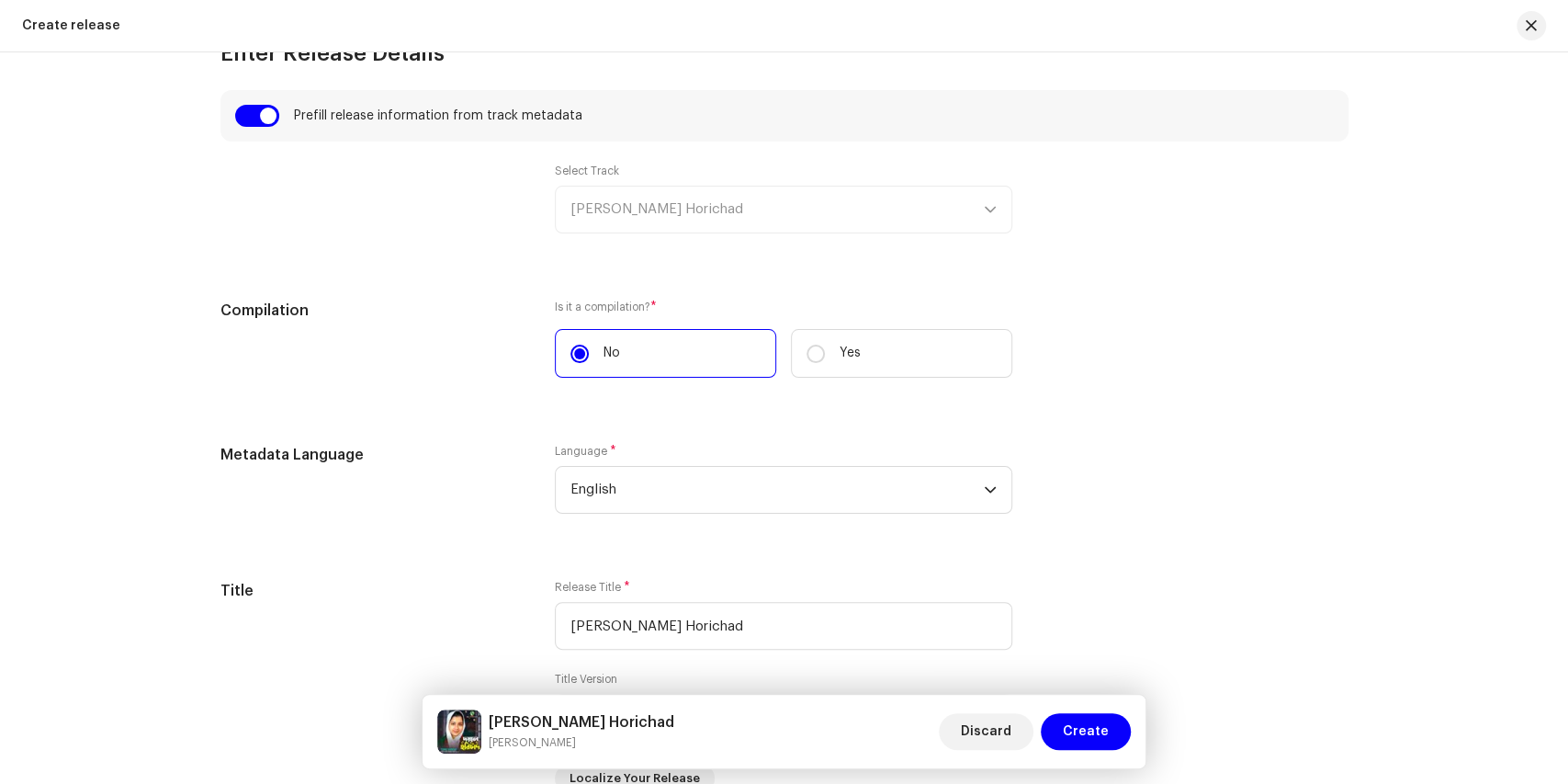
scroll to position [1346, 0]
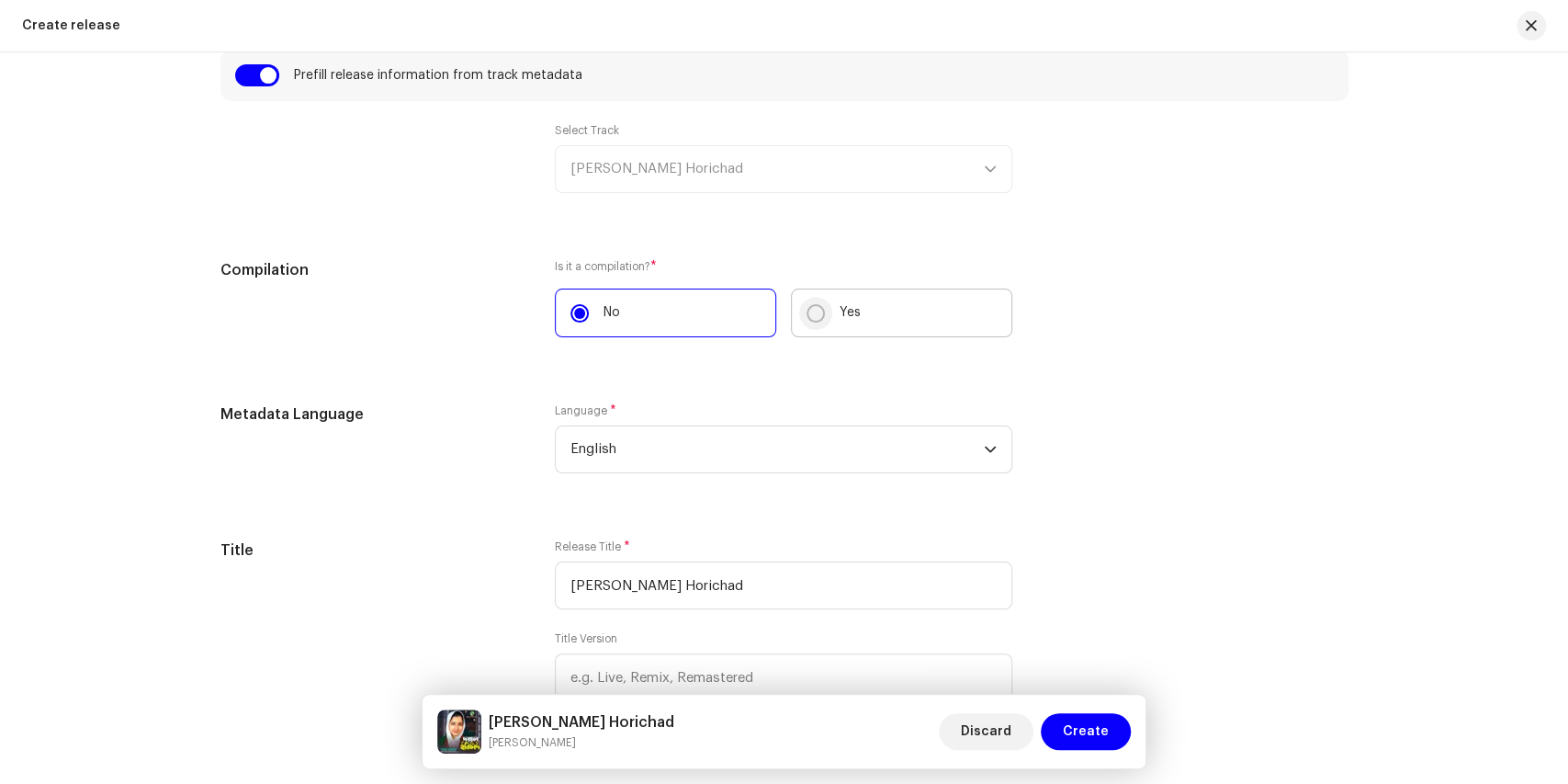
click at [809, 305] on input "Yes" at bounding box center [815, 313] width 19 height 19
radio input "true"
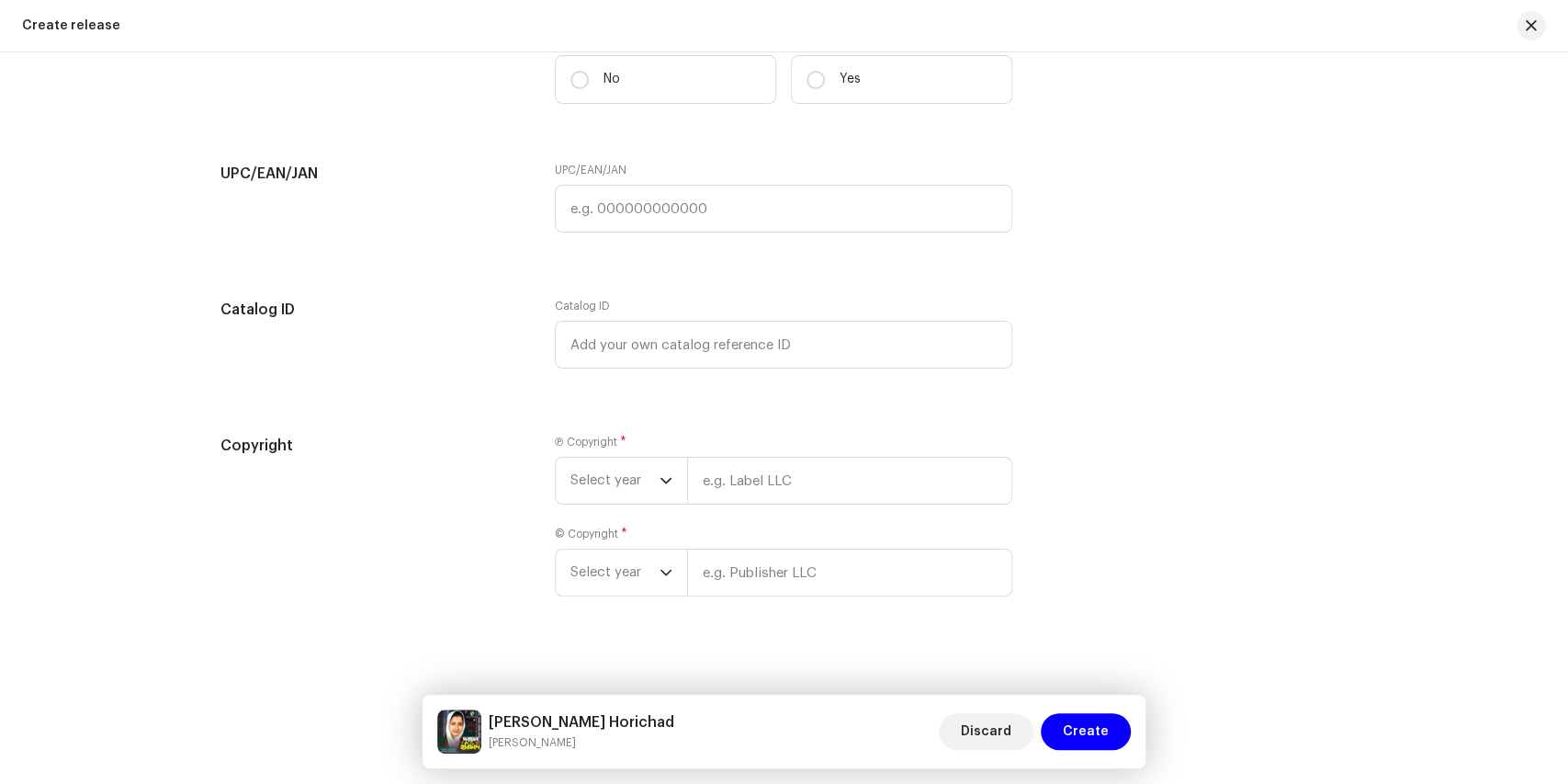
scroll to position [2939, 0]
click at [667, 468] on icon "dropdown trigger" at bounding box center [665, 474] width 13 height 13
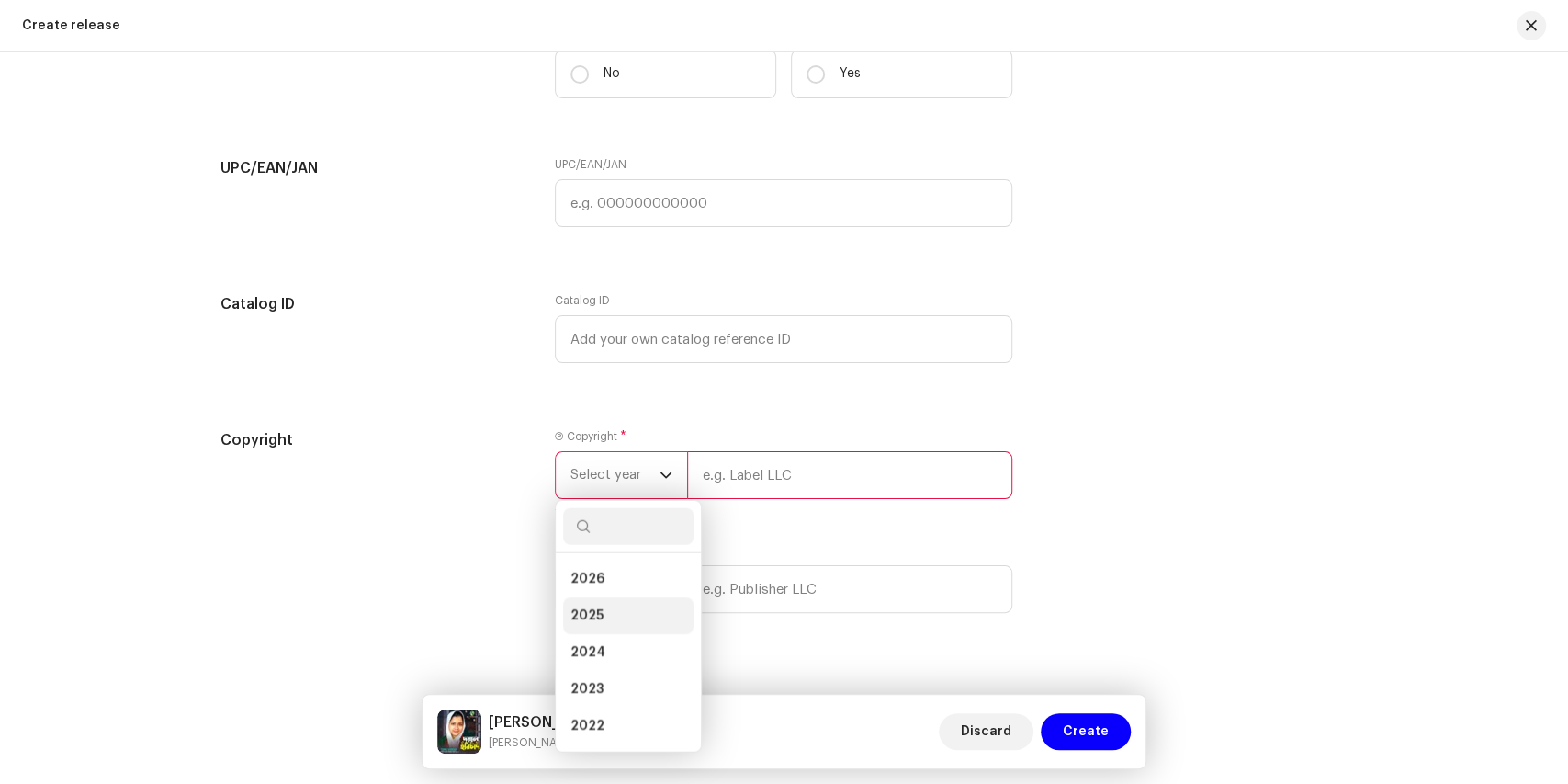
click at [586, 606] on span "2025" at bounding box center [587, 615] width 33 height 19
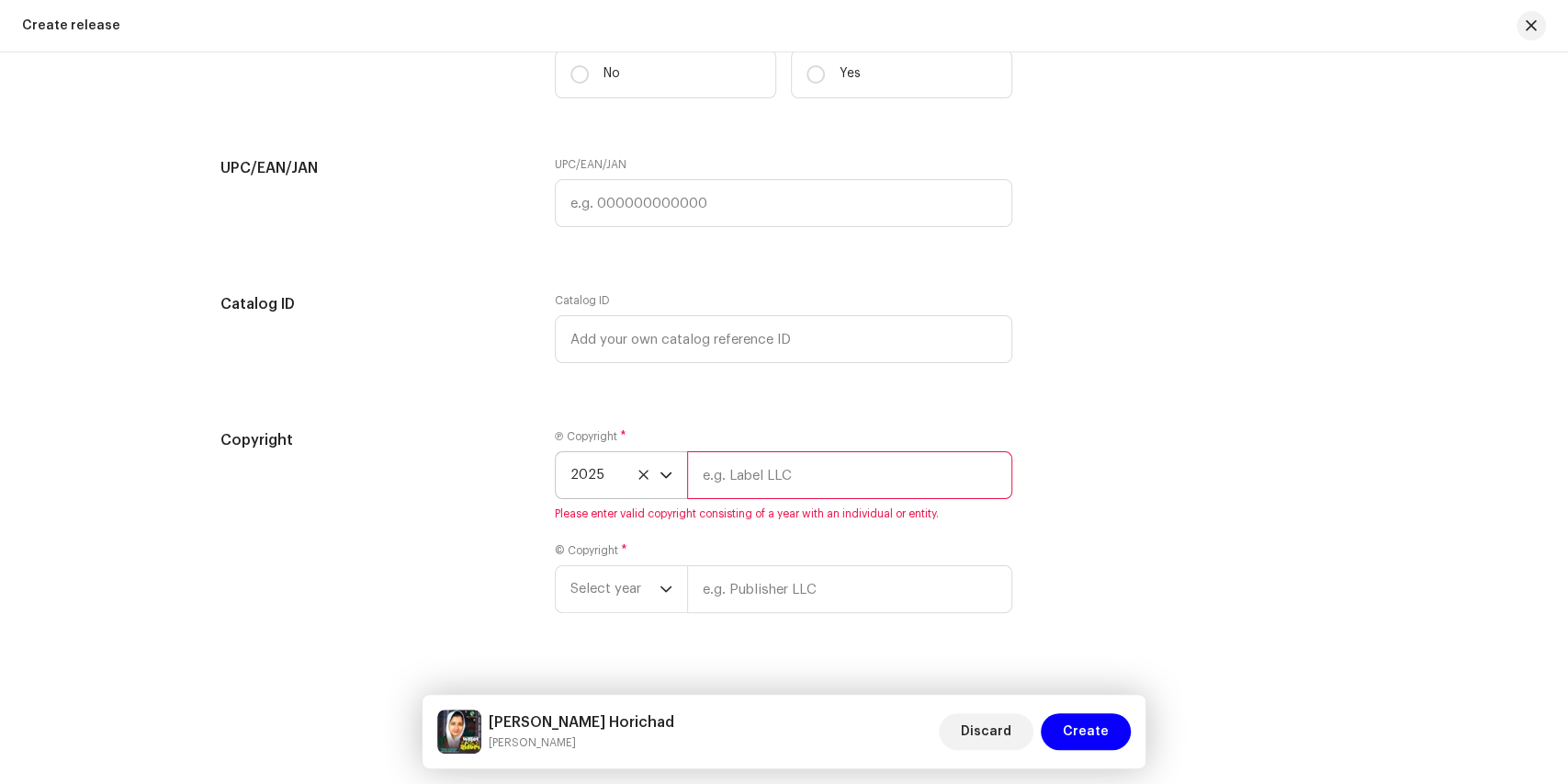
click at [743, 476] on input "text" at bounding box center [849, 475] width 325 height 48
type input "Mou TV"
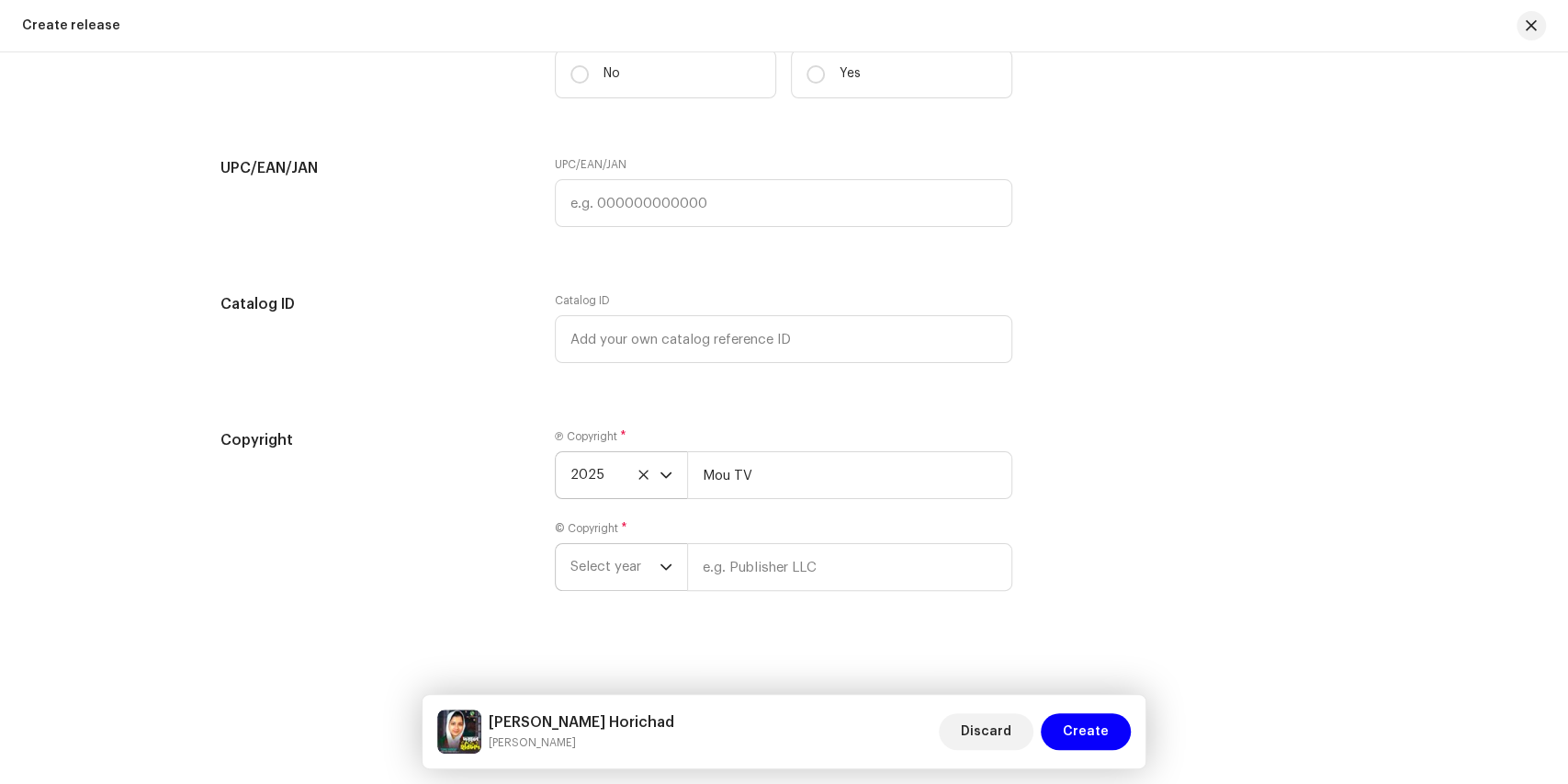
click at [669, 559] on p-select "Select year" at bounding box center [620, 566] width 132 height 48
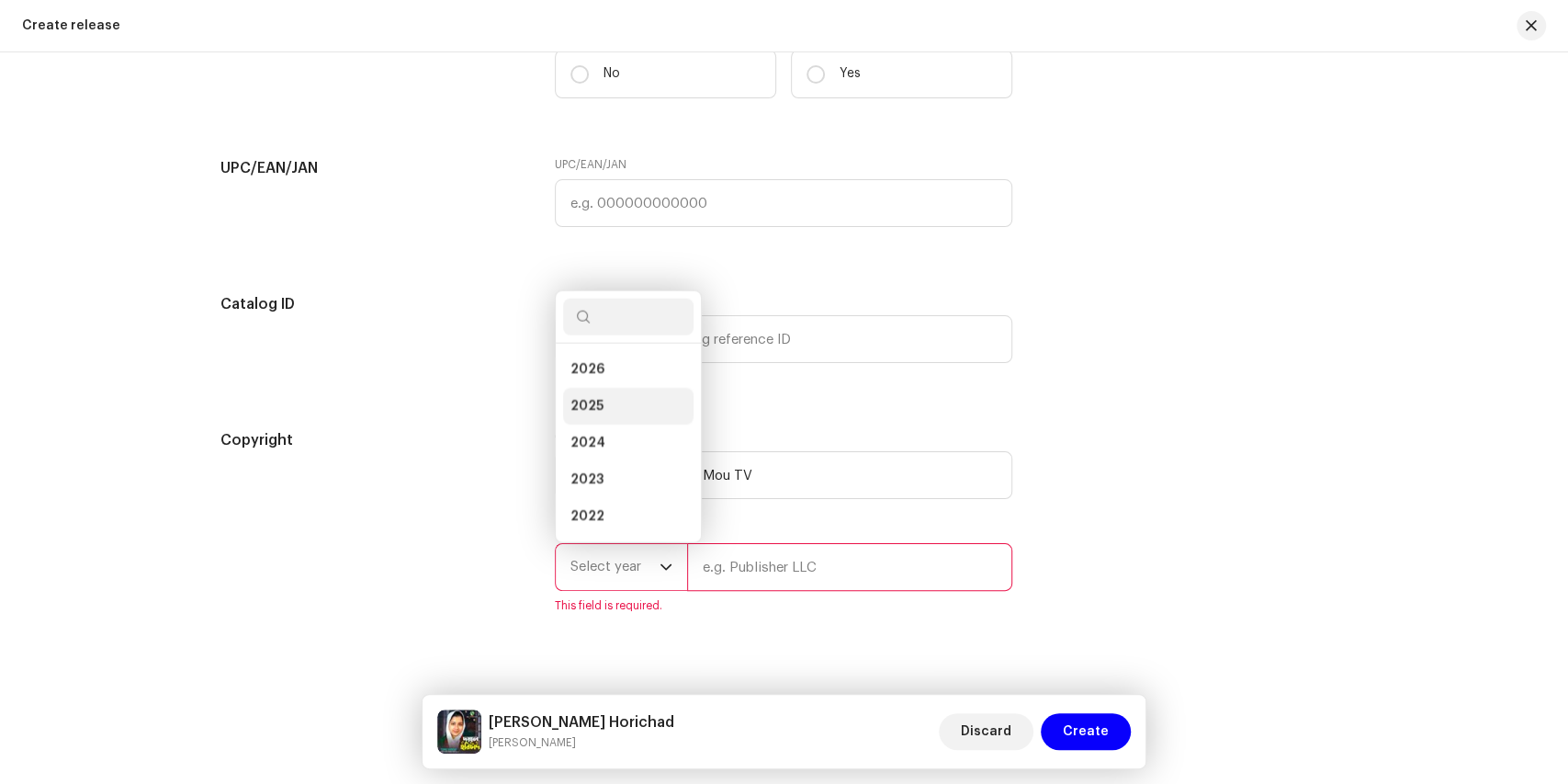
click at [594, 401] on span "2025" at bounding box center [587, 405] width 33 height 19
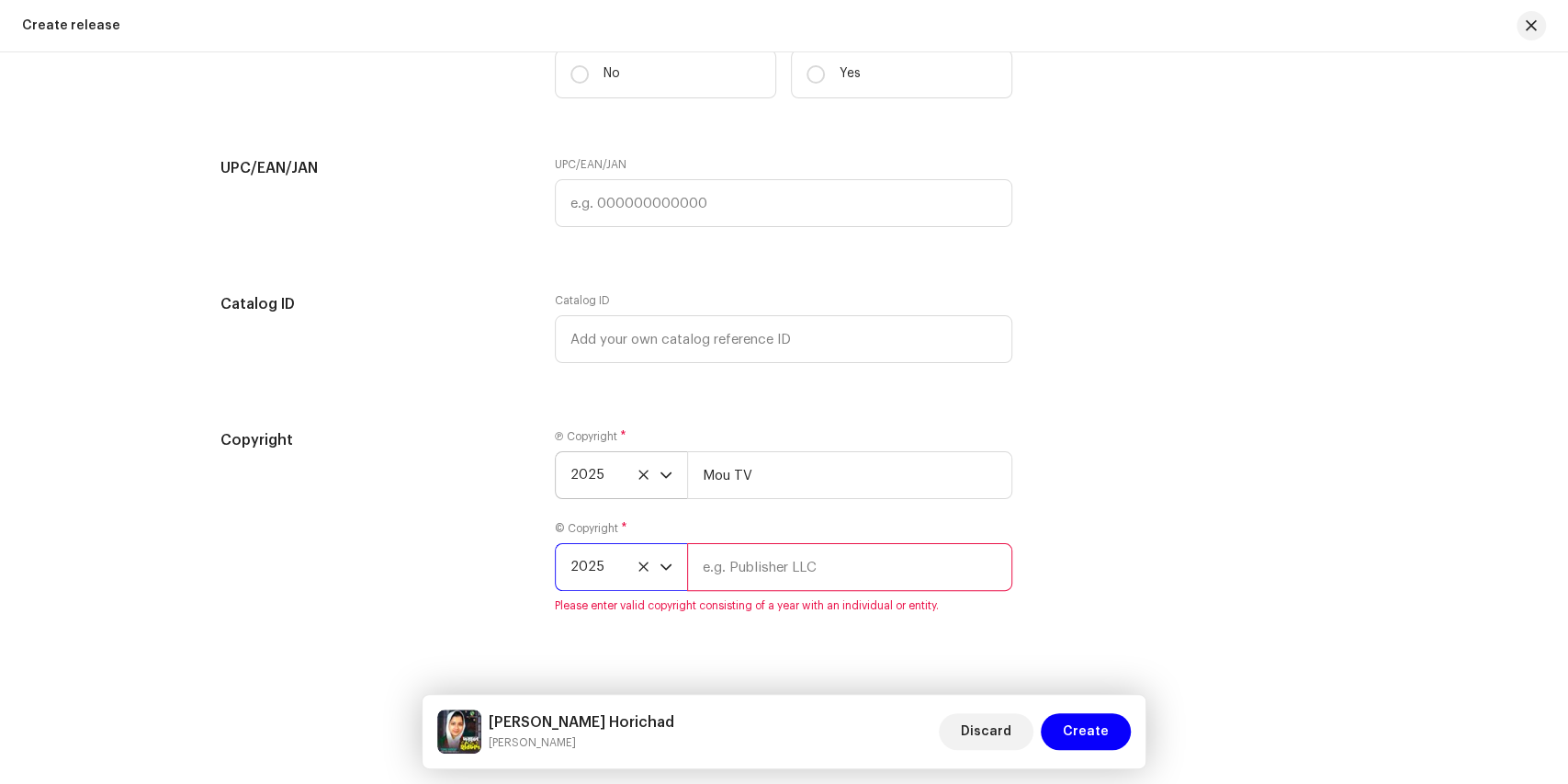
click at [795, 561] on input "text" at bounding box center [849, 566] width 325 height 48
type input "Mou TV"
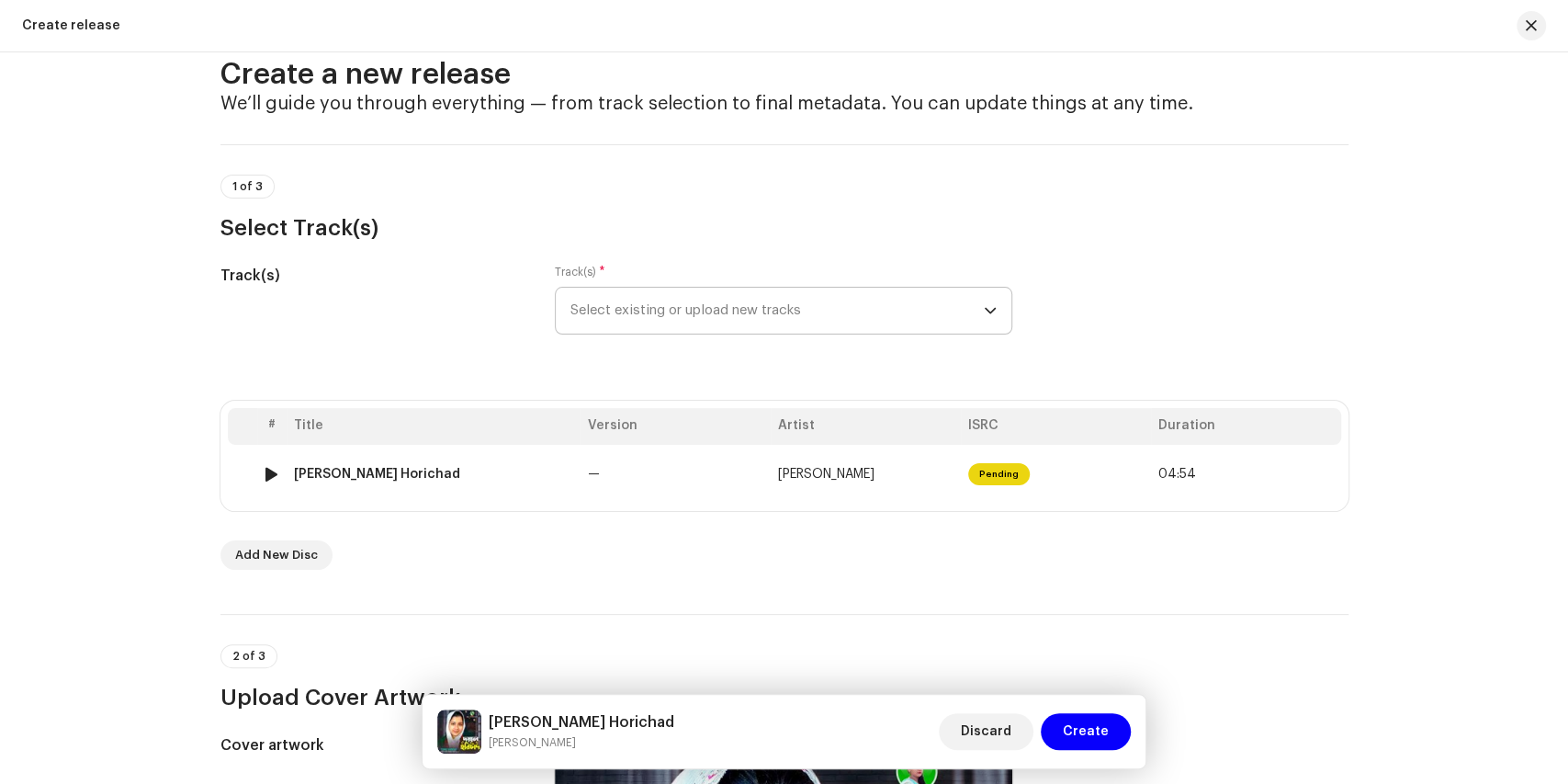
scroll to position [0, 0]
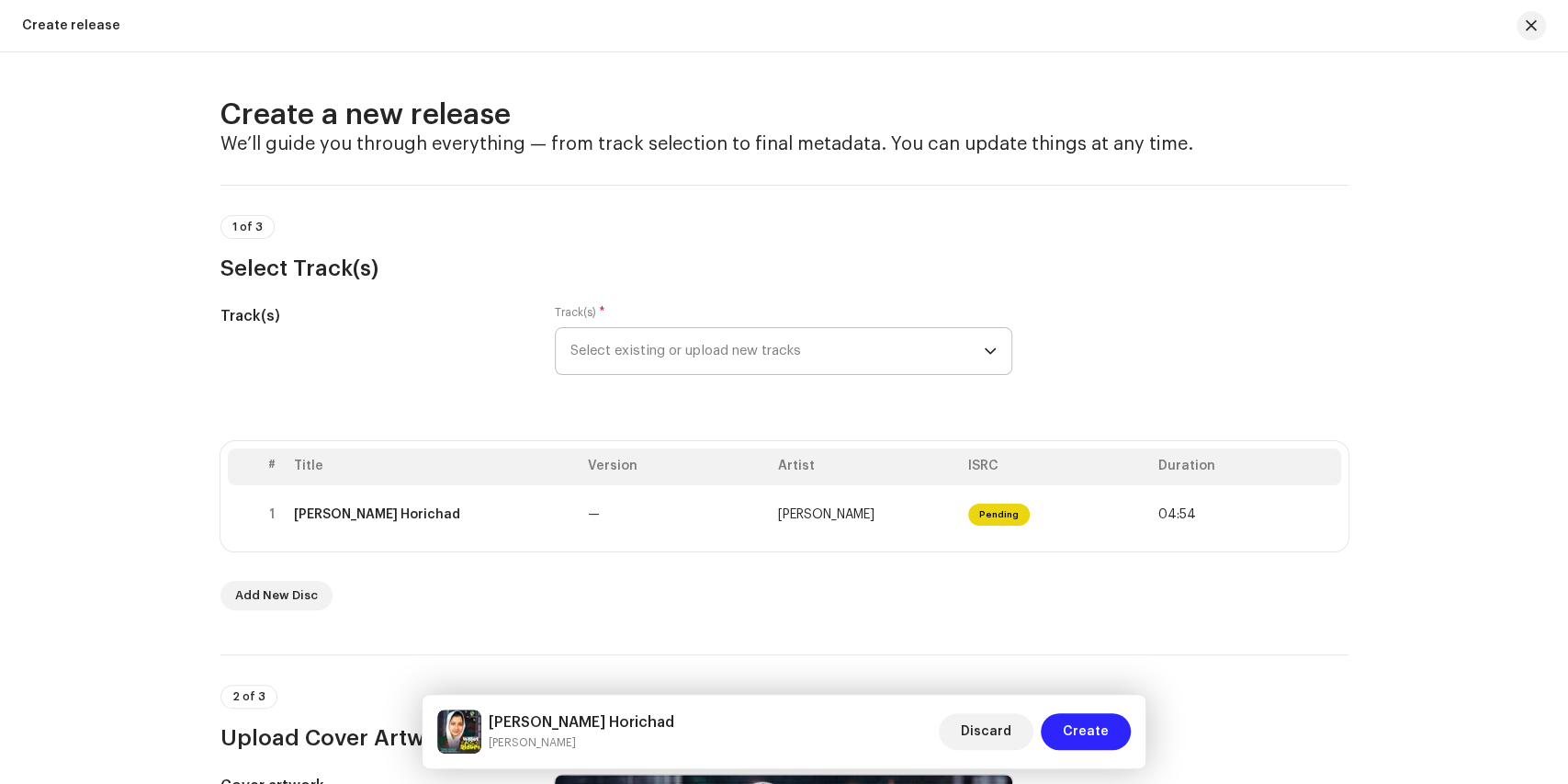
click at [1097, 727] on span "Create" at bounding box center [1085, 730] width 46 height 36
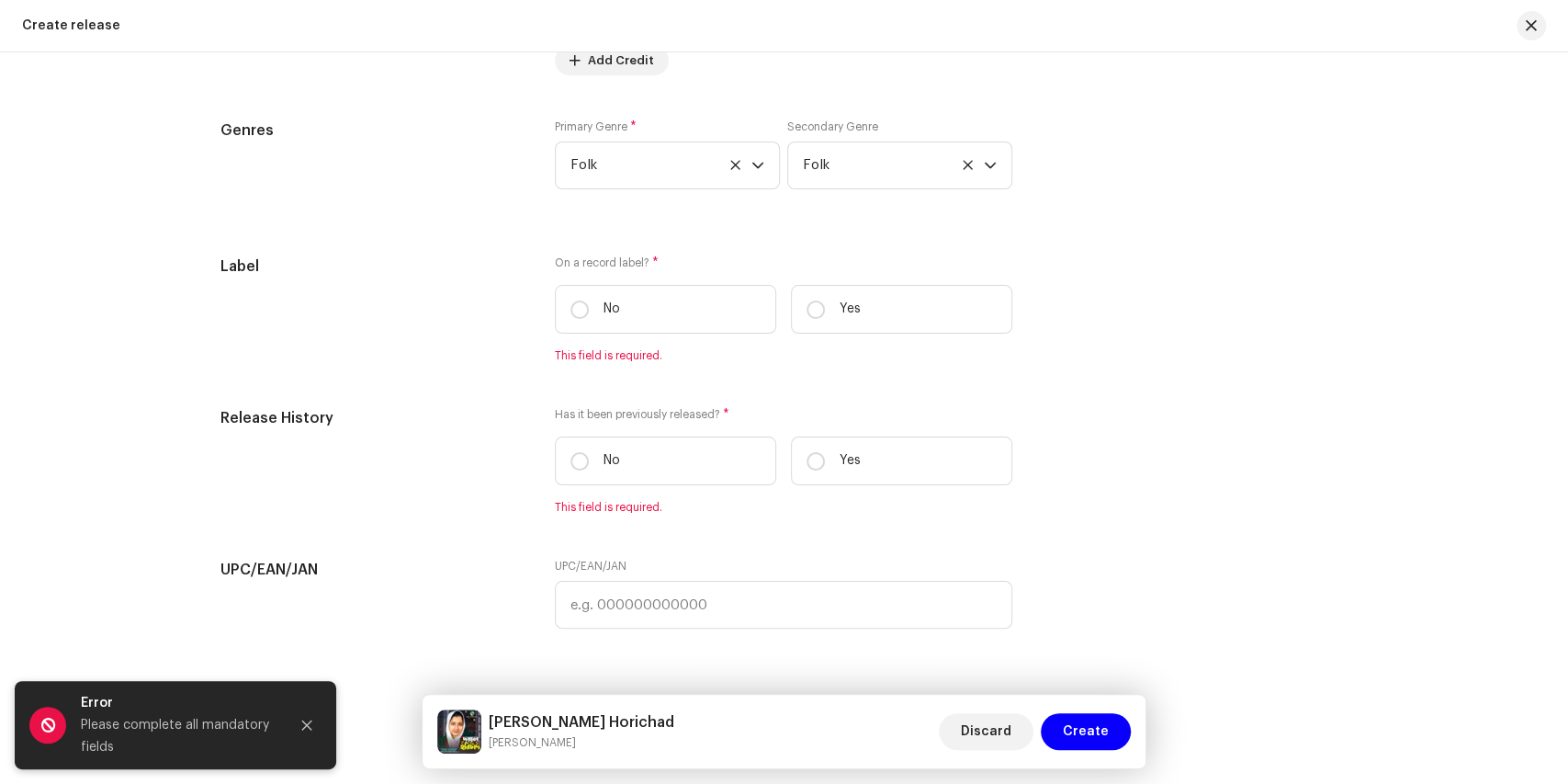
scroll to position [2572, 0]
click at [582, 295] on input "No" at bounding box center [579, 304] width 19 height 19
radio input "true"
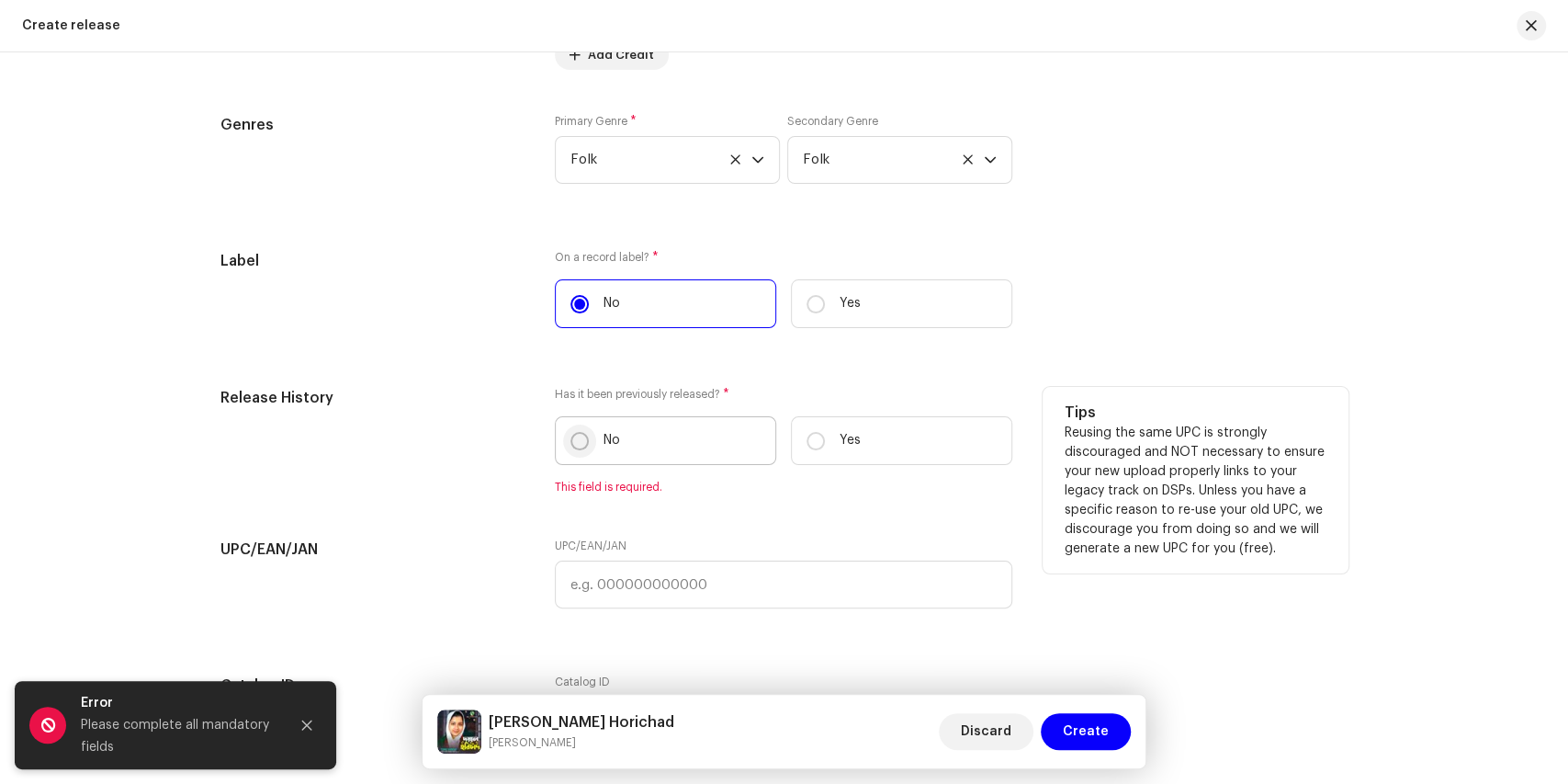
click at [573, 436] on input "No" at bounding box center [579, 441] width 19 height 19
radio input "true"
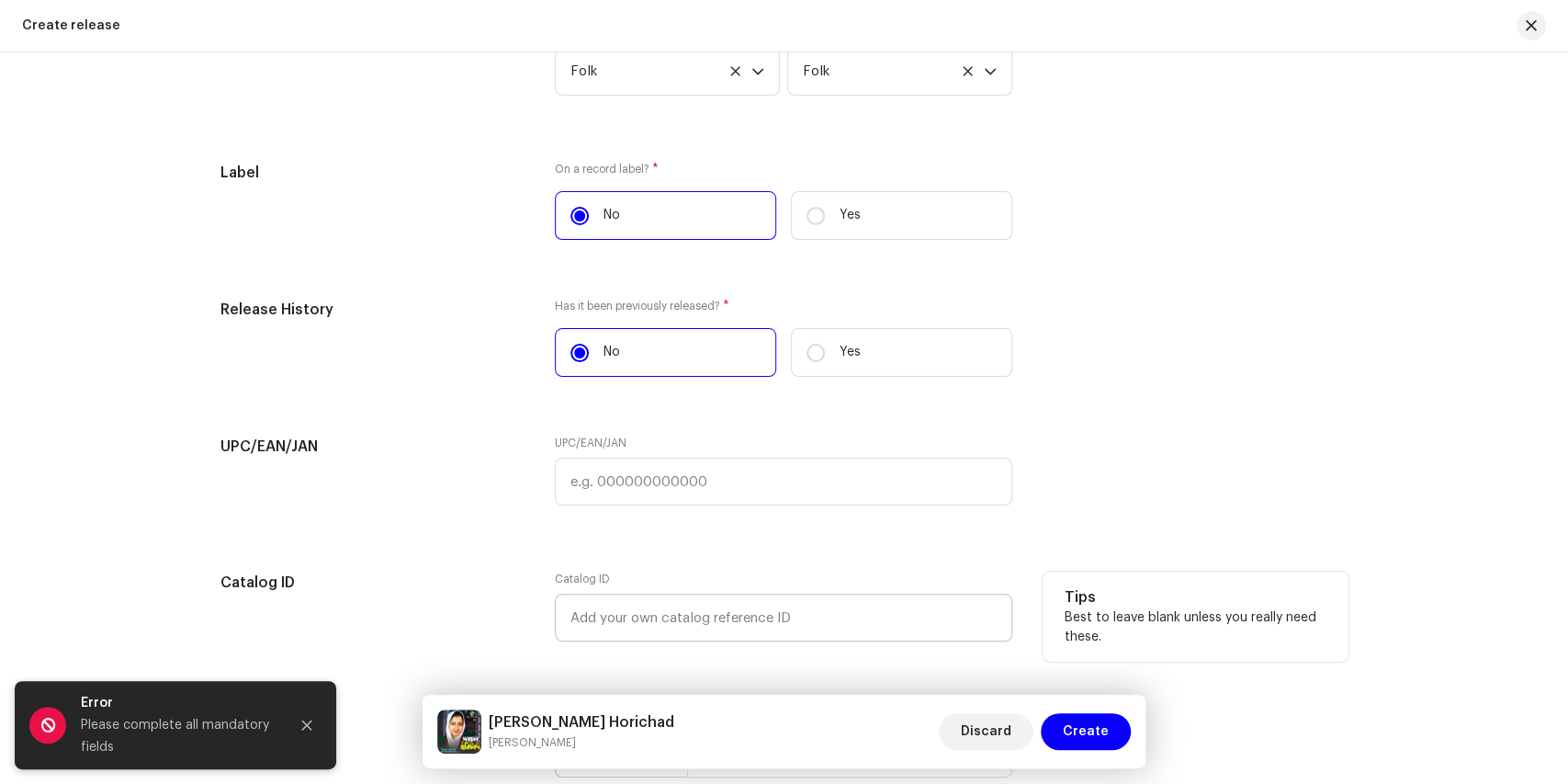
scroll to position [2633, 0]
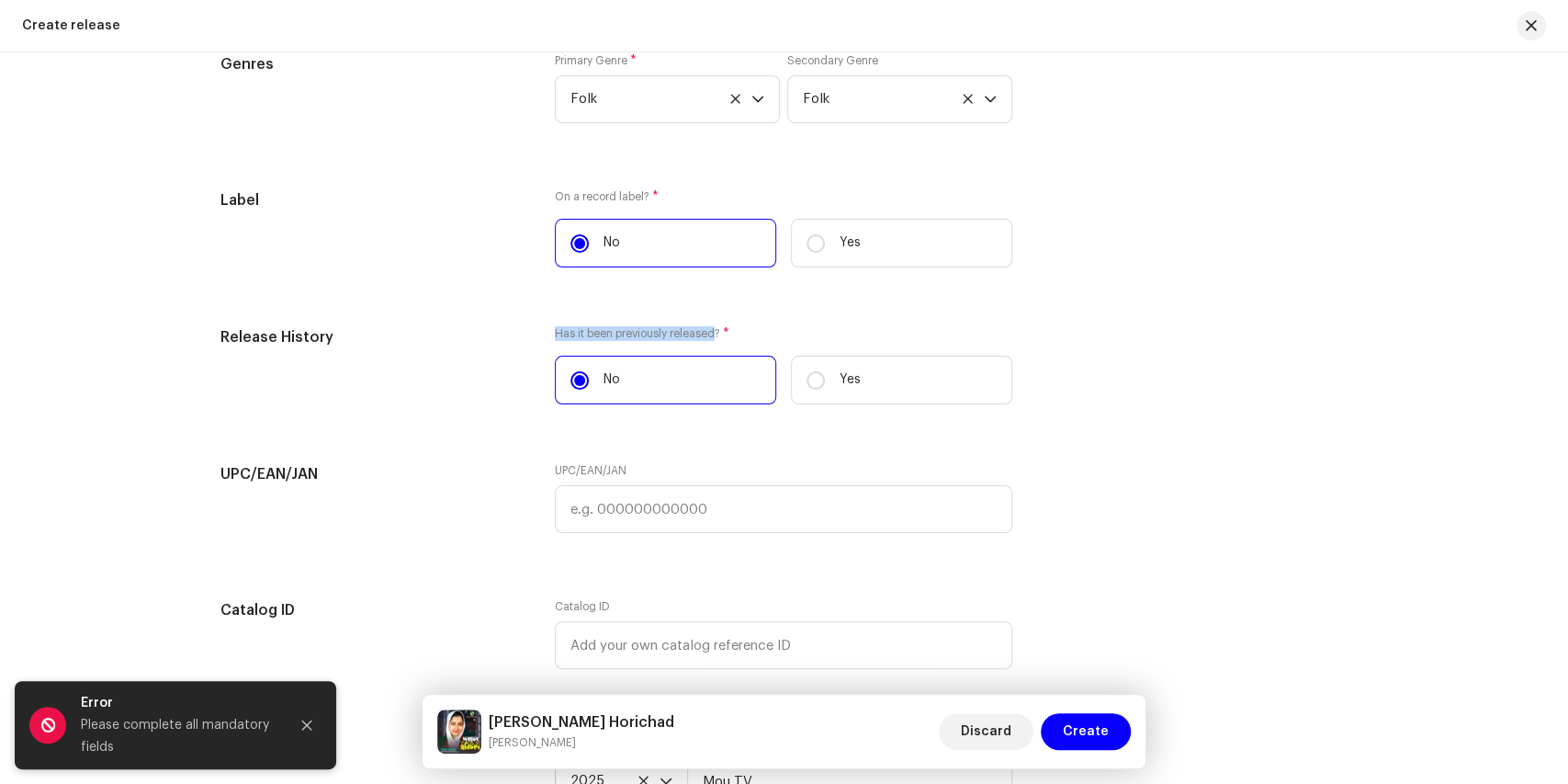
drag, startPoint x: 550, startPoint y: 322, endPoint x: 709, endPoint y: 318, distance: 159.1
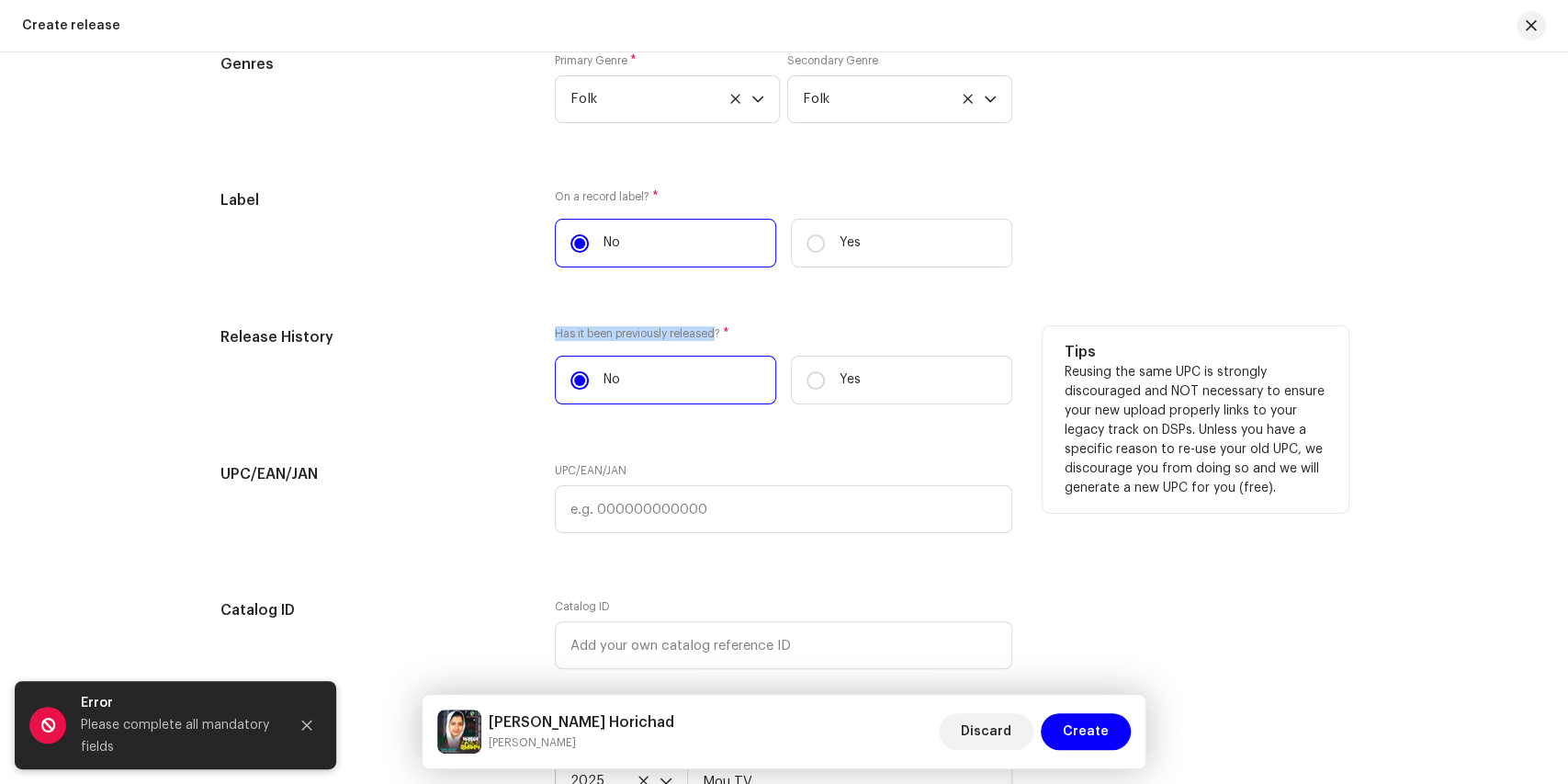
drag, startPoint x: 554, startPoint y: 324, endPoint x: 712, endPoint y: 324, distance: 158.0
click at [712, 326] on label "Has it been previously released? *" at bounding box center [783, 333] width 457 height 15
copy label "Has it been previously released"
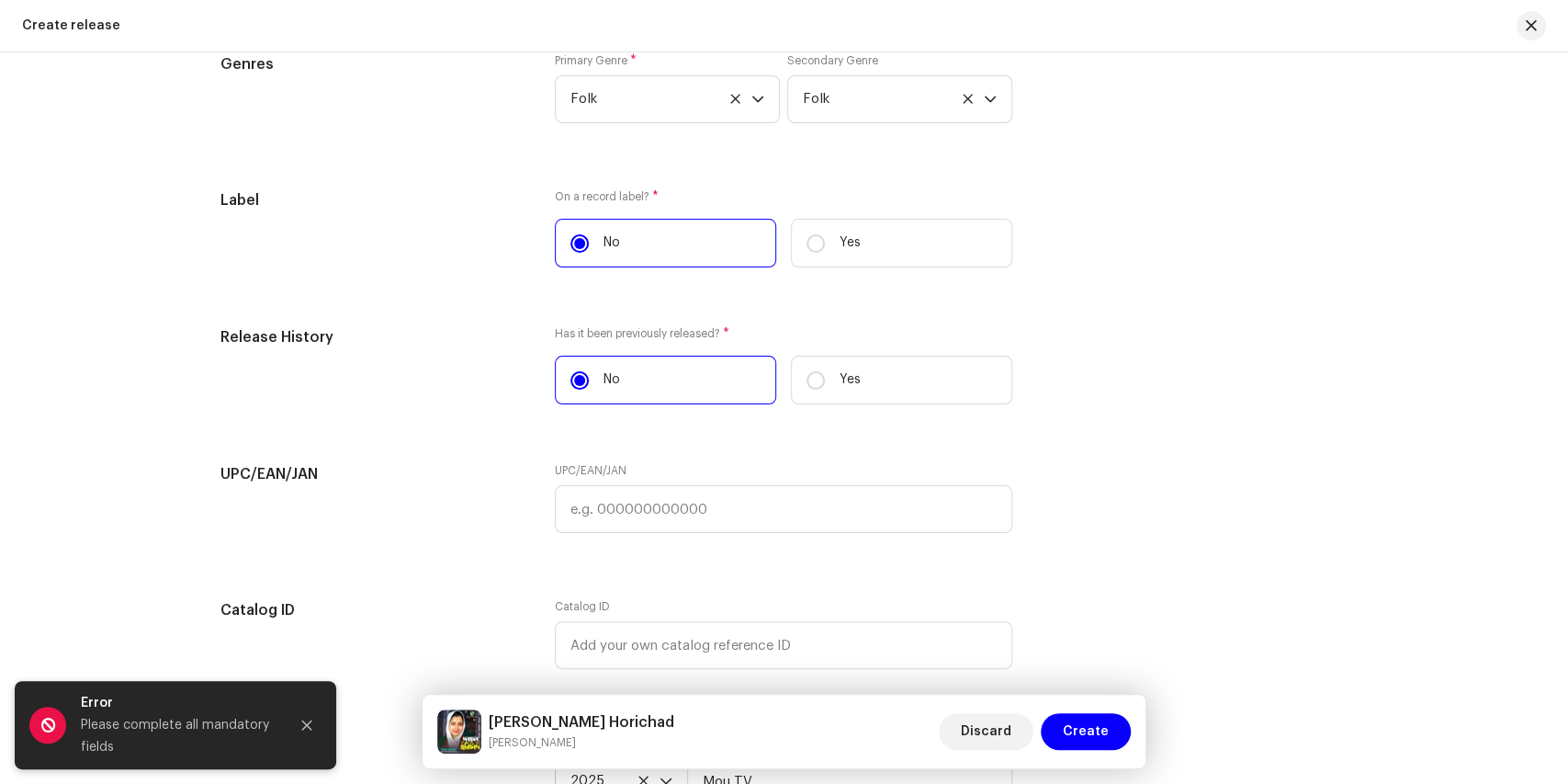
click at [815, 240] on input "Yes" at bounding box center [815, 243] width 19 height 19
radio input "true"
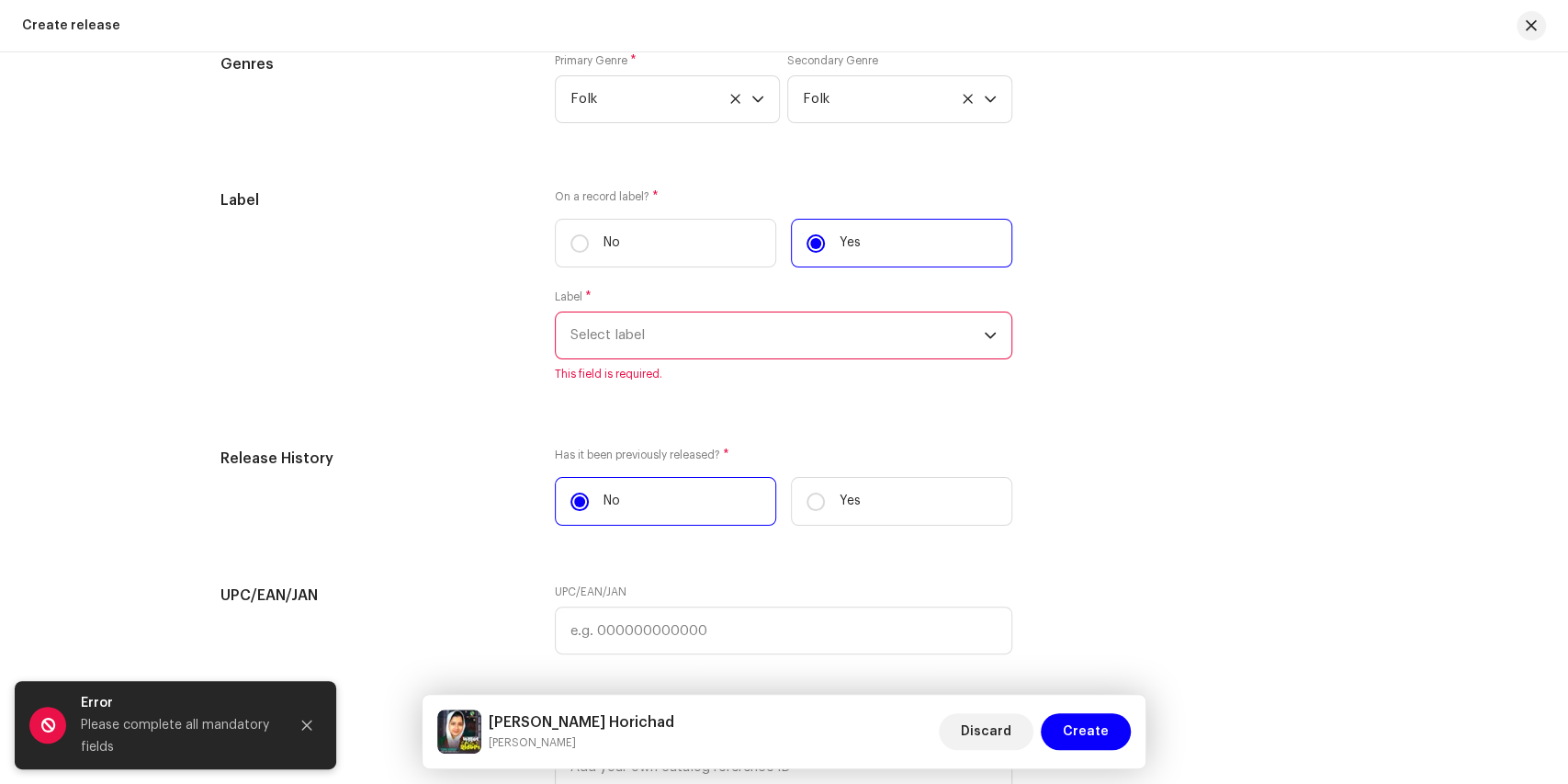
click at [985, 329] on icon "dropdown trigger" at bounding box center [990, 335] width 13 height 13
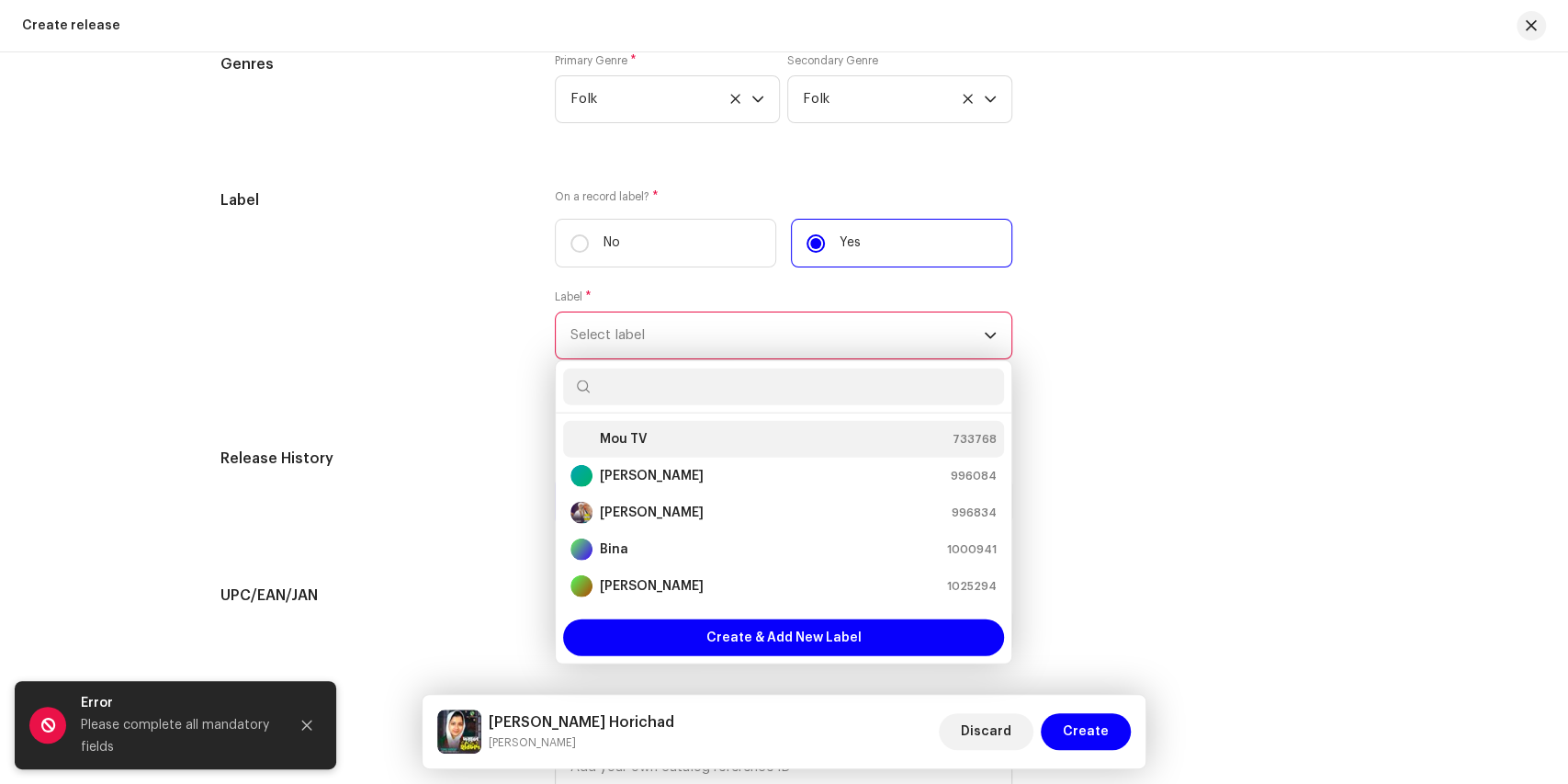
click at [623, 435] on strong "Mou TV" at bounding box center [623, 439] width 48 height 19
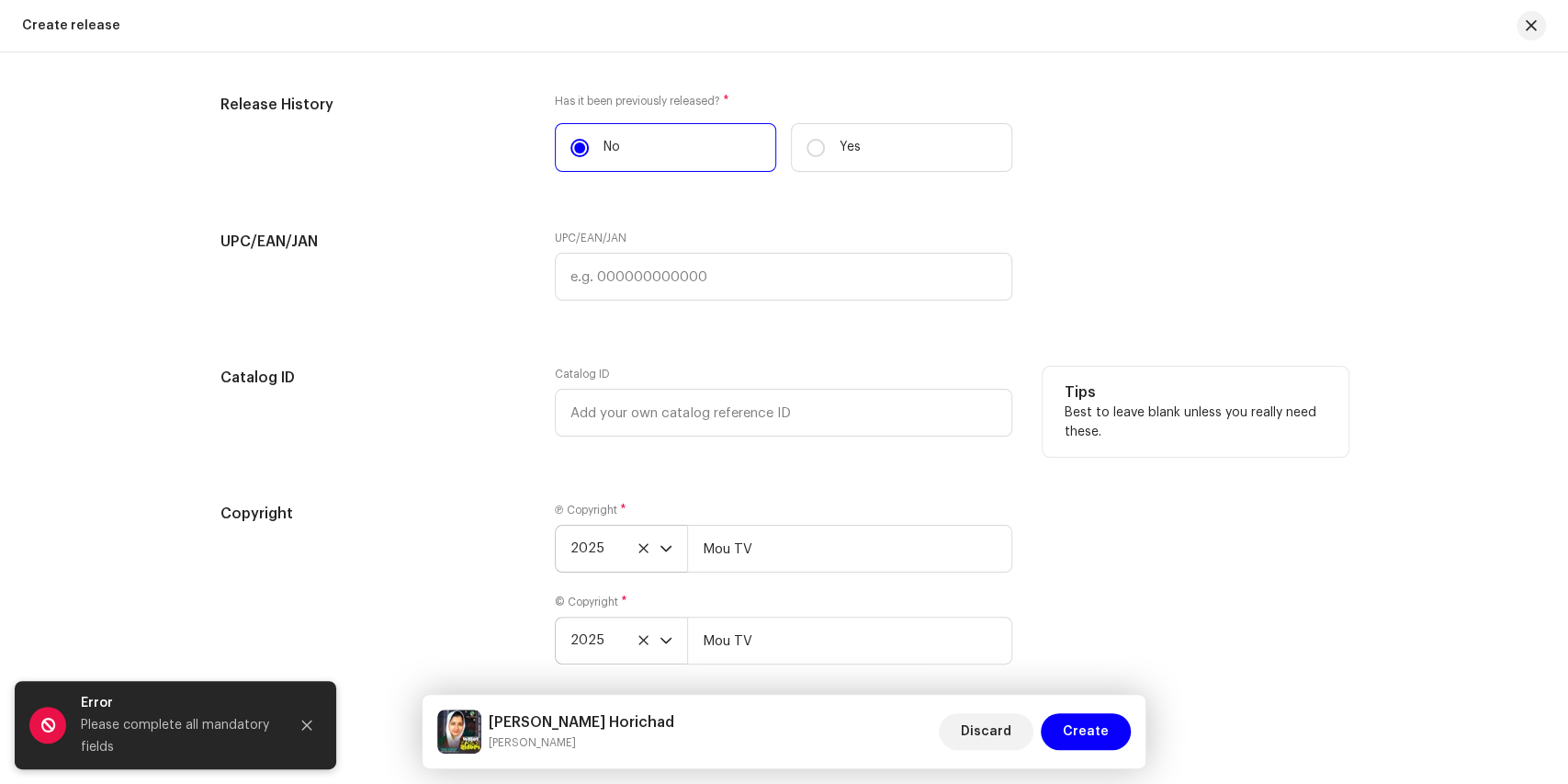
scroll to position [3038, 0]
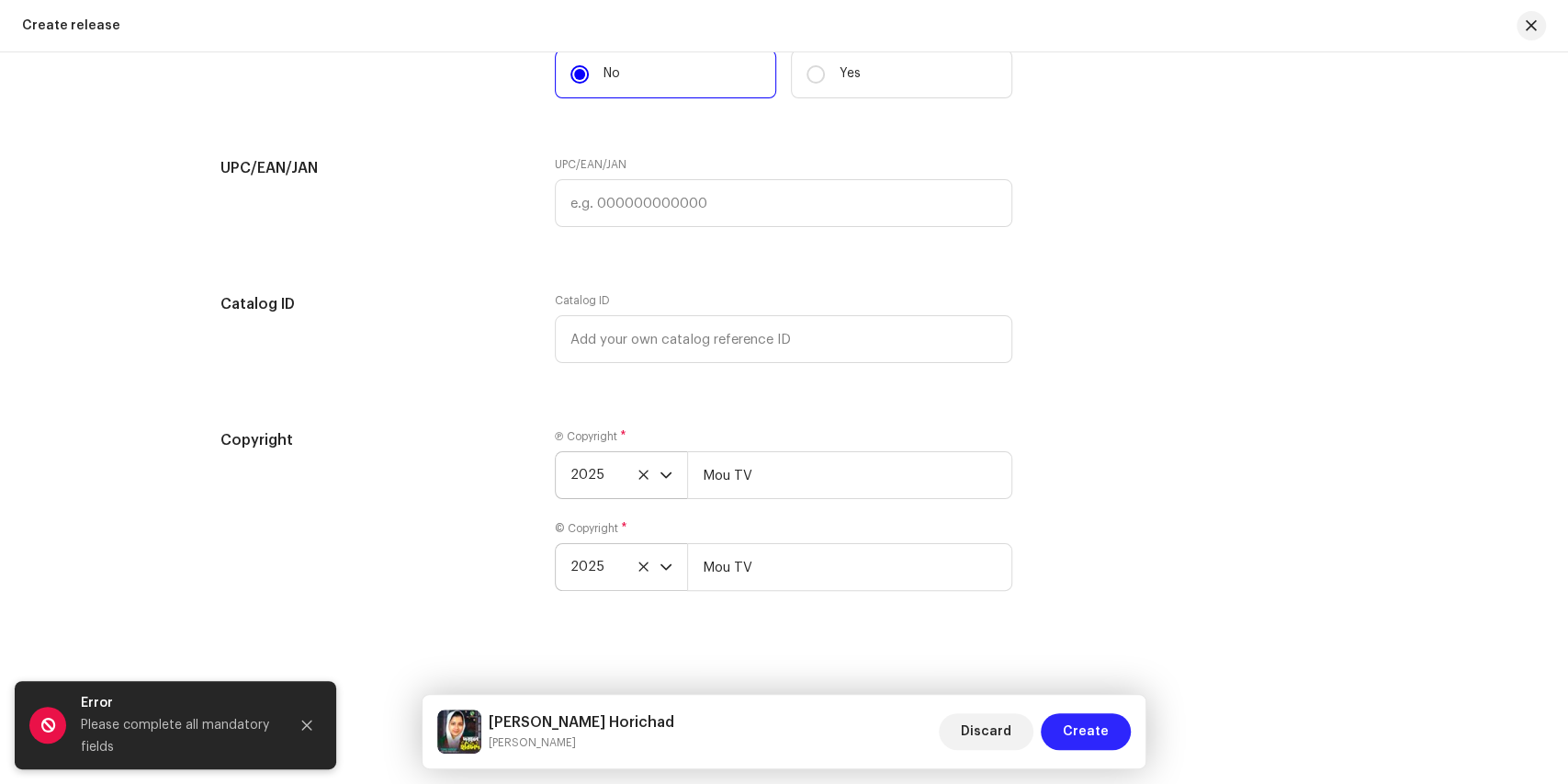
click at [1084, 727] on span "Create" at bounding box center [1085, 730] width 46 height 36
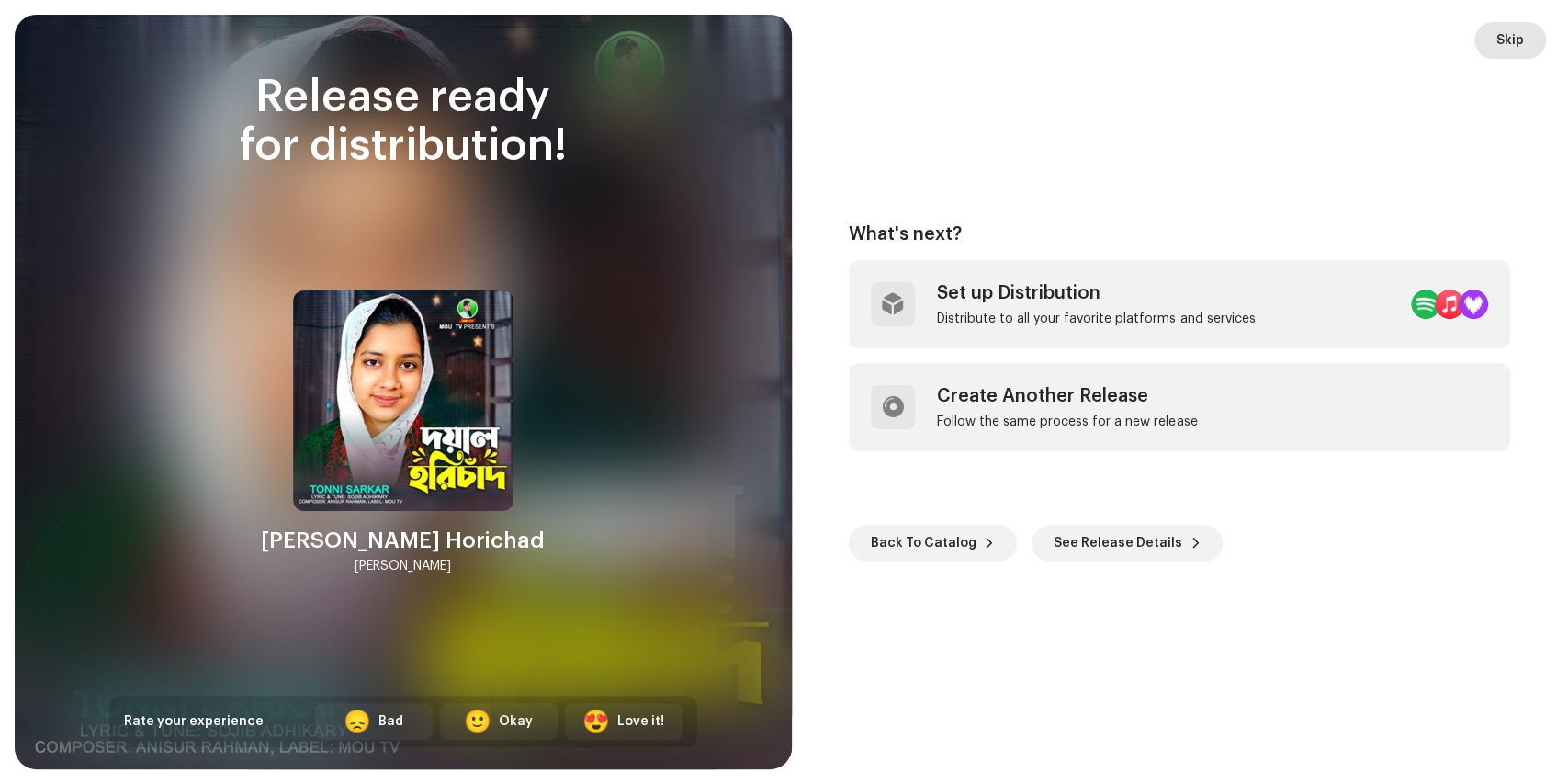
click at [1516, 39] on span "Skip" at bounding box center [1510, 39] width 27 height 36
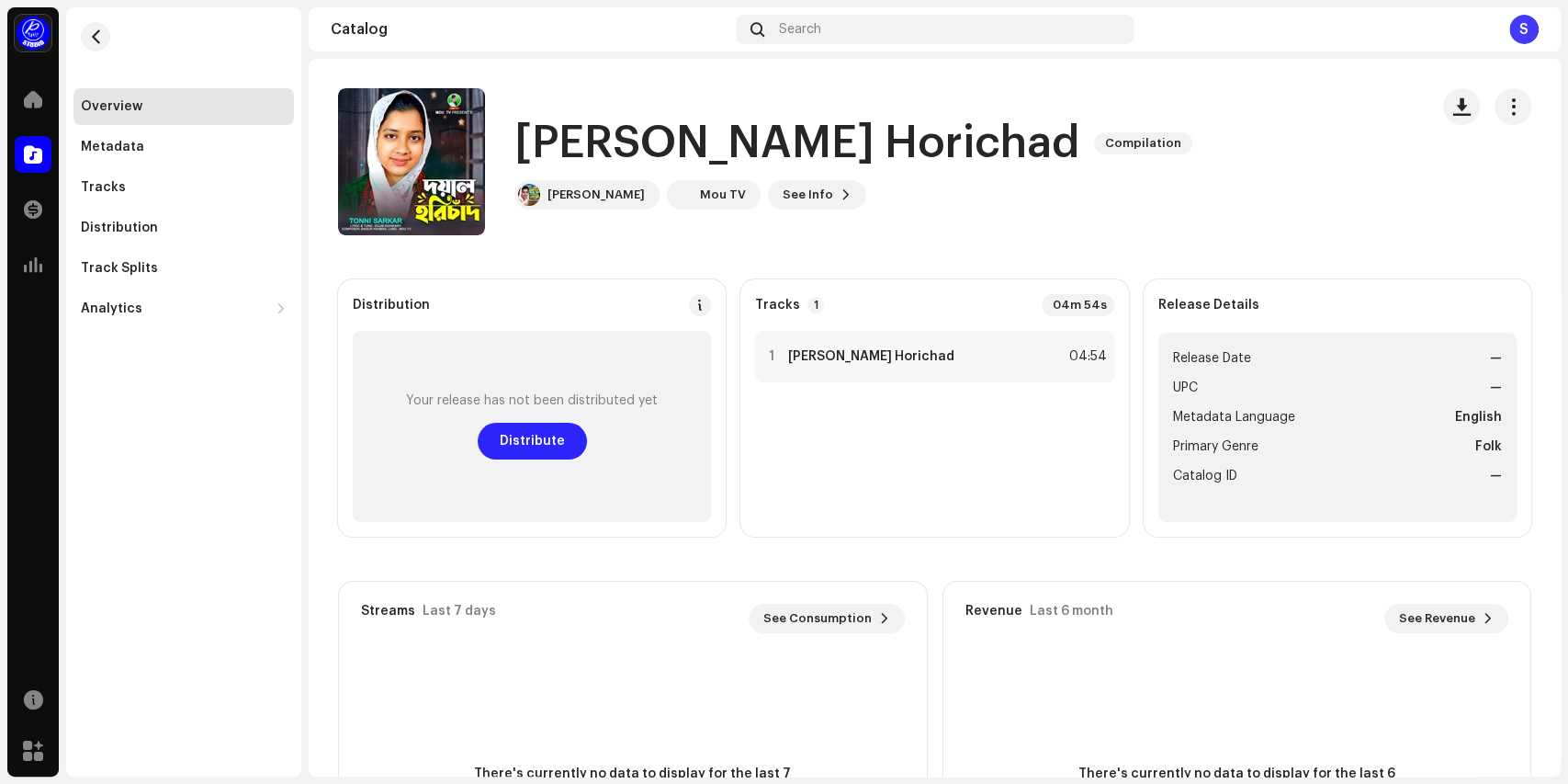
click at [535, 440] on span "Distribute" at bounding box center [532, 441] width 65 height 36
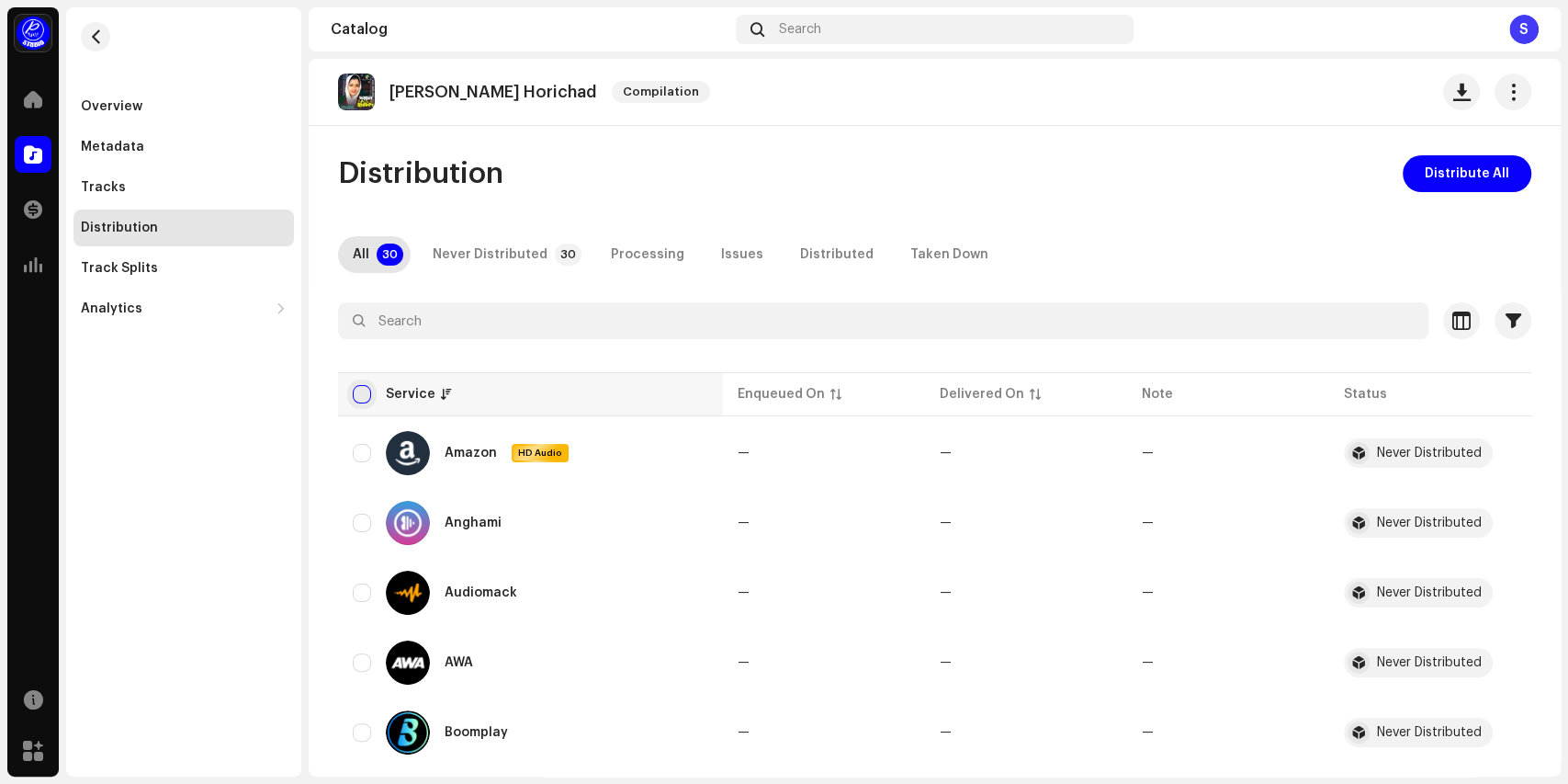
click at [364, 394] on input "checkbox" at bounding box center [361, 393] width 19 height 19
checkbox input "true"
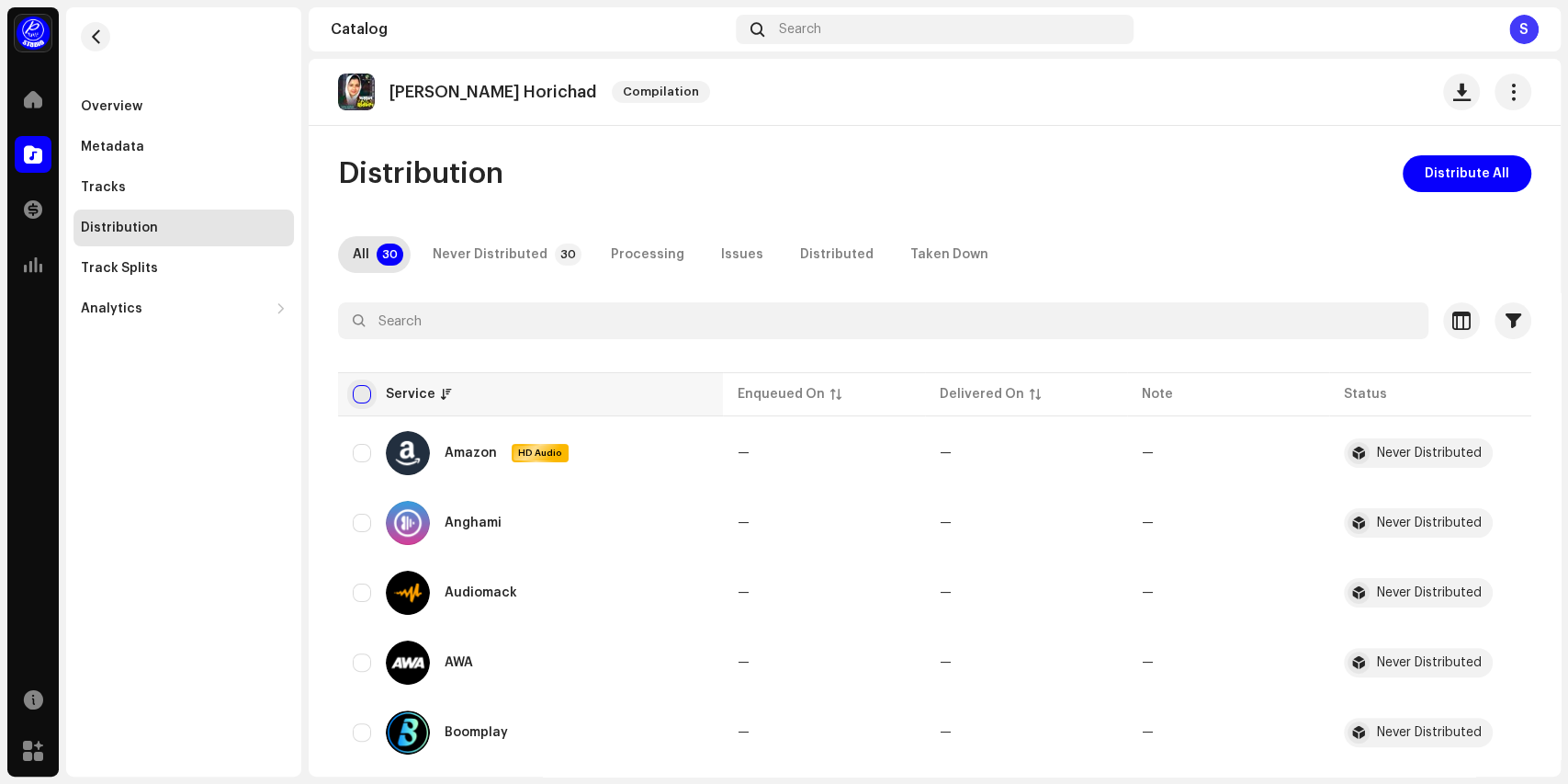
checkbox input "true"
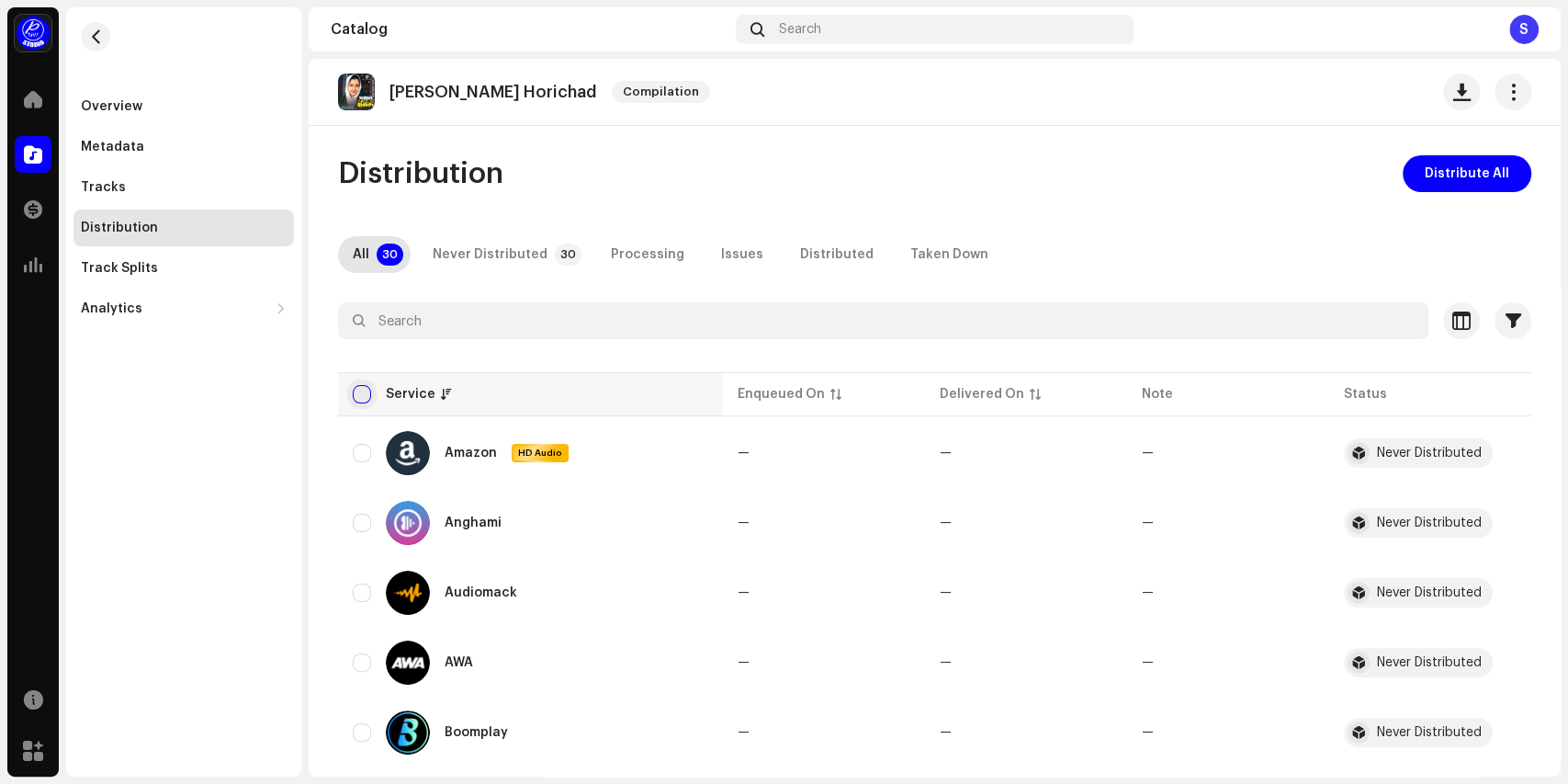
checkbox input "true"
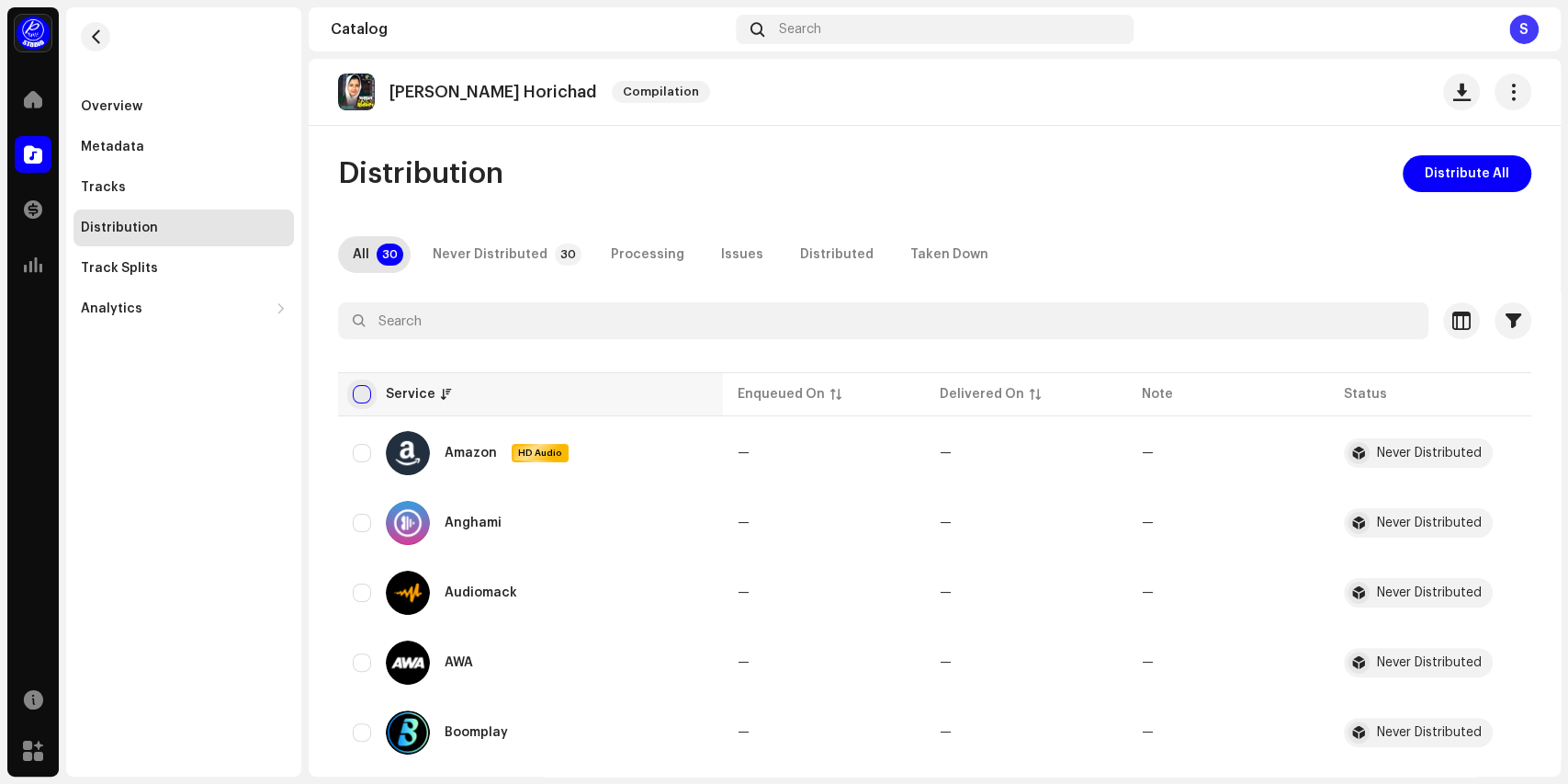
checkbox input "true"
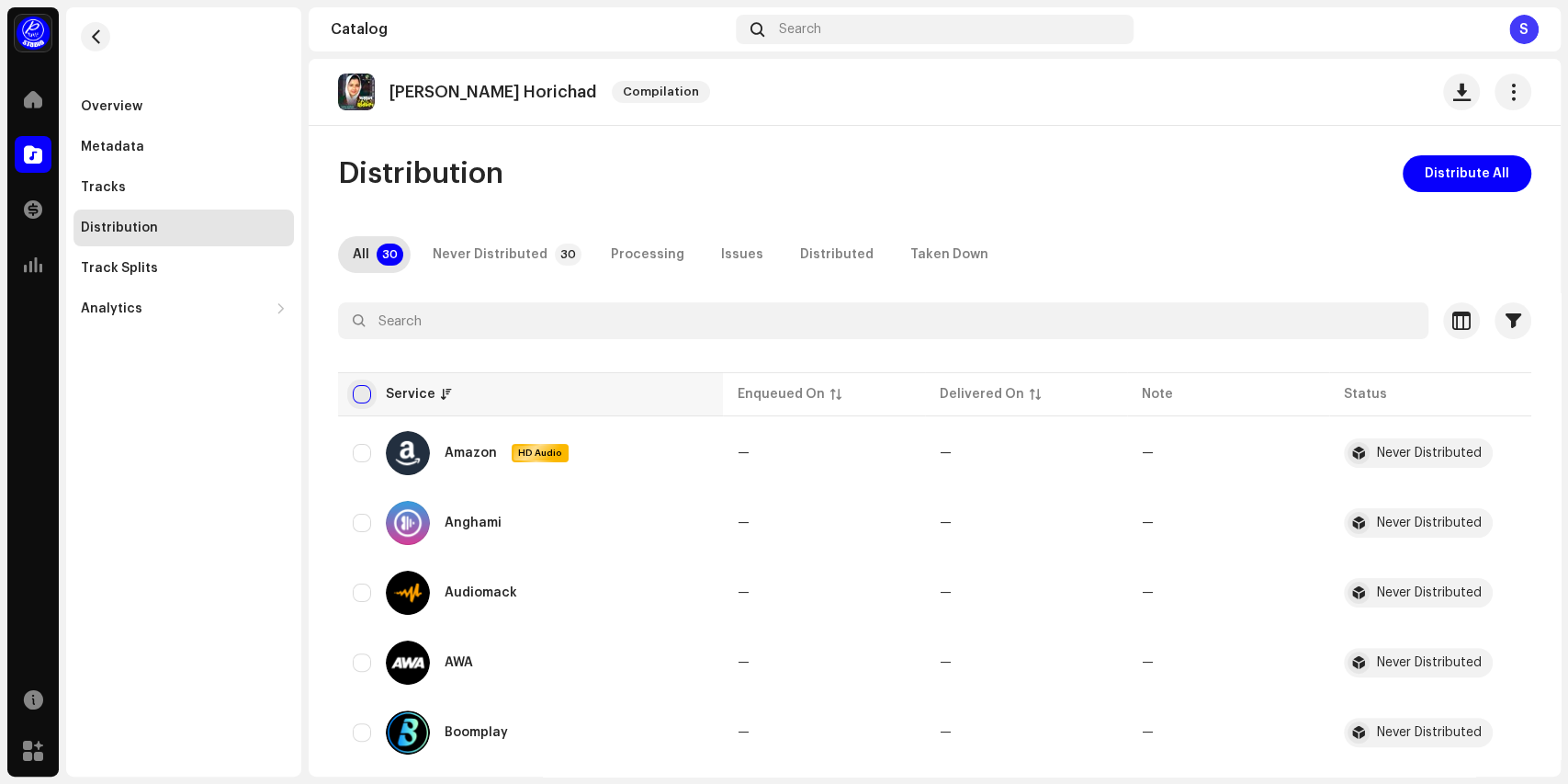
checkbox input "true"
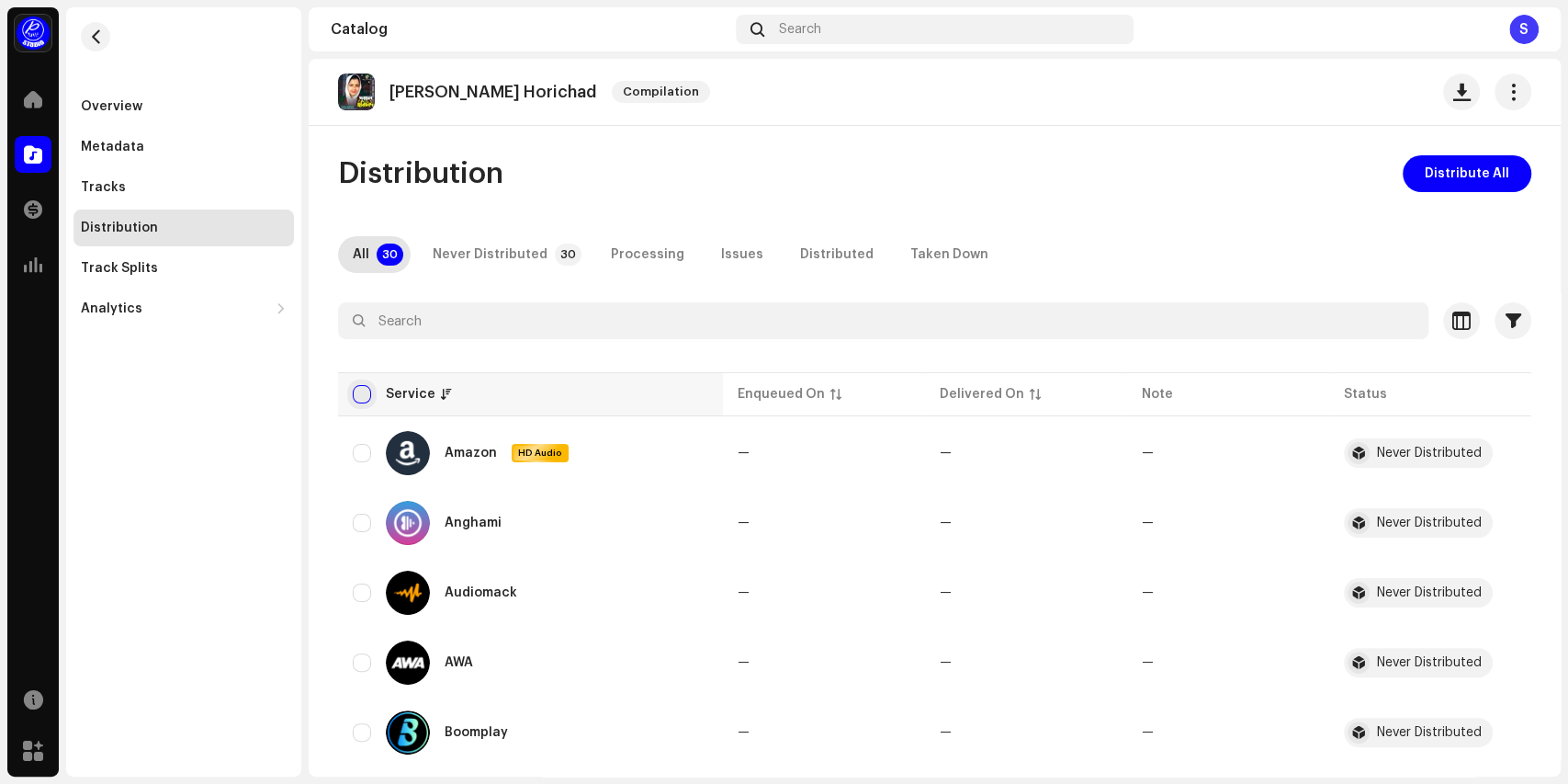
checkbox input "true"
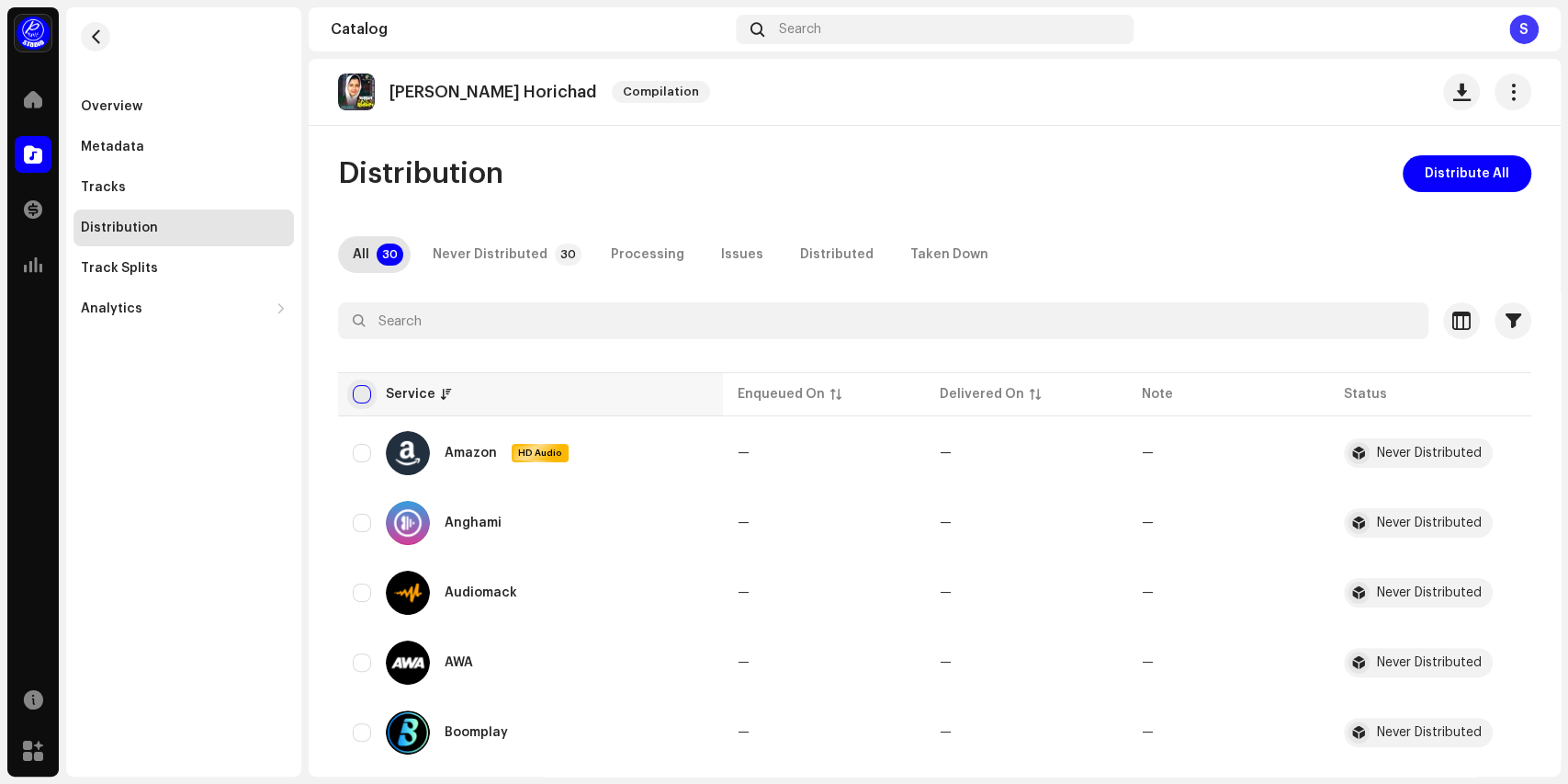
checkbox input "true"
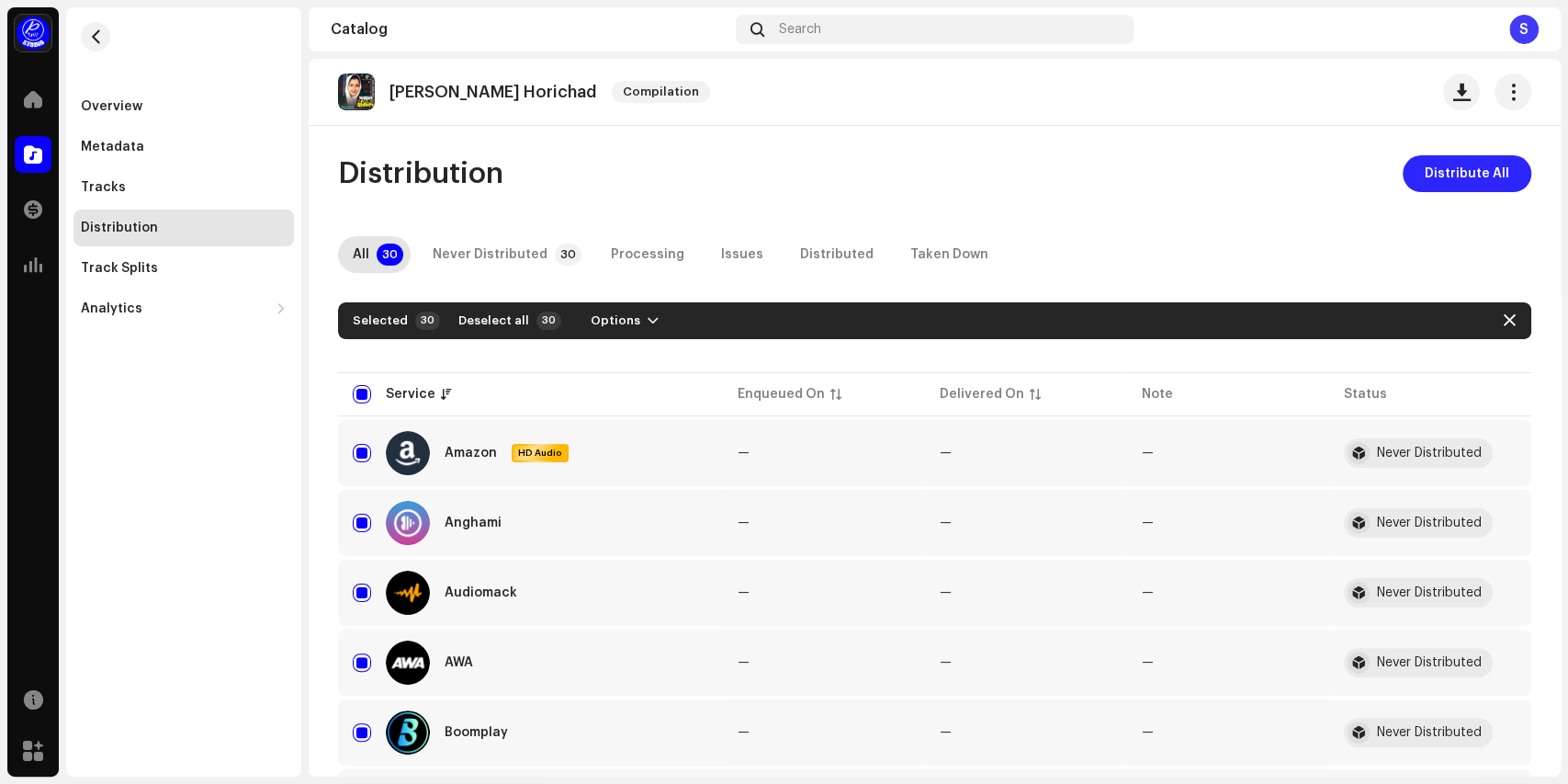
click at [1450, 169] on span "Distribute All" at bounding box center [1467, 173] width 84 height 36
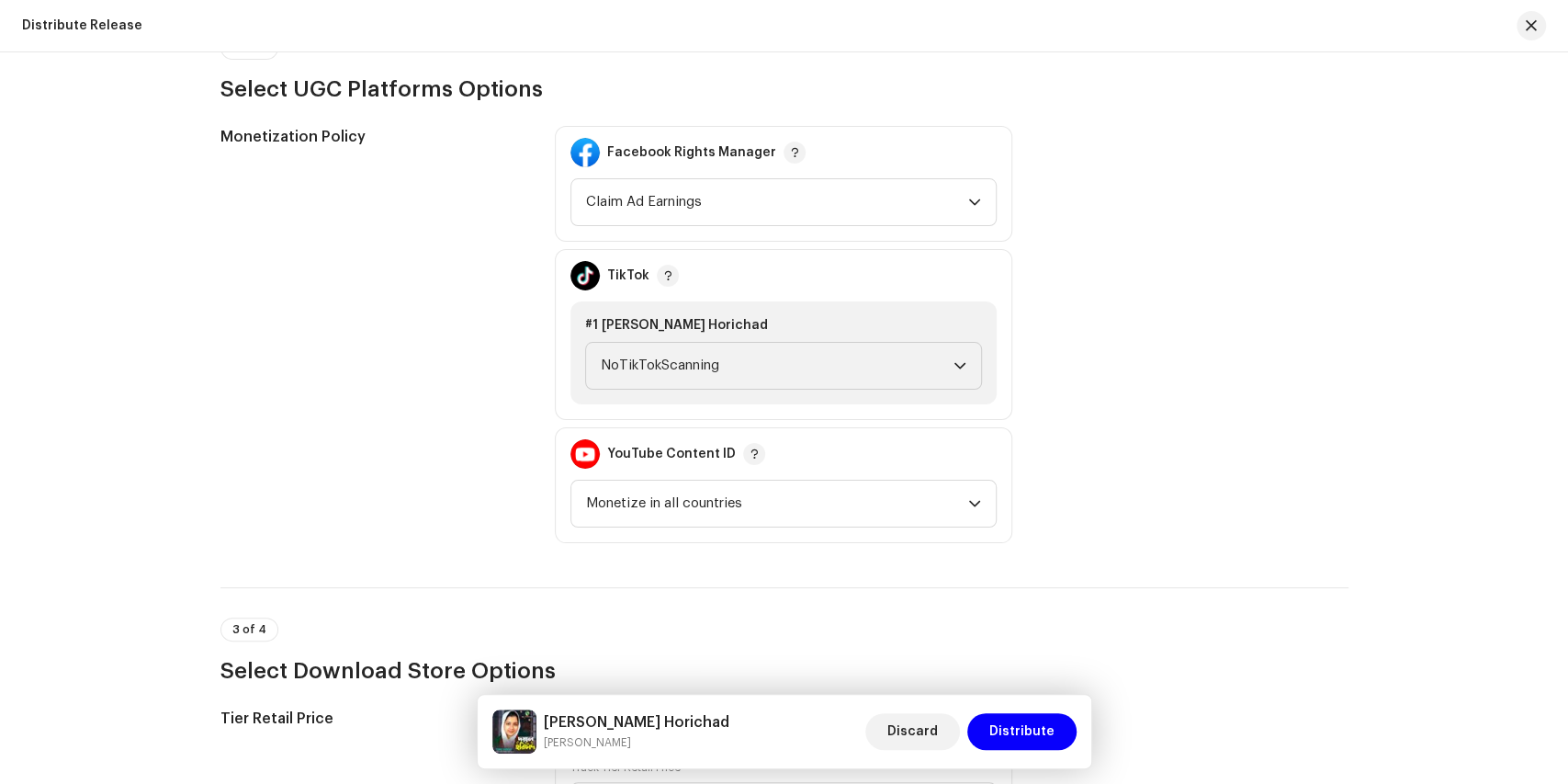
scroll to position [2081, 0]
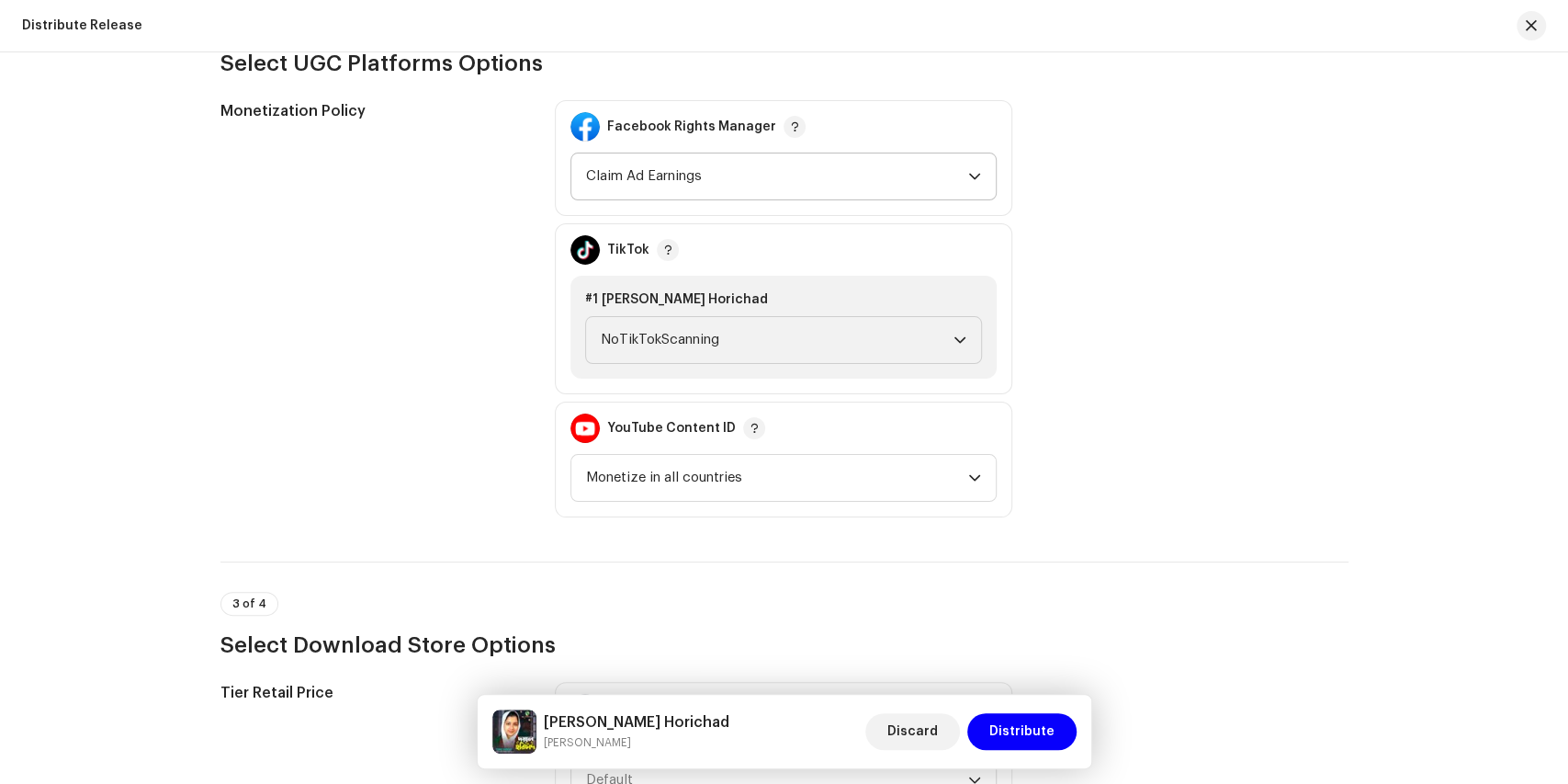
click at [971, 179] on icon "dropdown trigger" at bounding box center [974, 176] width 13 height 13
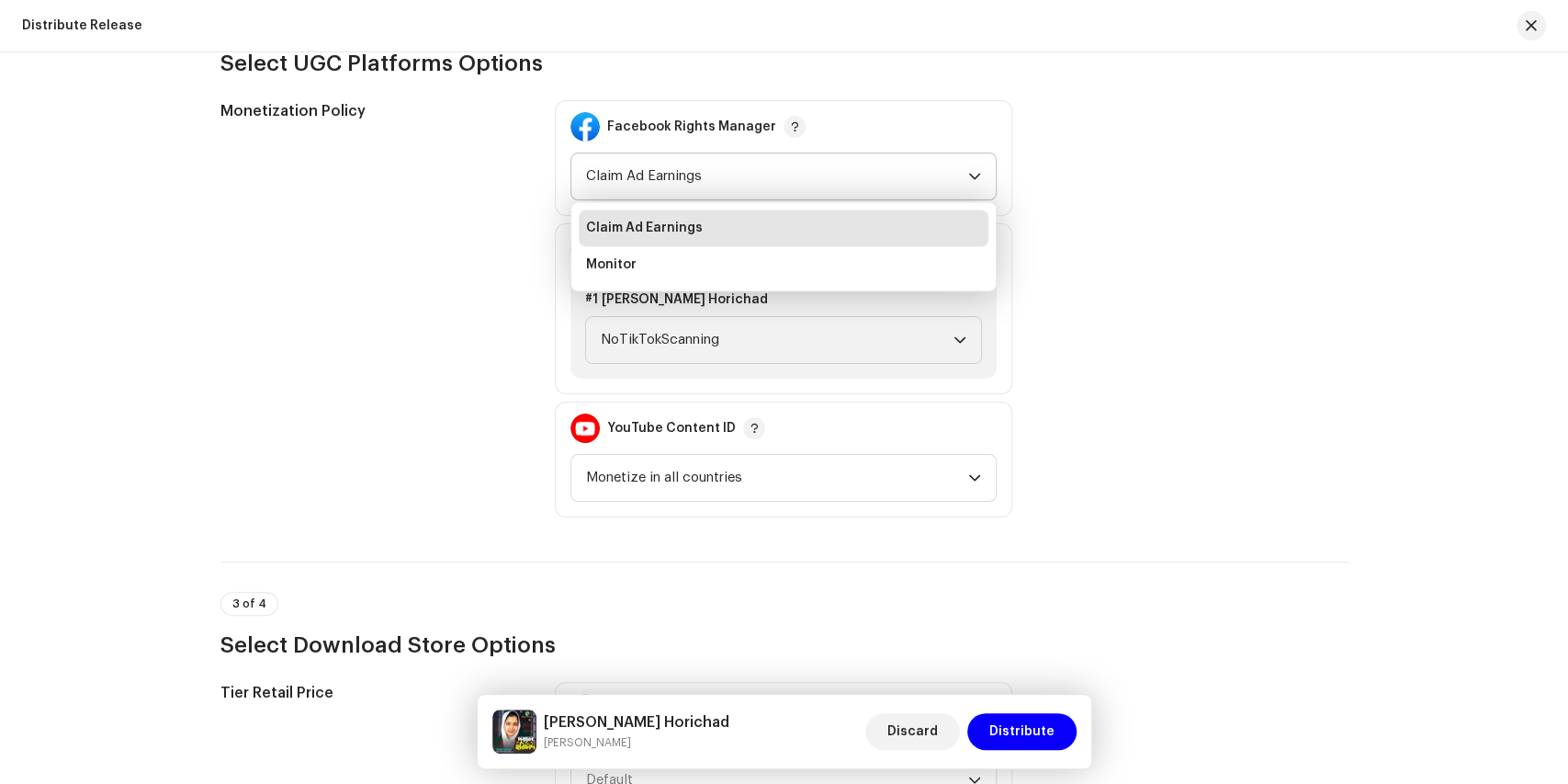
click at [971, 179] on icon "dropdown trigger" at bounding box center [974, 176] width 13 height 13
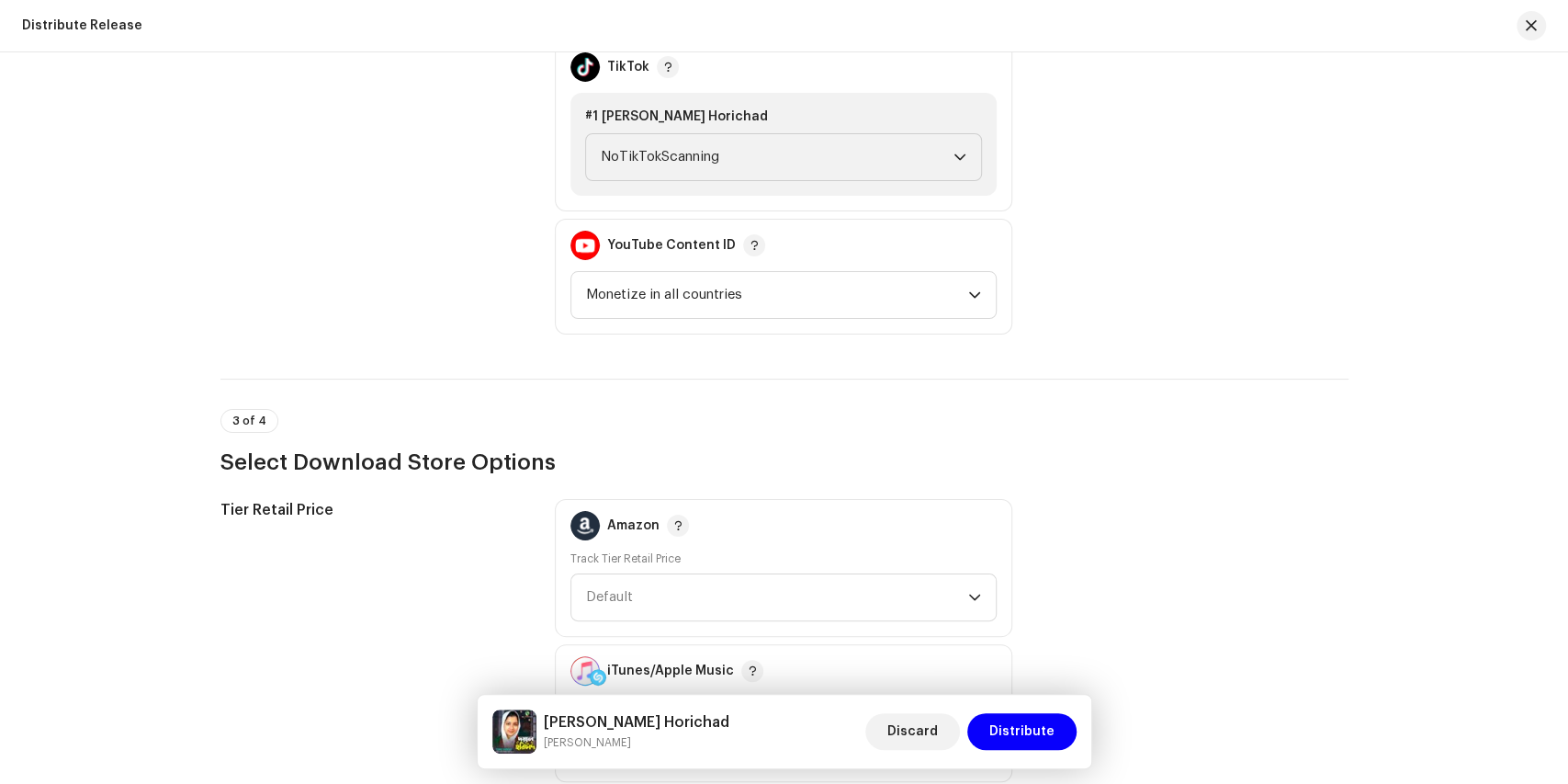
scroll to position [2388, 0]
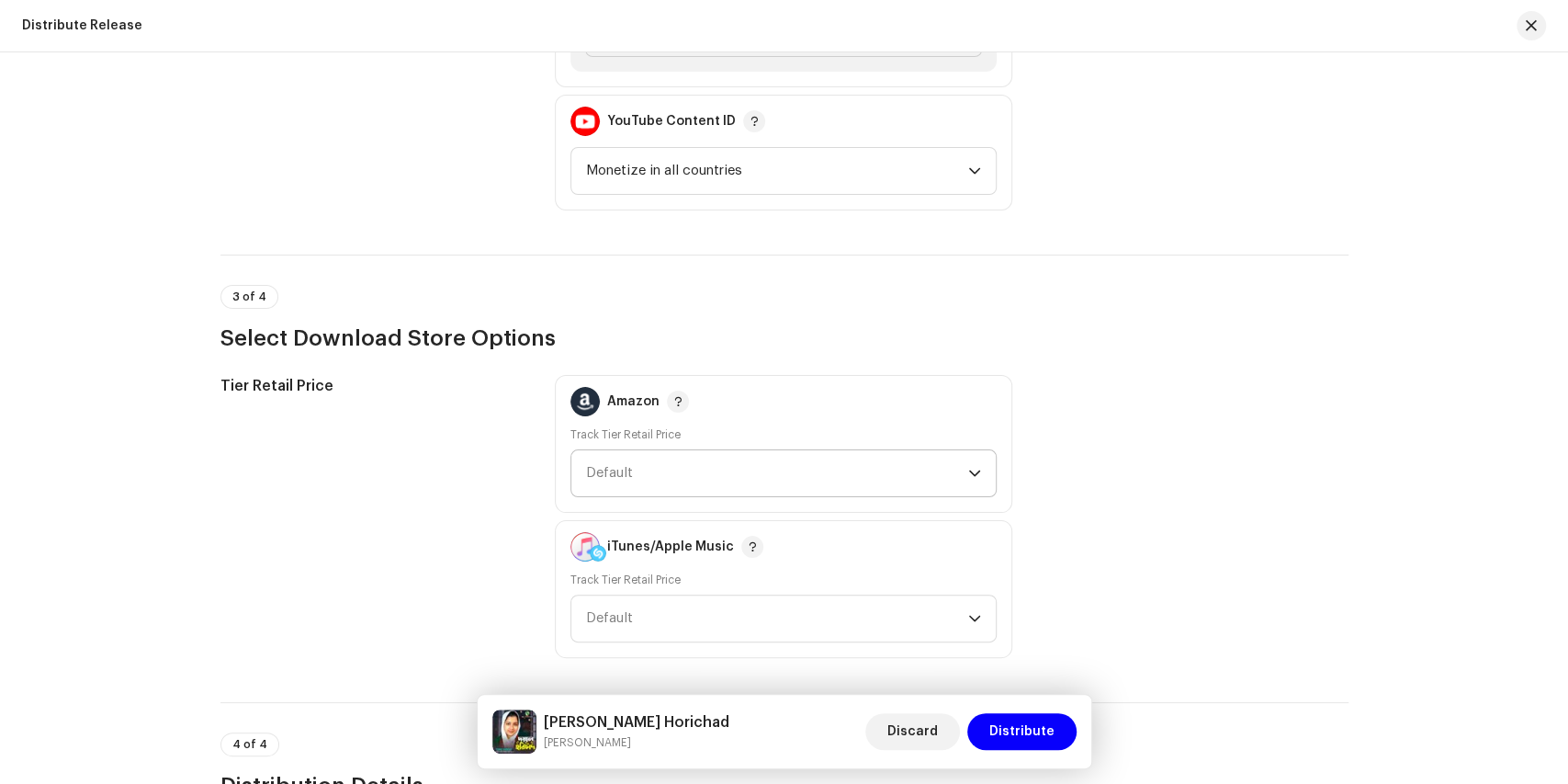
click at [975, 470] on icon "dropdown trigger" at bounding box center [974, 473] width 11 height 7
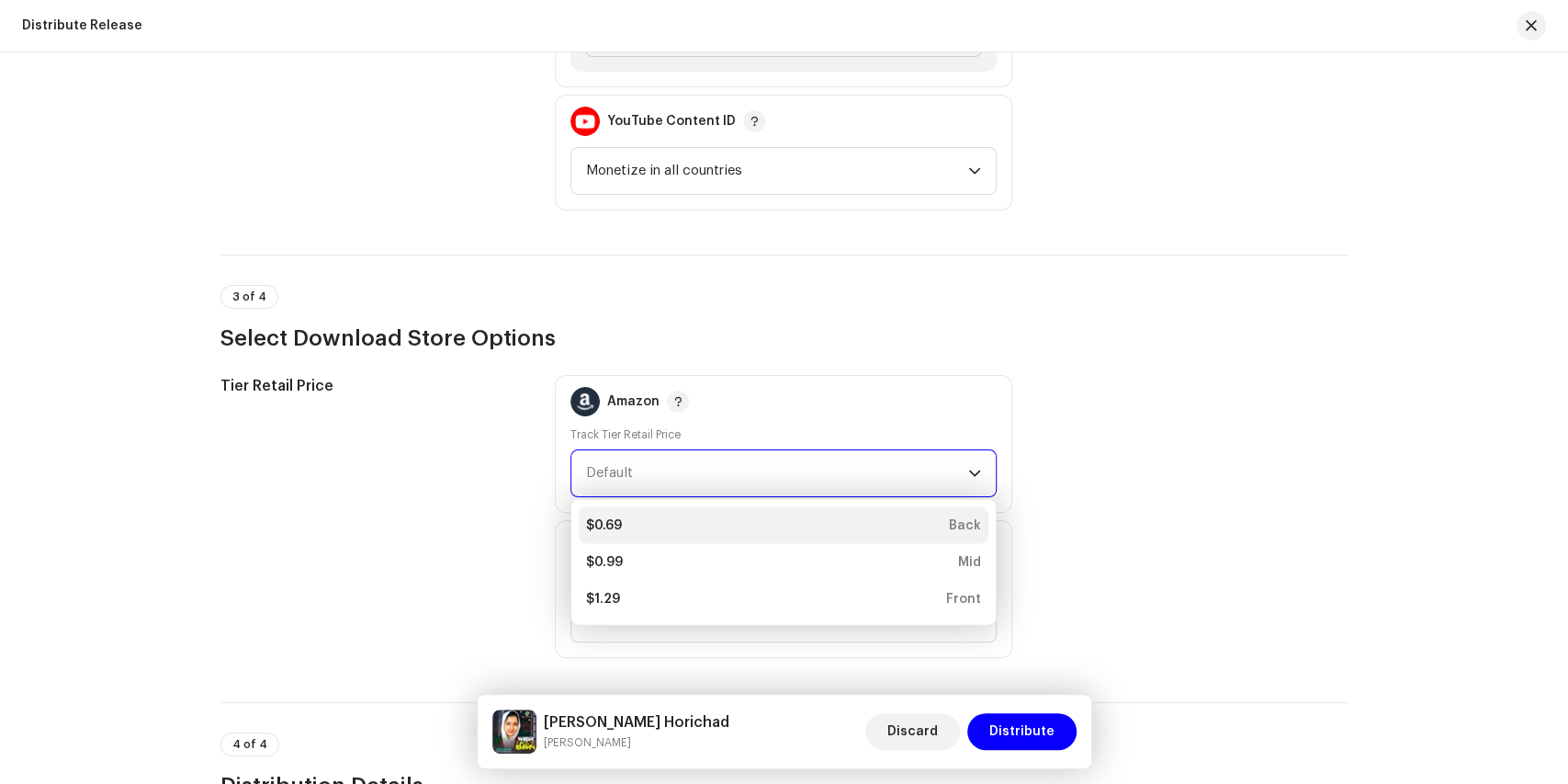
click at [697, 515] on div "$0.69 Back" at bounding box center [783, 524] width 395 height 19
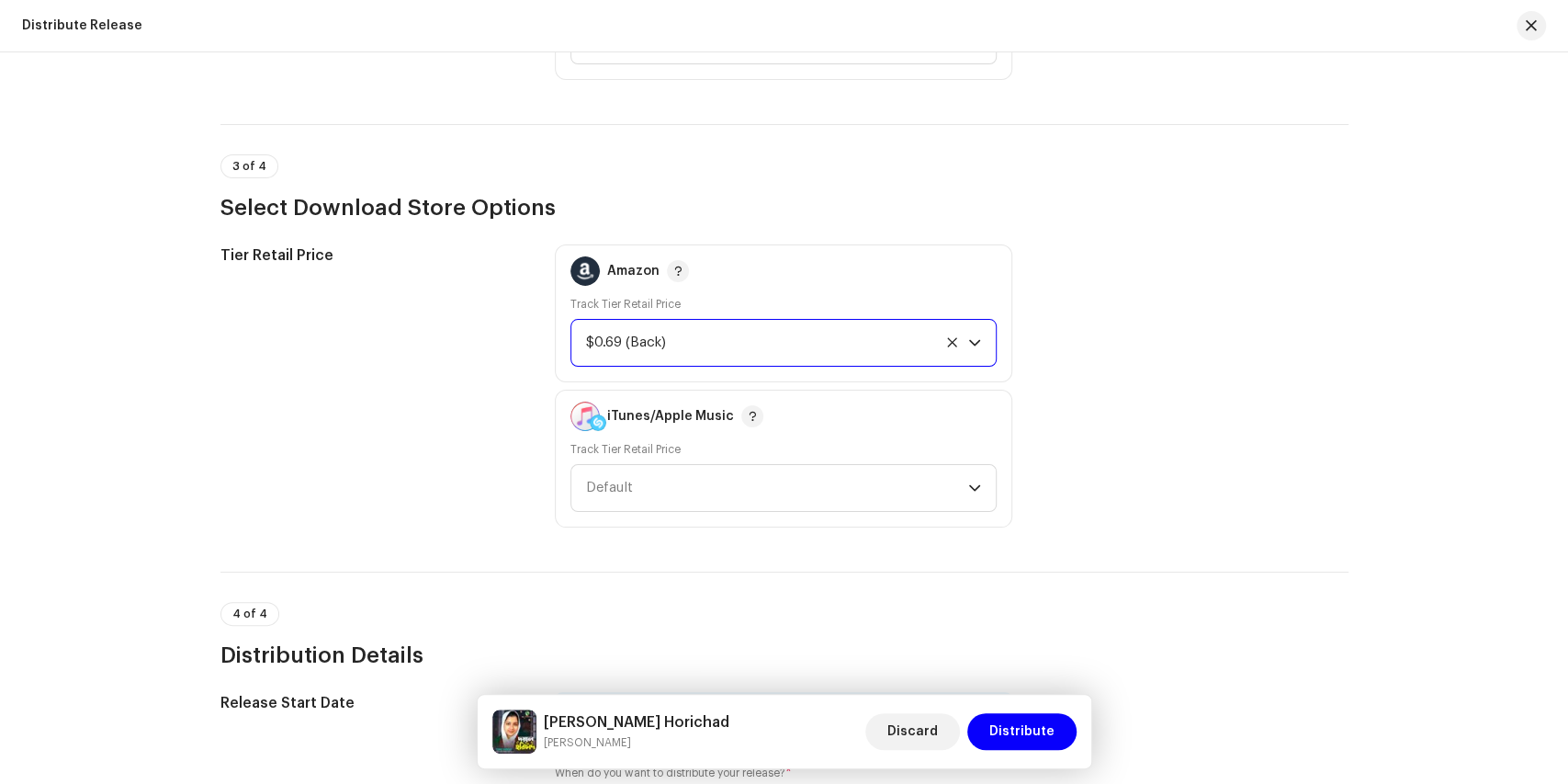
scroll to position [2633, 0]
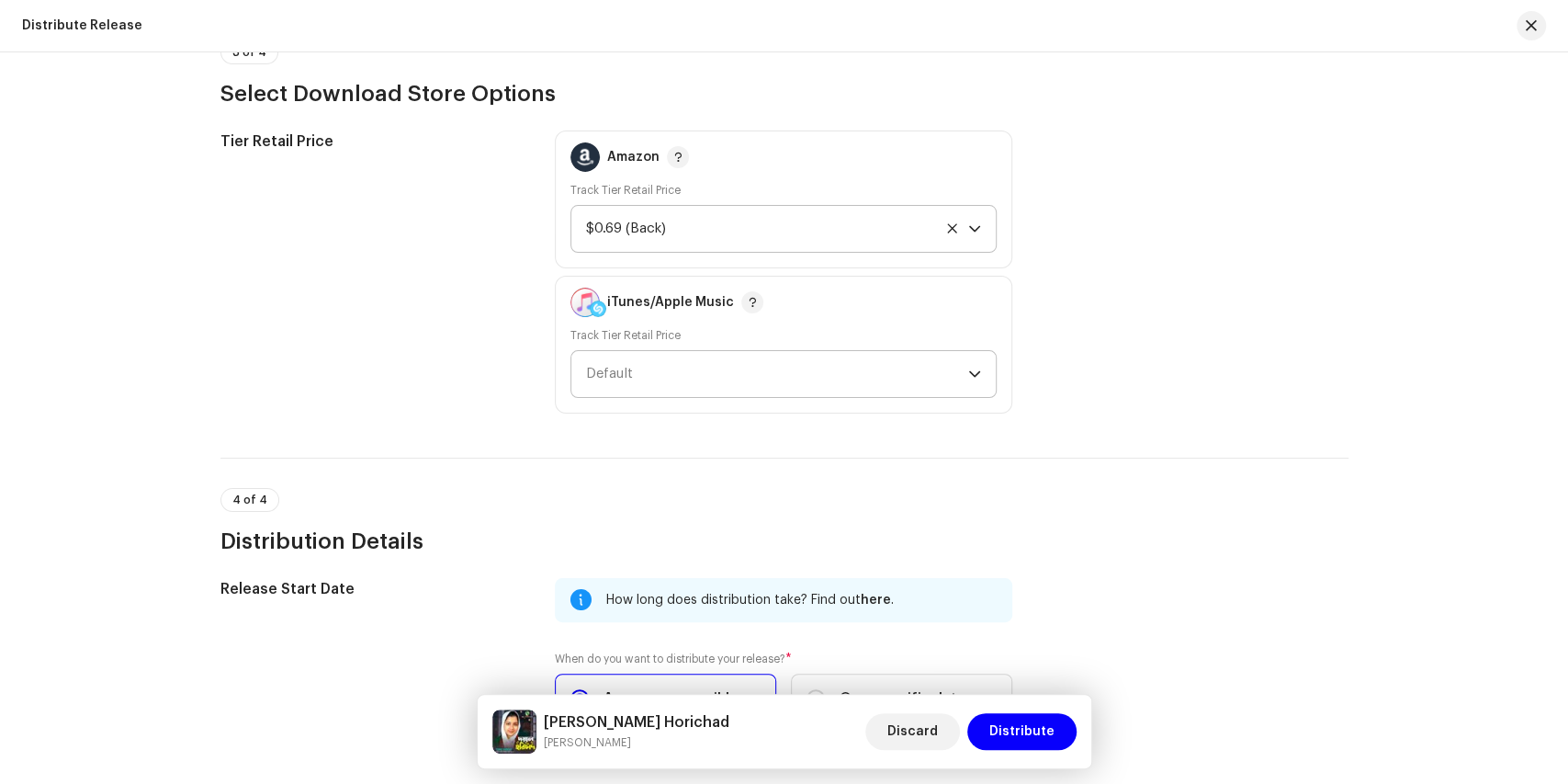
click at [973, 371] on icon "dropdown trigger" at bounding box center [974, 374] width 11 height 7
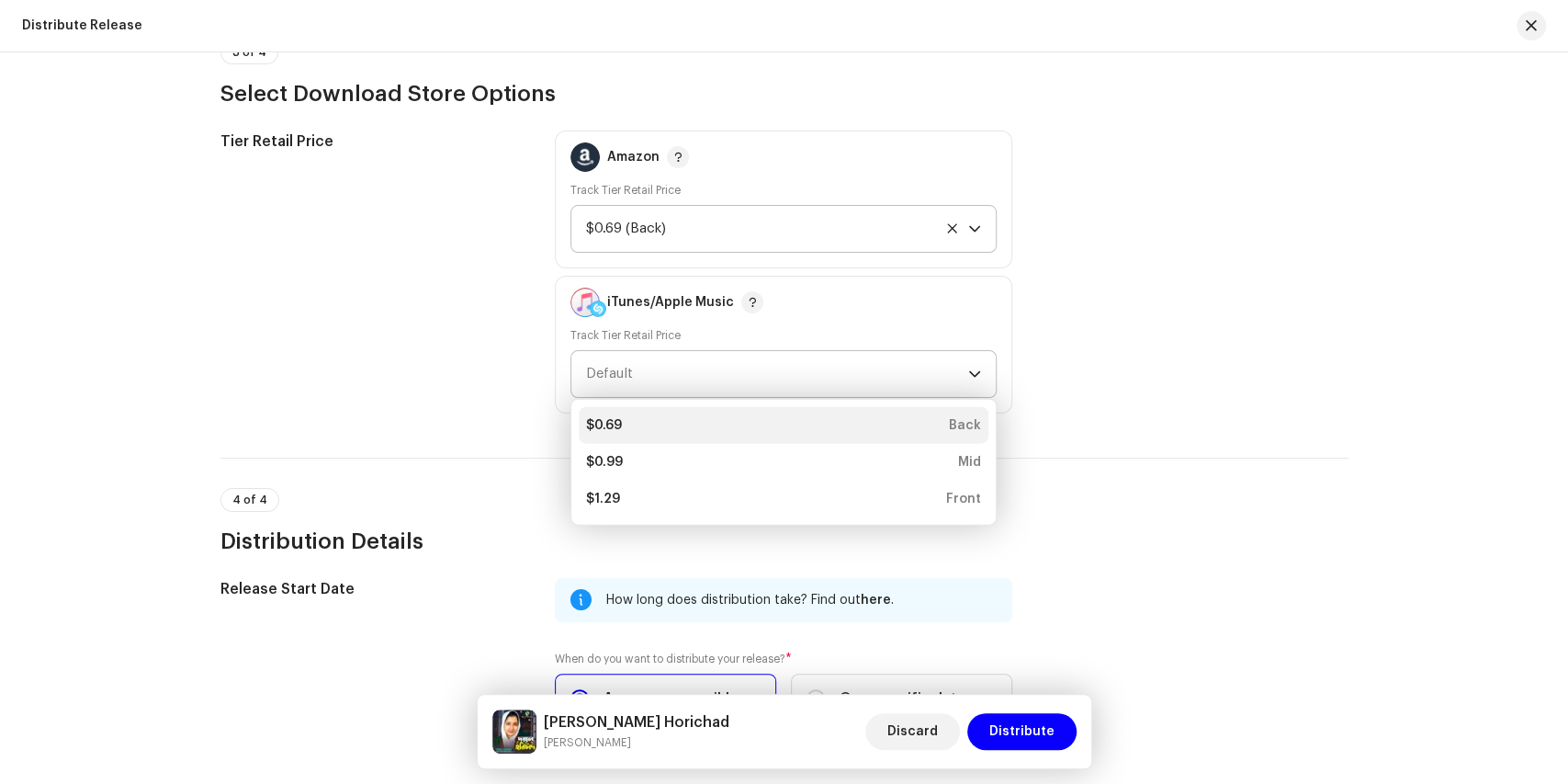
click at [699, 420] on div "$0.69 Back" at bounding box center [783, 425] width 395 height 19
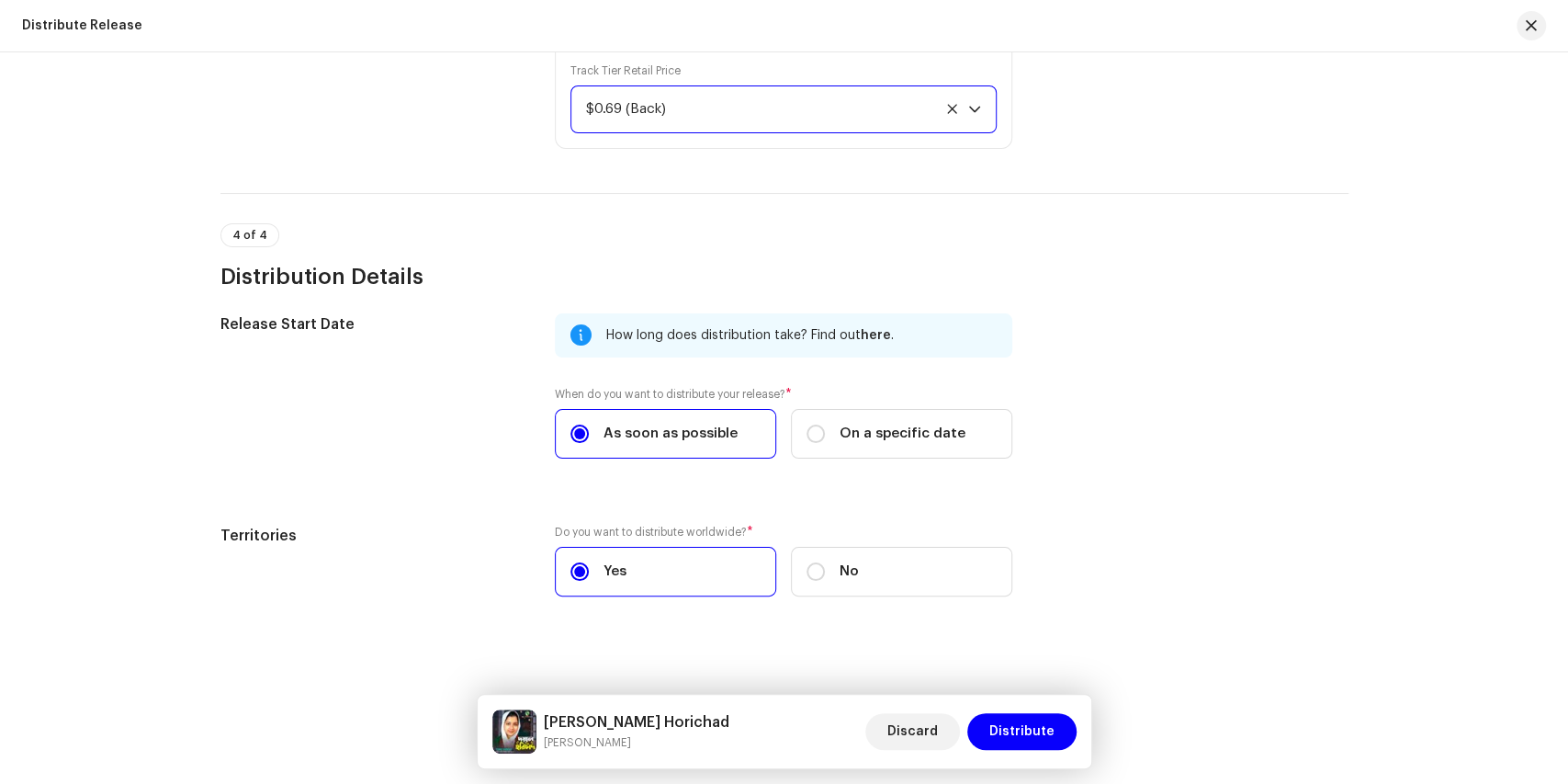
scroll to position [2901, 0]
click at [1022, 727] on span "Distribute" at bounding box center [1021, 730] width 65 height 36
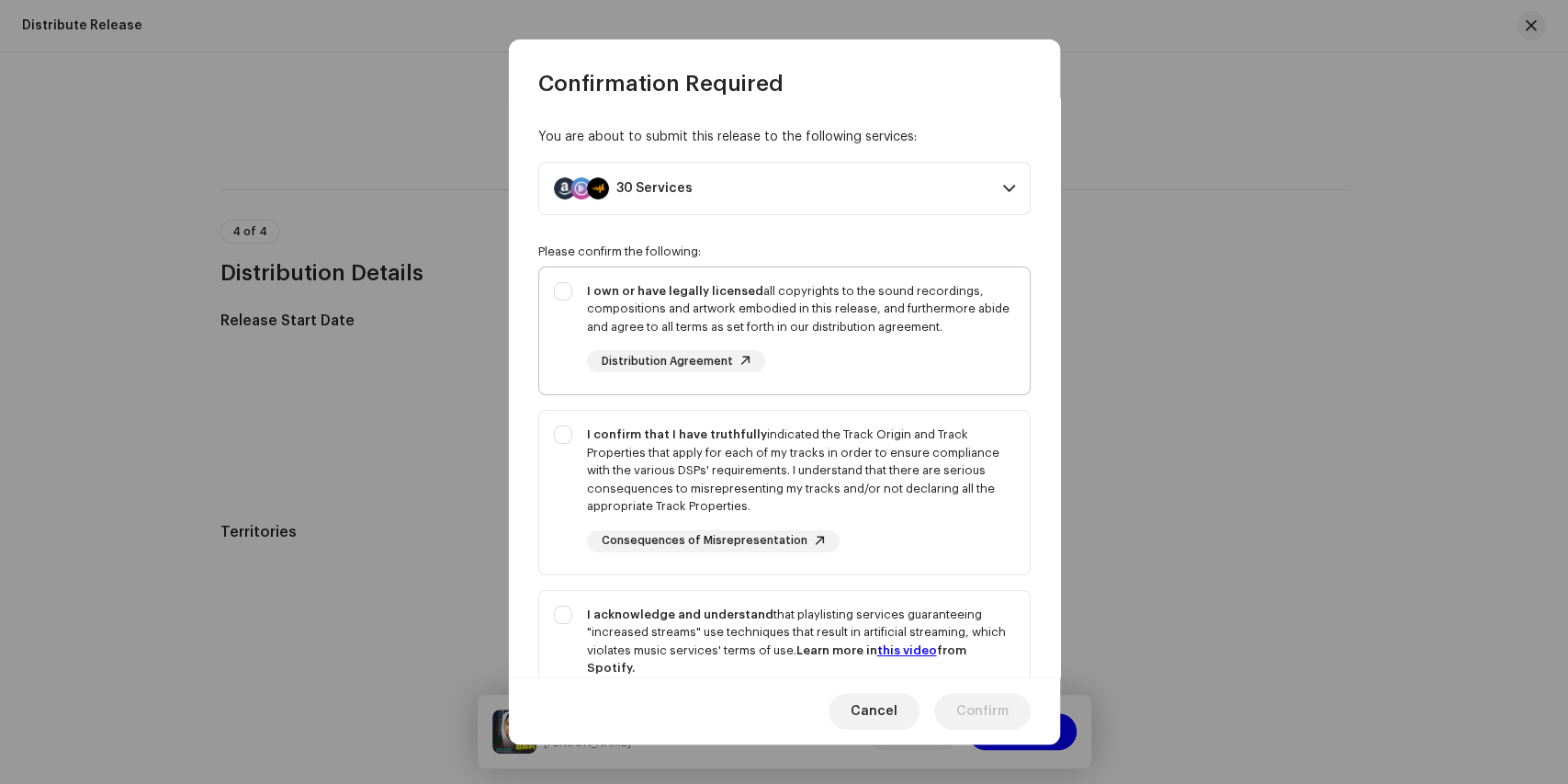
click at [564, 288] on div "I own or have legally licensed all copyrights to the sound recordings, composit…" at bounding box center [785, 327] width 491 height 121
checkbox input "true"
click at [562, 438] on div "I confirm that I have truthfully indicated the Track Origin and Track Propertie…" at bounding box center [785, 488] width 491 height 156
checkbox input "true"
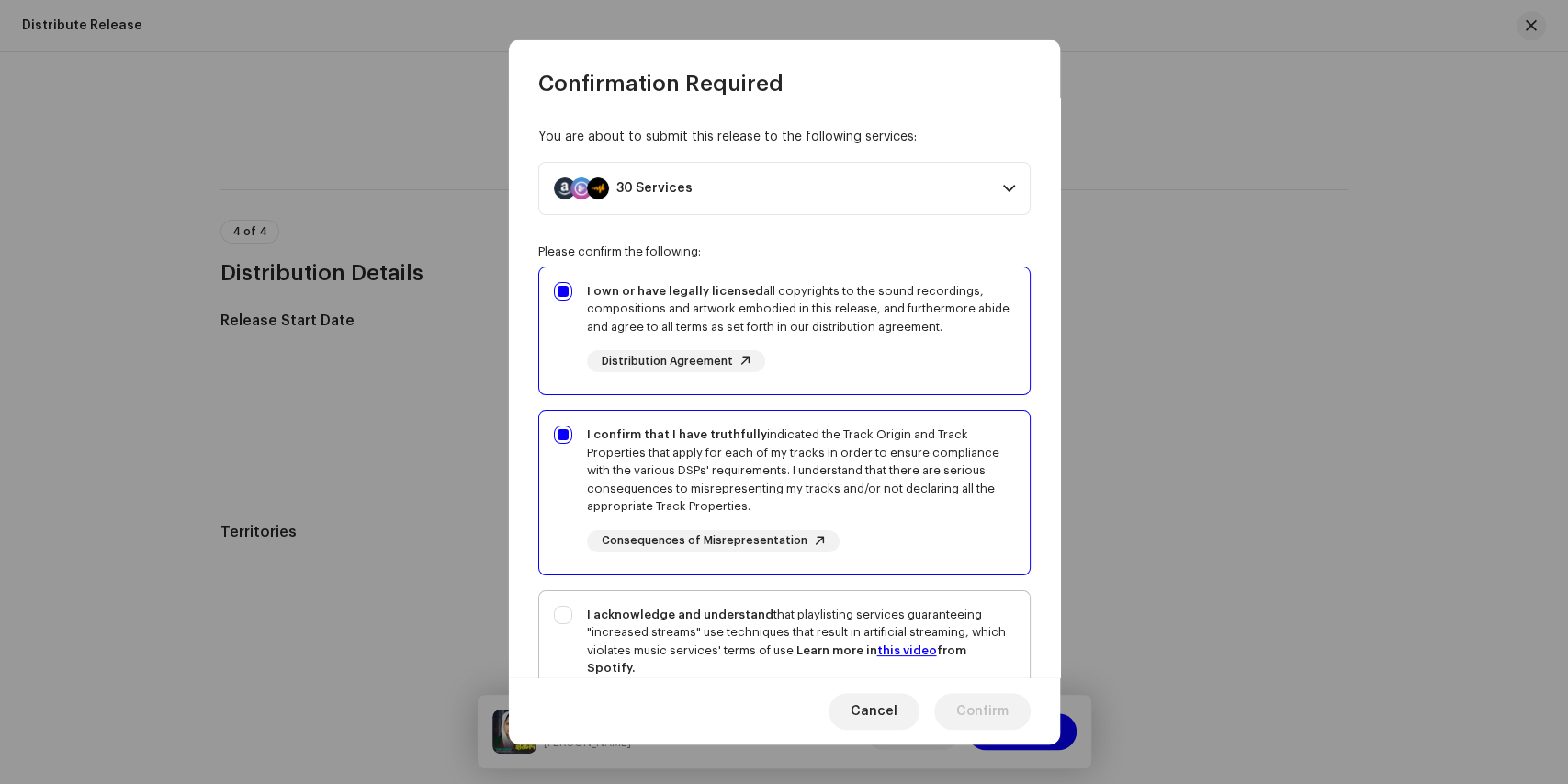
click at [561, 618] on div "I acknowledge and understand that playlisting services guaranteeing "increased …" at bounding box center [785, 674] width 491 height 167
checkbox input "true"
click at [963, 704] on span "Confirm" at bounding box center [982, 710] width 52 height 36
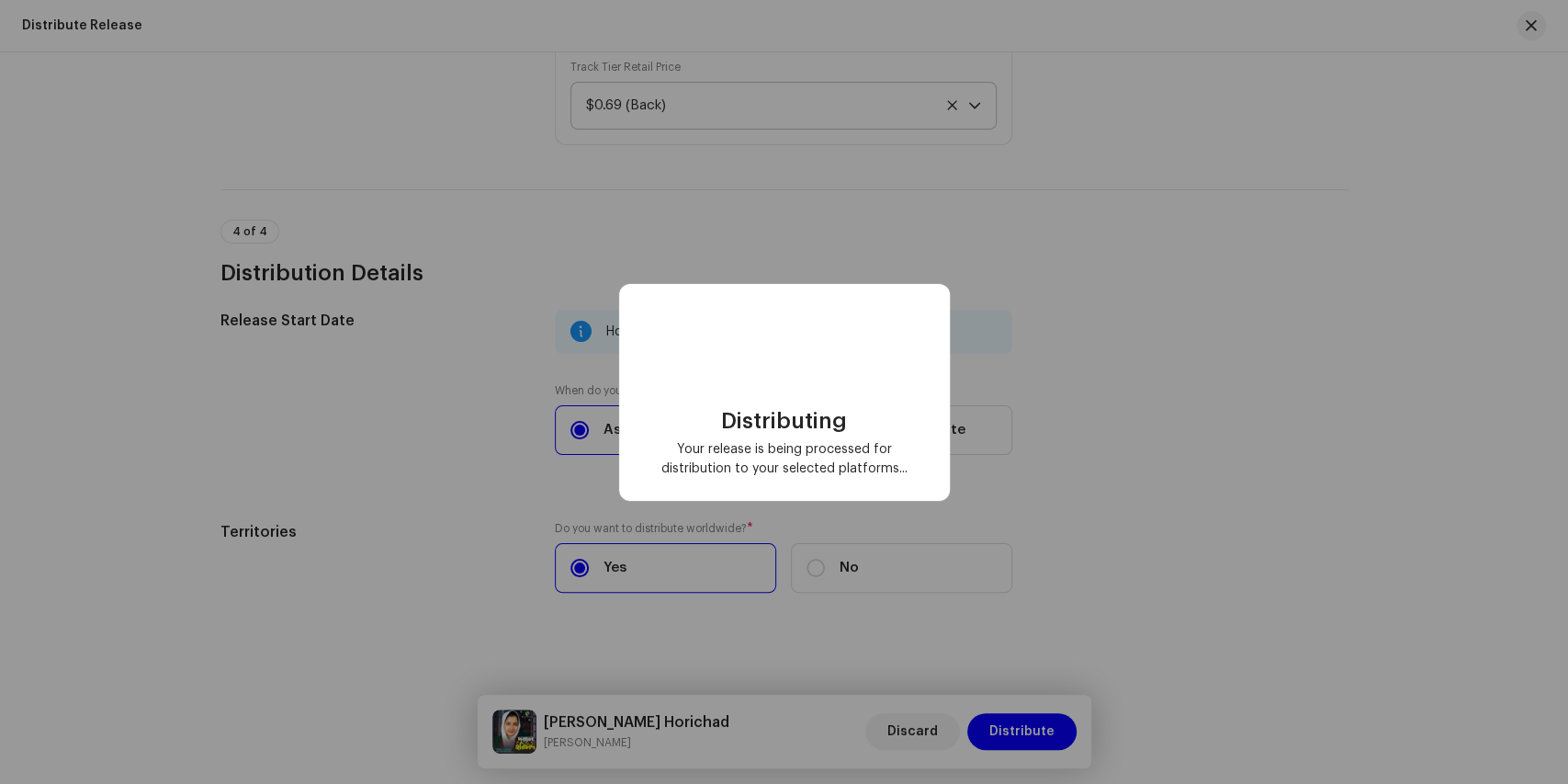
checkbox input "false"
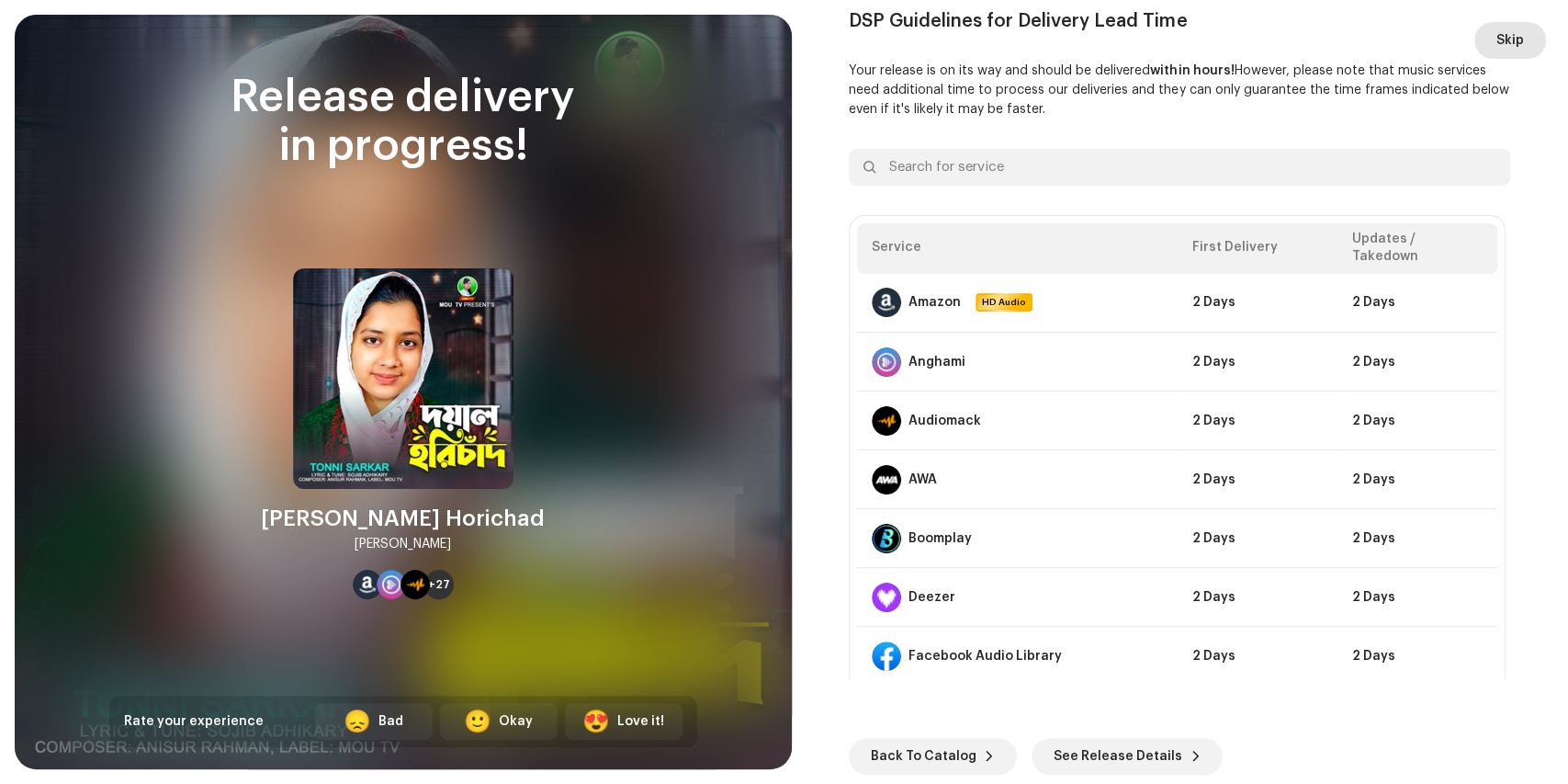
click at [1516, 44] on span "Skip" at bounding box center [1510, 39] width 27 height 36
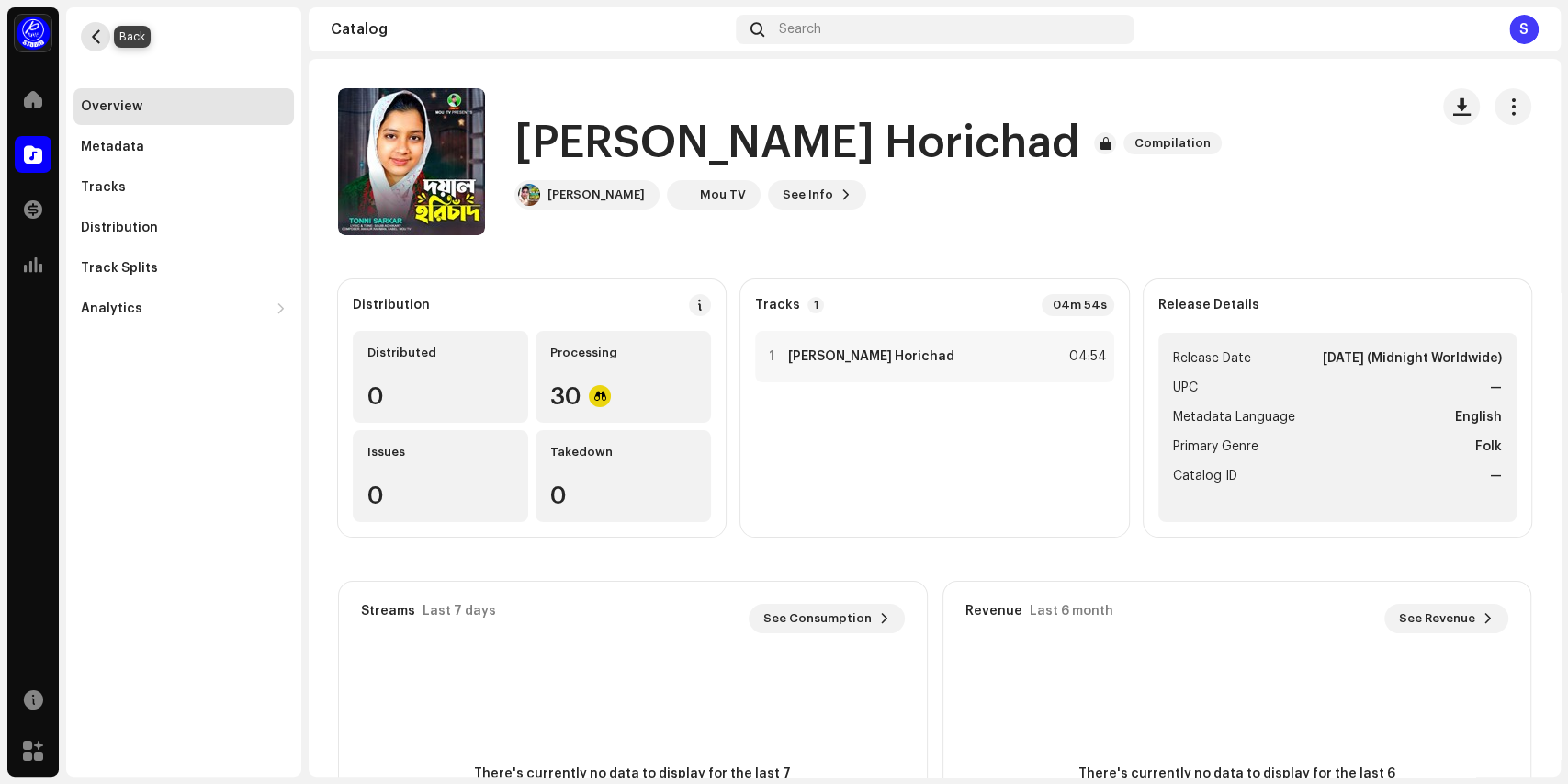
click at [93, 35] on span "button" at bounding box center [96, 36] width 14 height 15
